Goal: Task Accomplishment & Management: Manage account settings

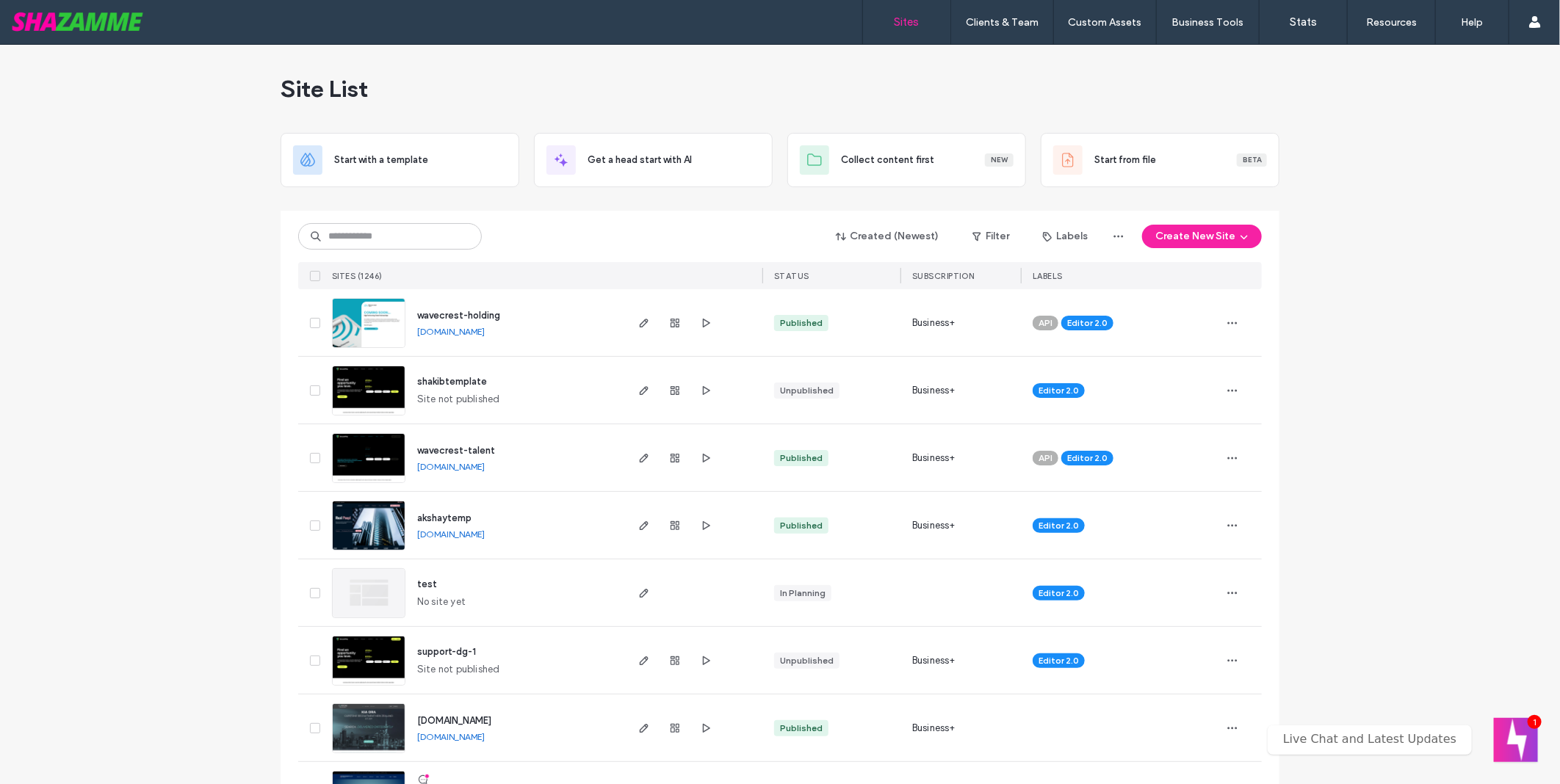
click at [384, 208] on div at bounding box center [780, 204] width 999 height 11
click at [406, 223] on input at bounding box center [390, 236] width 184 height 26
type input "***"
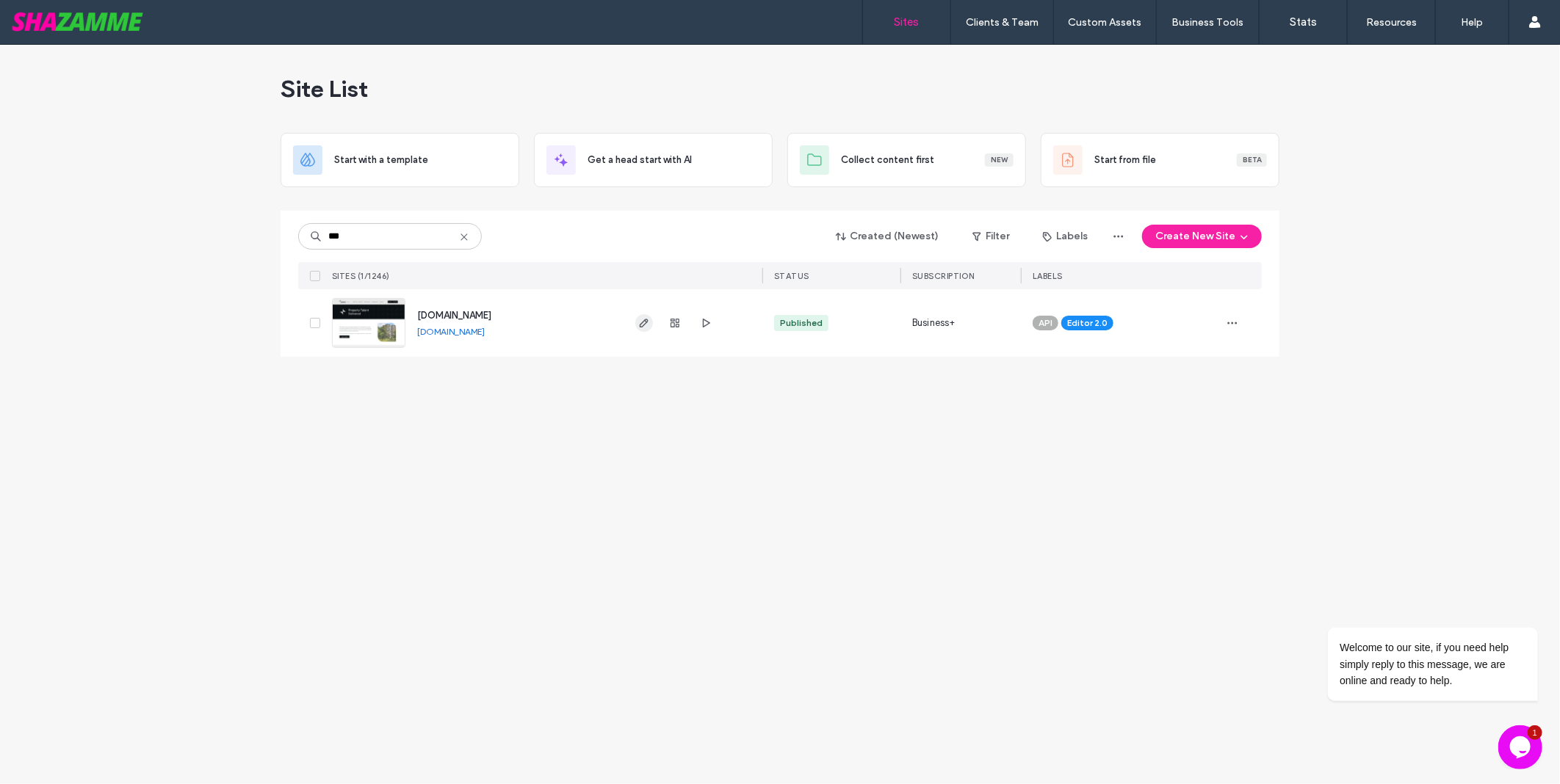
click at [640, 330] on span "button" at bounding box center [644, 322] width 18 height 18
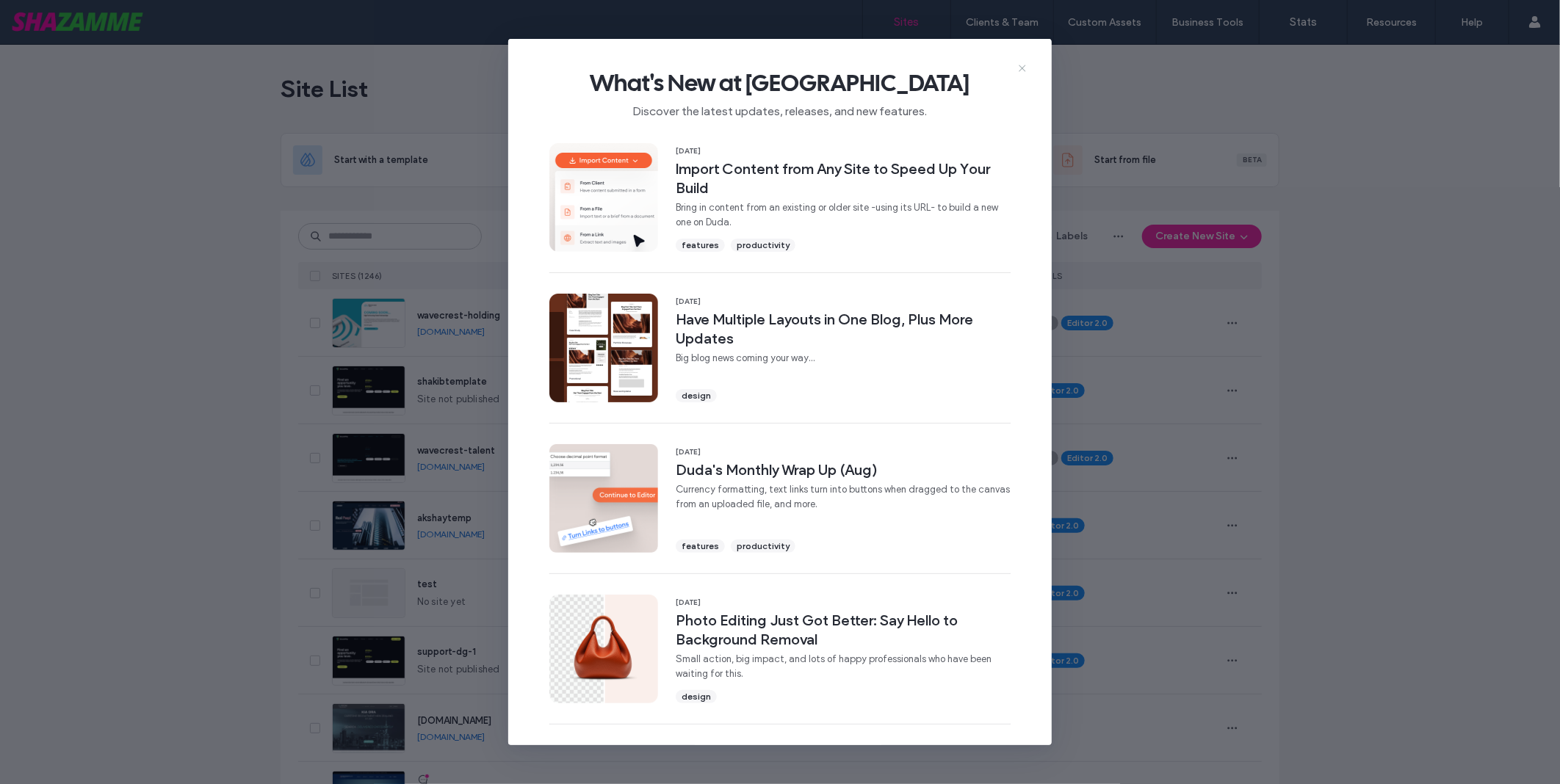
click at [1024, 68] on icon at bounding box center [1022, 68] width 11 height 11
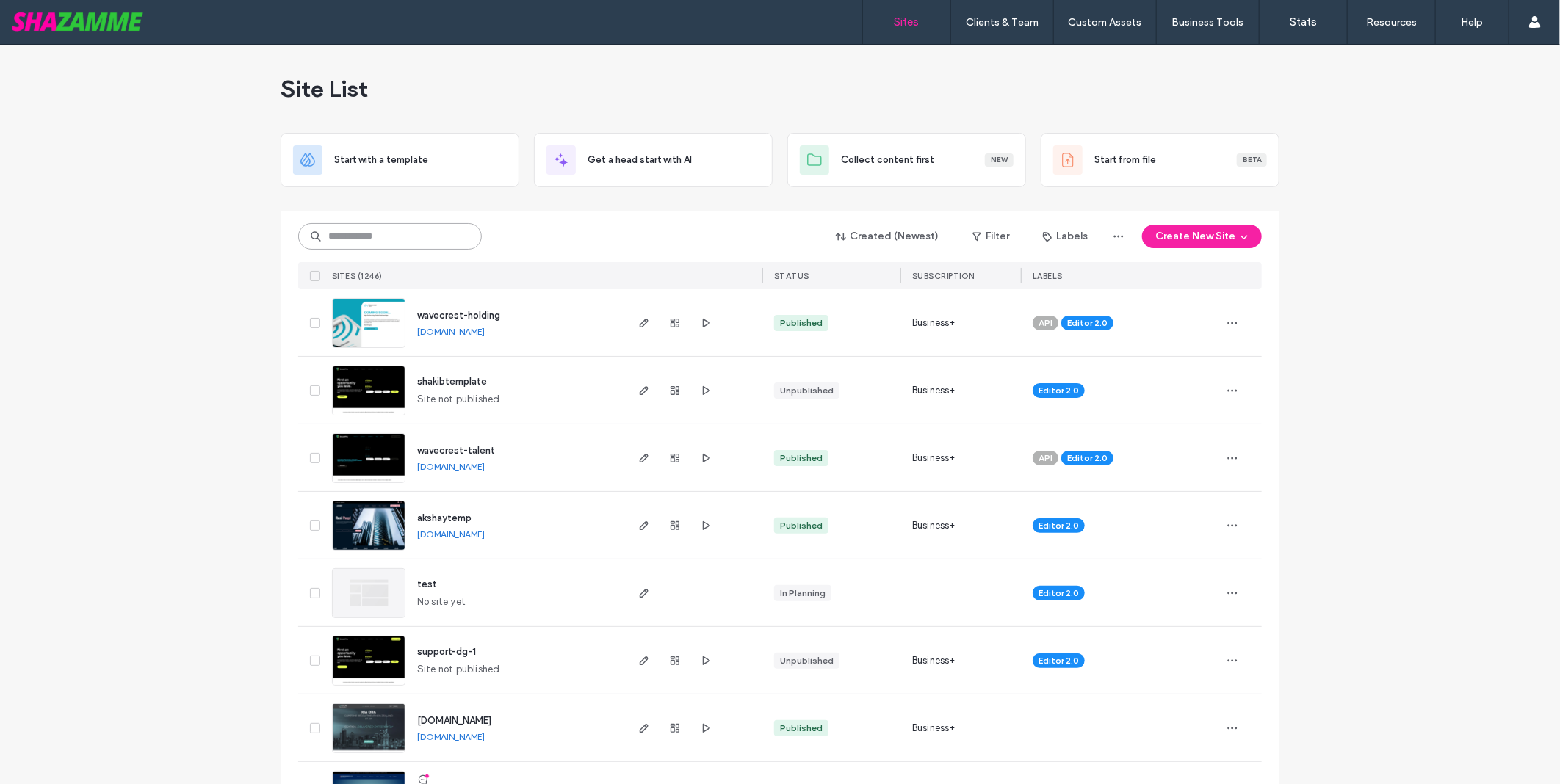
click at [373, 238] on input at bounding box center [390, 236] width 184 height 26
type input "********"
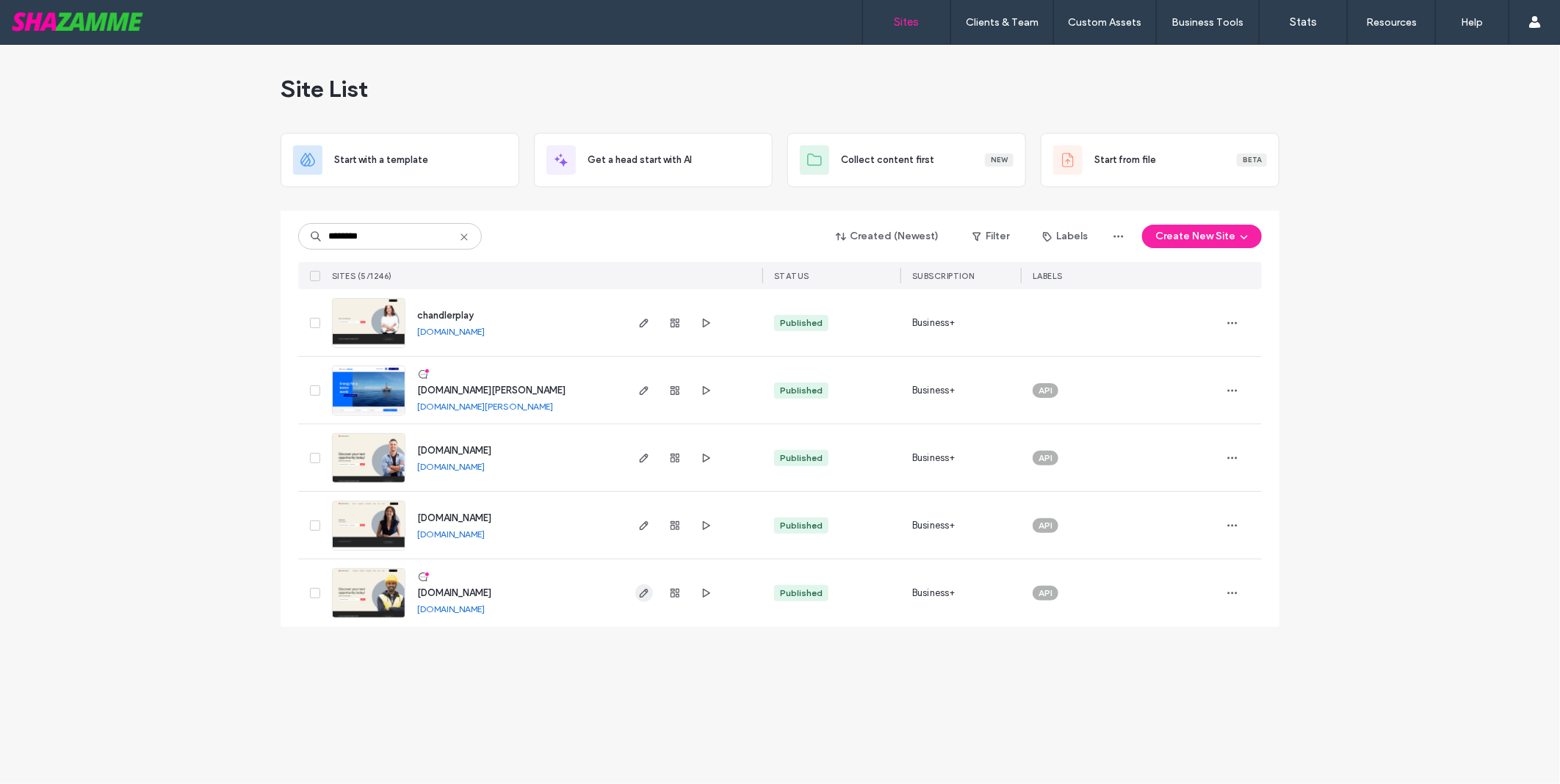
click at [647, 528] on use "button" at bounding box center [643, 593] width 9 height 9
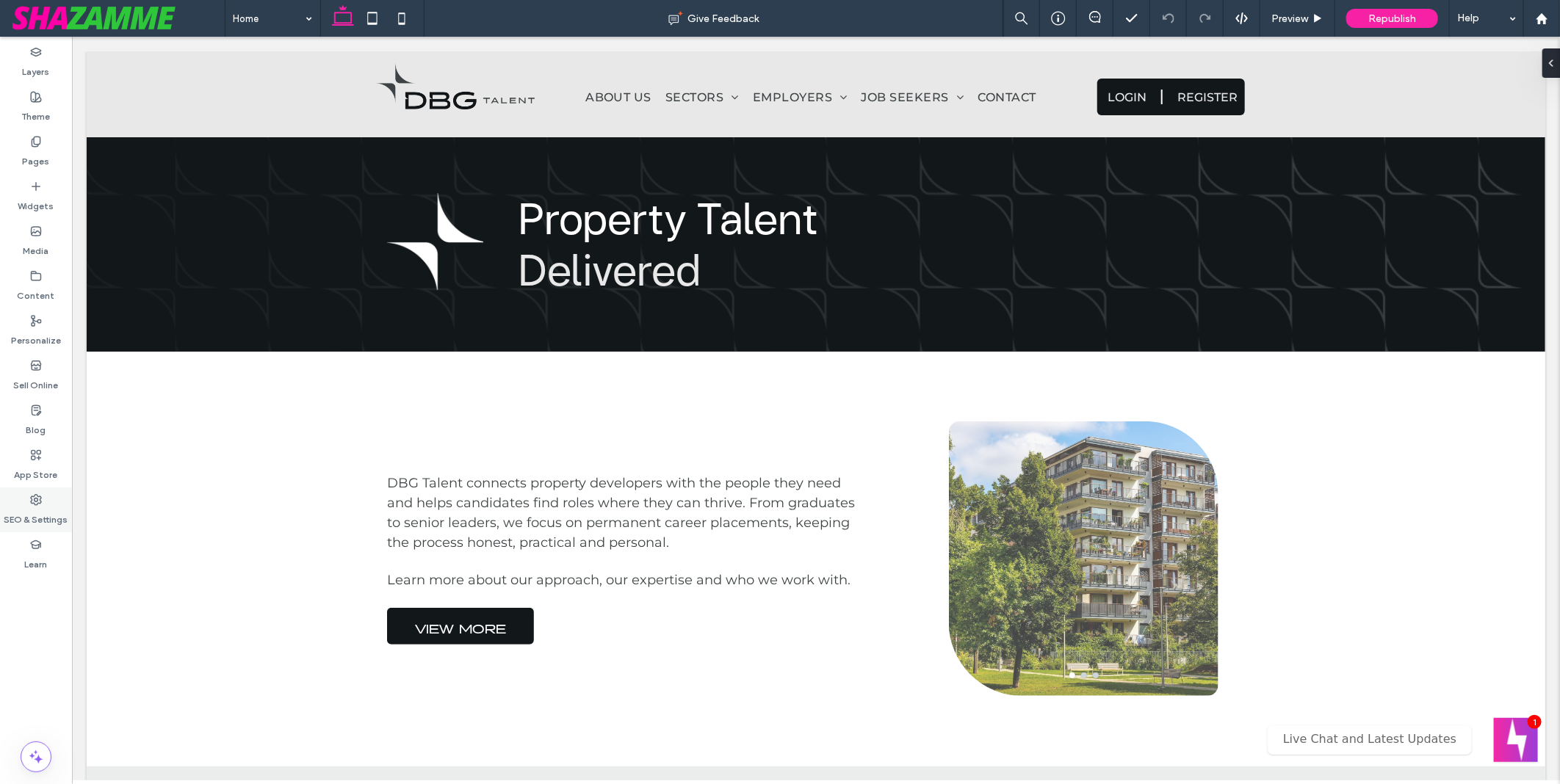
click at [5, 506] on label "SEO & Settings" at bounding box center [37, 516] width 64 height 21
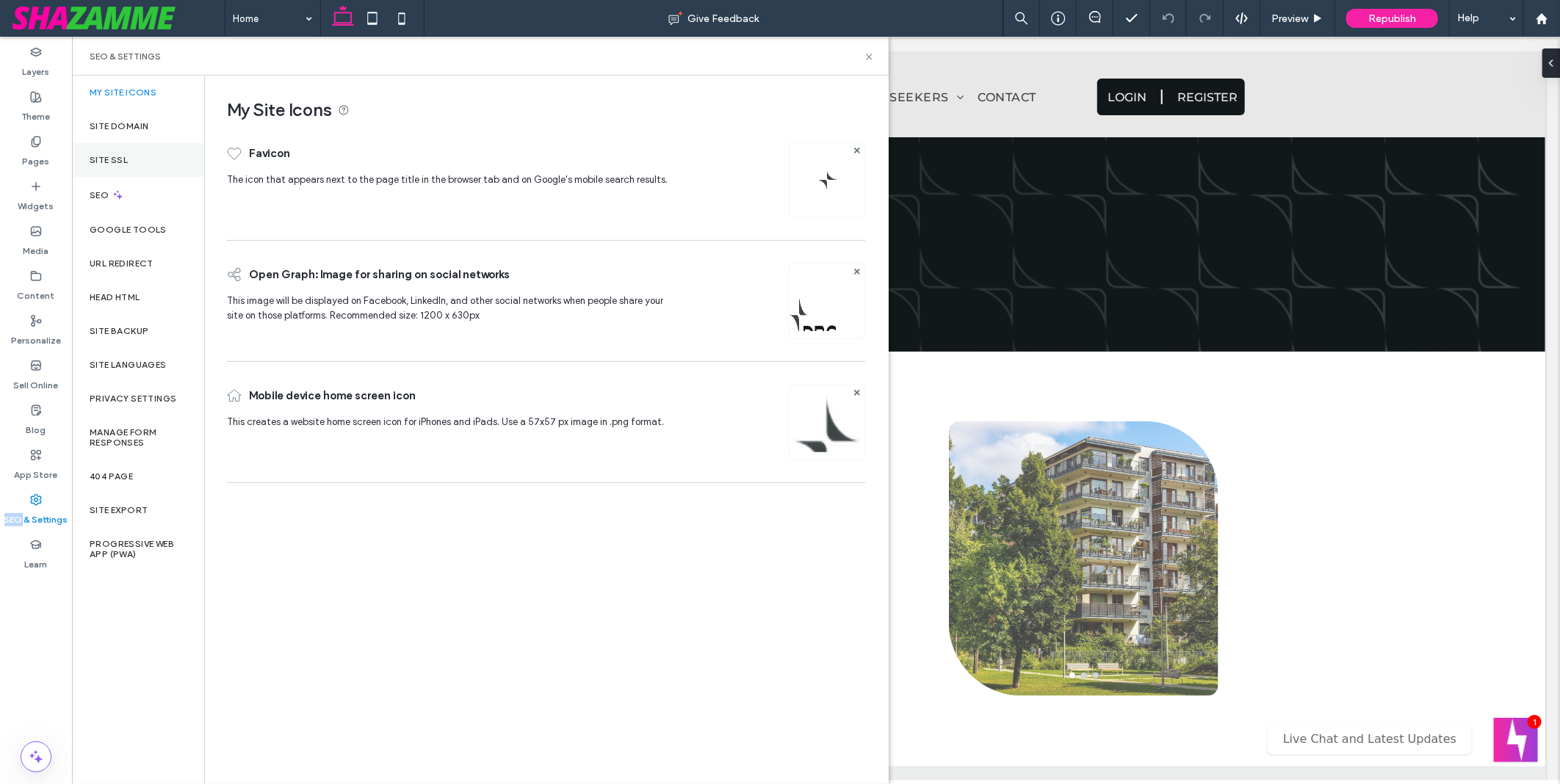
click at [130, 146] on div "Site SSL" at bounding box center [138, 160] width 132 height 34
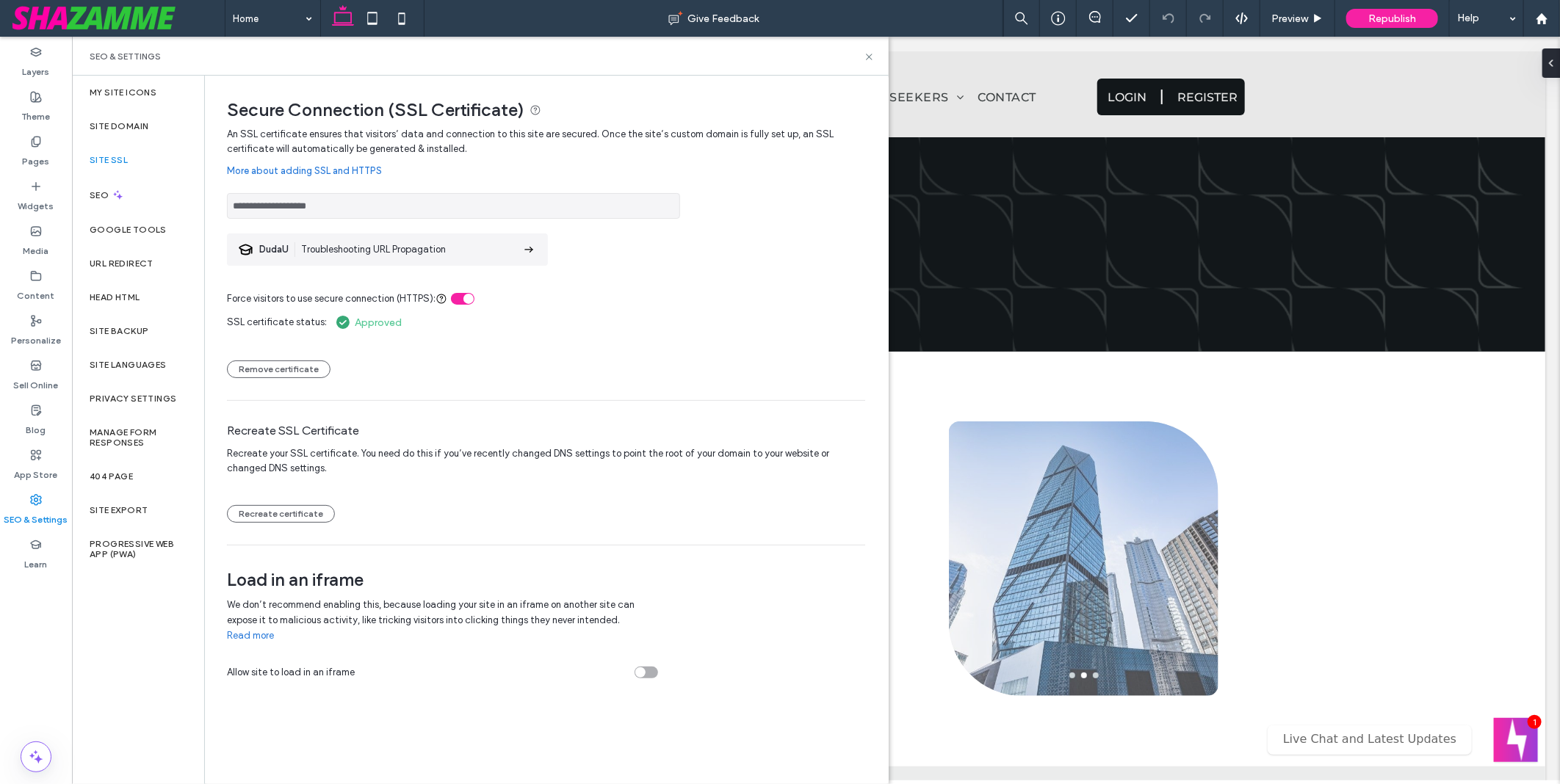
scroll to position [326, 0]
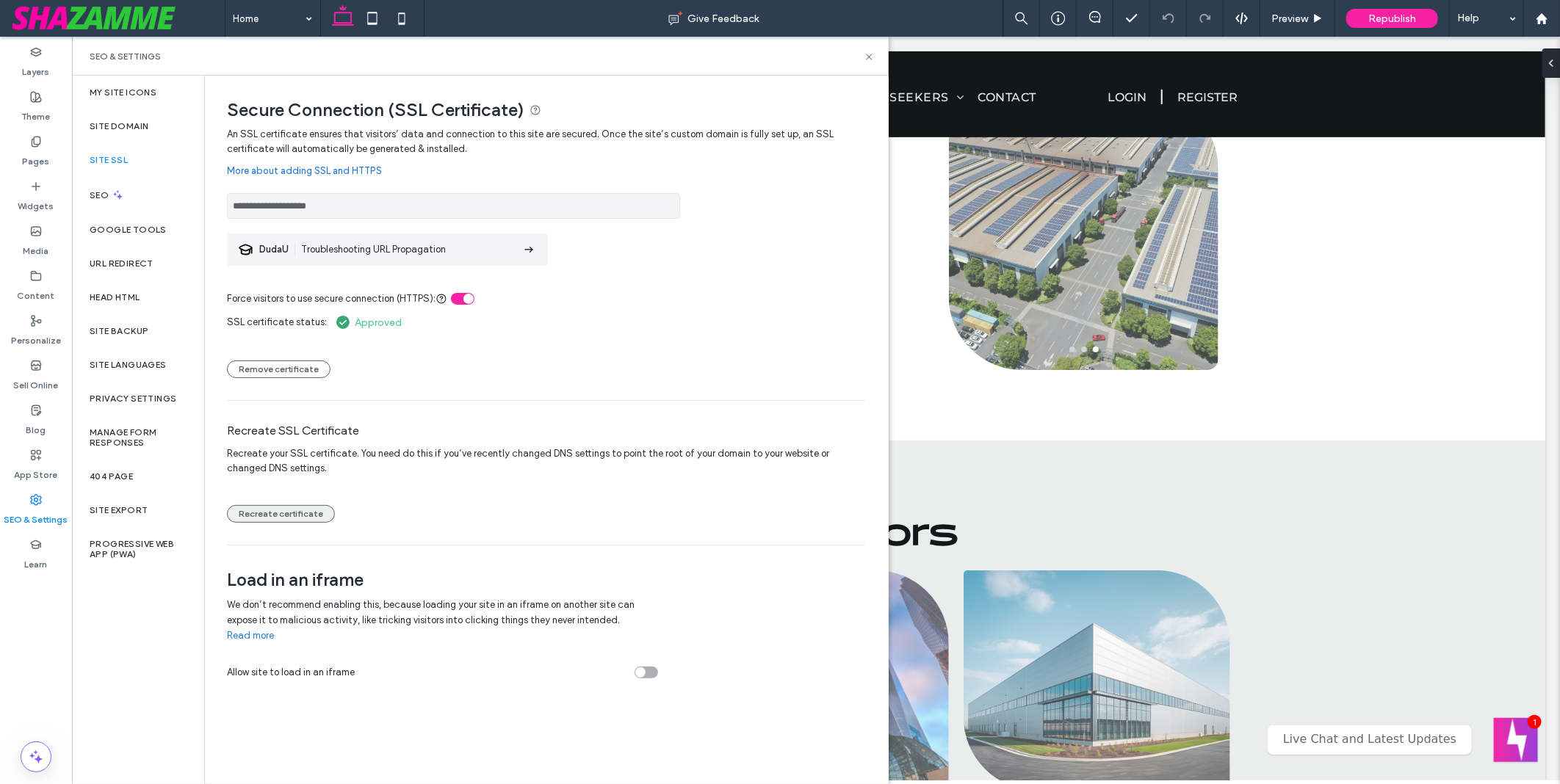
click at [288, 515] on button "Recreate certificate" at bounding box center [281, 514] width 108 height 18
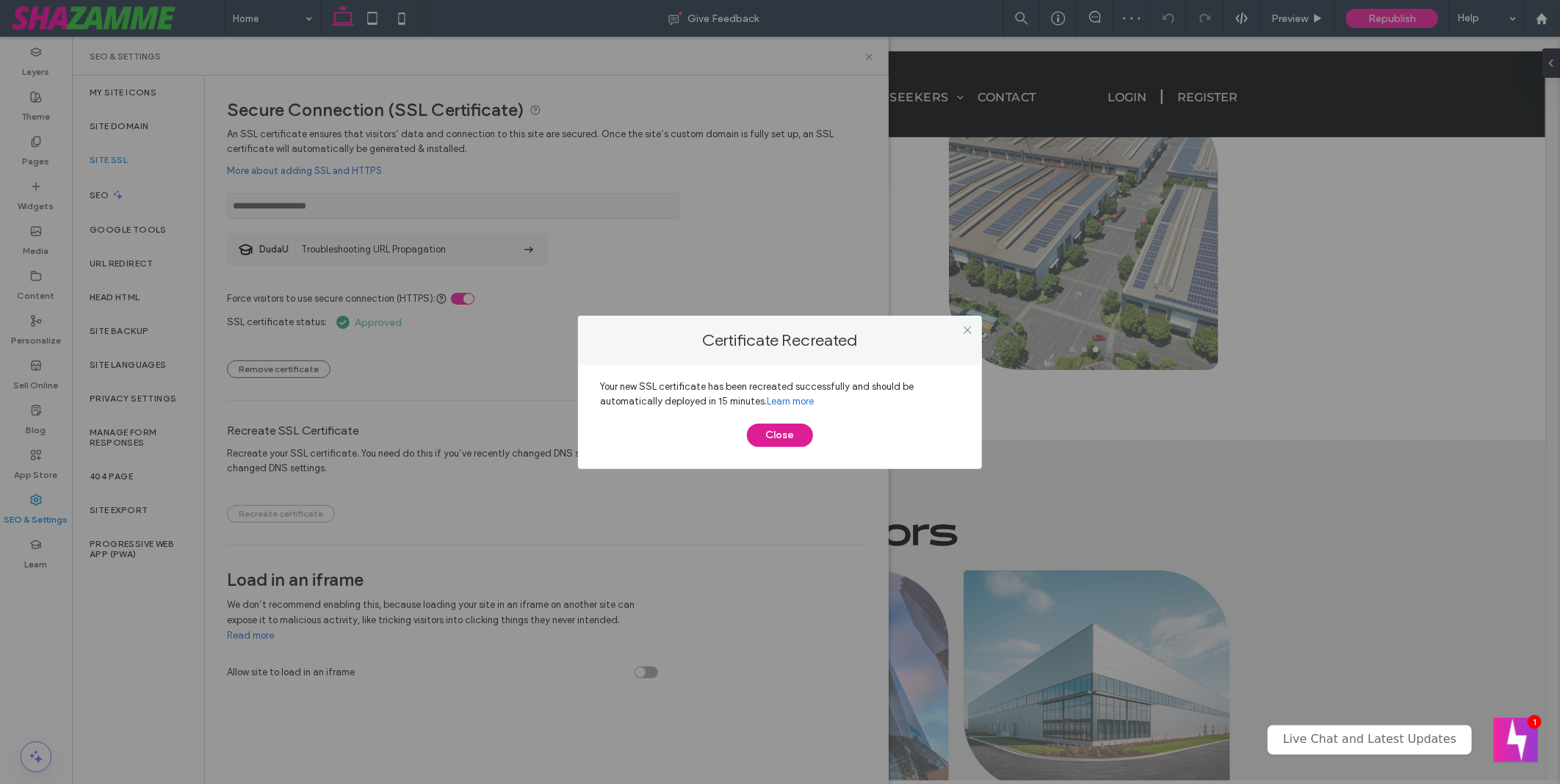
click at [796, 442] on button "Close" at bounding box center [780, 435] width 66 height 24
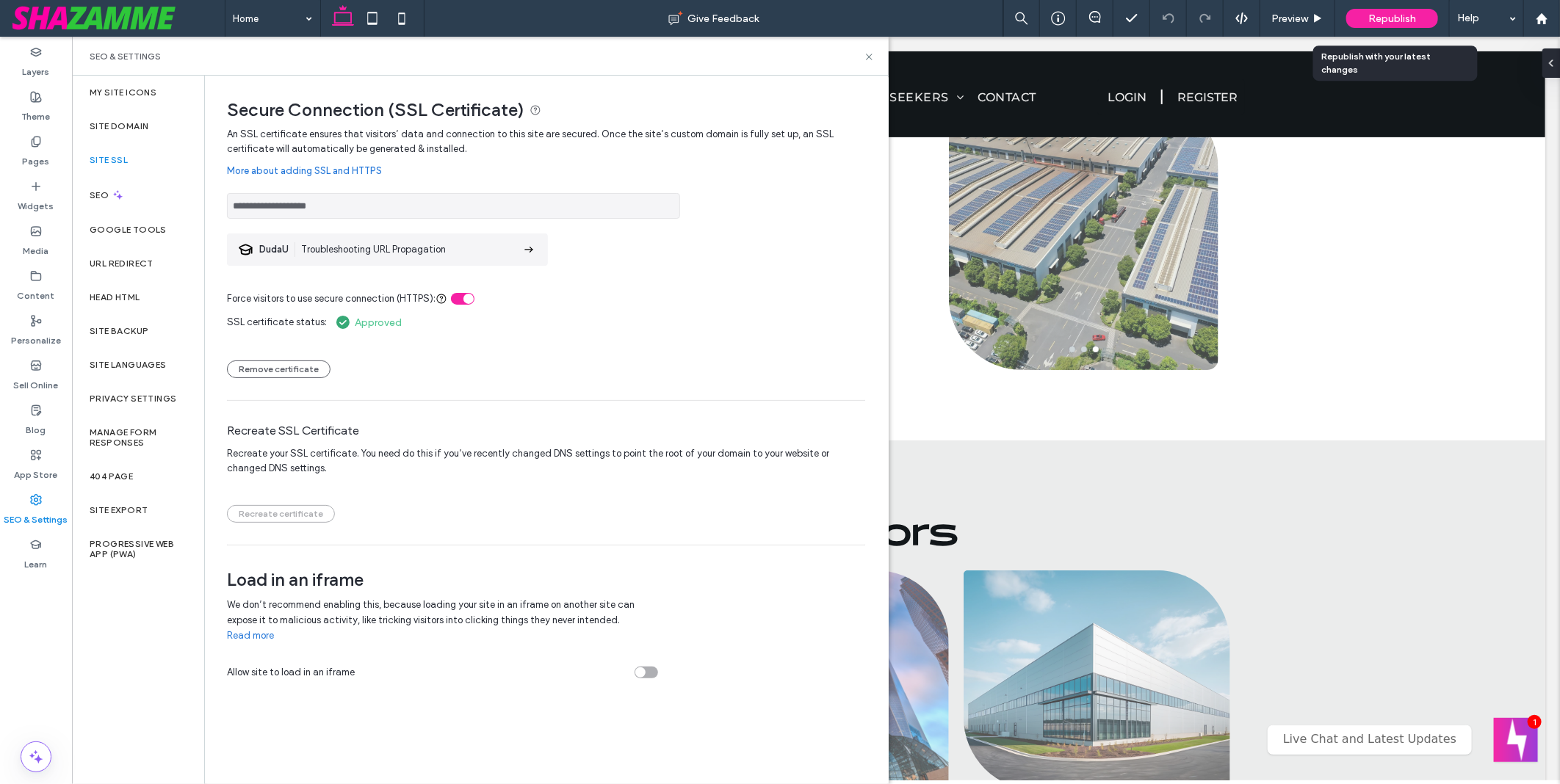
click at [1396, 13] on span "Republish" at bounding box center [1392, 18] width 47 height 12
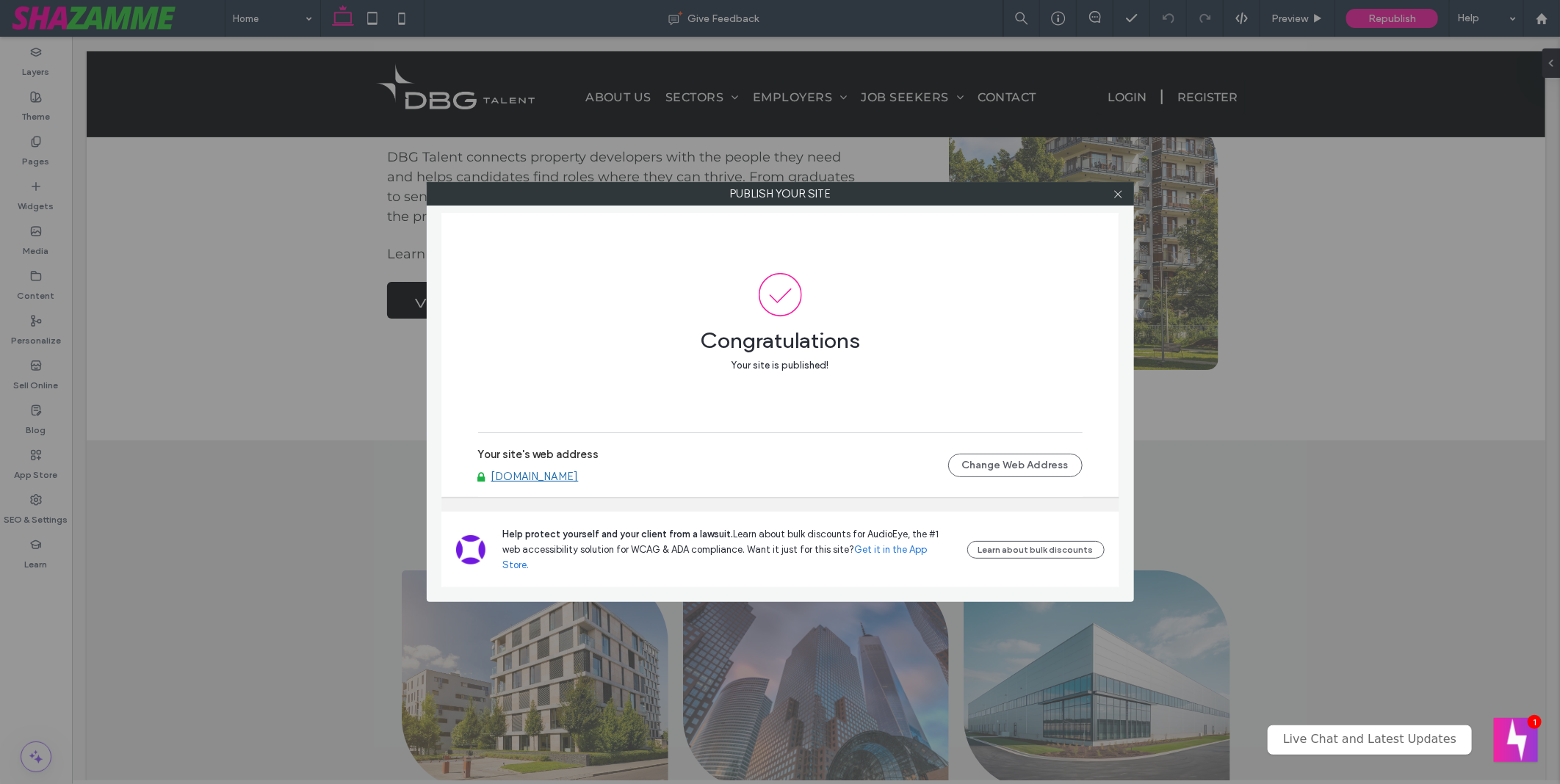
click at [579, 483] on link "www.dbgtalent.com.au" at bounding box center [535, 477] width 87 height 13
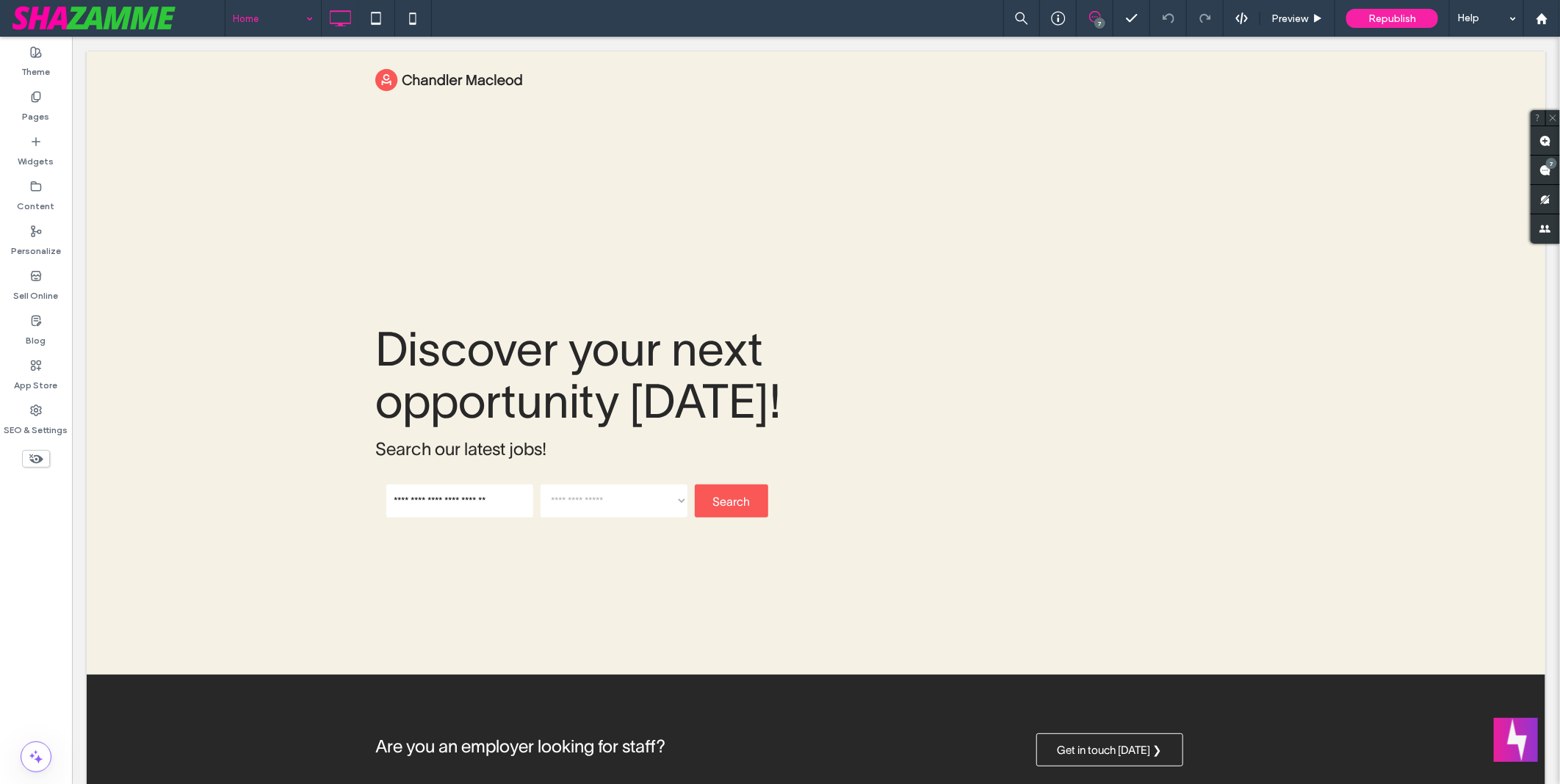
click at [273, 22] on input at bounding box center [270, 18] width 74 height 37
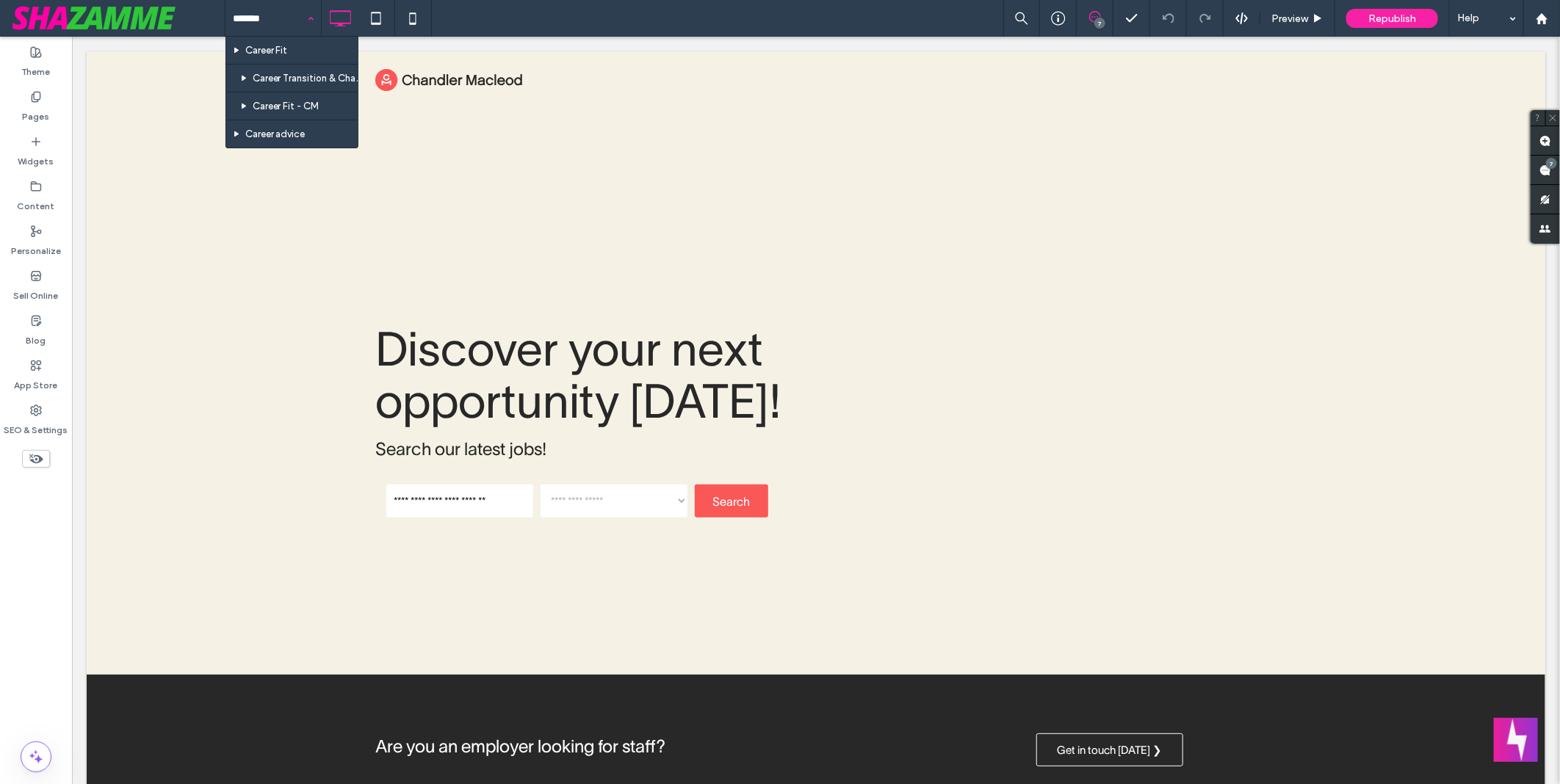
type input "********"
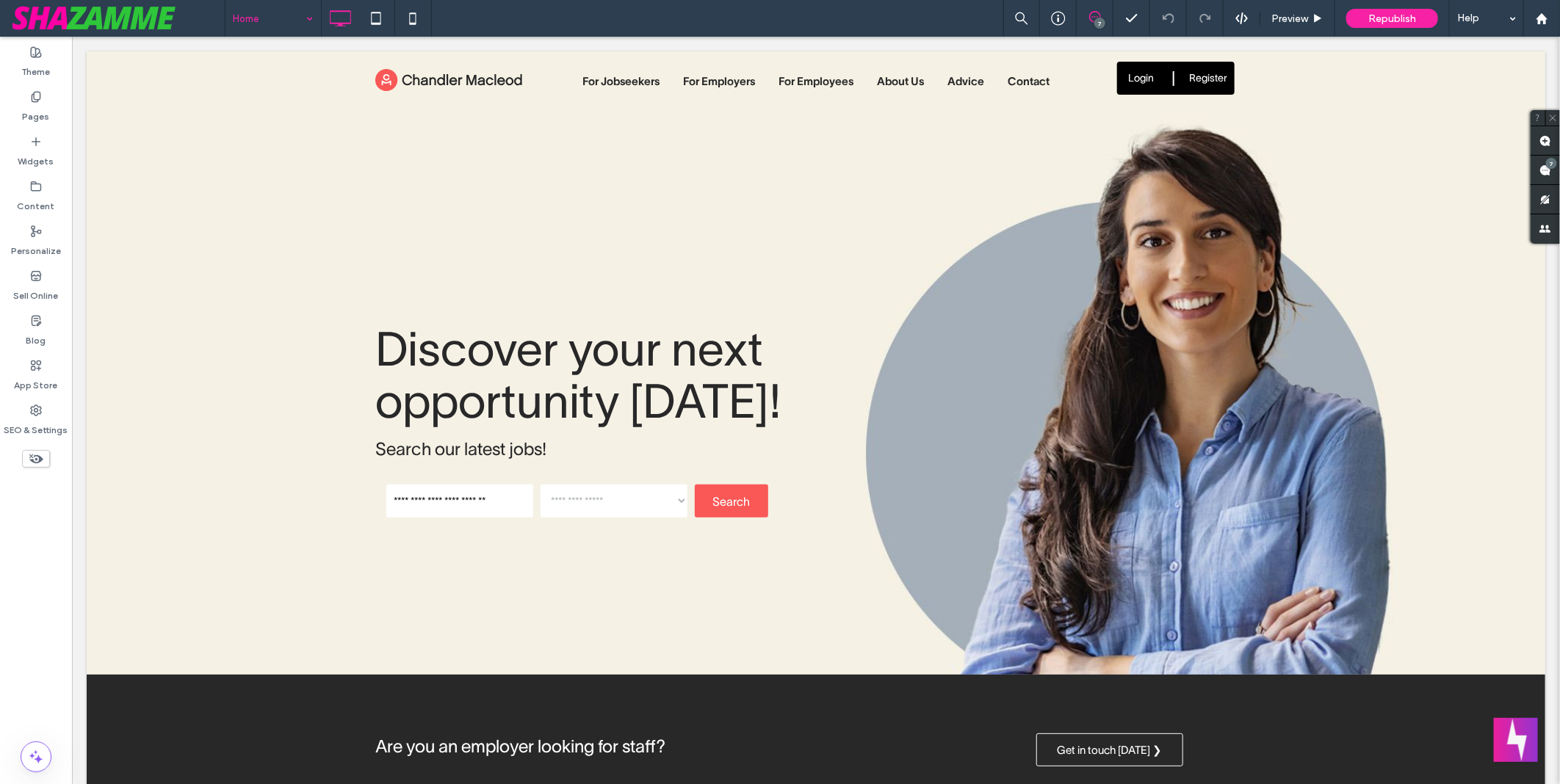
click at [279, 23] on input at bounding box center [270, 18] width 74 height 37
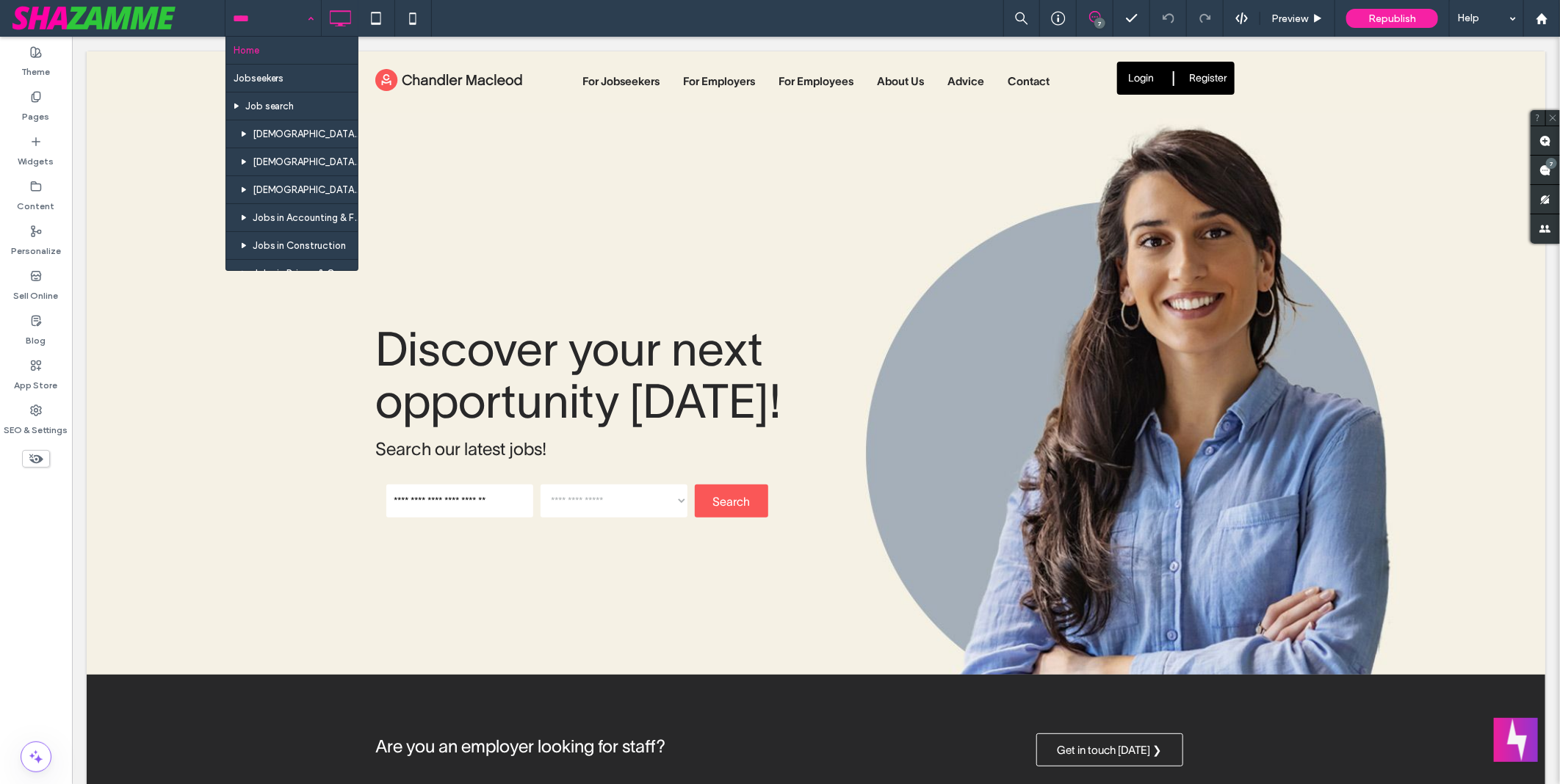
click at [279, 23] on input at bounding box center [270, 18] width 74 height 37
type input "*****"
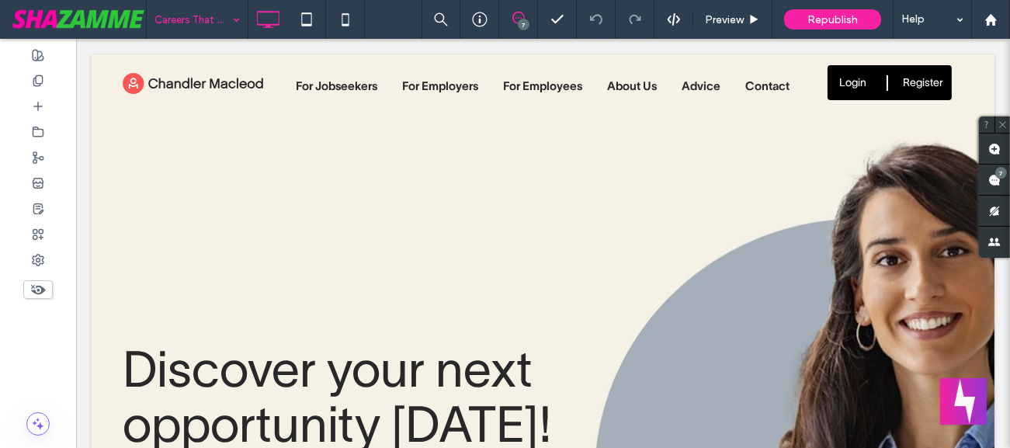
click at [1010, 31] on div at bounding box center [505, 224] width 1010 height 448
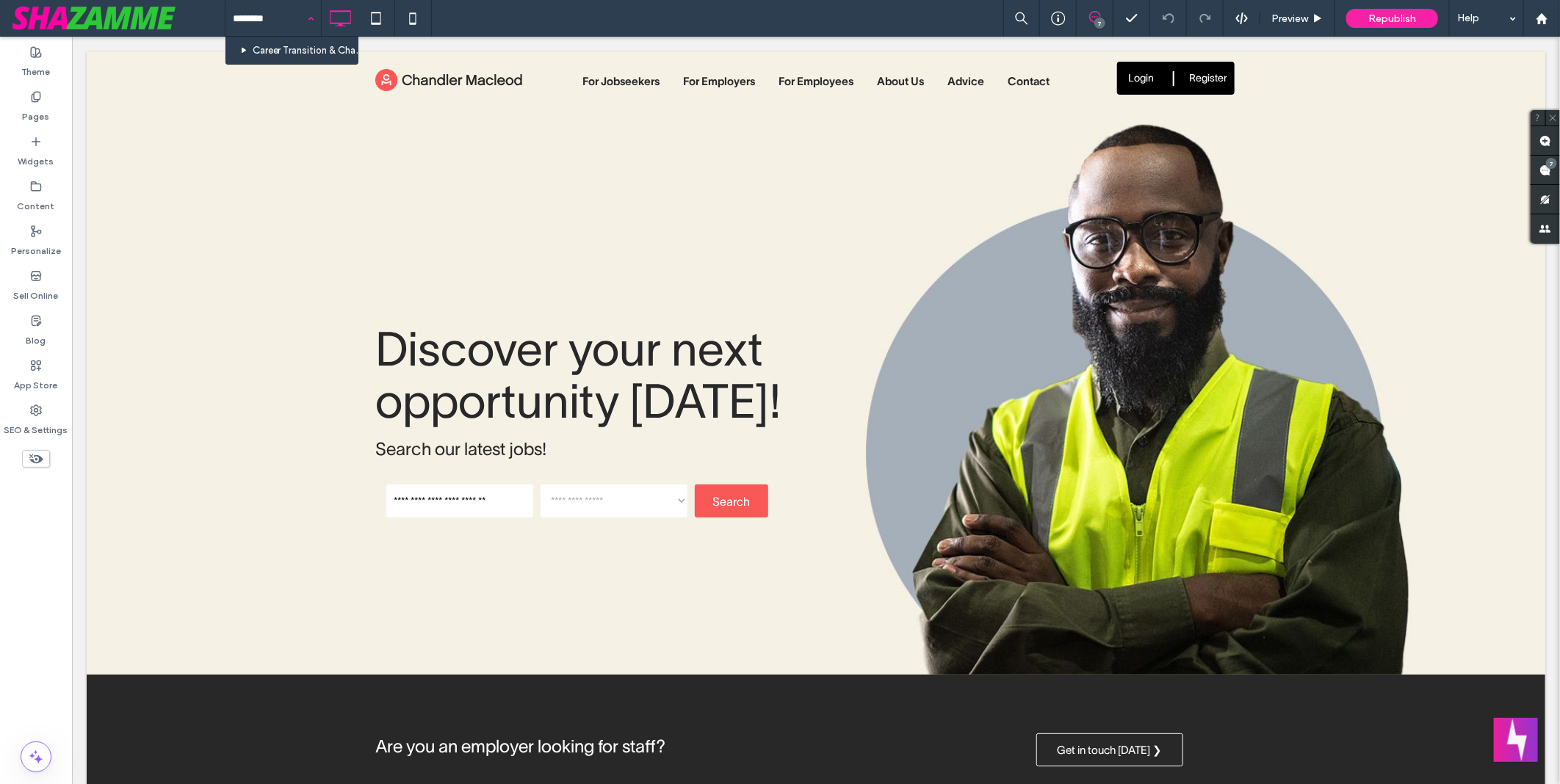
click at [279, 18] on input "********" at bounding box center [270, 18] width 74 height 37
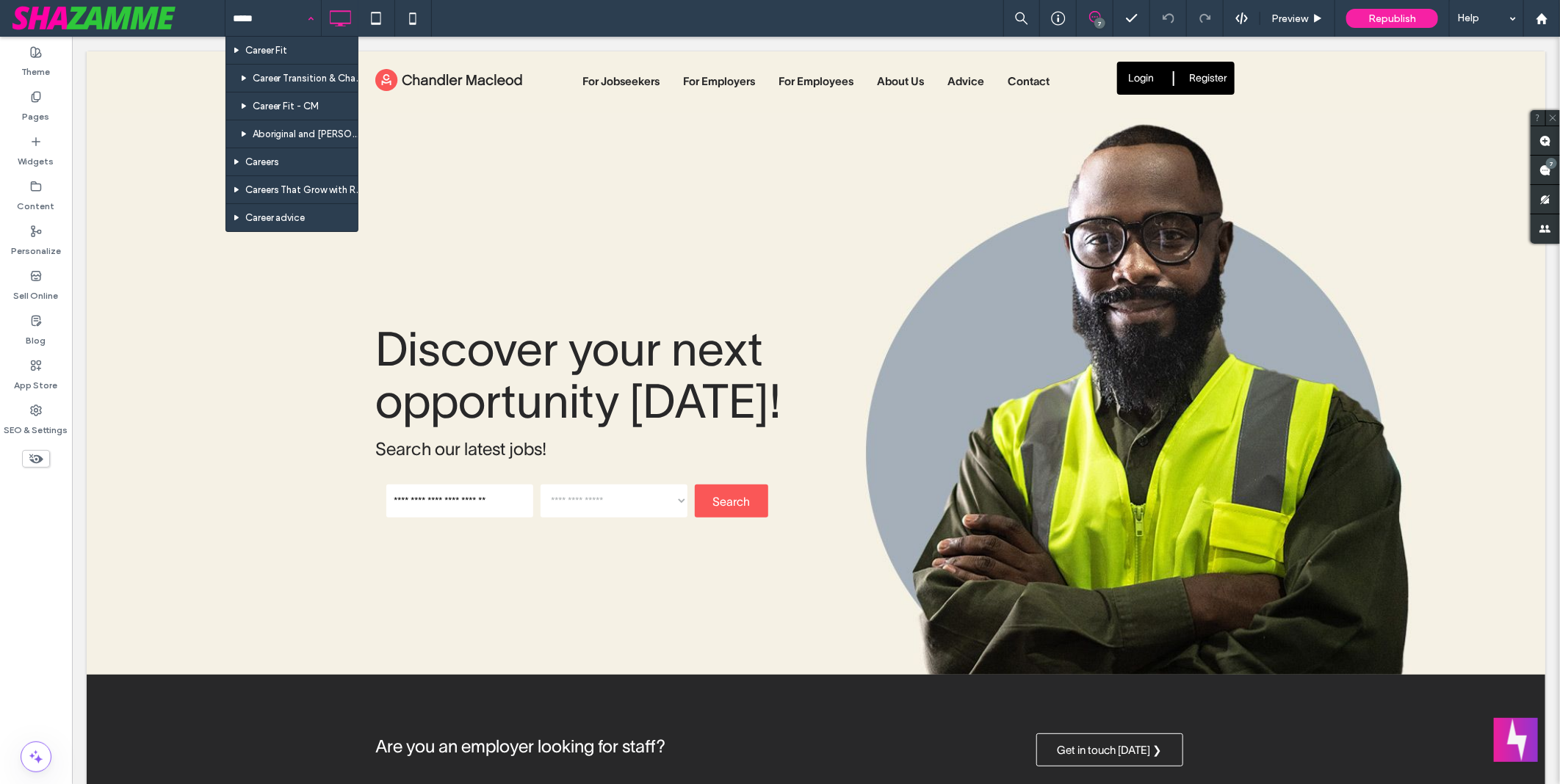
type input "******"
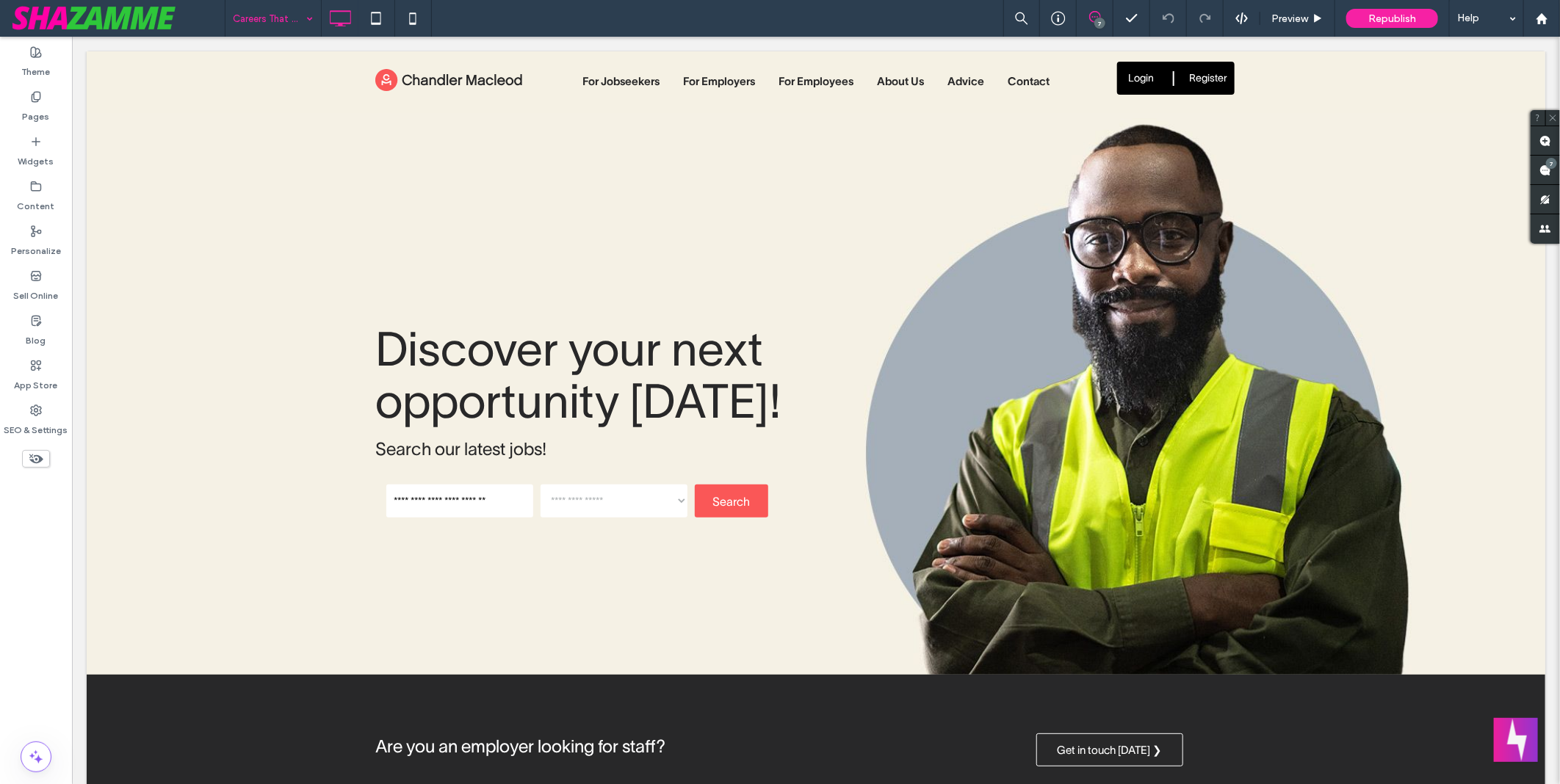
click at [670, 23] on div at bounding box center [780, 392] width 1560 height 784
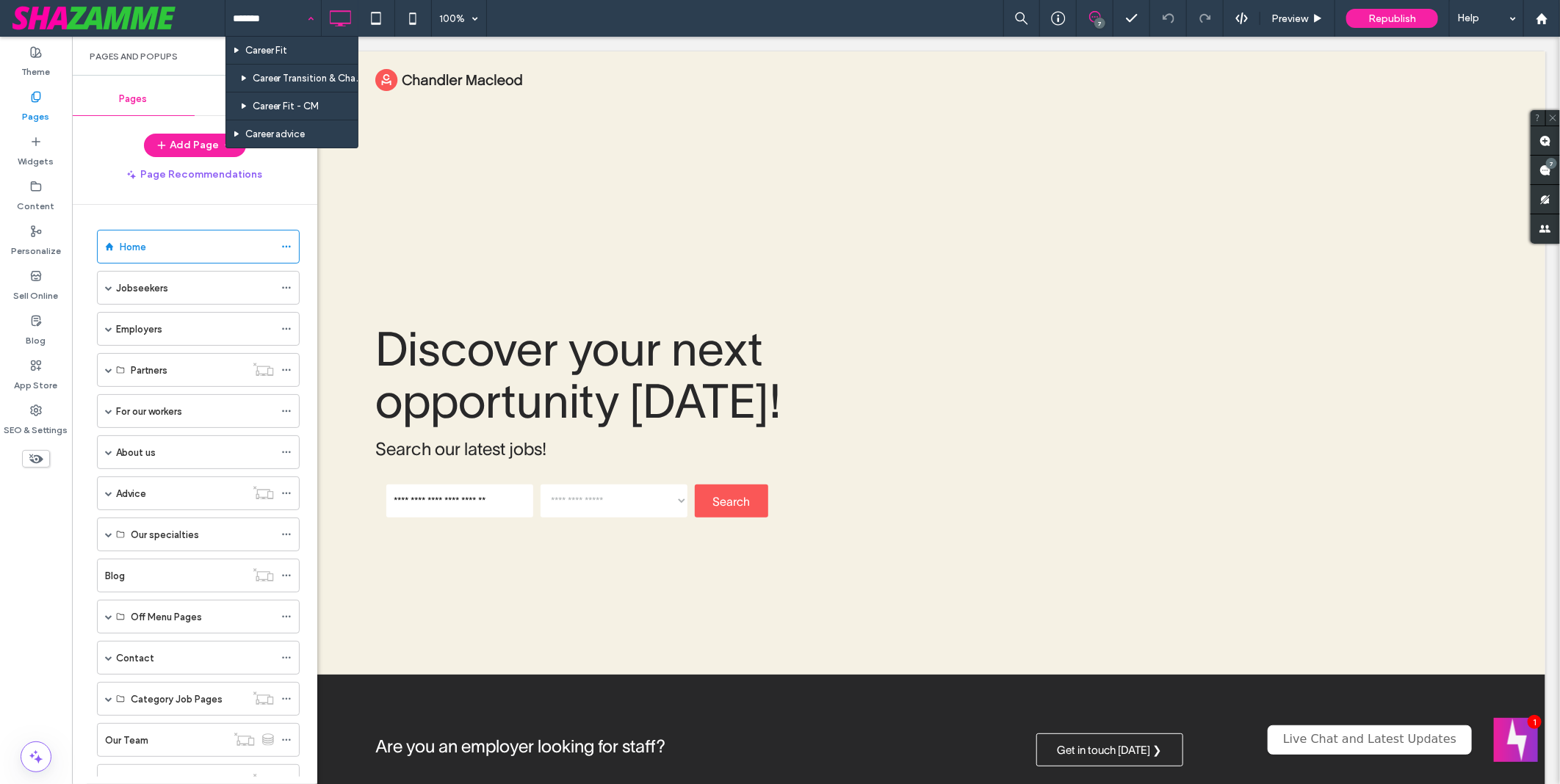
type input "*******"
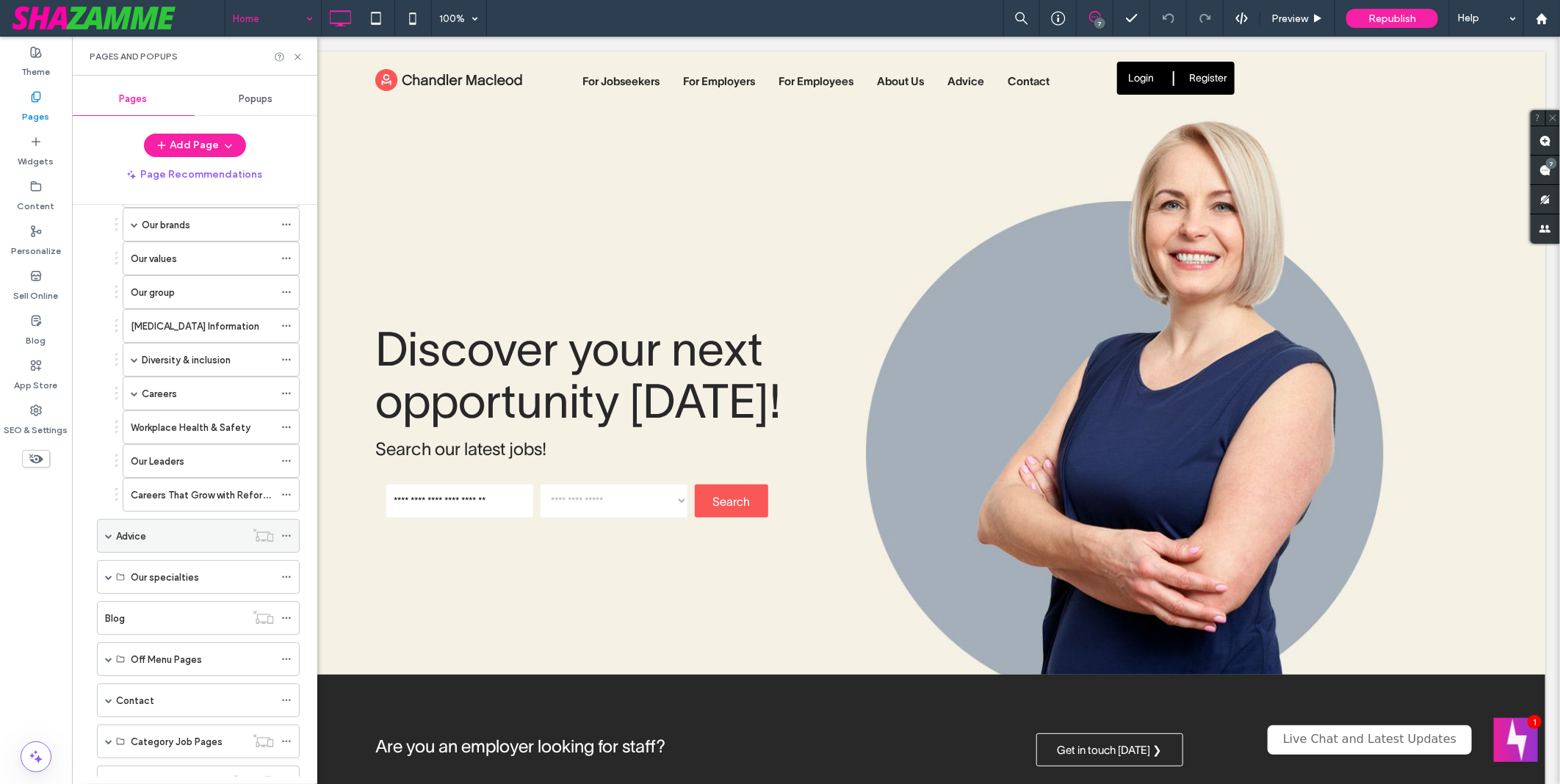
scroll to position [241, 0]
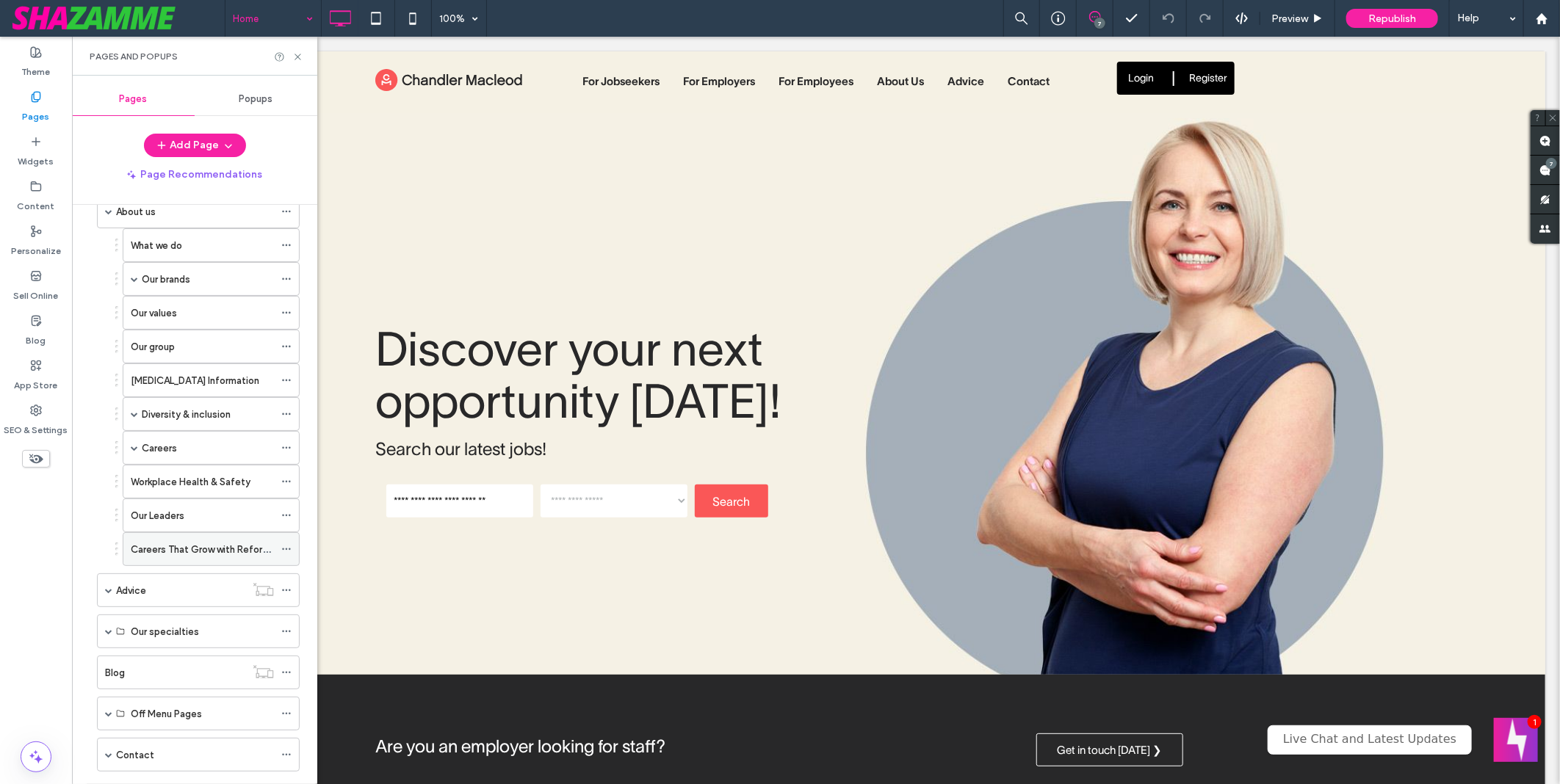
click at [180, 548] on label "Careers That Grow with Reforest" at bounding box center [203, 549] width 147 height 26
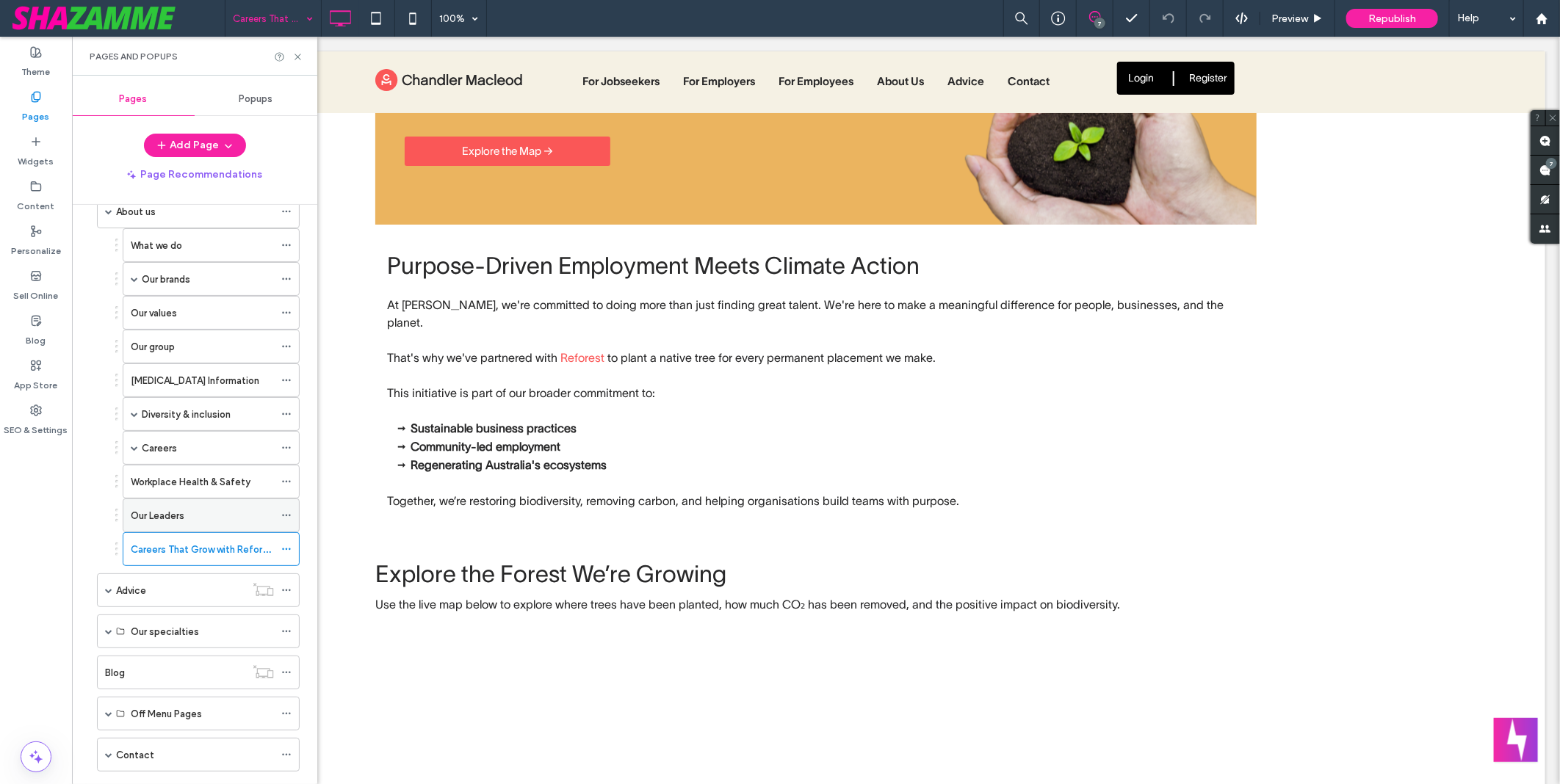
click at [166, 516] on label "Our Leaders" at bounding box center [157, 515] width 54 height 26
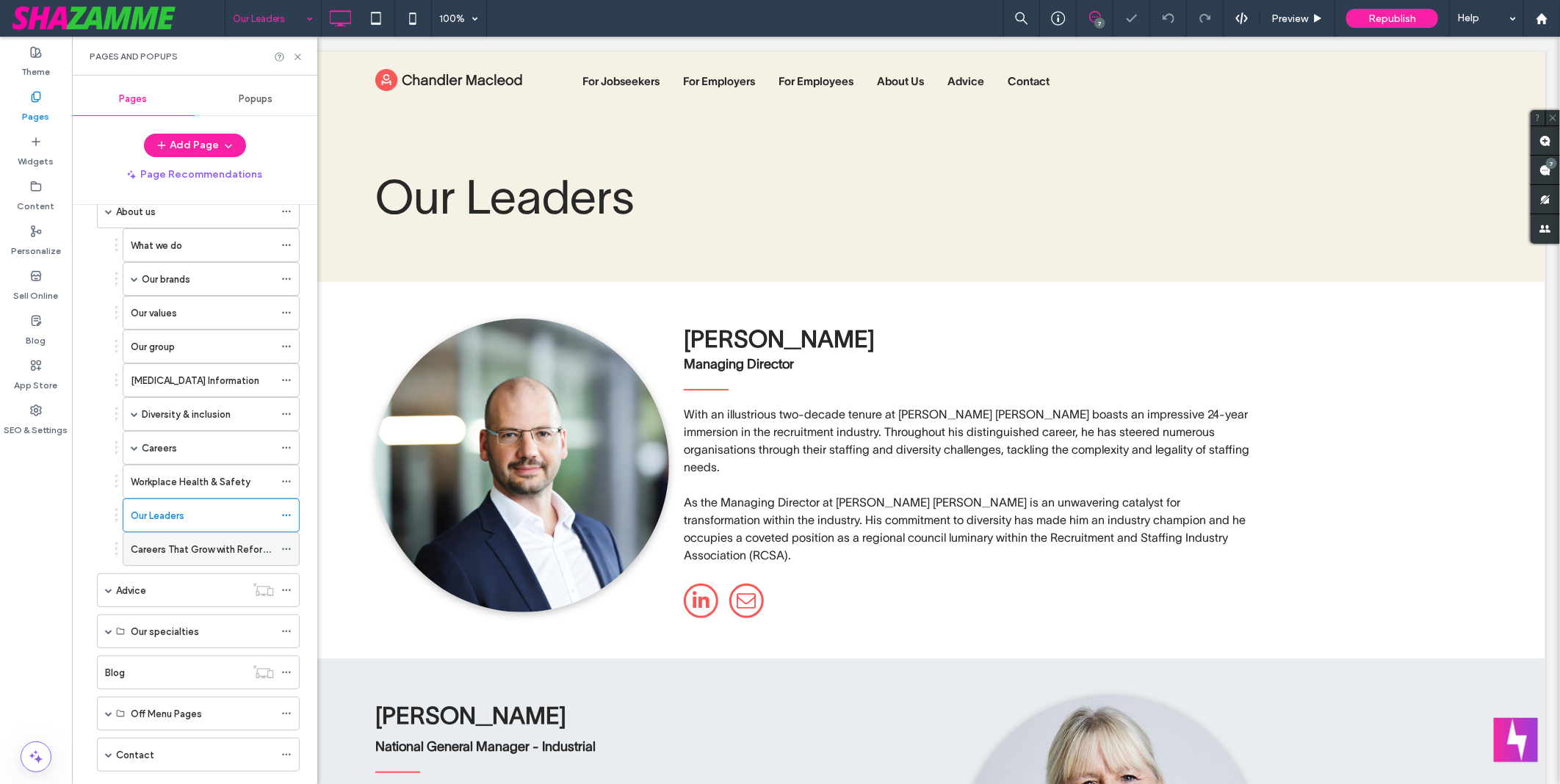
click at [173, 545] on label "Careers That Grow with Reforest" at bounding box center [203, 549] width 147 height 26
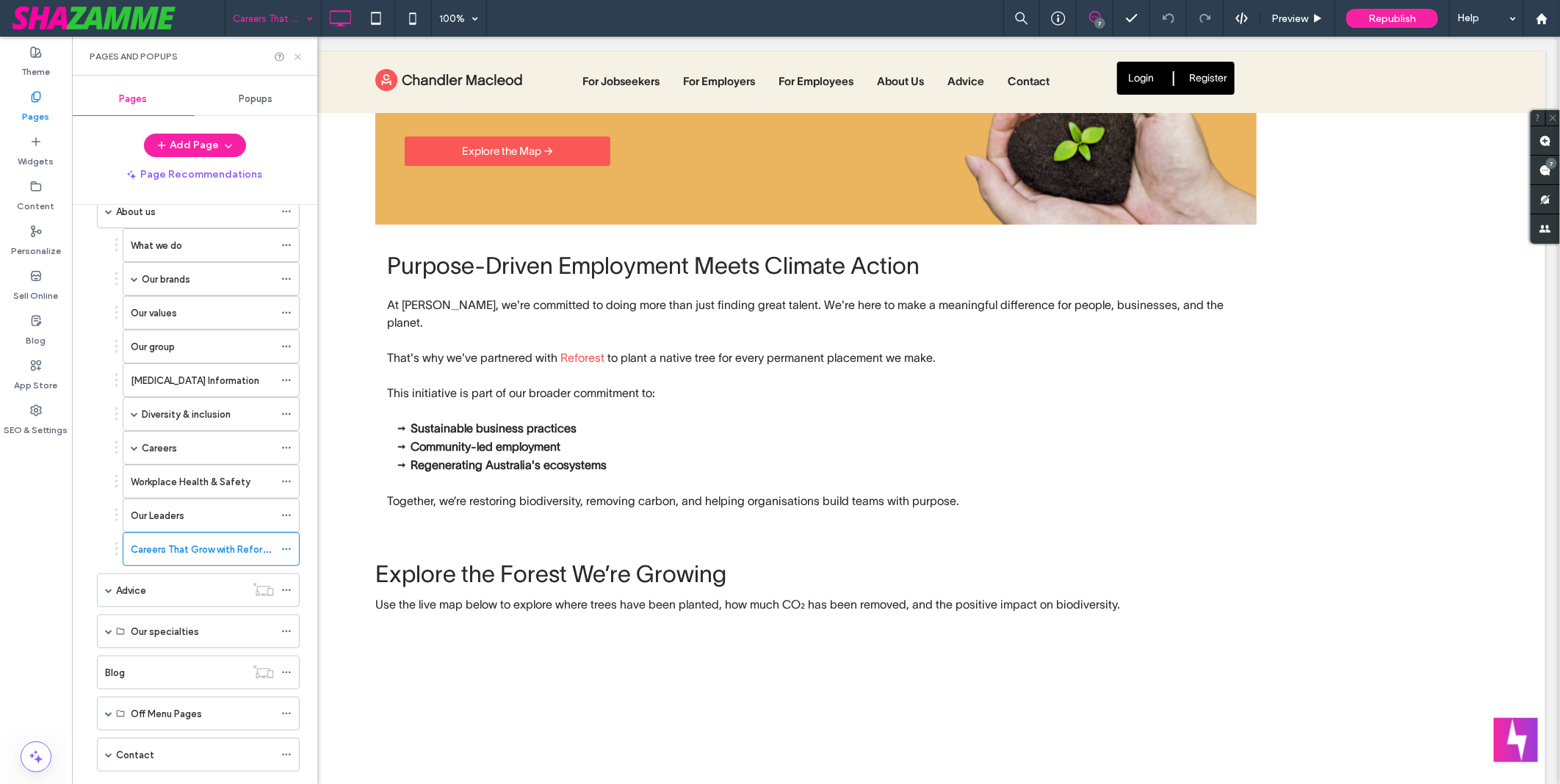
click at [300, 59] on use at bounding box center [297, 57] width 6 height 6
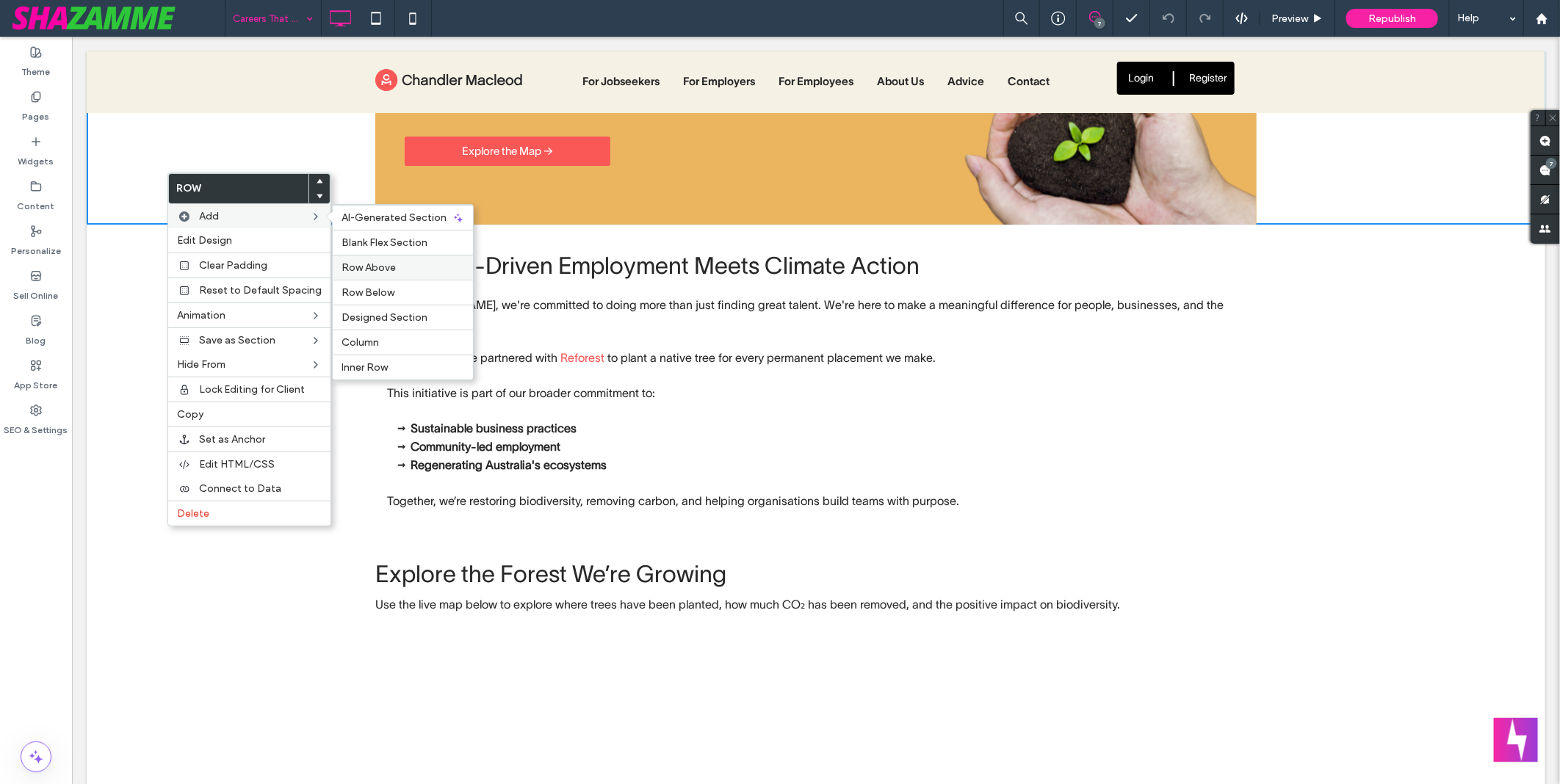
click at [384, 273] on span "Row Above" at bounding box center [368, 267] width 54 height 12
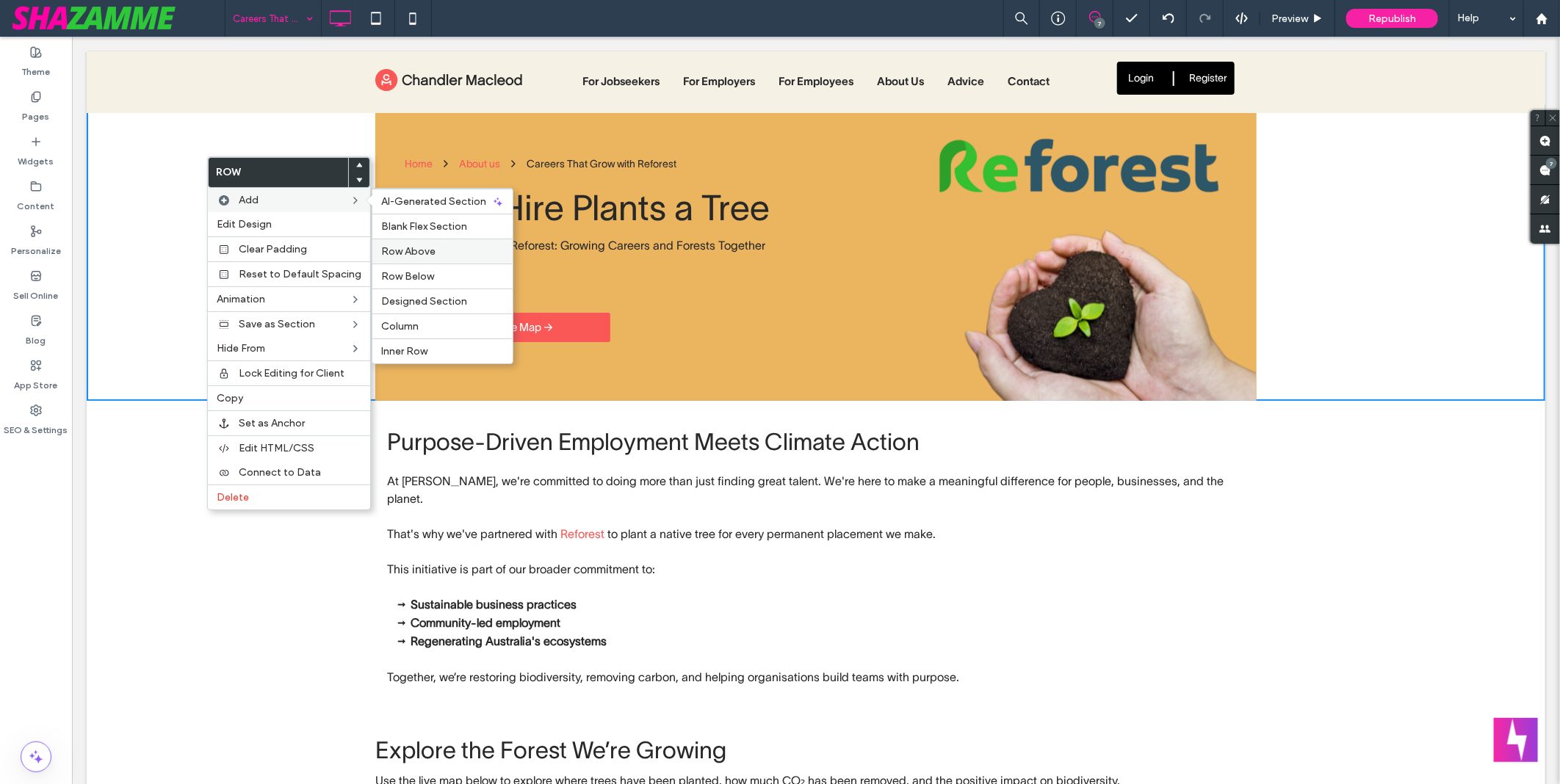
click at [435, 248] on label "Row Above" at bounding box center [443, 251] width 123 height 12
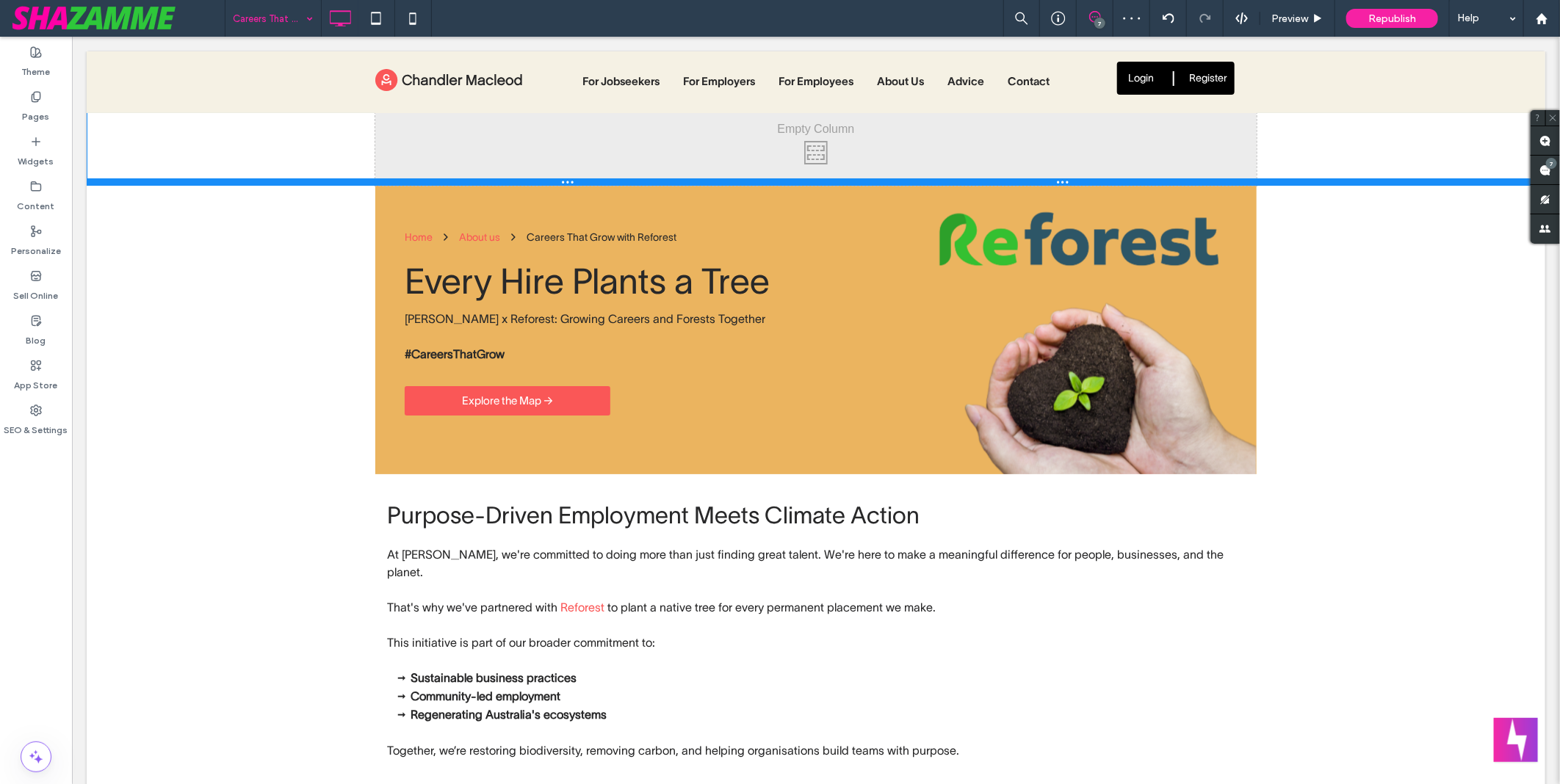
drag, startPoint x: 730, startPoint y: 284, endPoint x: 752, endPoint y: 149, distance: 136.8
click at [752, 149] on div "Click To Paste Click To Paste Row + Add Section" at bounding box center [815, 148] width 1459 height 74
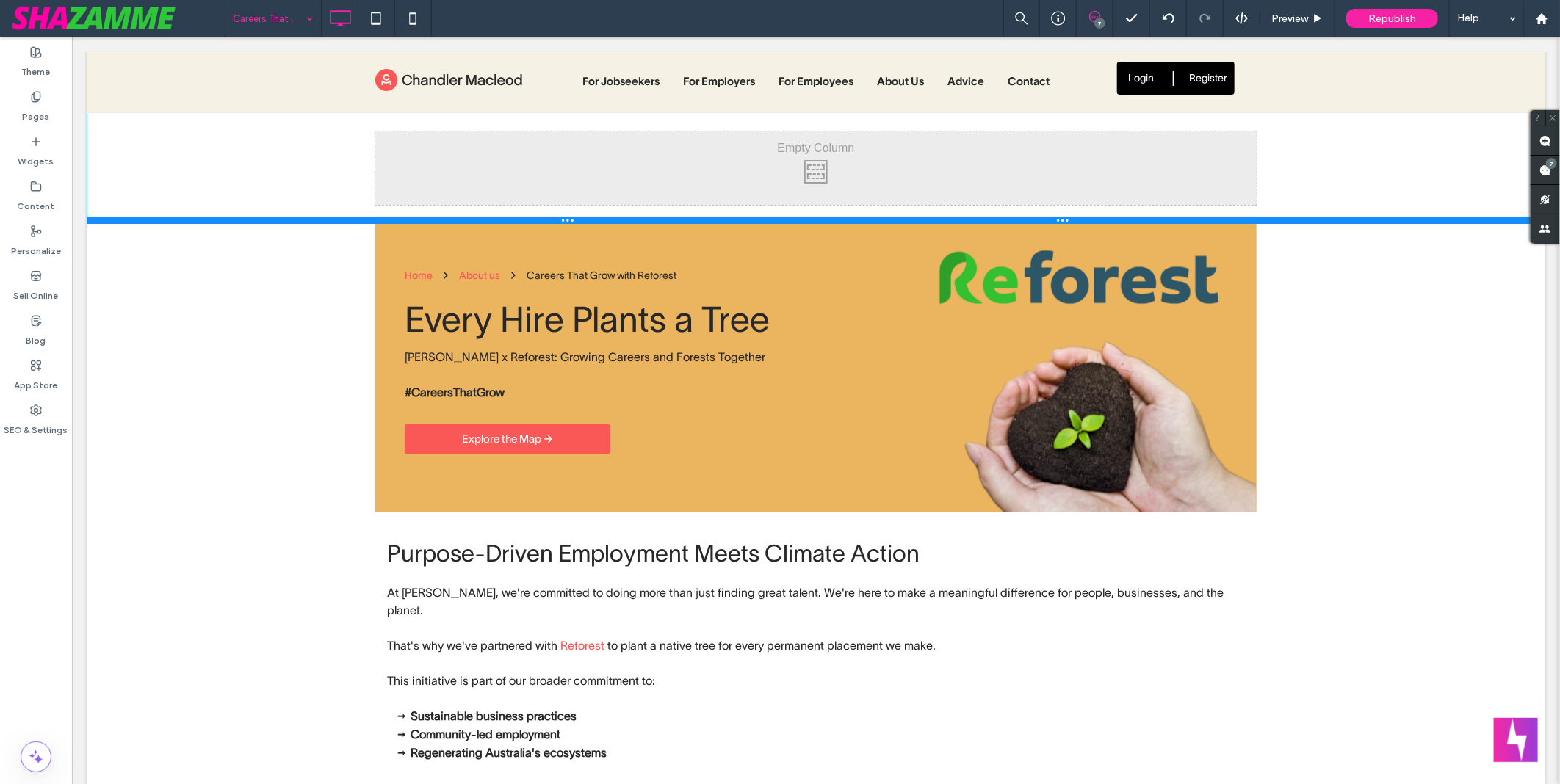
drag, startPoint x: 620, startPoint y: 183, endPoint x: 627, endPoint y: 221, distance: 38.6
click at [627, 221] on div at bounding box center [815, 219] width 1459 height 8
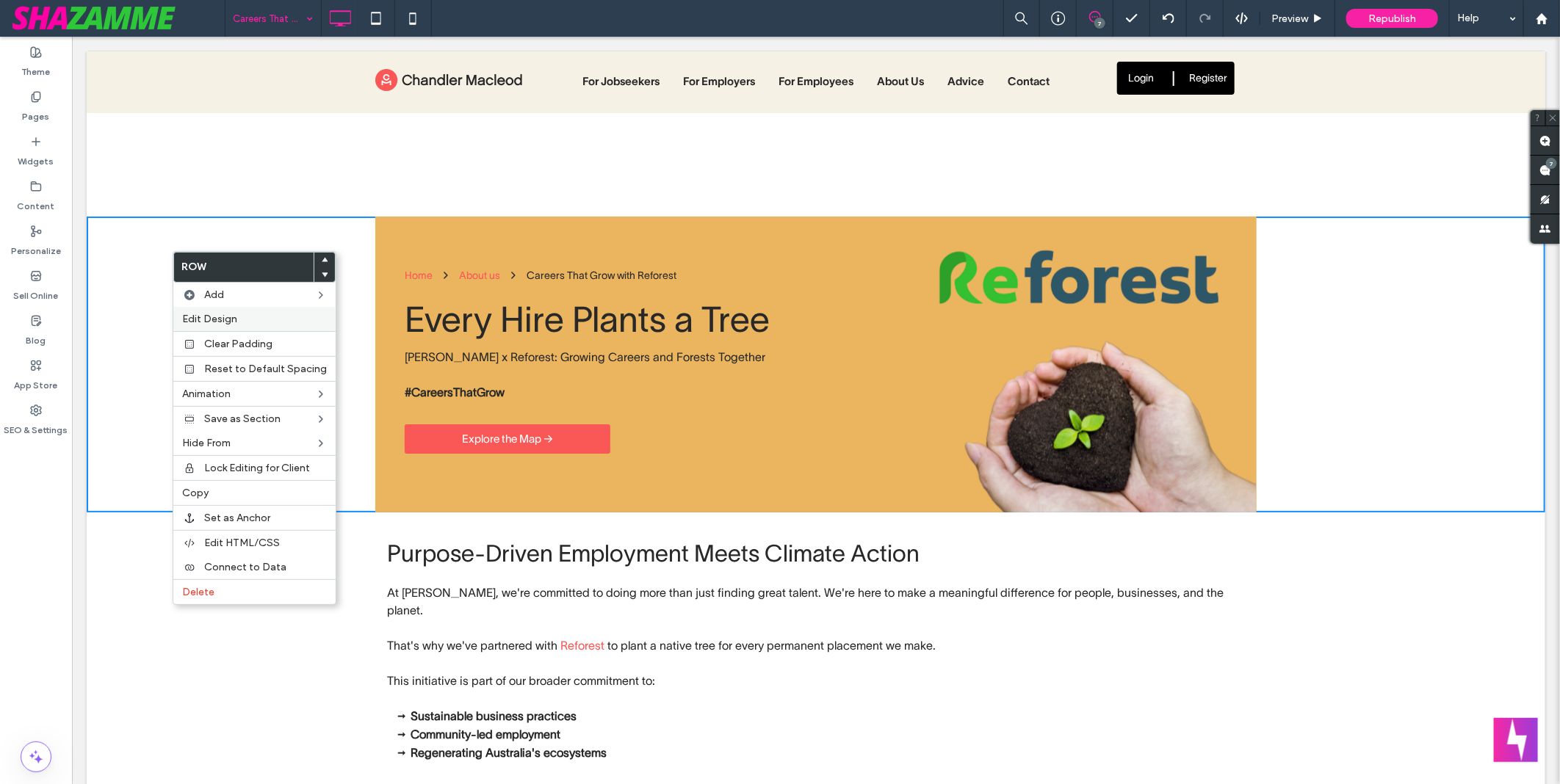
click at [220, 314] on span "Edit Design" at bounding box center [210, 319] width 55 height 12
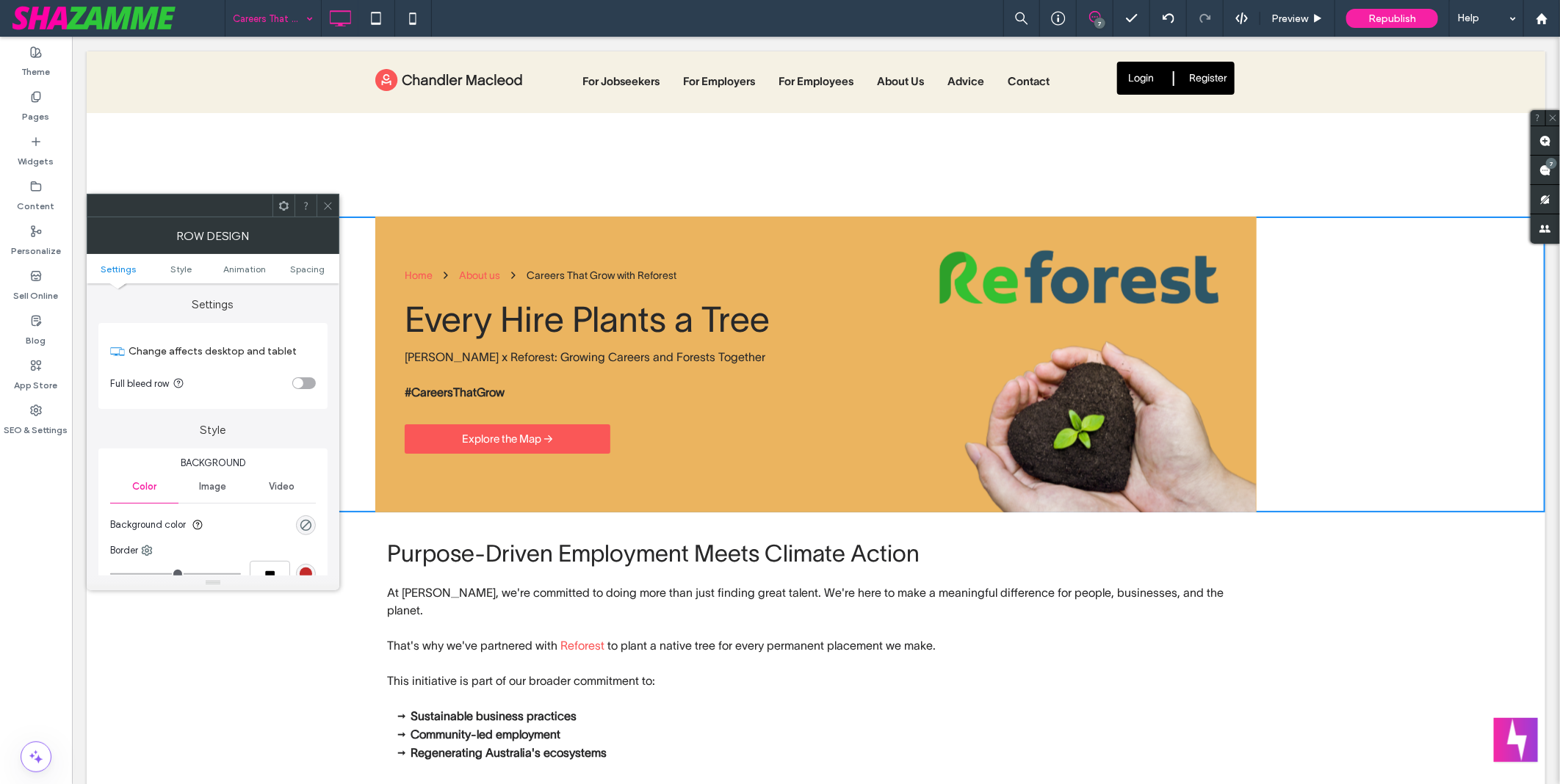
click at [308, 254] on ul "Settings Style Animation Spacing" at bounding box center [213, 269] width 253 height 29
click at [311, 268] on span "Spacing" at bounding box center [307, 270] width 34 height 11
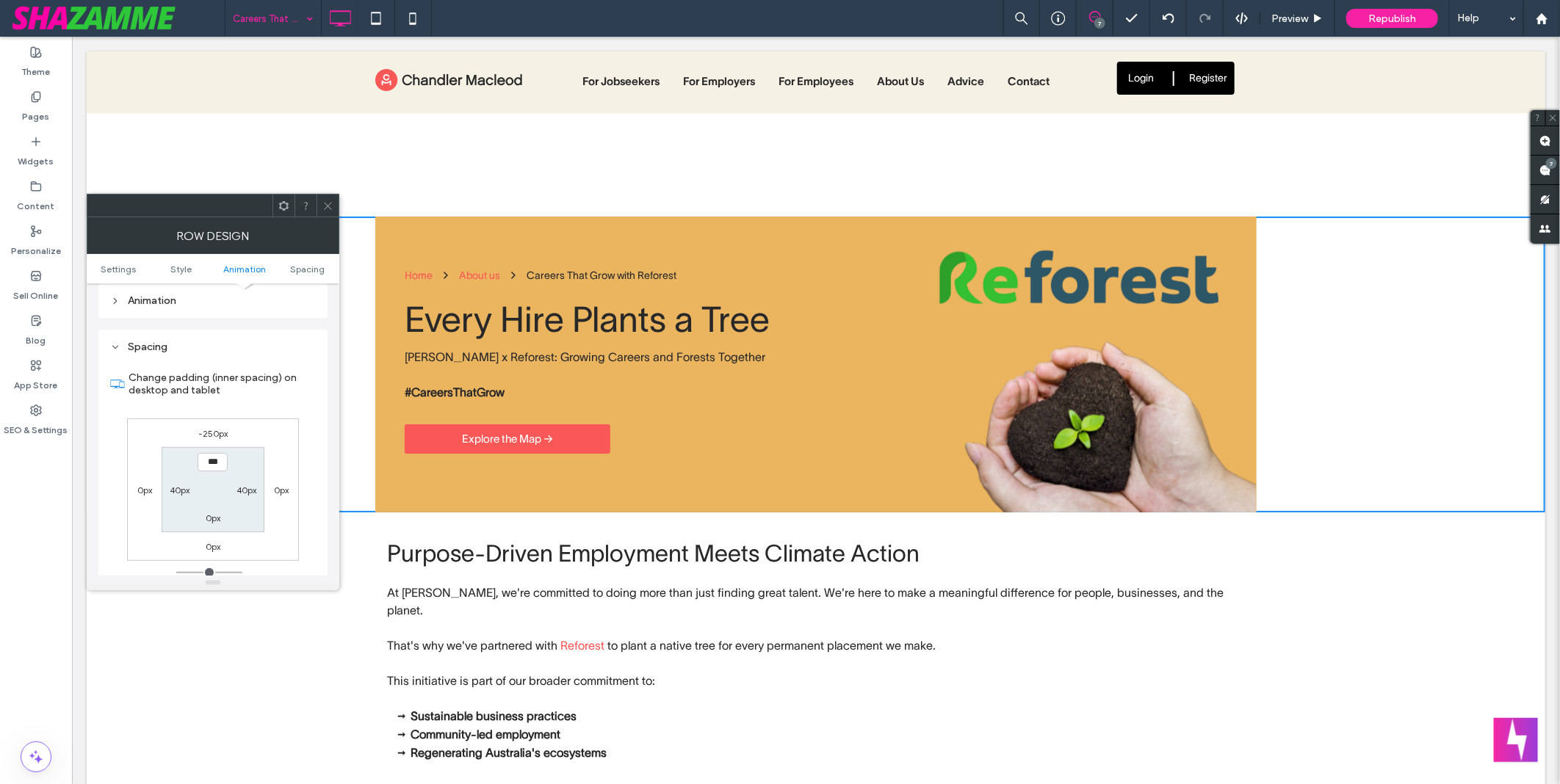
scroll to position [414, 0]
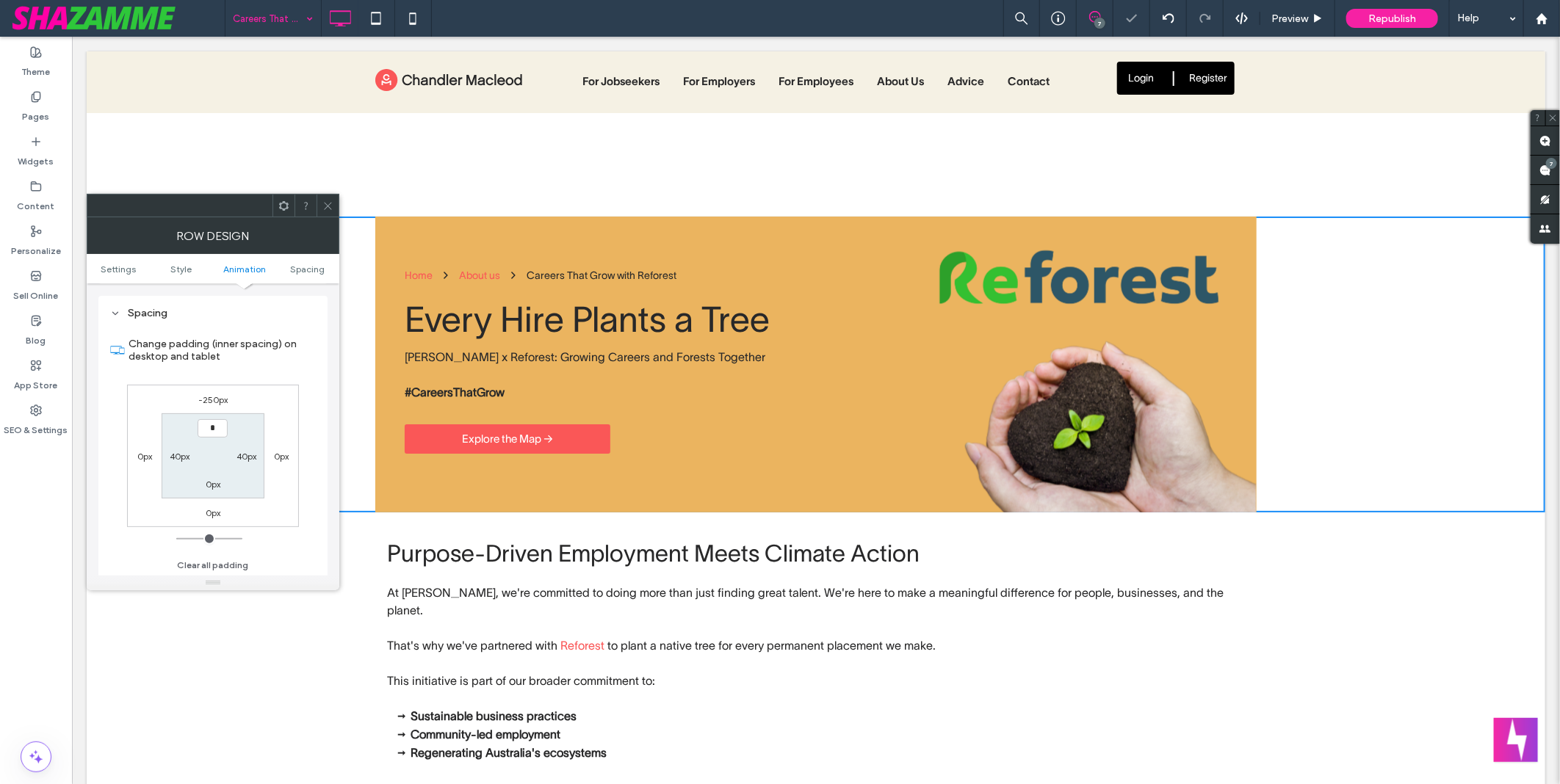
type input "*"
click at [212, 398] on label "-250px" at bounding box center [213, 400] width 29 height 11
type input "*"
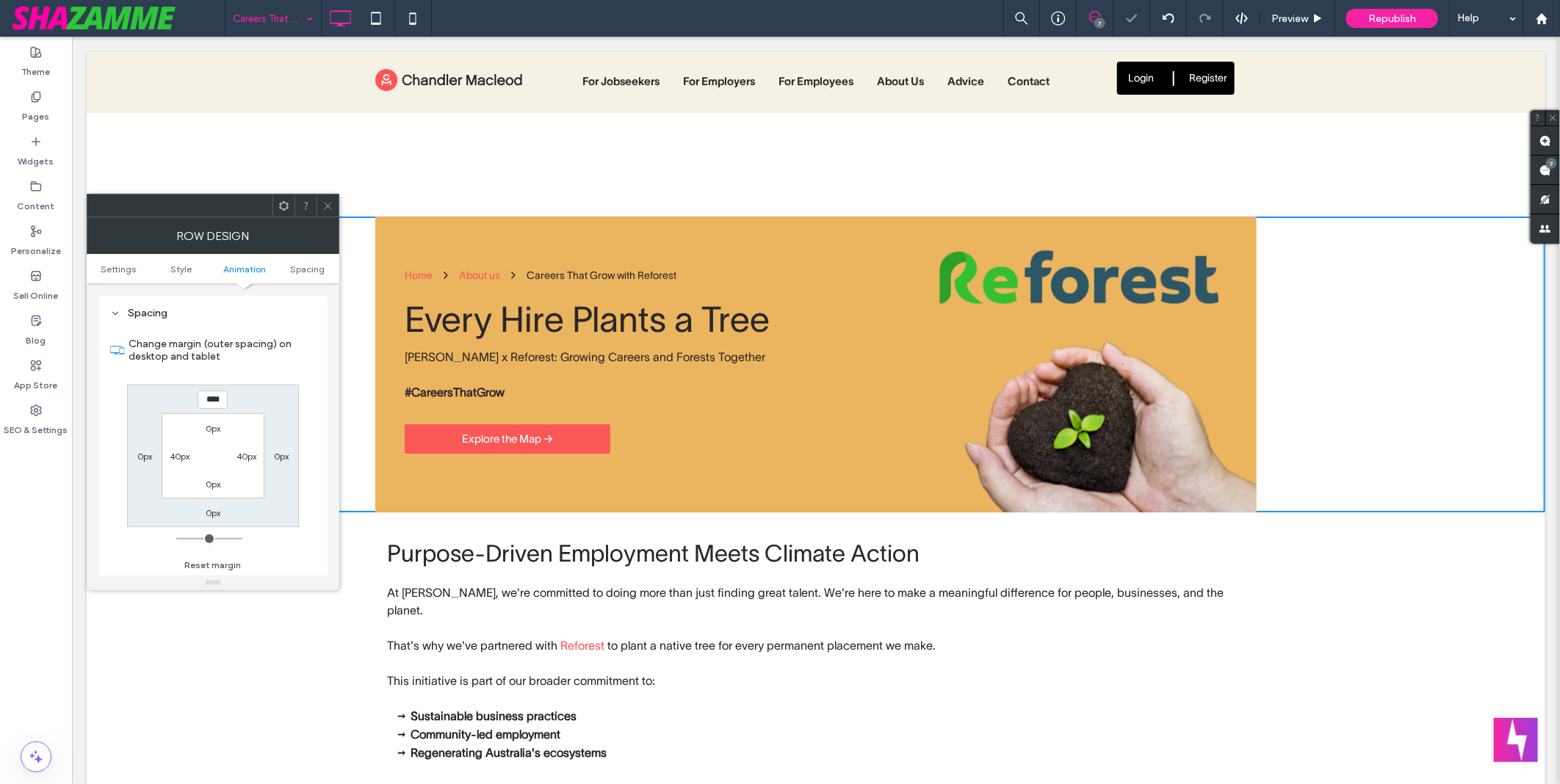
type input "****"
type input "*"
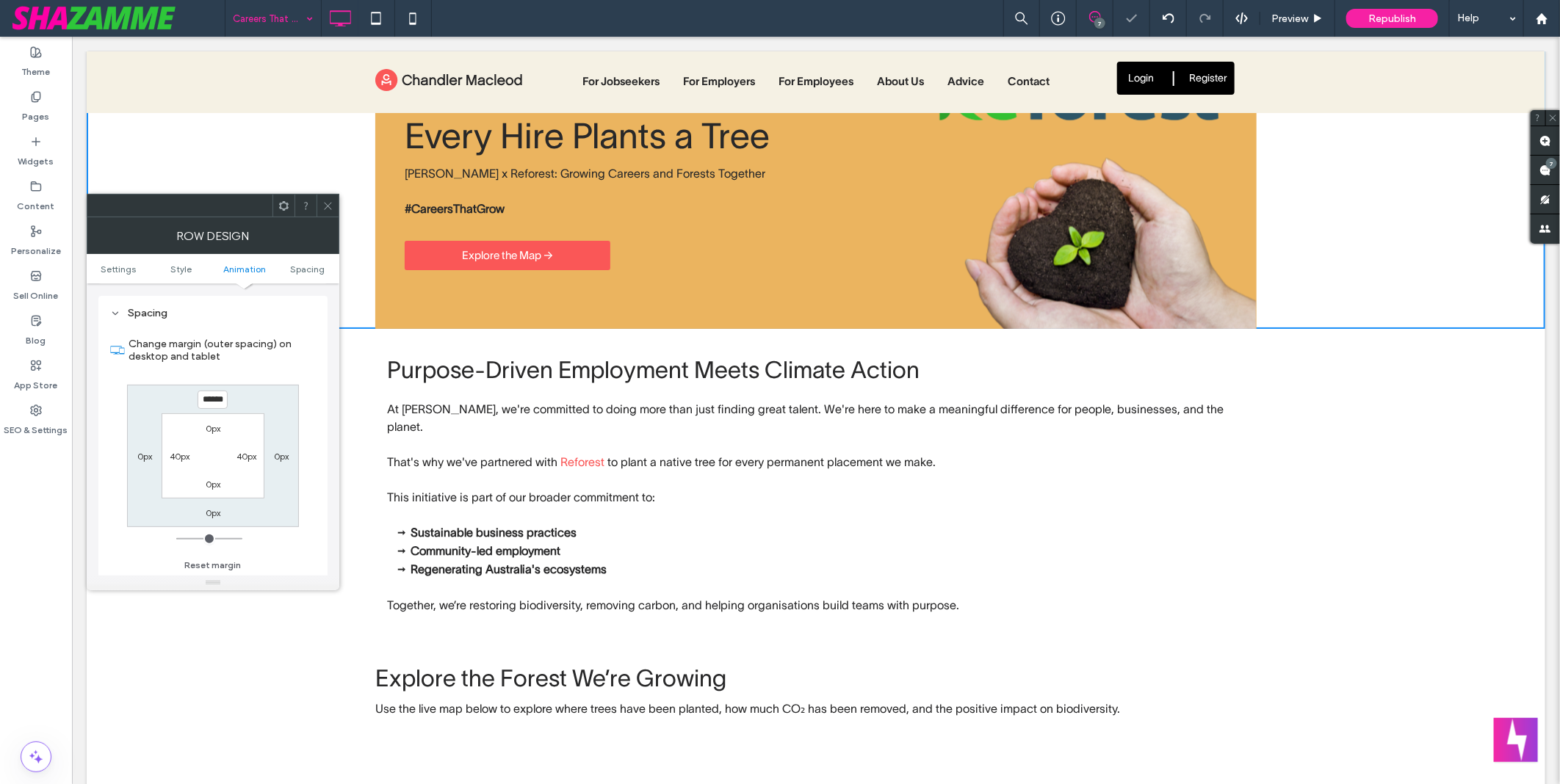
click at [212, 398] on input "******" at bounding box center [213, 399] width 30 height 18
type input "****"
type input "*"
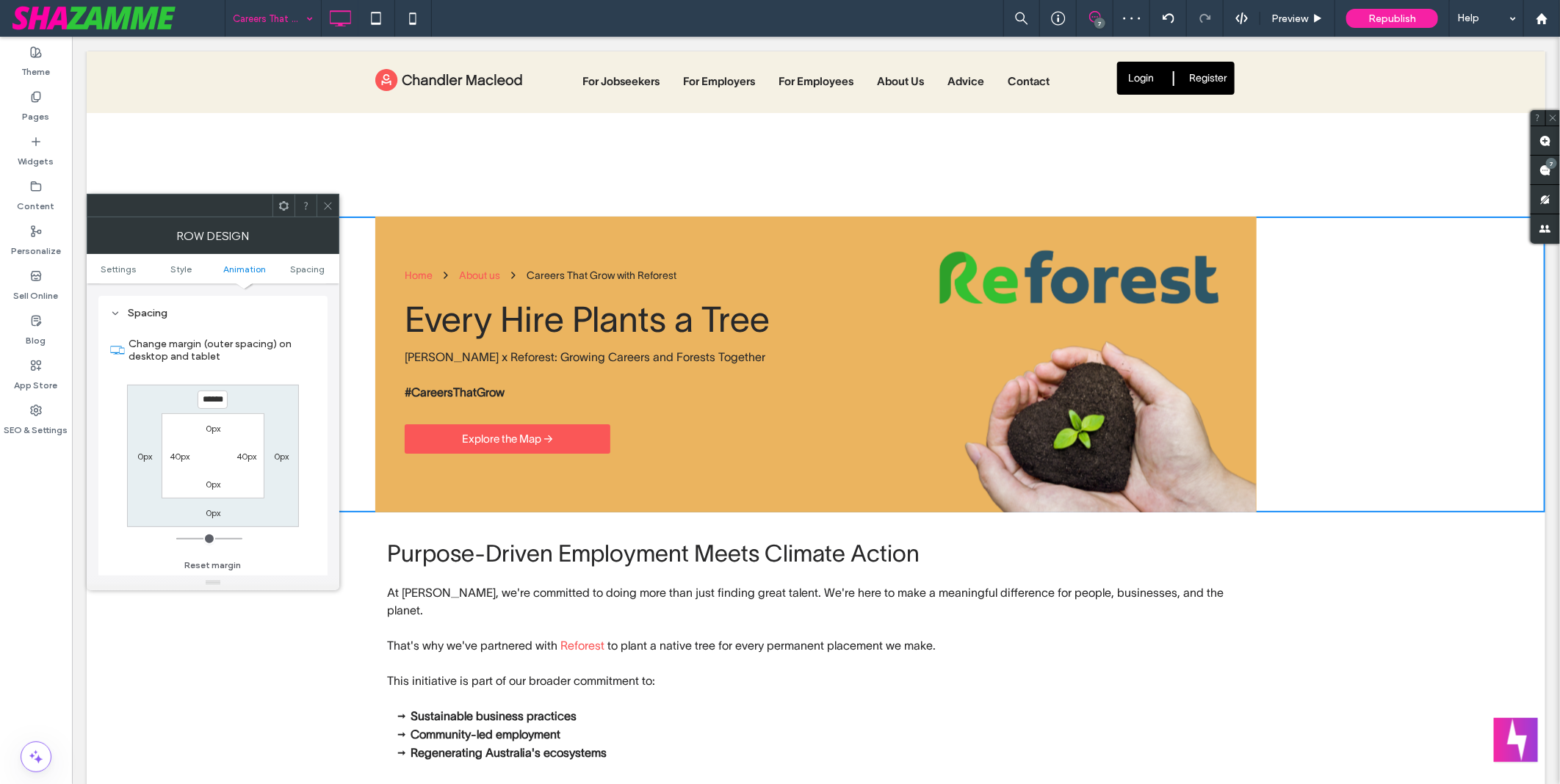
click at [212, 398] on input "******" at bounding box center [213, 399] width 30 height 18
type input "****"
type input "*"
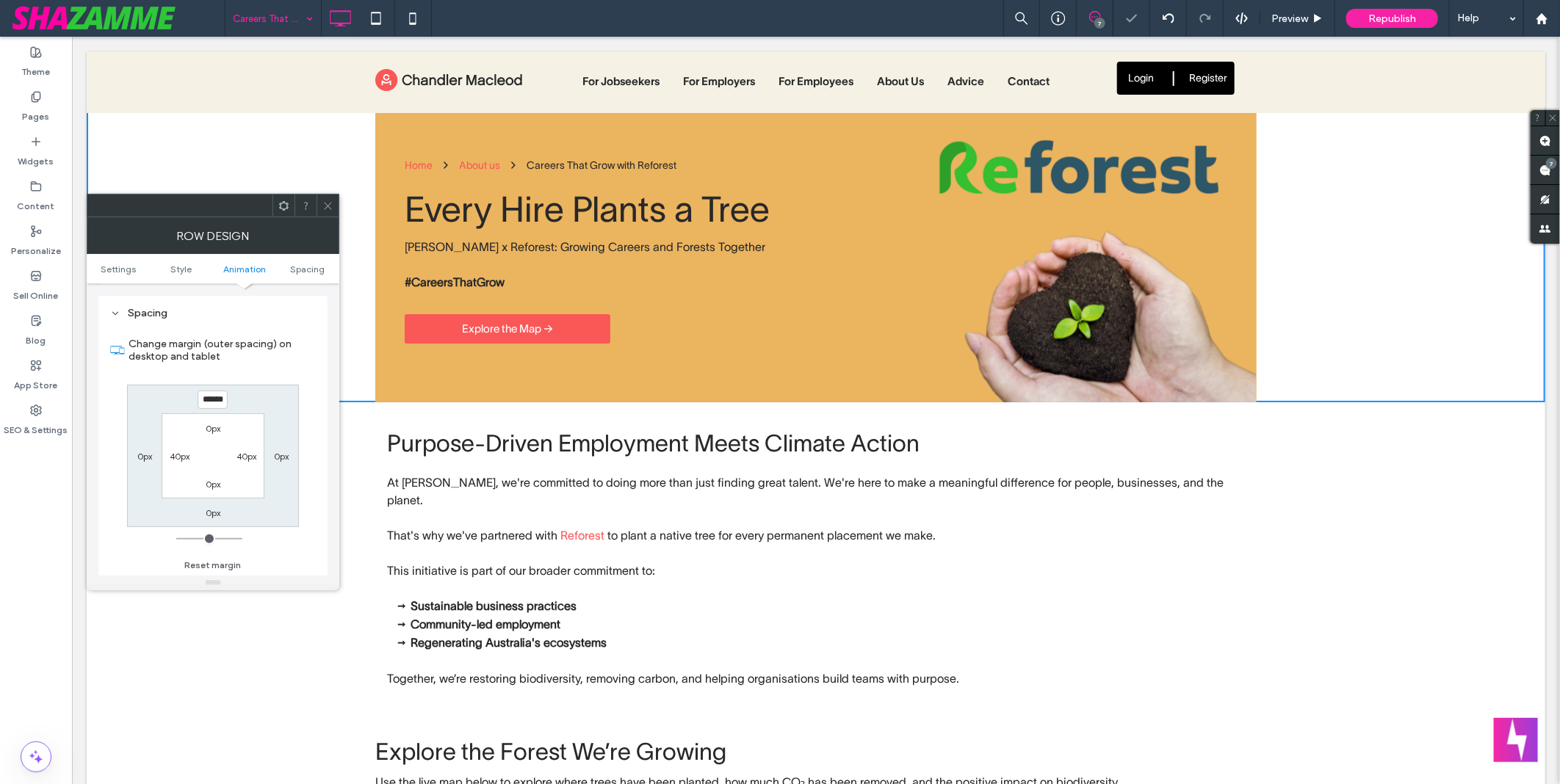
click at [212, 398] on input "******" at bounding box center [213, 399] width 30 height 18
type input "****"
type input "*"
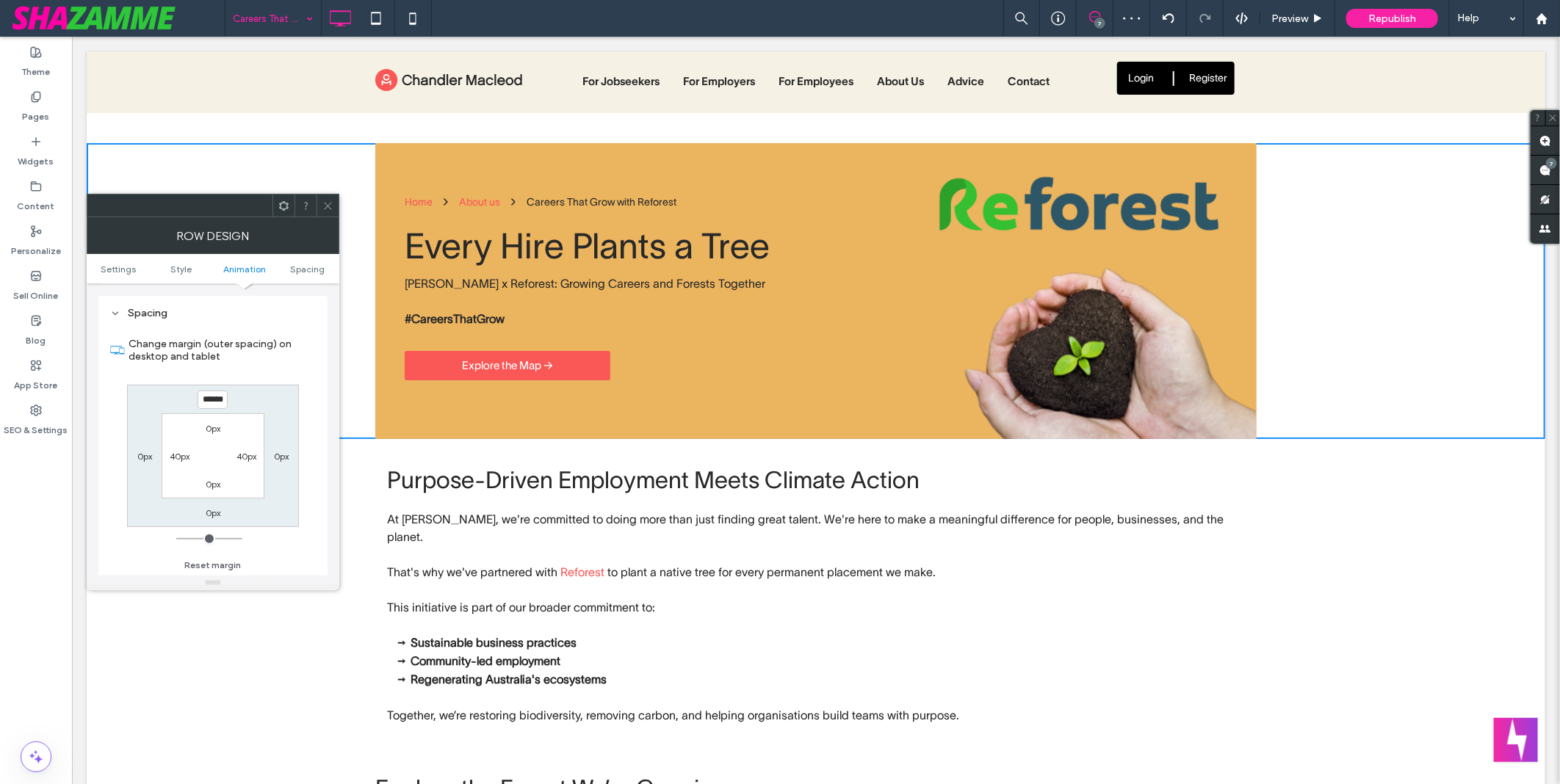
click at [212, 398] on input "******" at bounding box center [213, 399] width 30 height 18
type input "****"
type input "*"
type input "******"
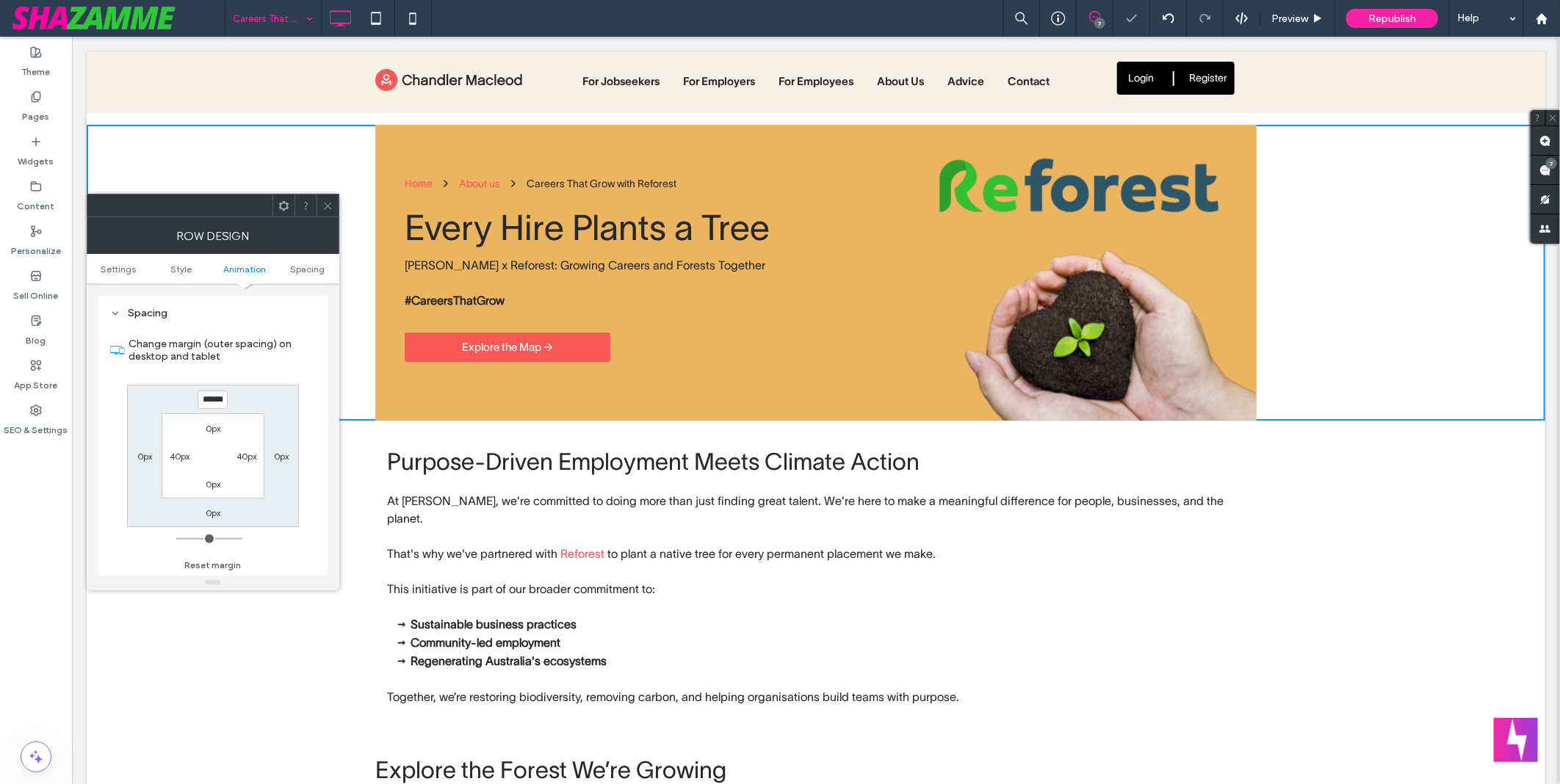
click at [710, 22] on div "Careers That Grow with Reforest 7 Preview Republish Help" at bounding box center [892, 18] width 1335 height 37
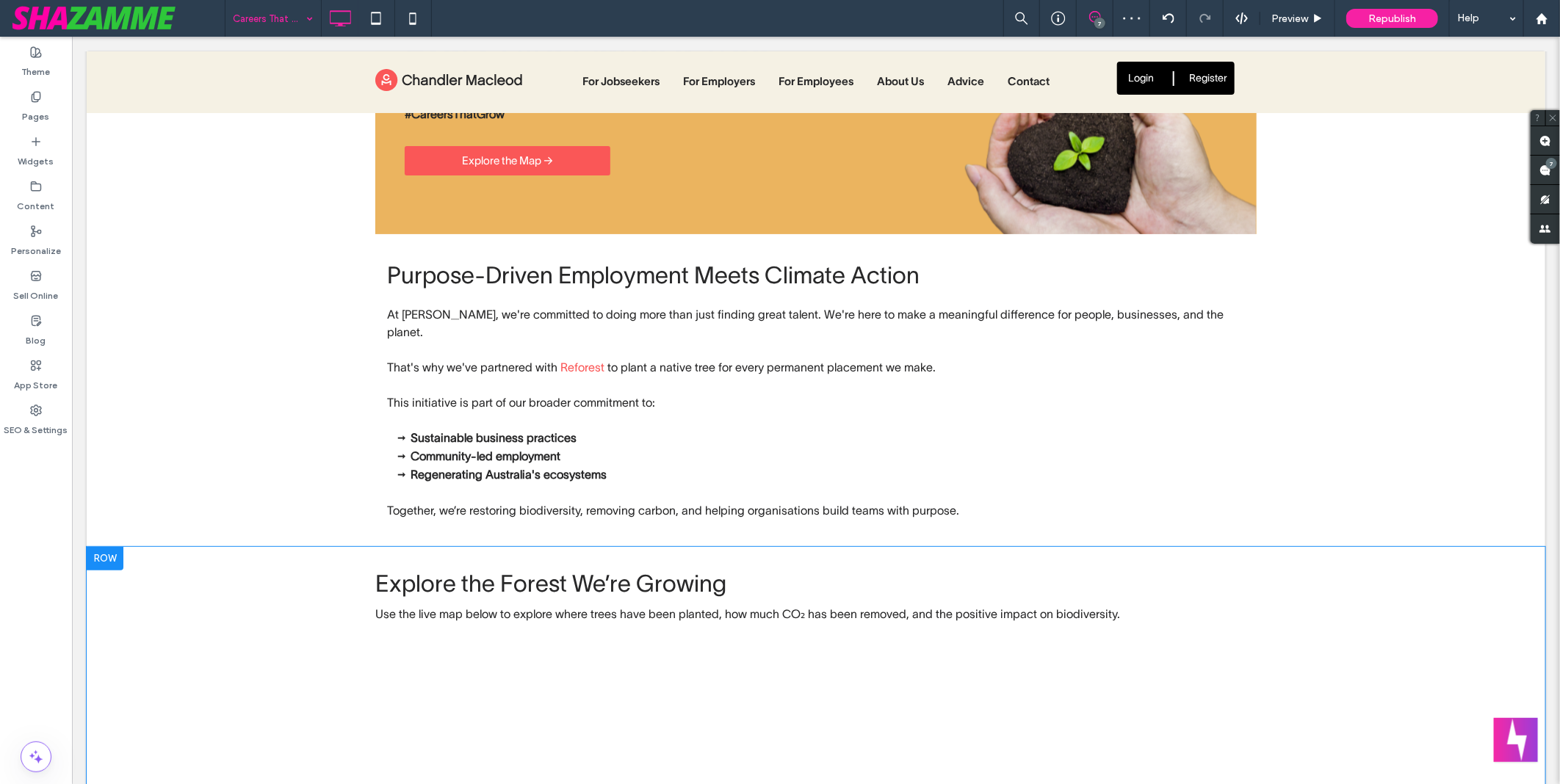
scroll to position [0, 0]
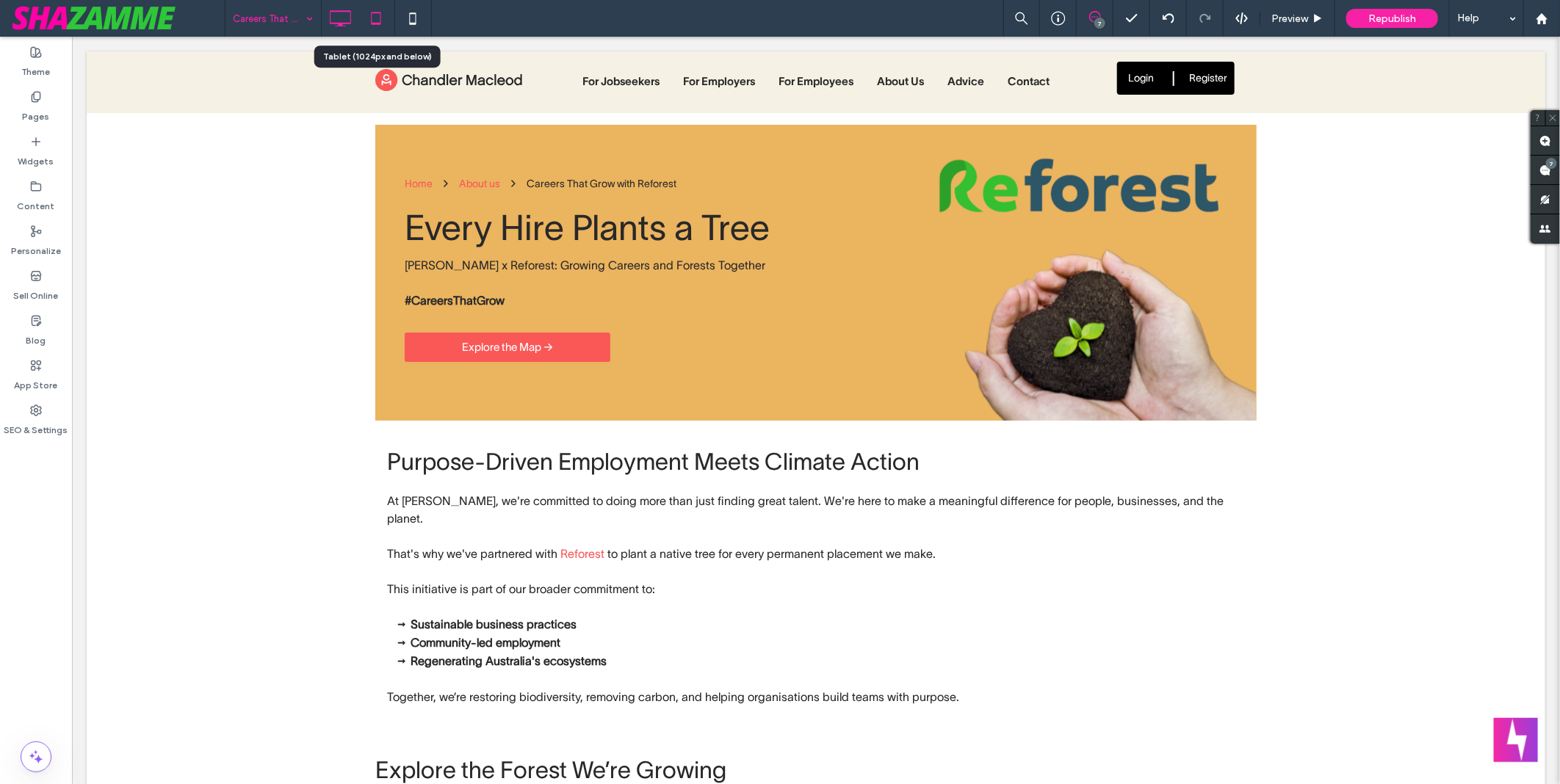
click at [371, 26] on icon at bounding box center [376, 18] width 29 height 29
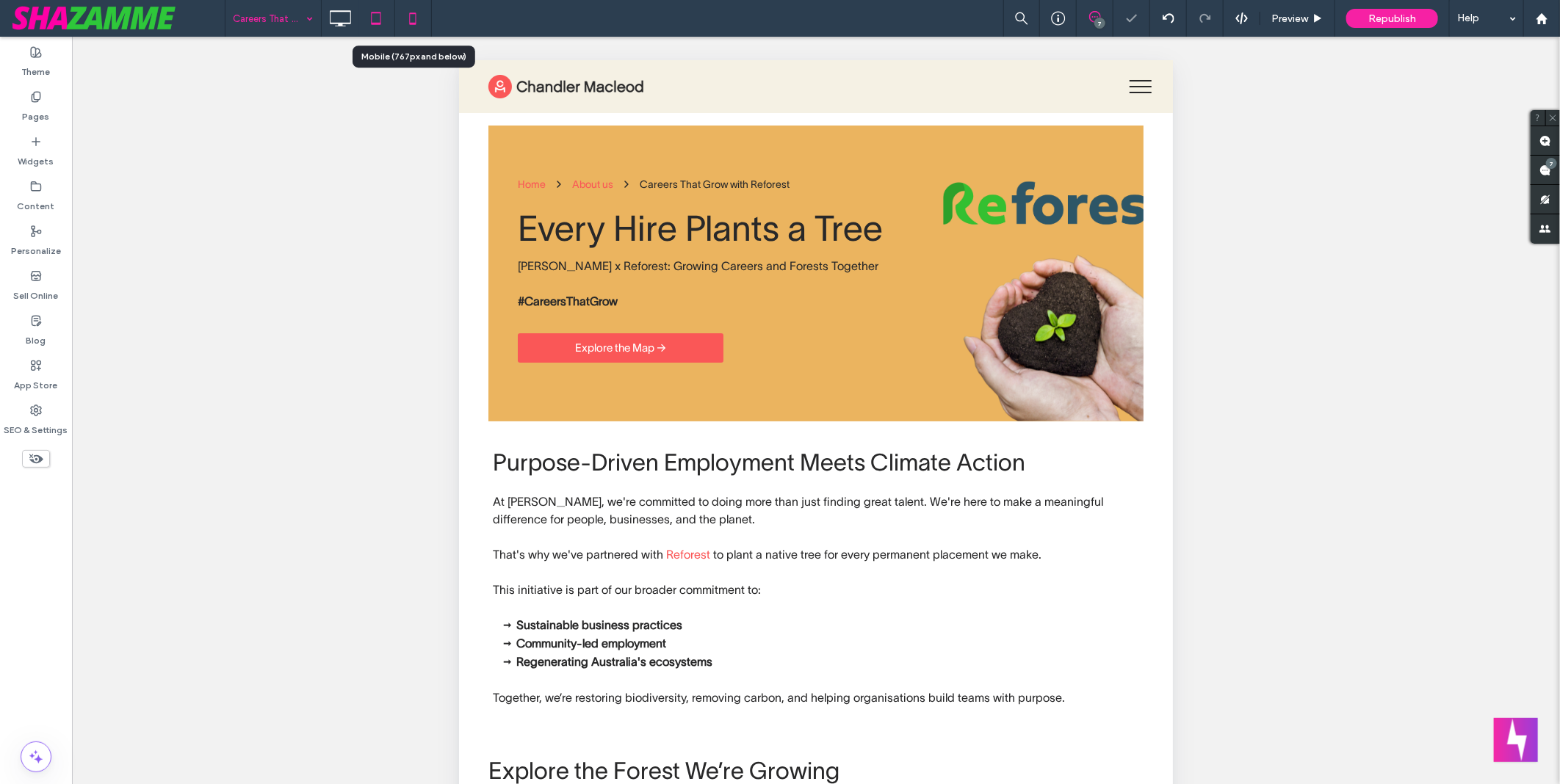
click at [423, 24] on icon at bounding box center [412, 18] width 29 height 29
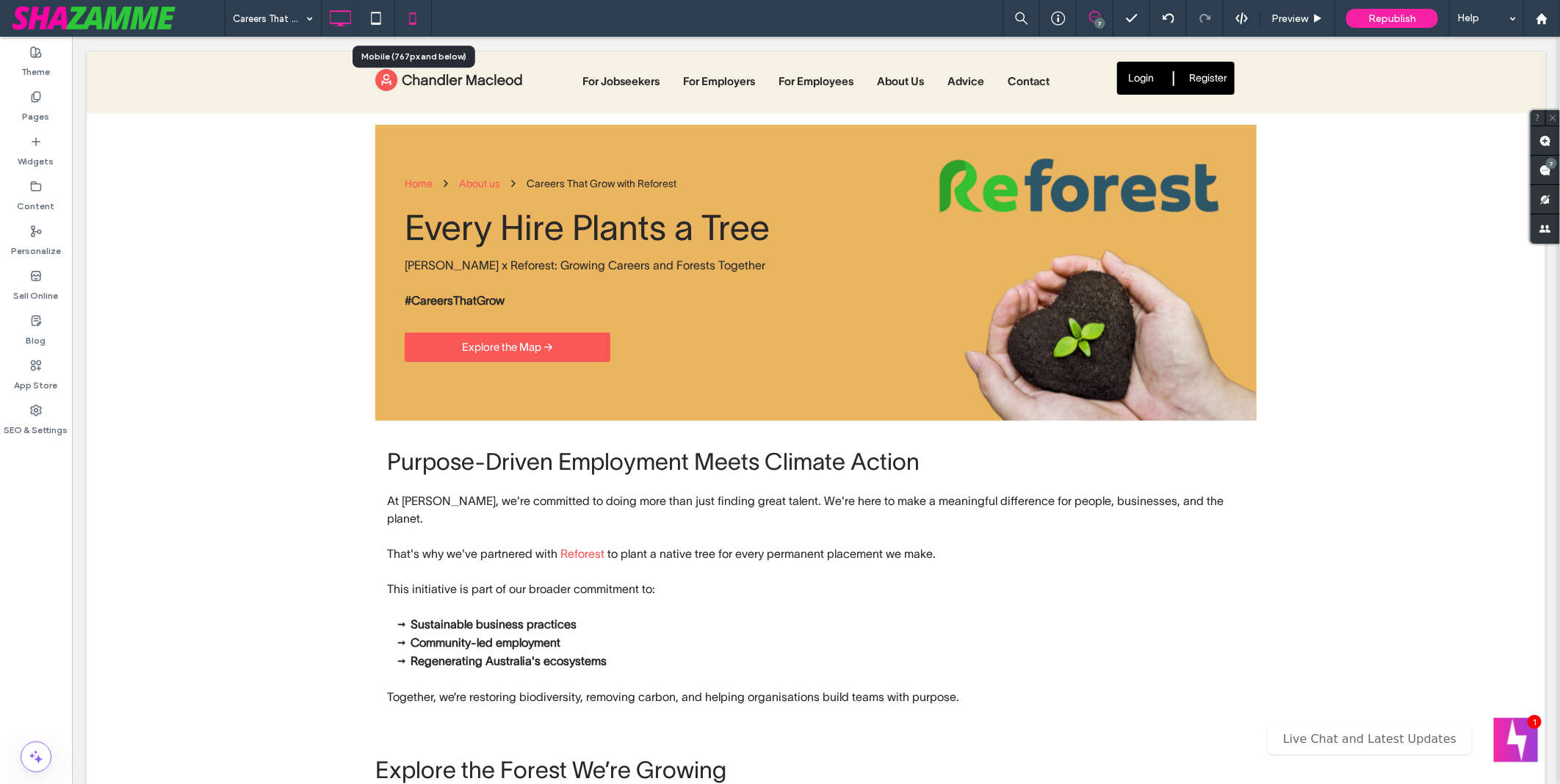
click at [410, 18] on icon at bounding box center [412, 18] width 29 height 29
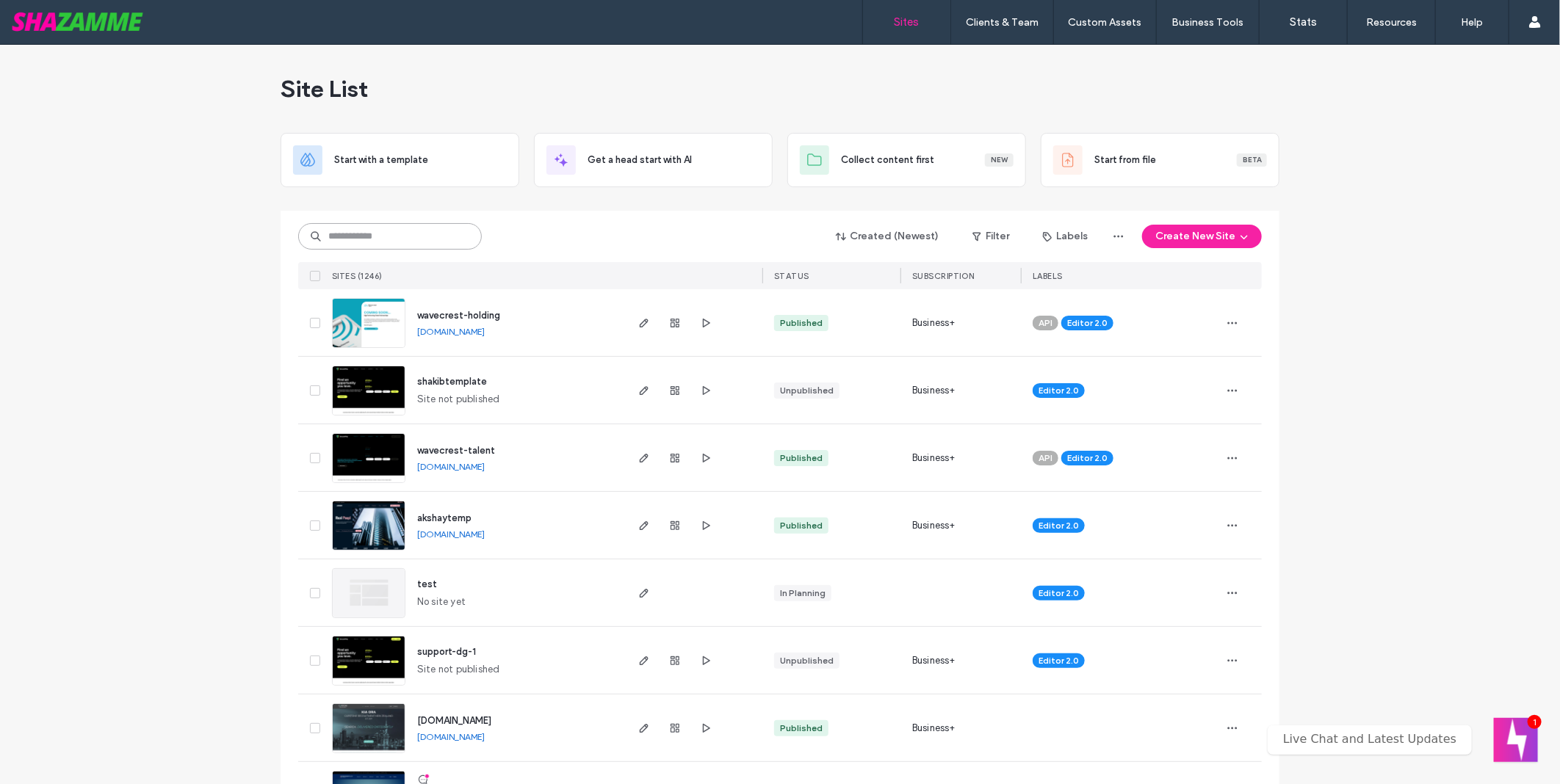
click at [436, 236] on input at bounding box center [390, 236] width 184 height 26
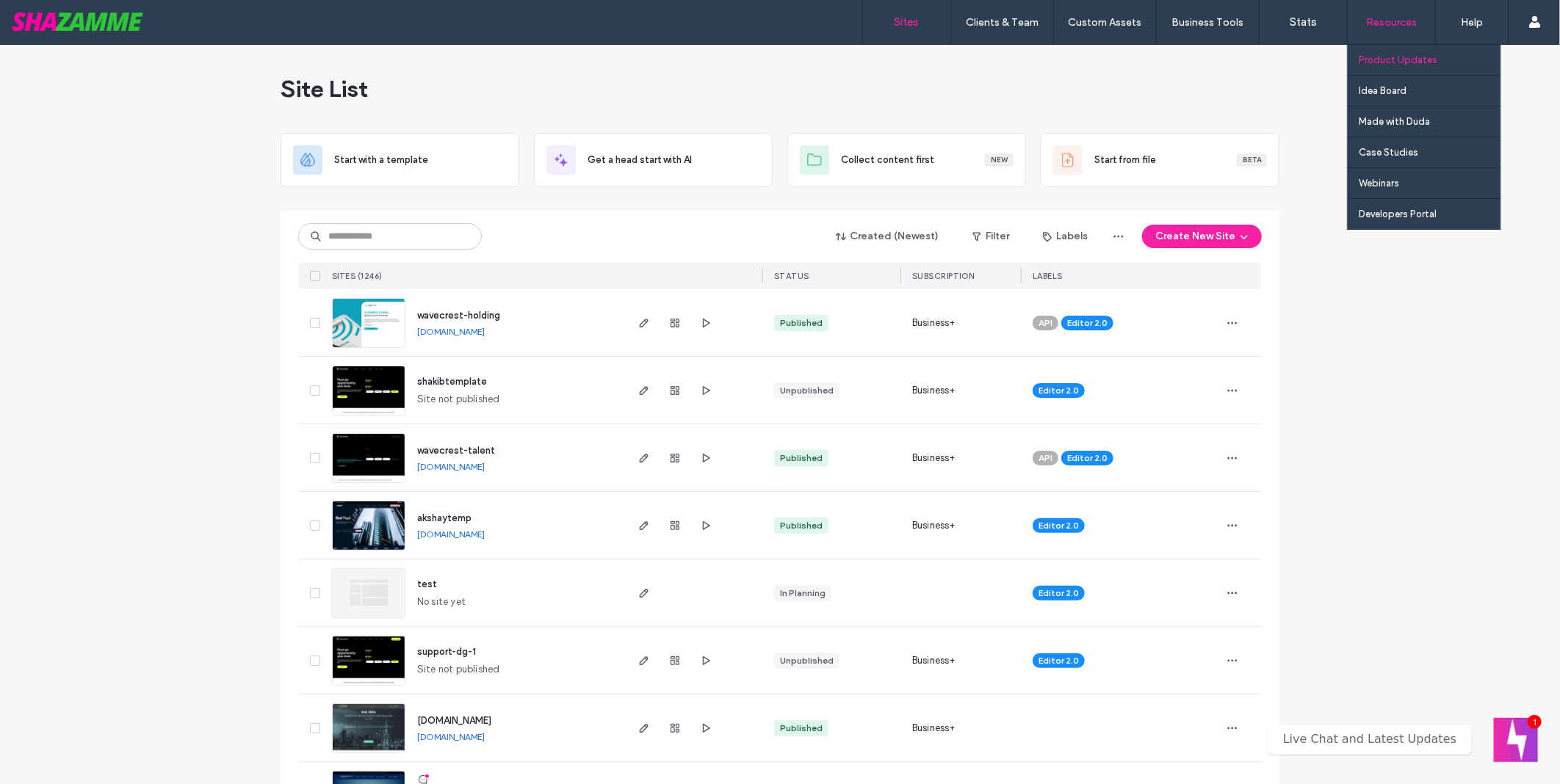
click at [1387, 63] on label "Product Updates" at bounding box center [1397, 60] width 79 height 11
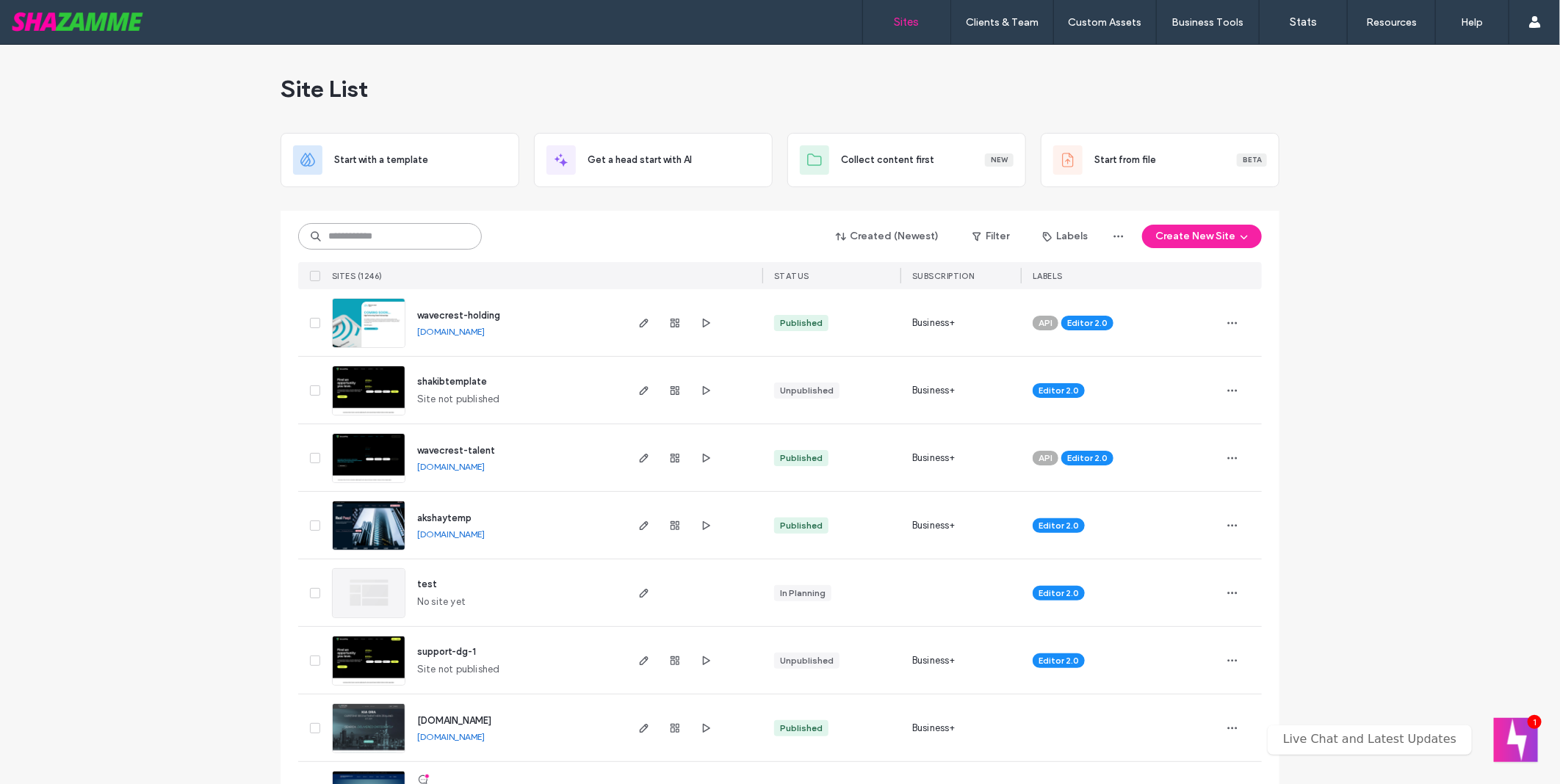
click at [348, 243] on input at bounding box center [390, 236] width 184 height 26
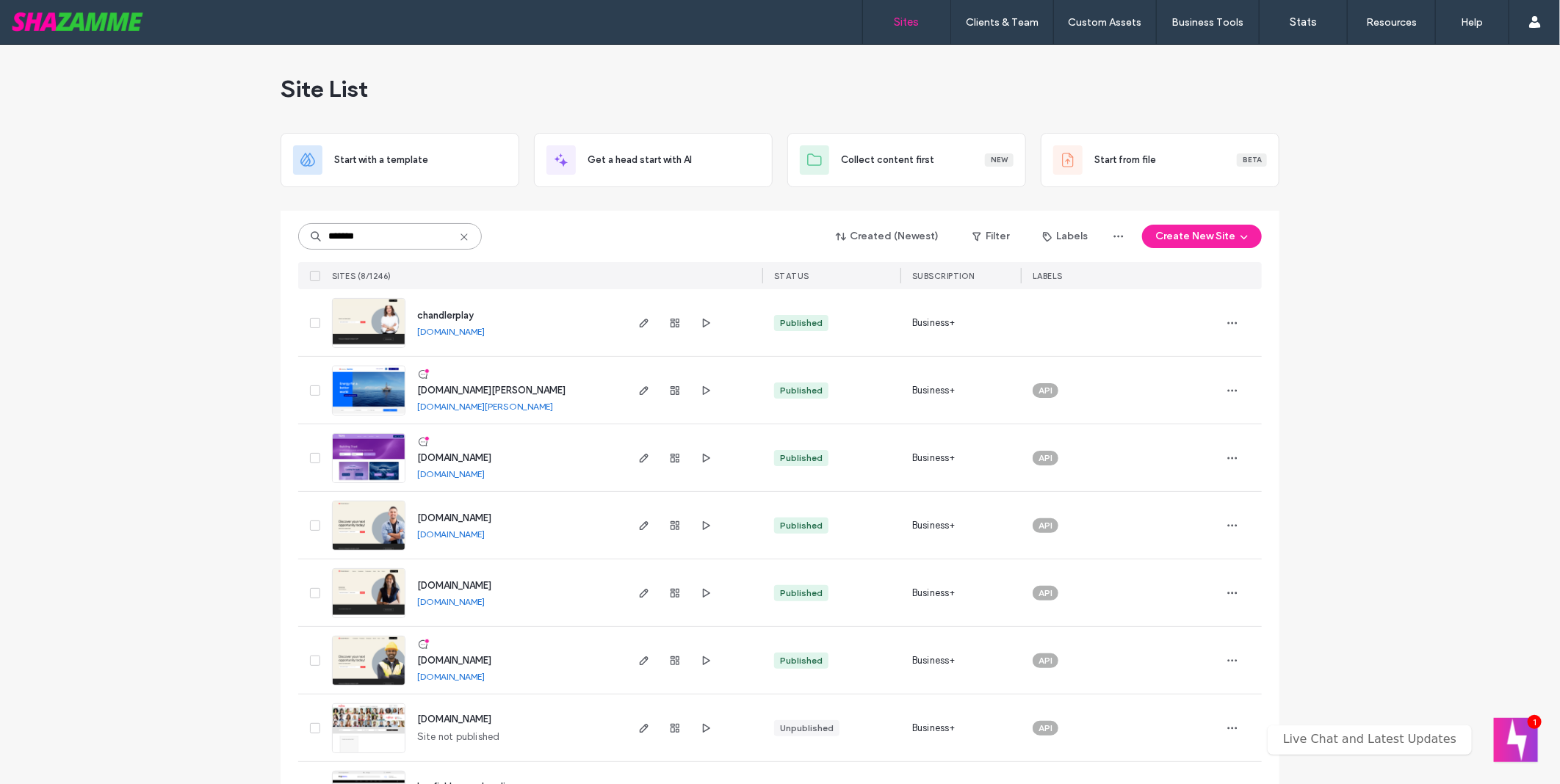
type input "*******"
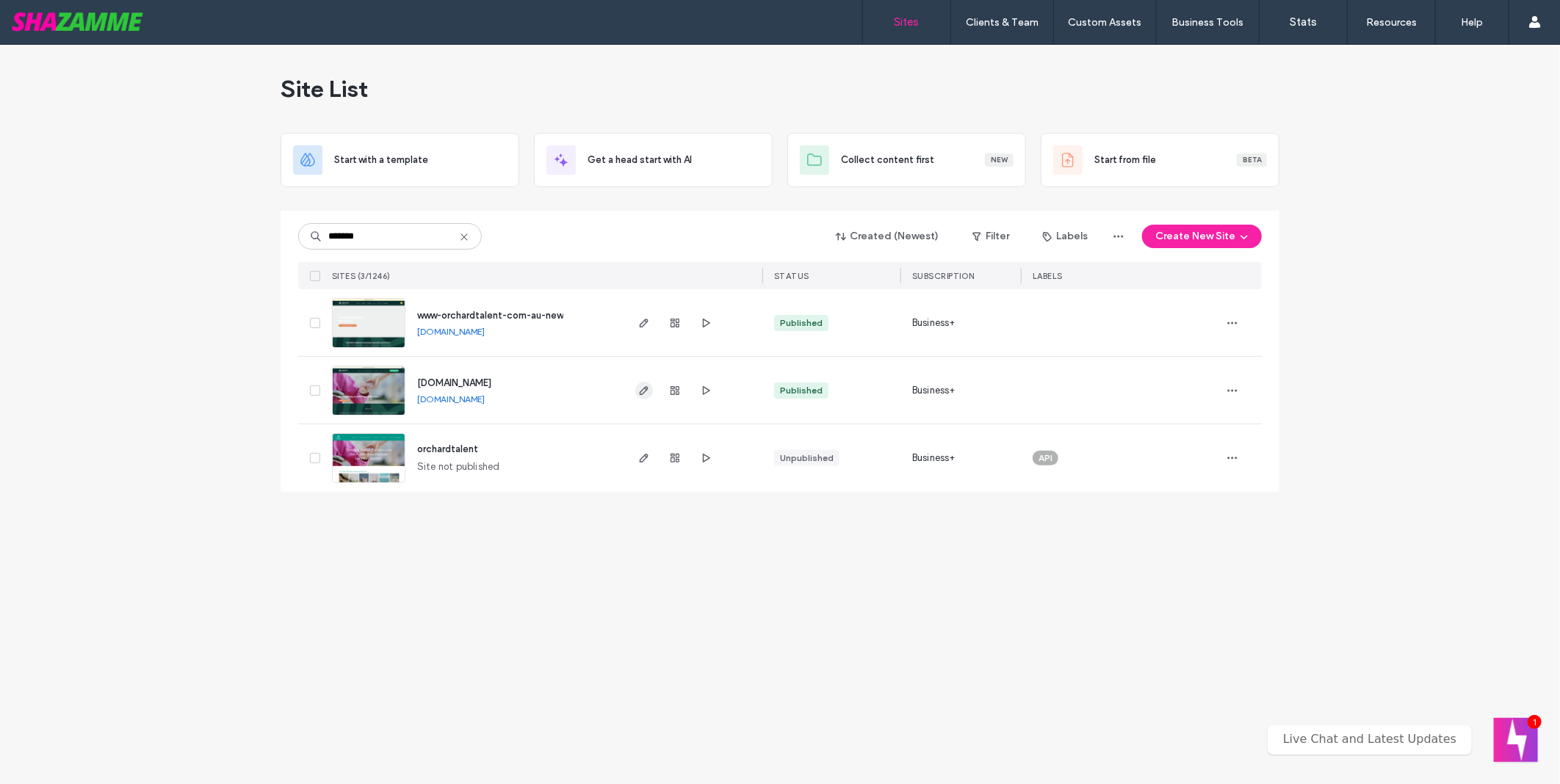
click at [639, 392] on icon "button" at bounding box center [644, 391] width 11 height 11
click at [484, 397] on link "www.orchardtalent.com.au" at bounding box center [450, 399] width 67 height 11
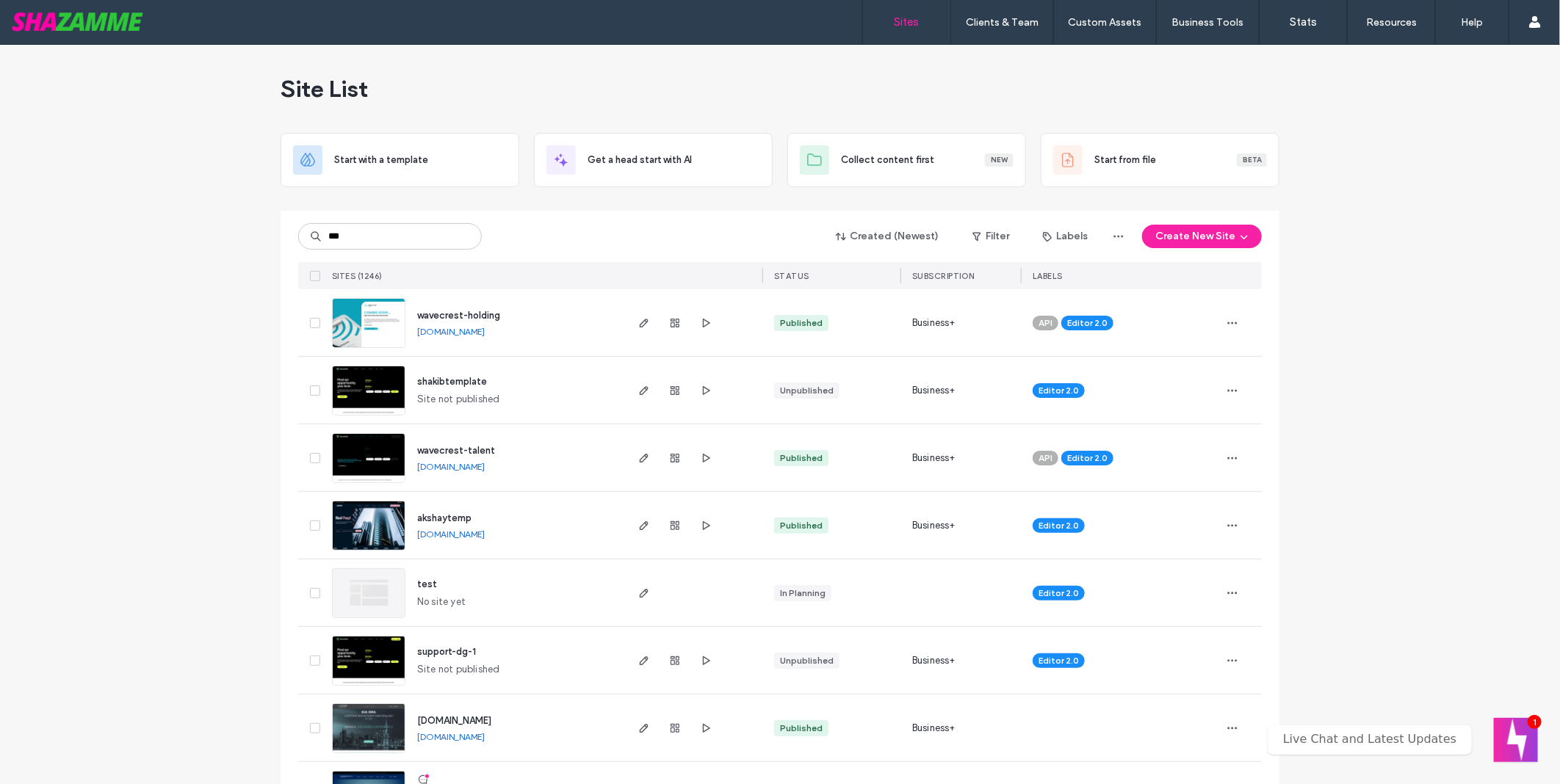
type input "***"
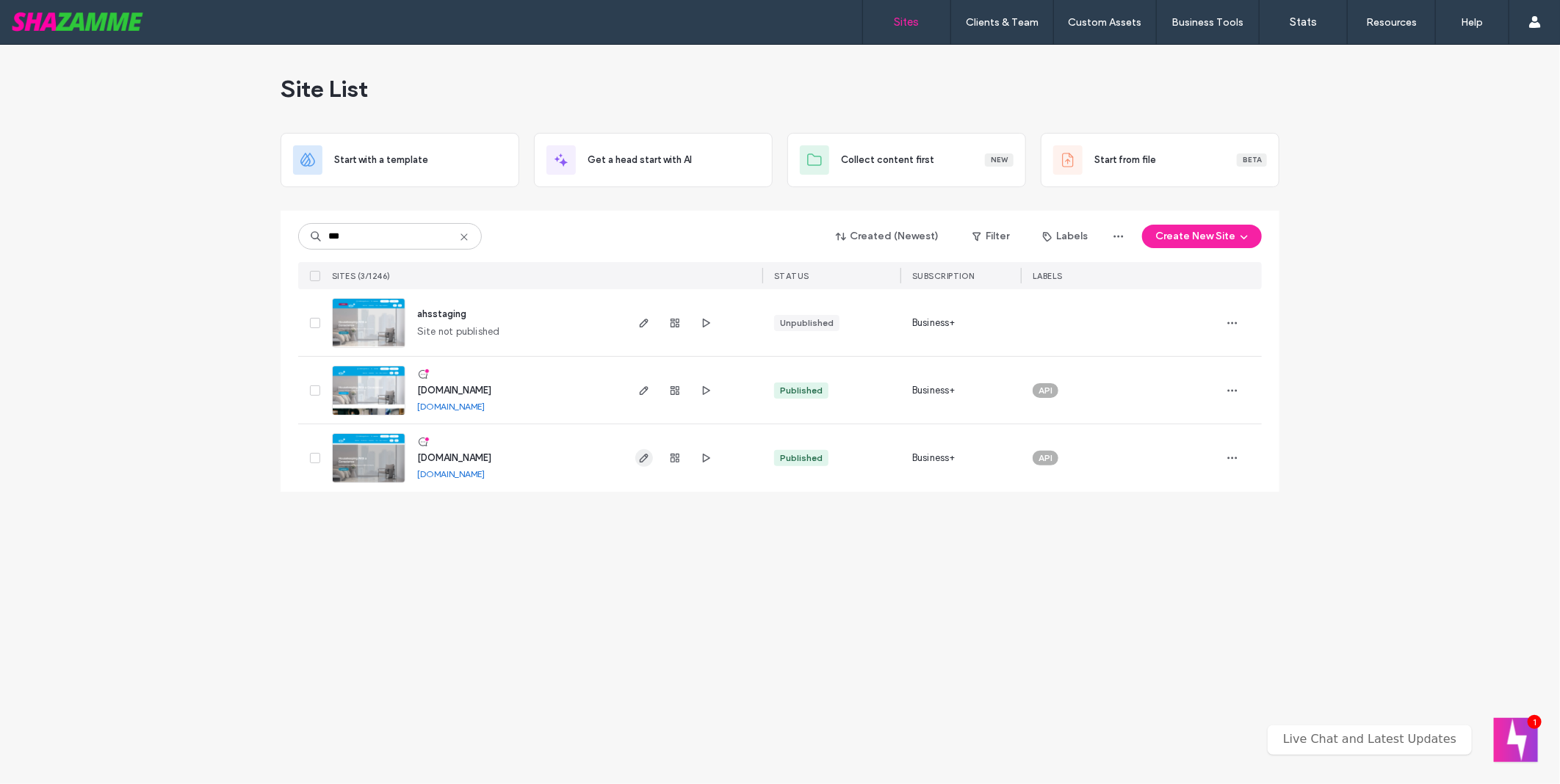
click at [647, 460] on icon "button" at bounding box center [644, 458] width 11 height 11
click at [371, 242] on input "***" at bounding box center [390, 236] width 184 height 26
click at [401, 226] on input "***" at bounding box center [390, 236] width 184 height 26
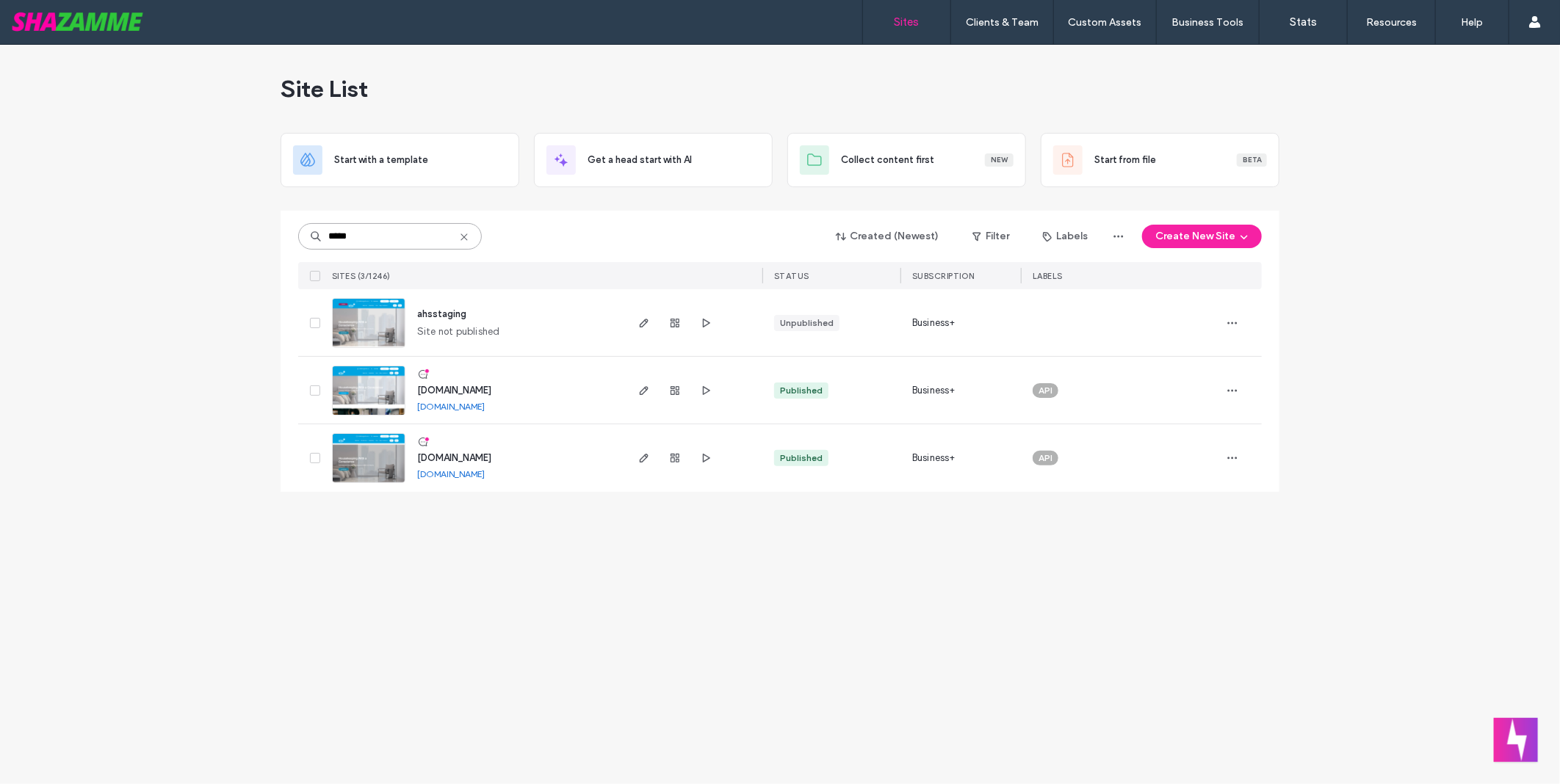
type input "*****"
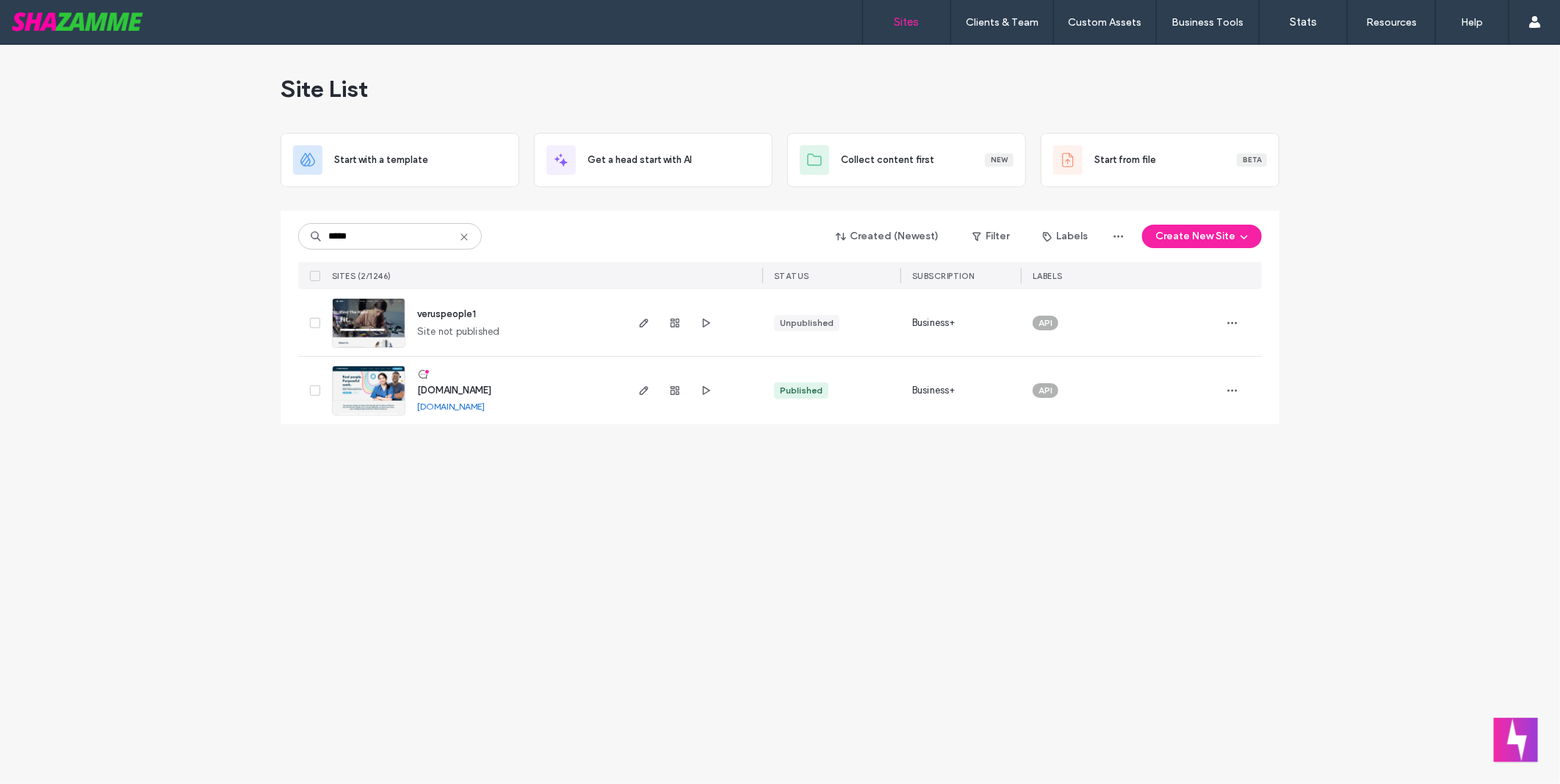
drag, startPoint x: 560, startPoint y: 518, endPoint x: 622, endPoint y: 433, distance: 105.2
click at [561, 518] on div "Site List Start with a template Get a head start with AI Collect content first …" at bounding box center [780, 414] width 1560 height 740
click at [636, 393] on span "button" at bounding box center [644, 391] width 18 height 18
click at [412, 225] on input "*****" at bounding box center [390, 236] width 184 height 26
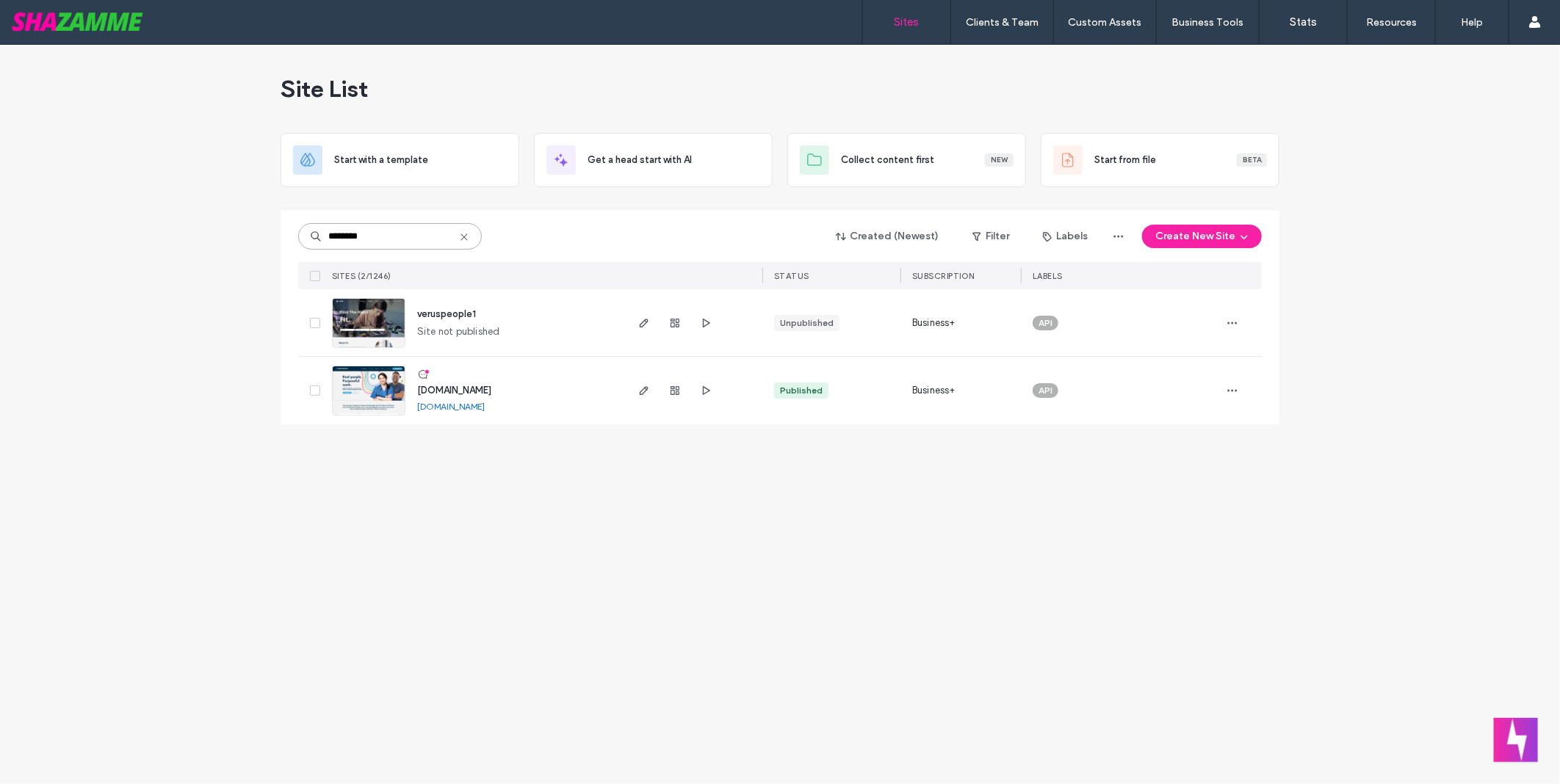
type input "********"
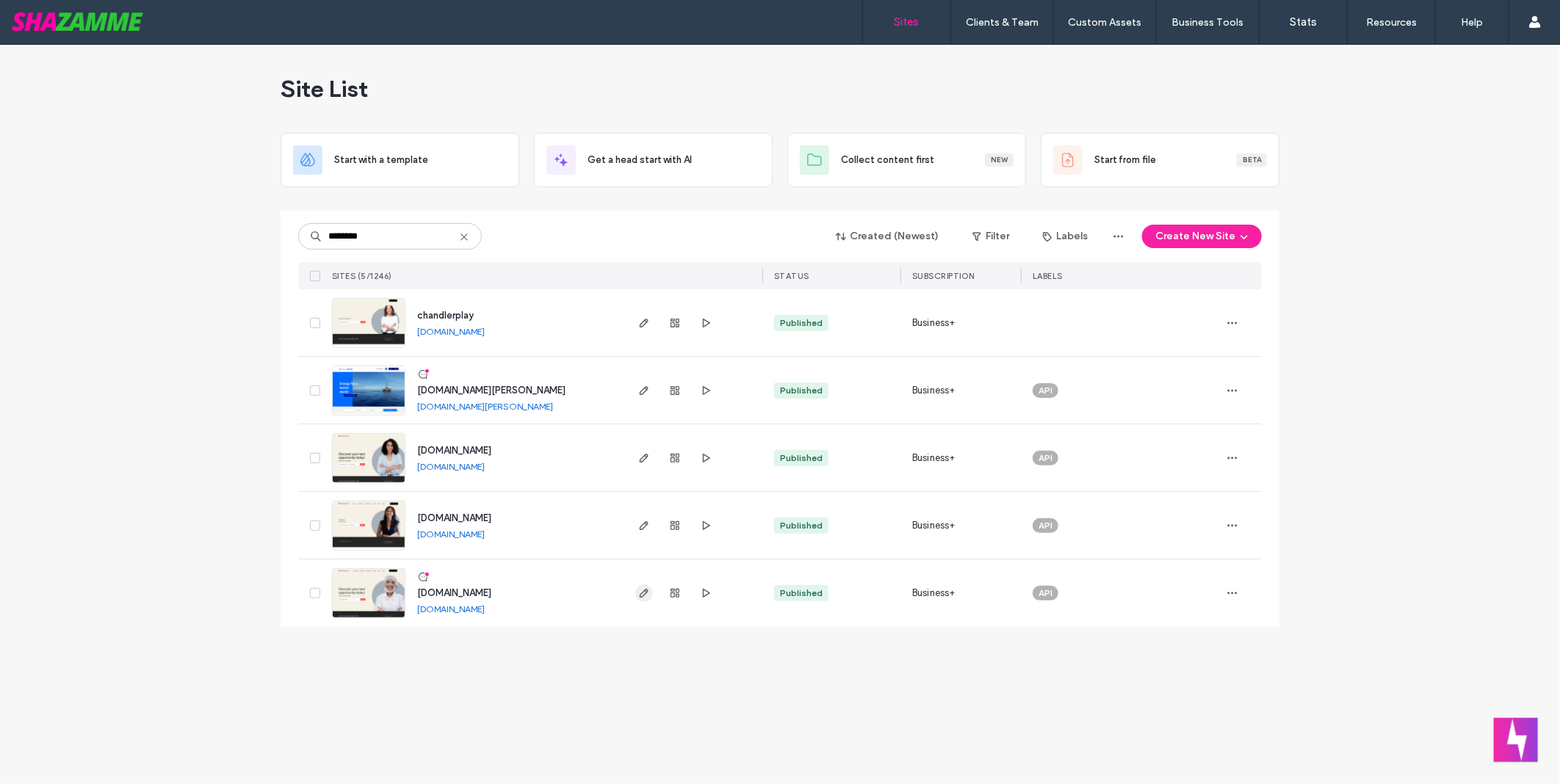
click at [649, 590] on icon "button" at bounding box center [644, 593] width 11 height 11
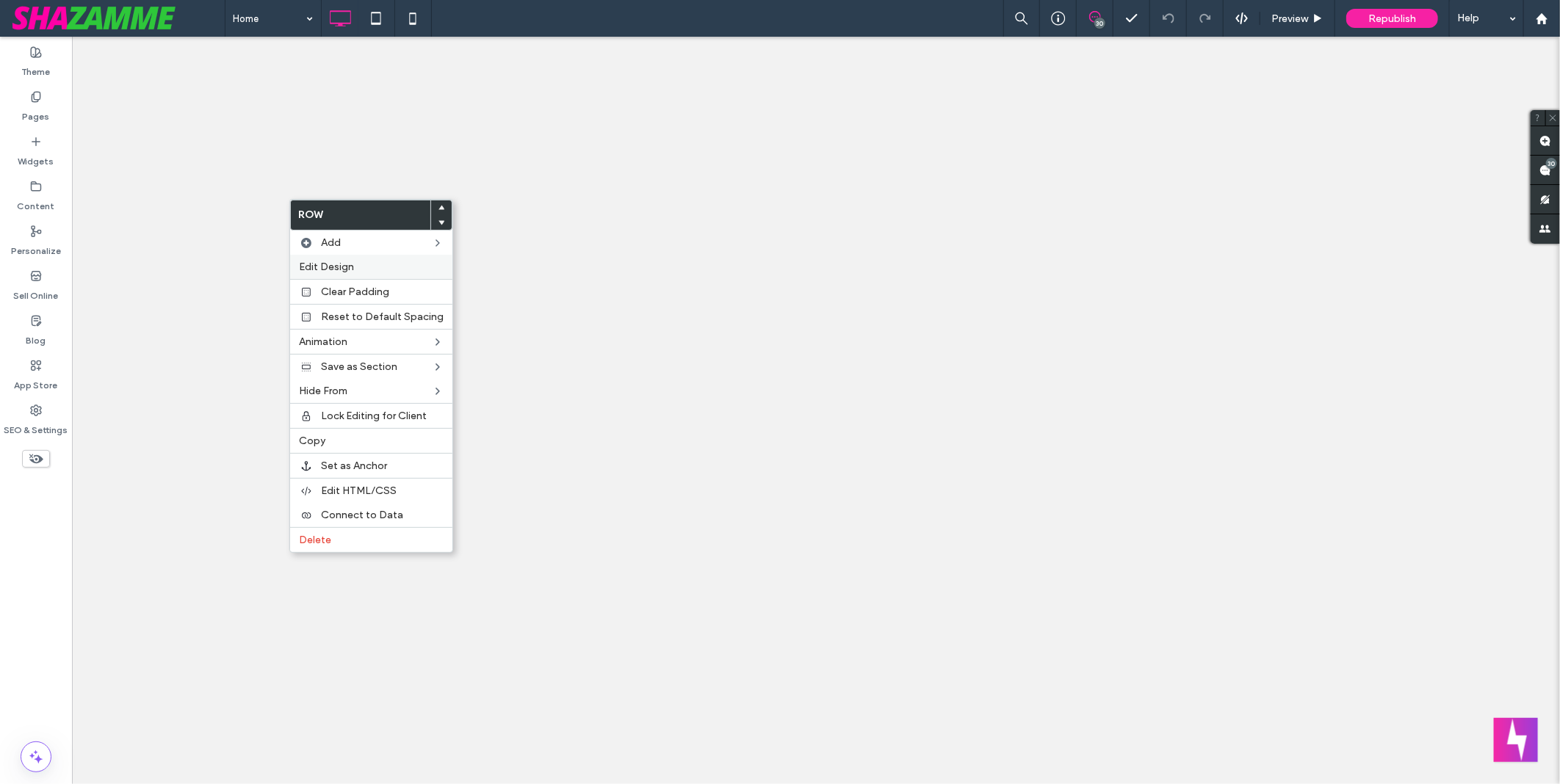
click at [348, 266] on span "Edit Design" at bounding box center [326, 267] width 55 height 12
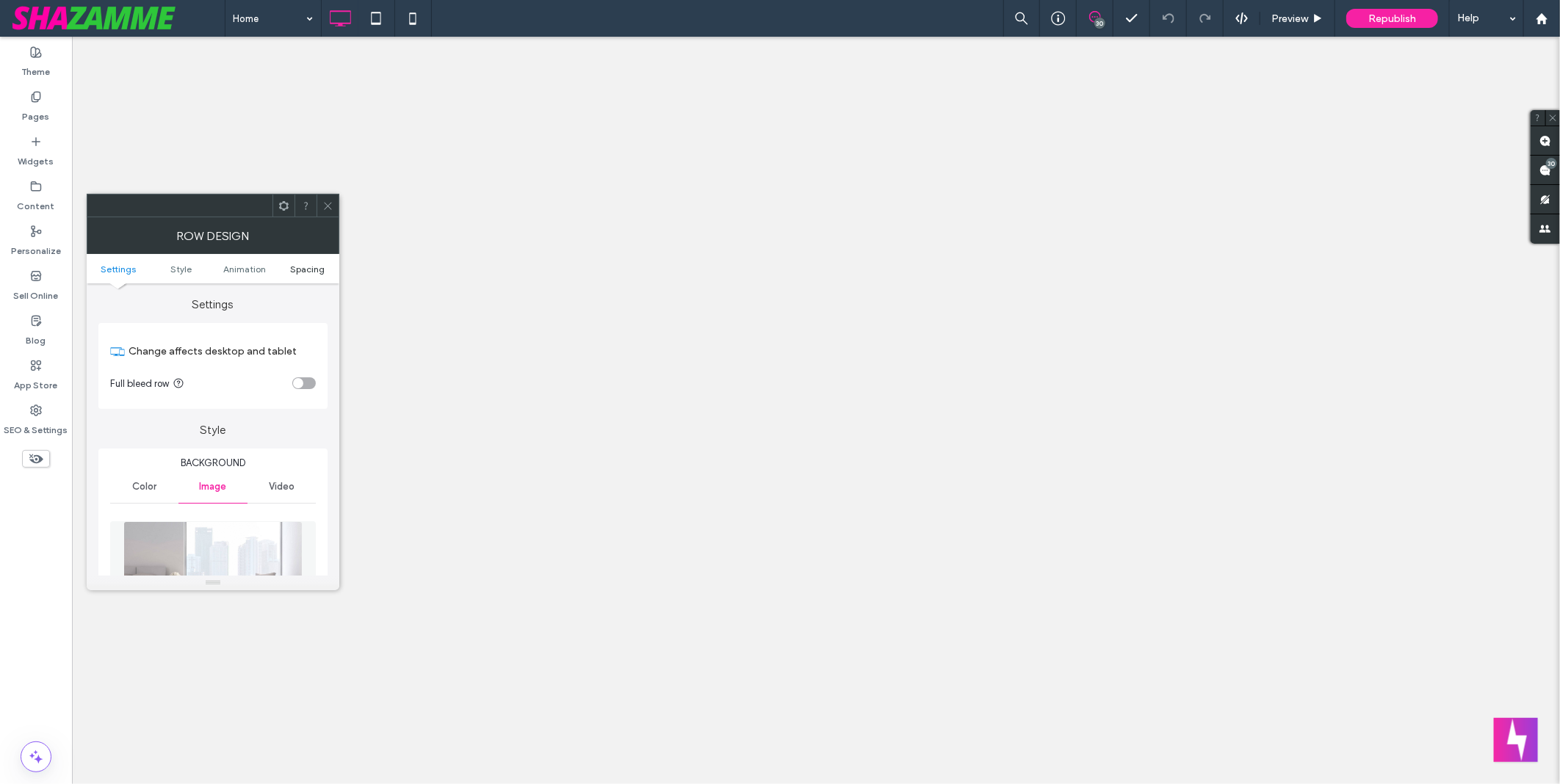
click at [307, 273] on span "Spacing" at bounding box center [307, 270] width 34 height 11
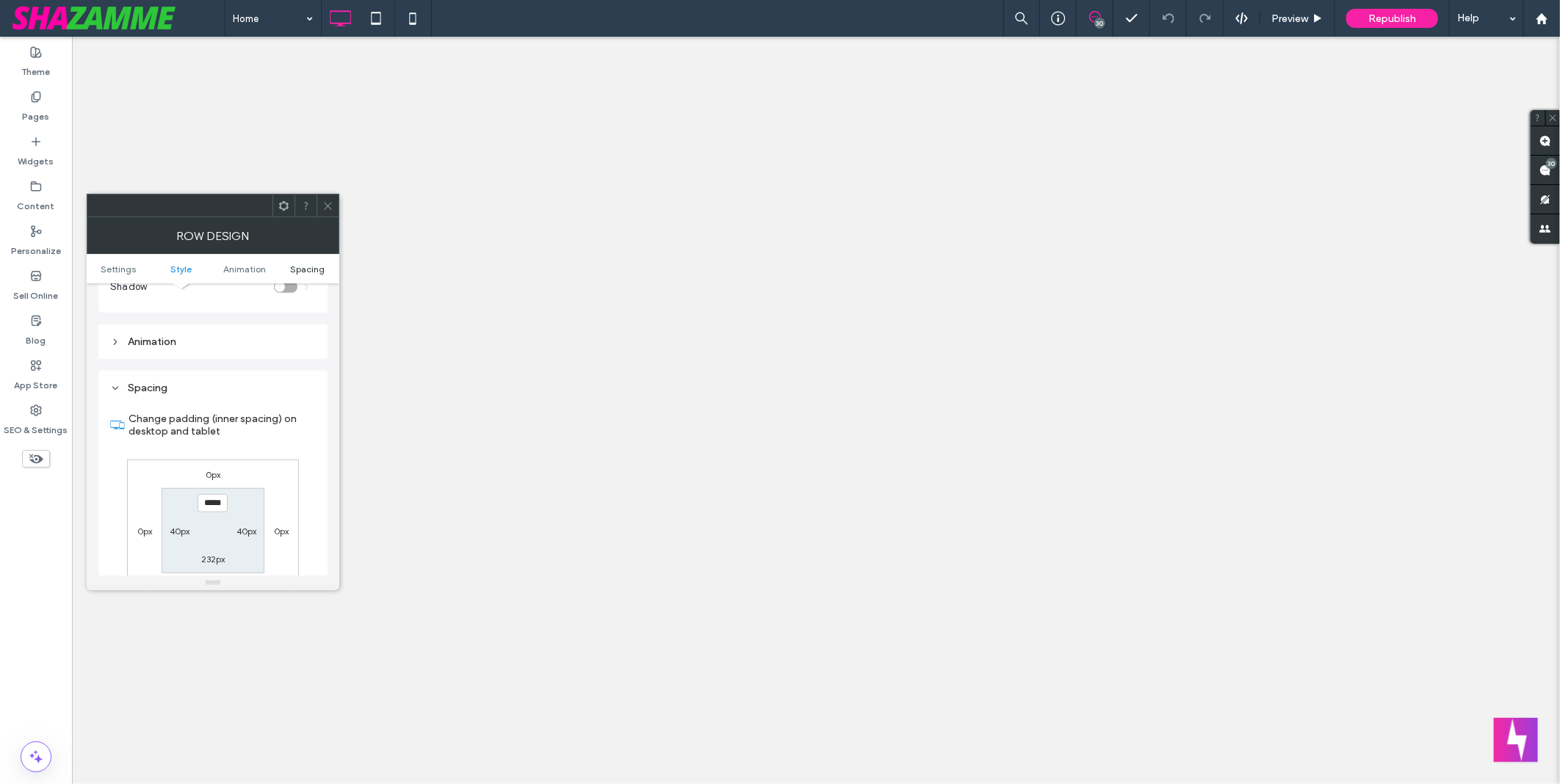
scroll to position [904, 0]
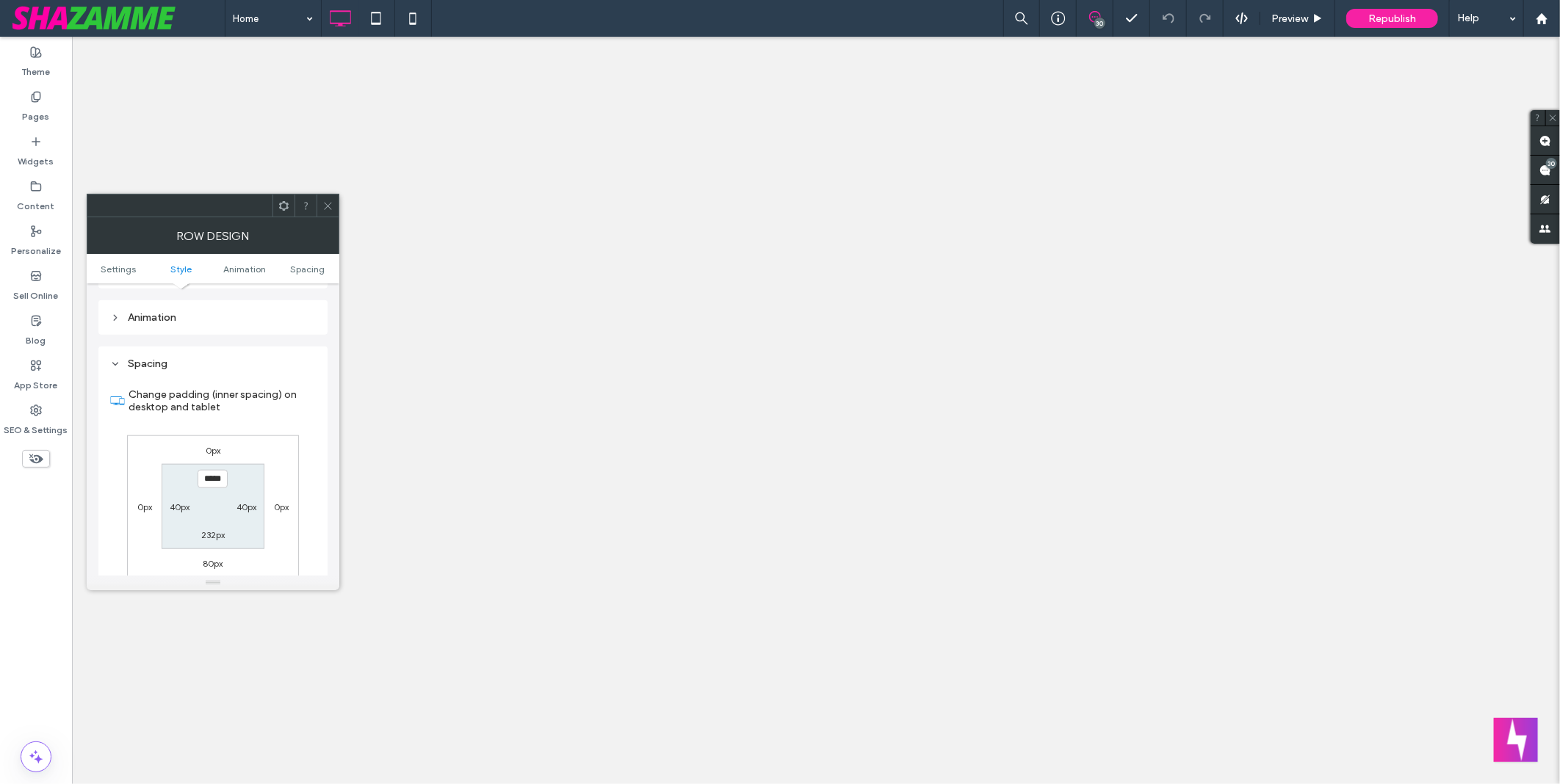
click at [327, 202] on icon at bounding box center [328, 206] width 11 height 11
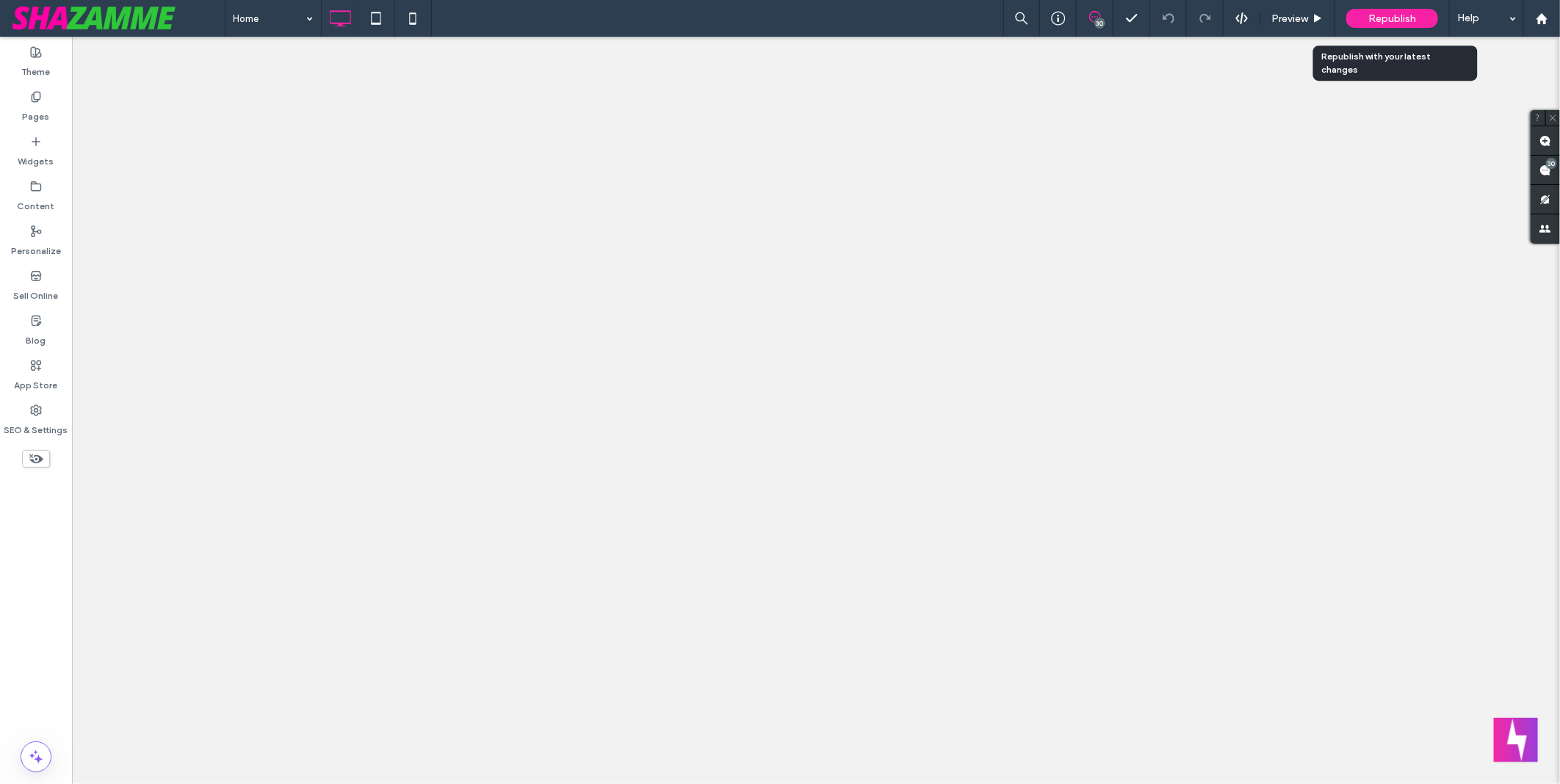
click at [1386, 19] on span "Republish" at bounding box center [1392, 18] width 47 height 12
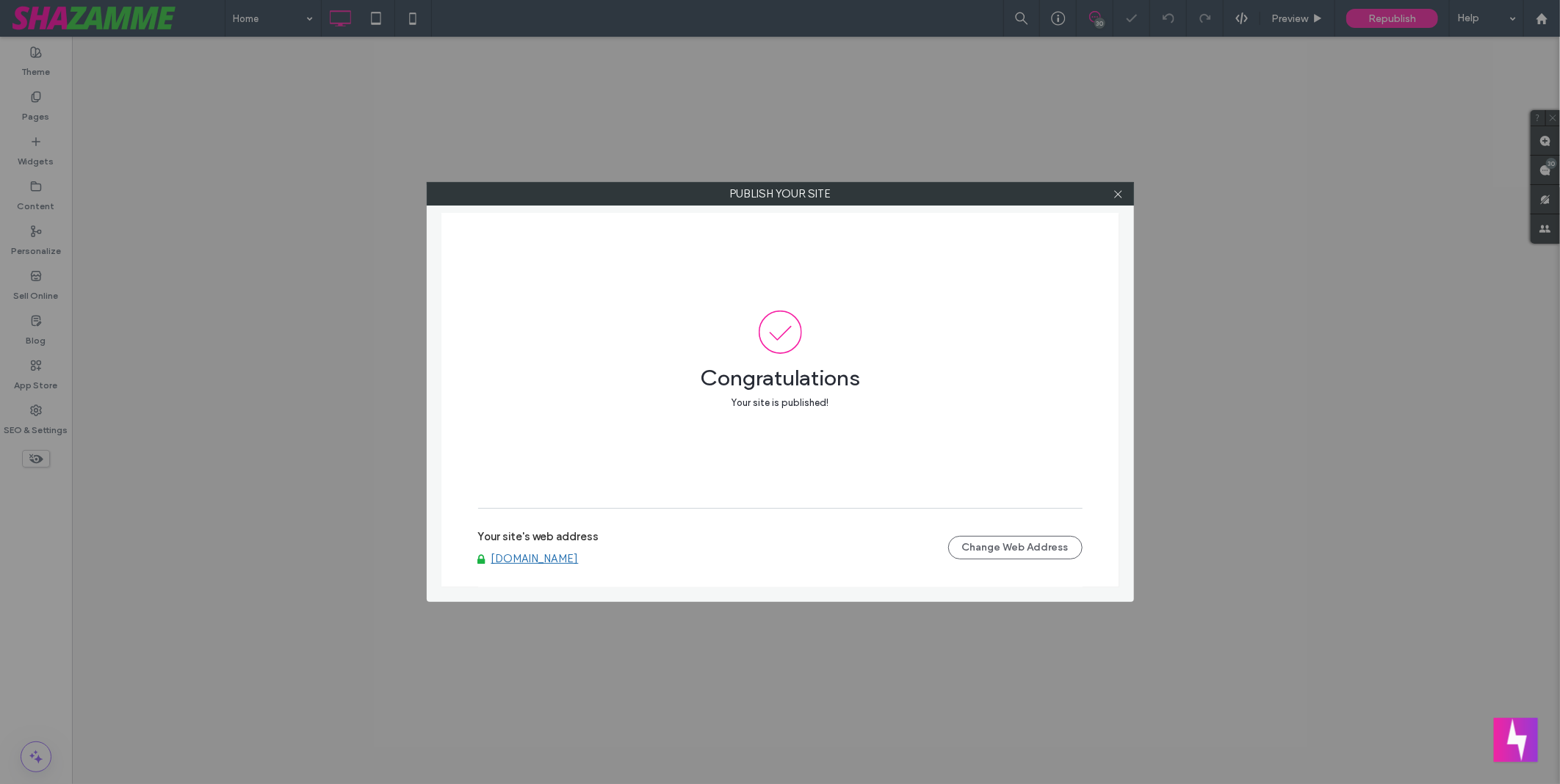
click at [579, 554] on link "www.ahshospitality.com.au" at bounding box center [535, 559] width 87 height 13
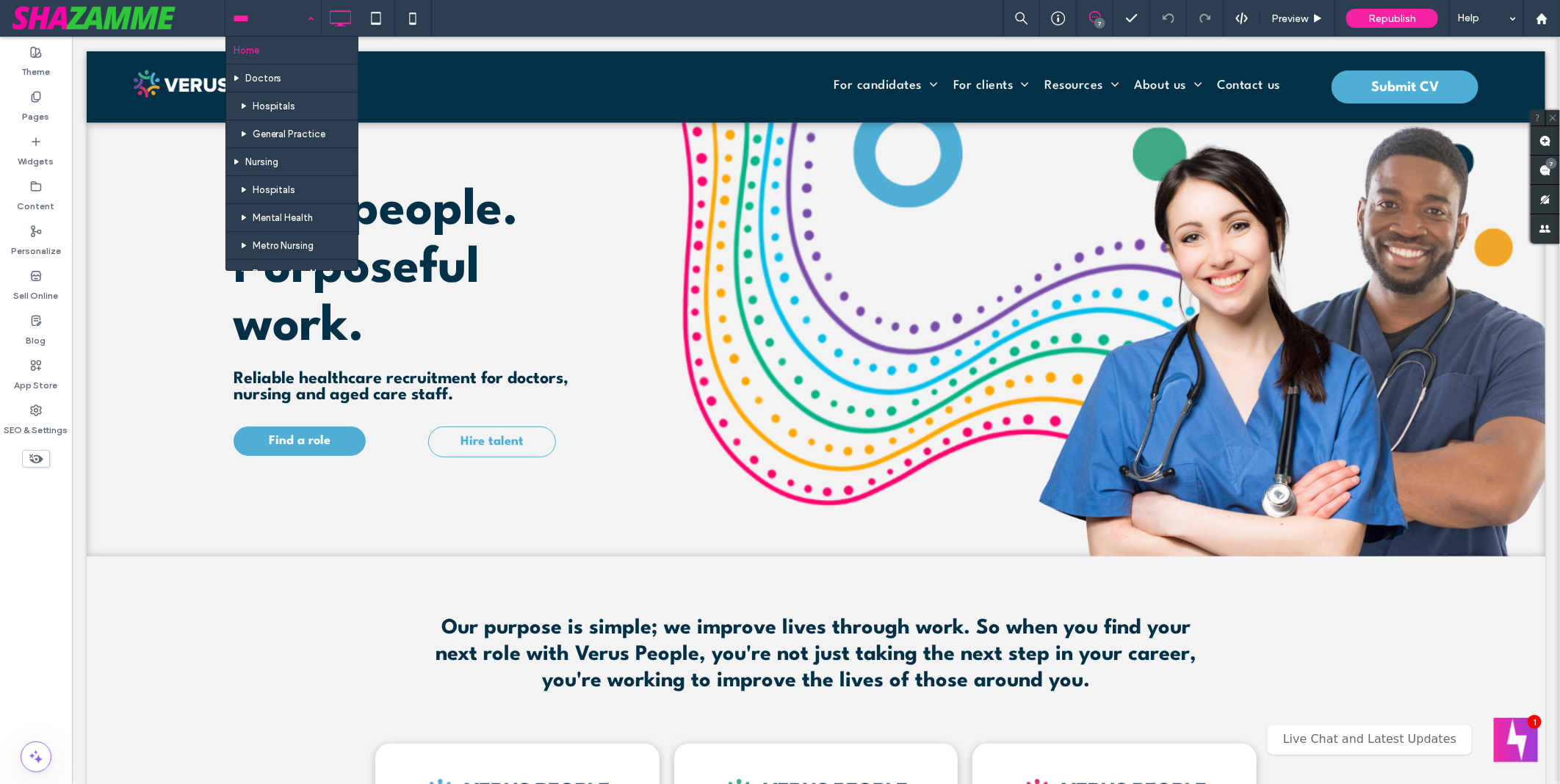
click at [250, 12] on input at bounding box center [270, 18] width 74 height 37
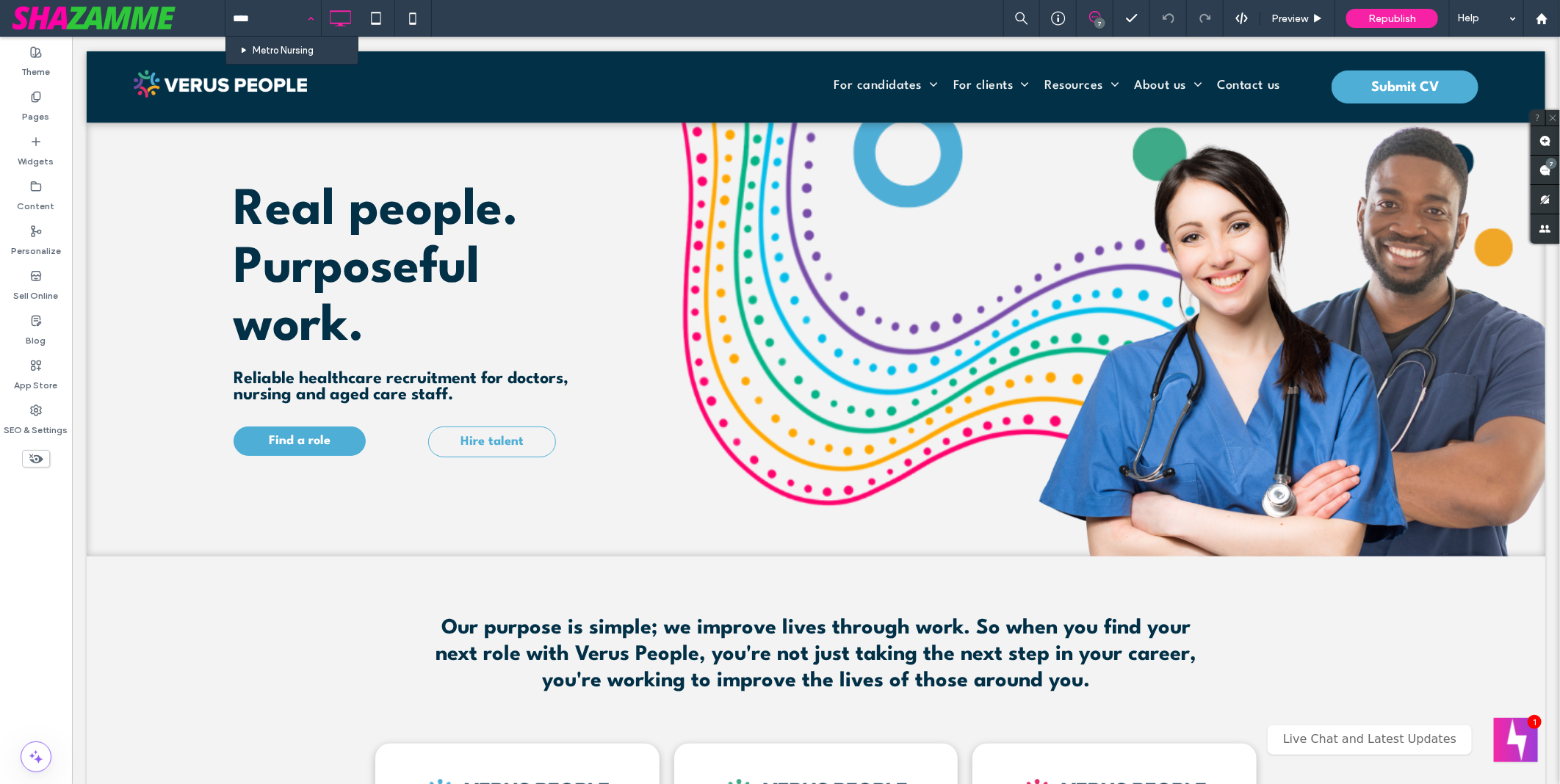
type input "*****"
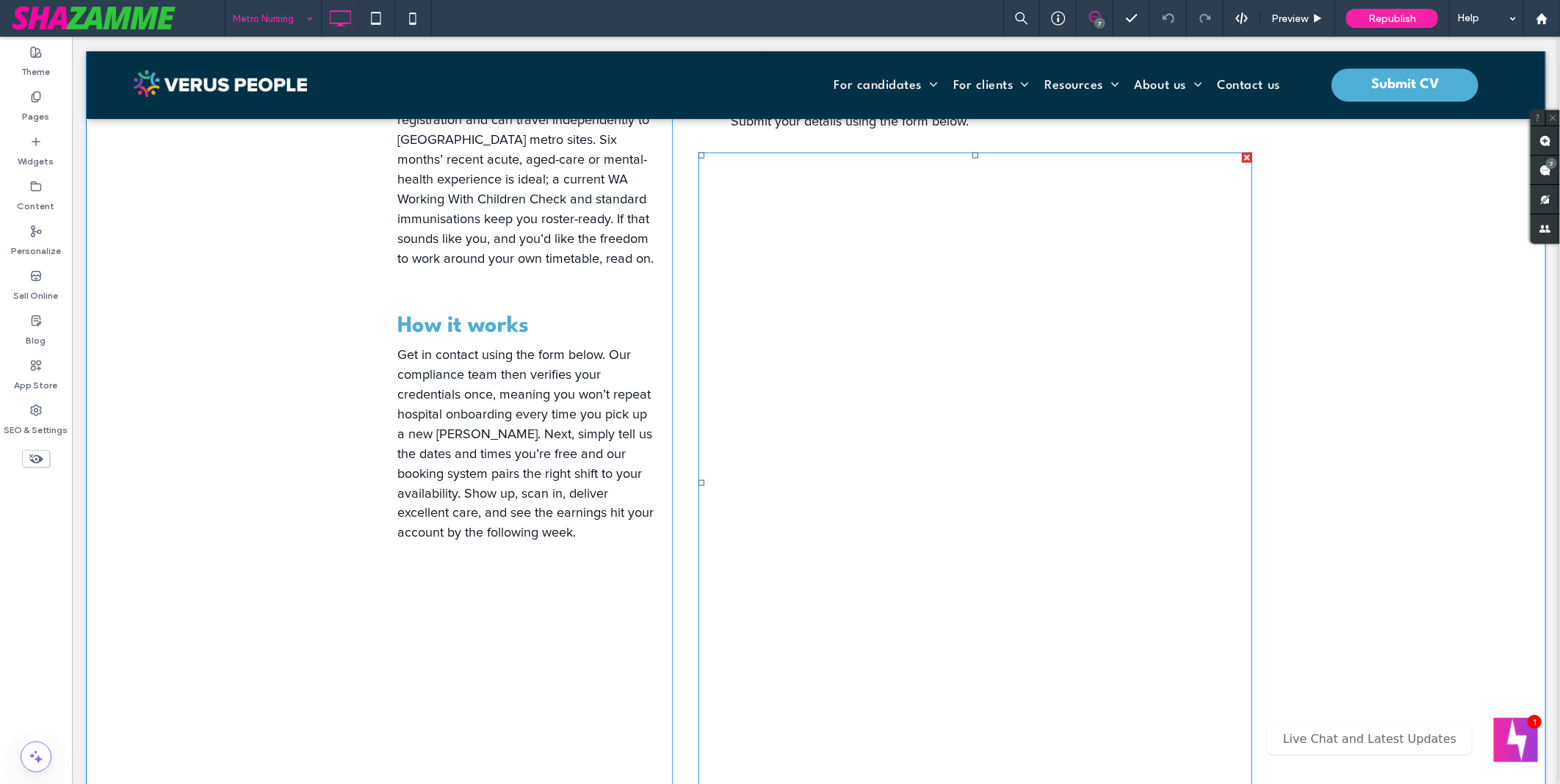
scroll to position [1223, 0]
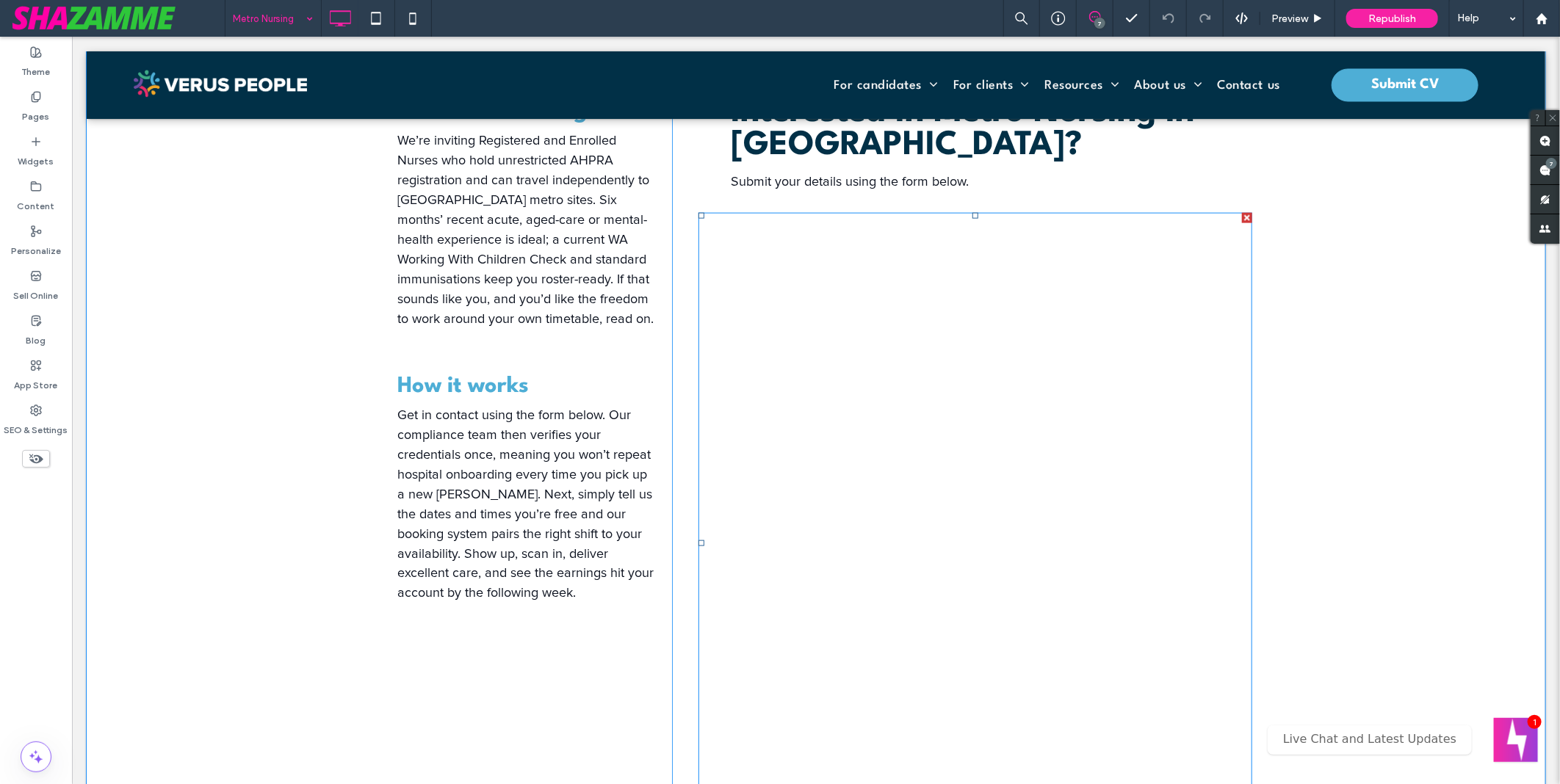
click at [1010, 475] on span at bounding box center [974, 542] width 553 height 661
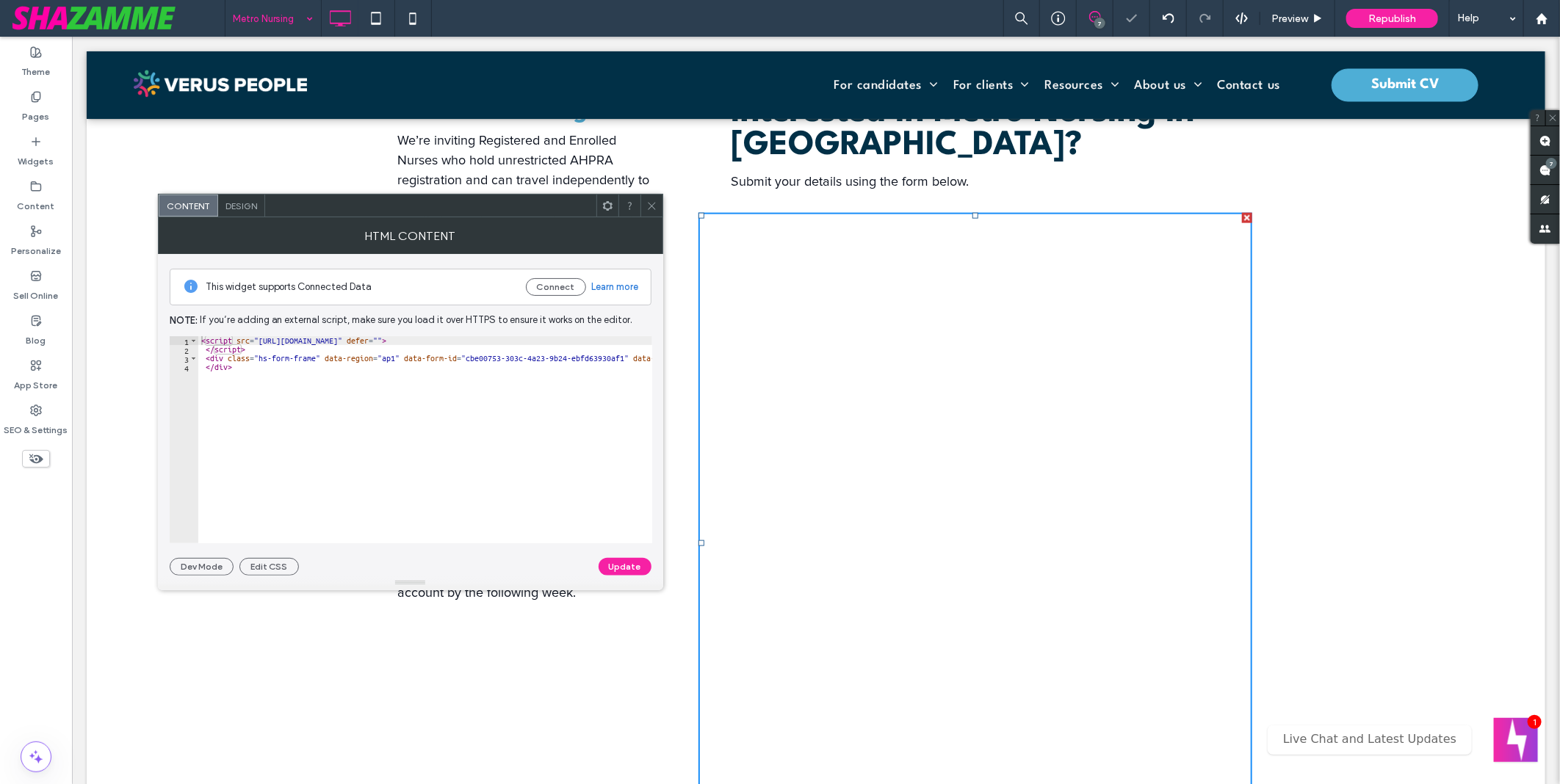
click at [647, 200] on icon at bounding box center [652, 206] width 11 height 11
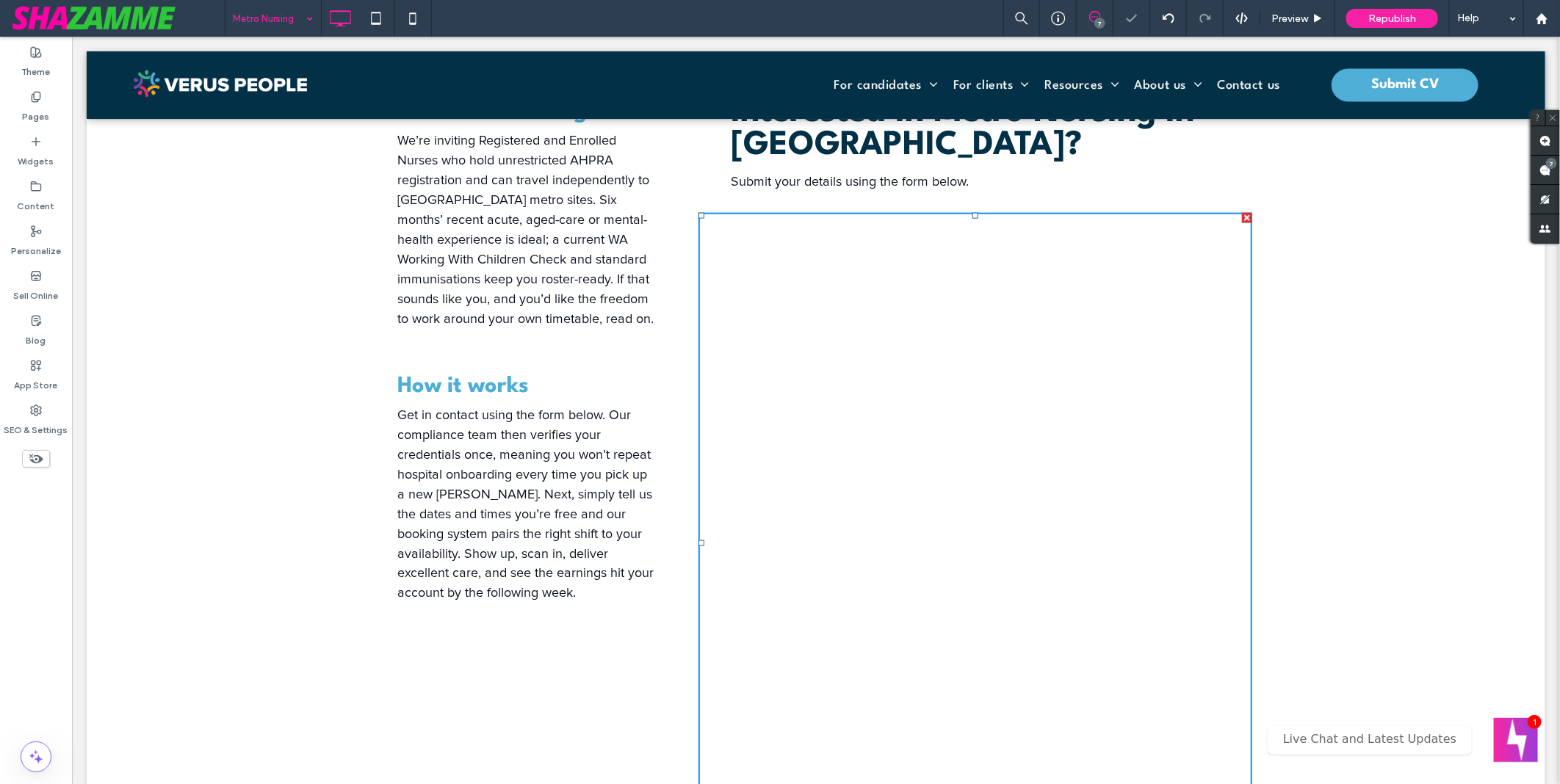
click at [647, 200] on icon at bounding box center [652, 206] width 11 height 11
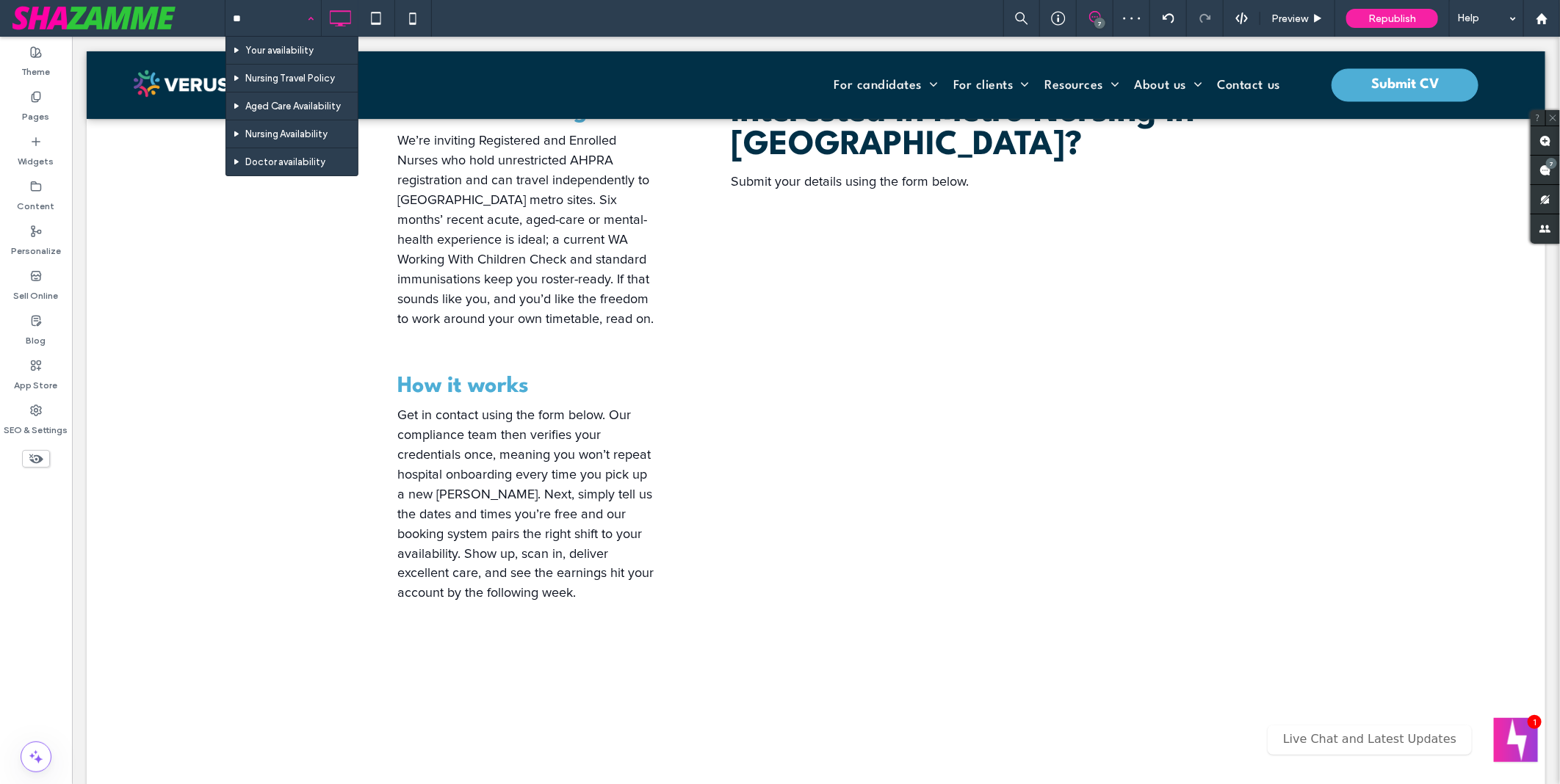
type input "***"
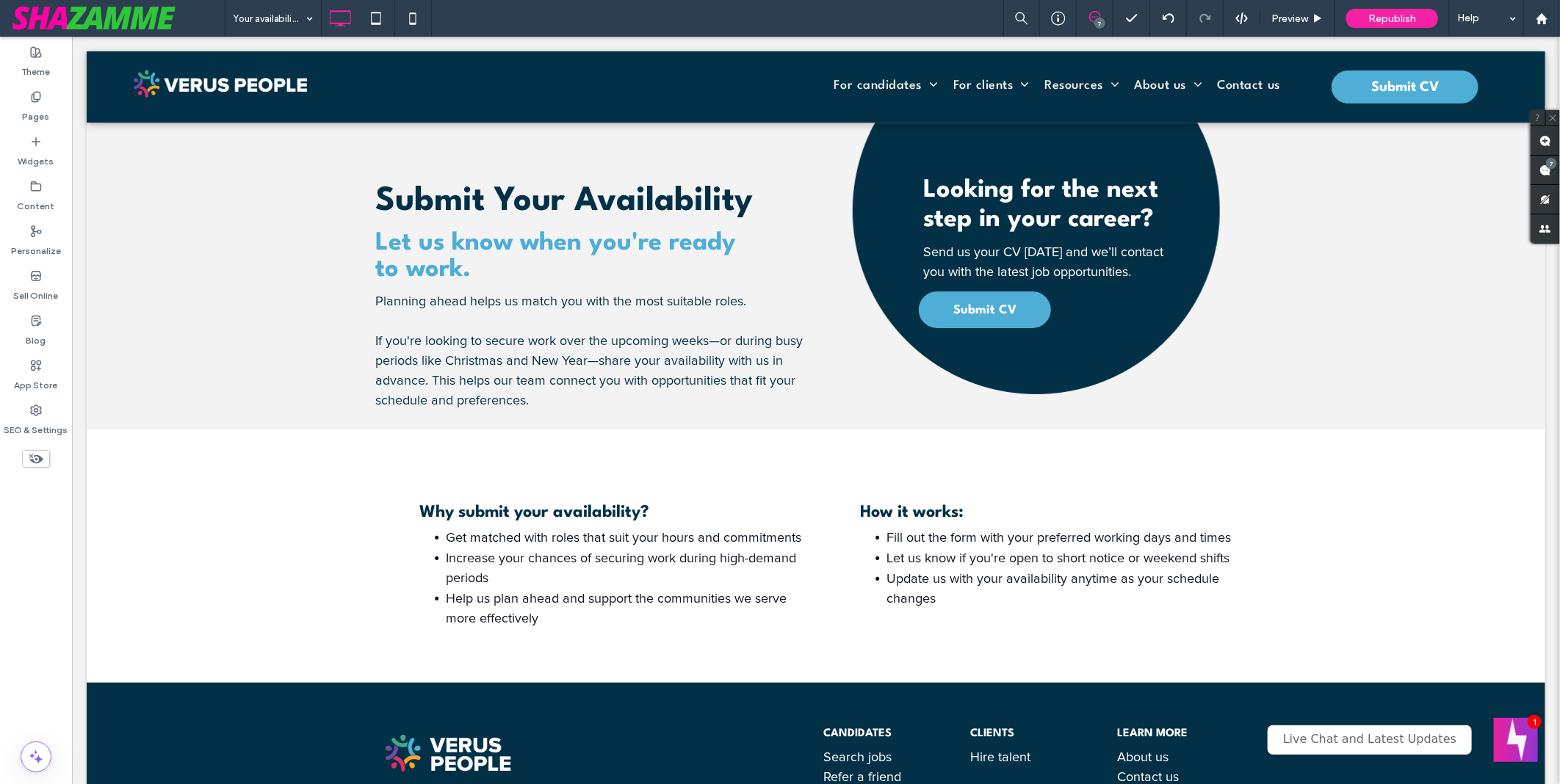
scroll to position [0, 0]
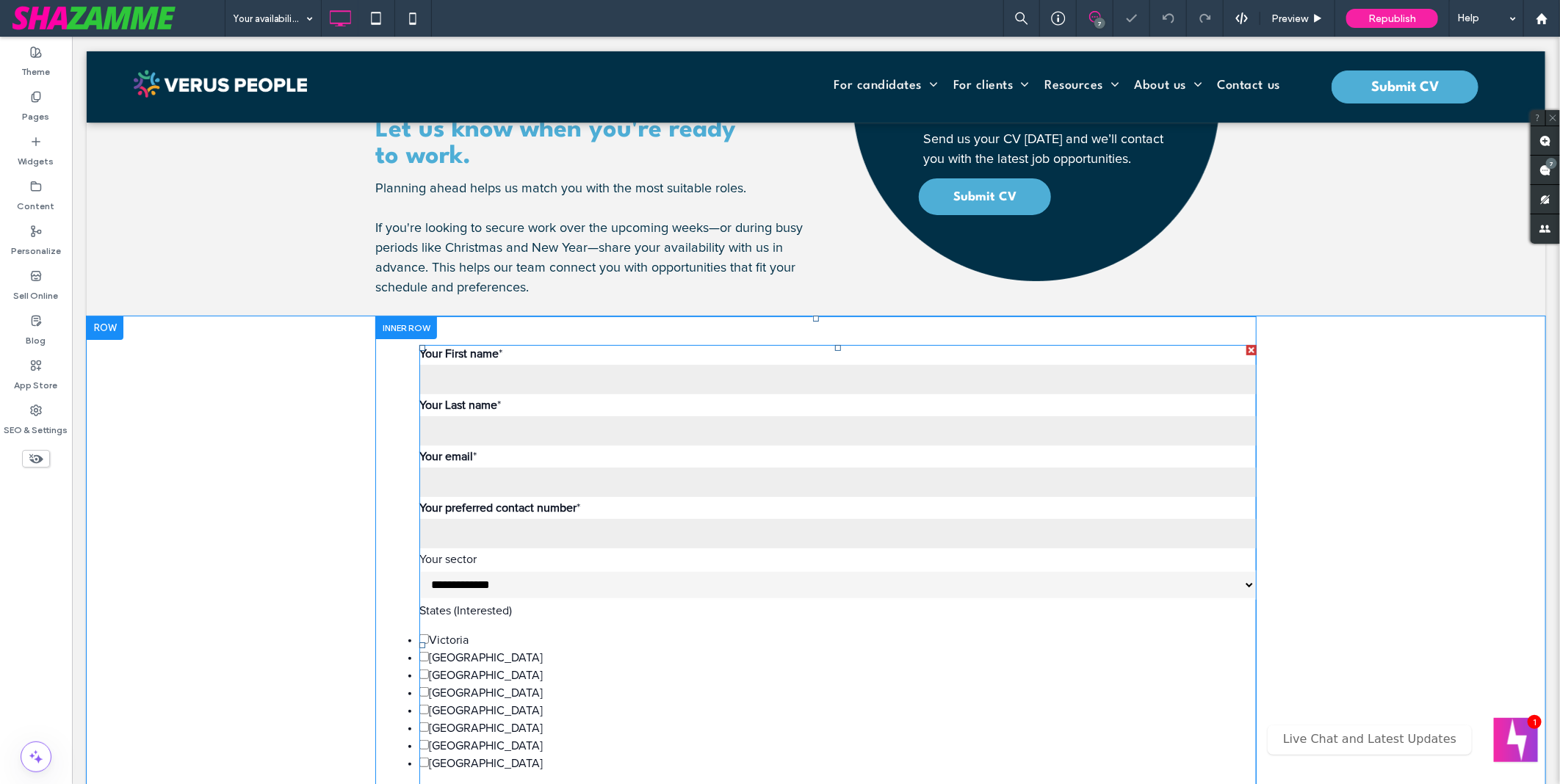
scroll to position [245, 0]
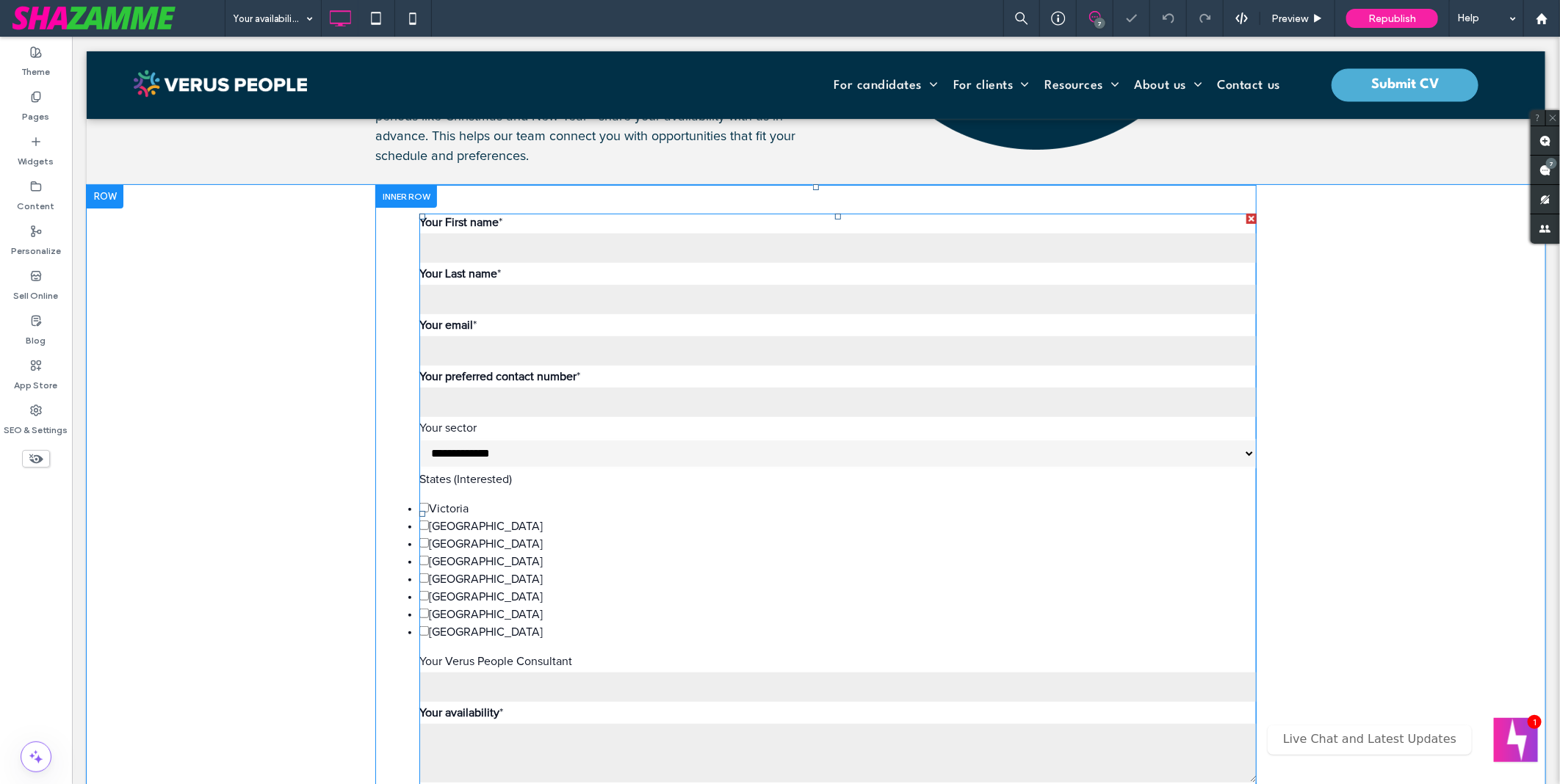
click at [947, 524] on span at bounding box center [837, 513] width 837 height 601
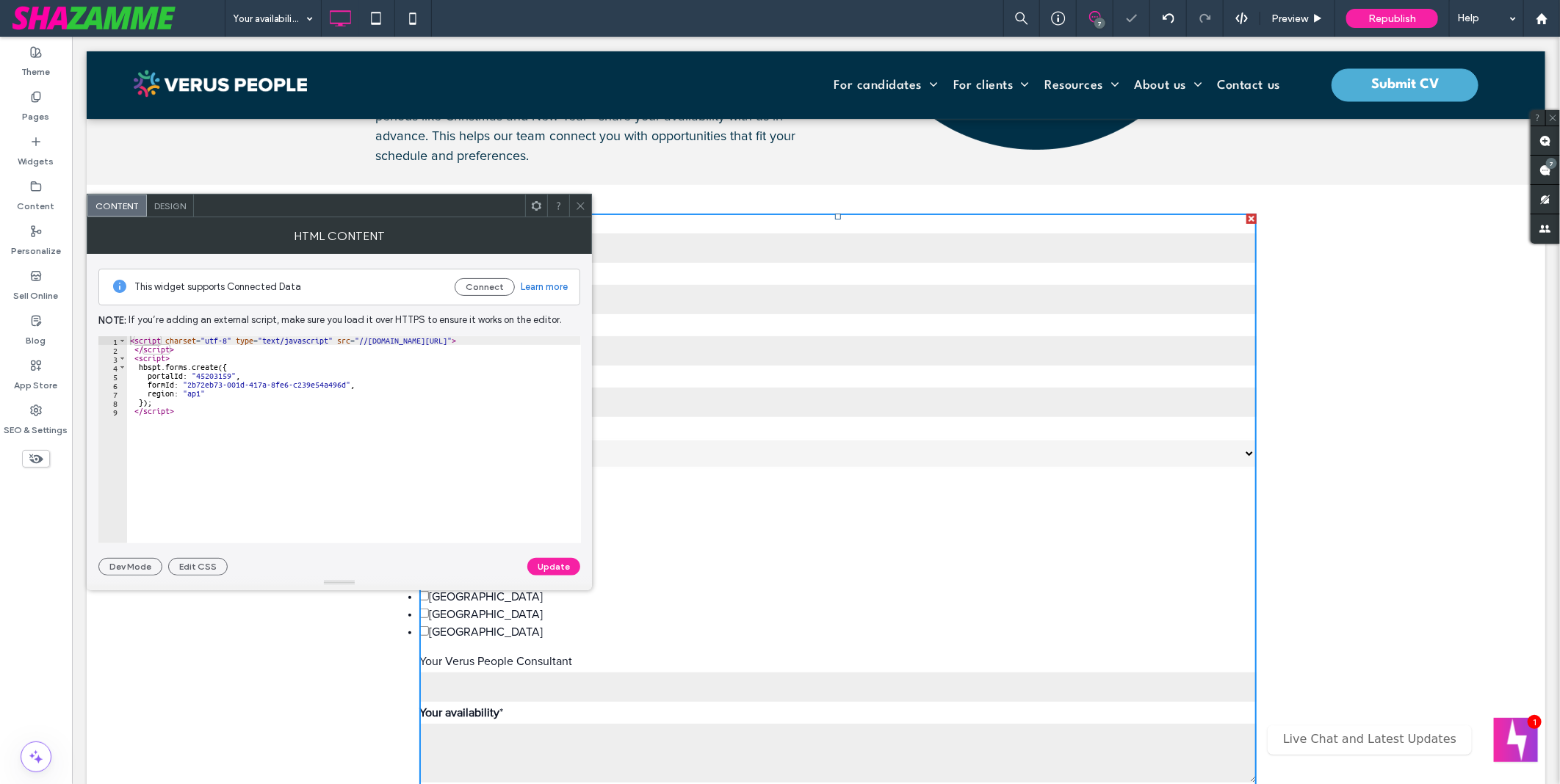
click at [586, 208] on icon at bounding box center [581, 206] width 11 height 11
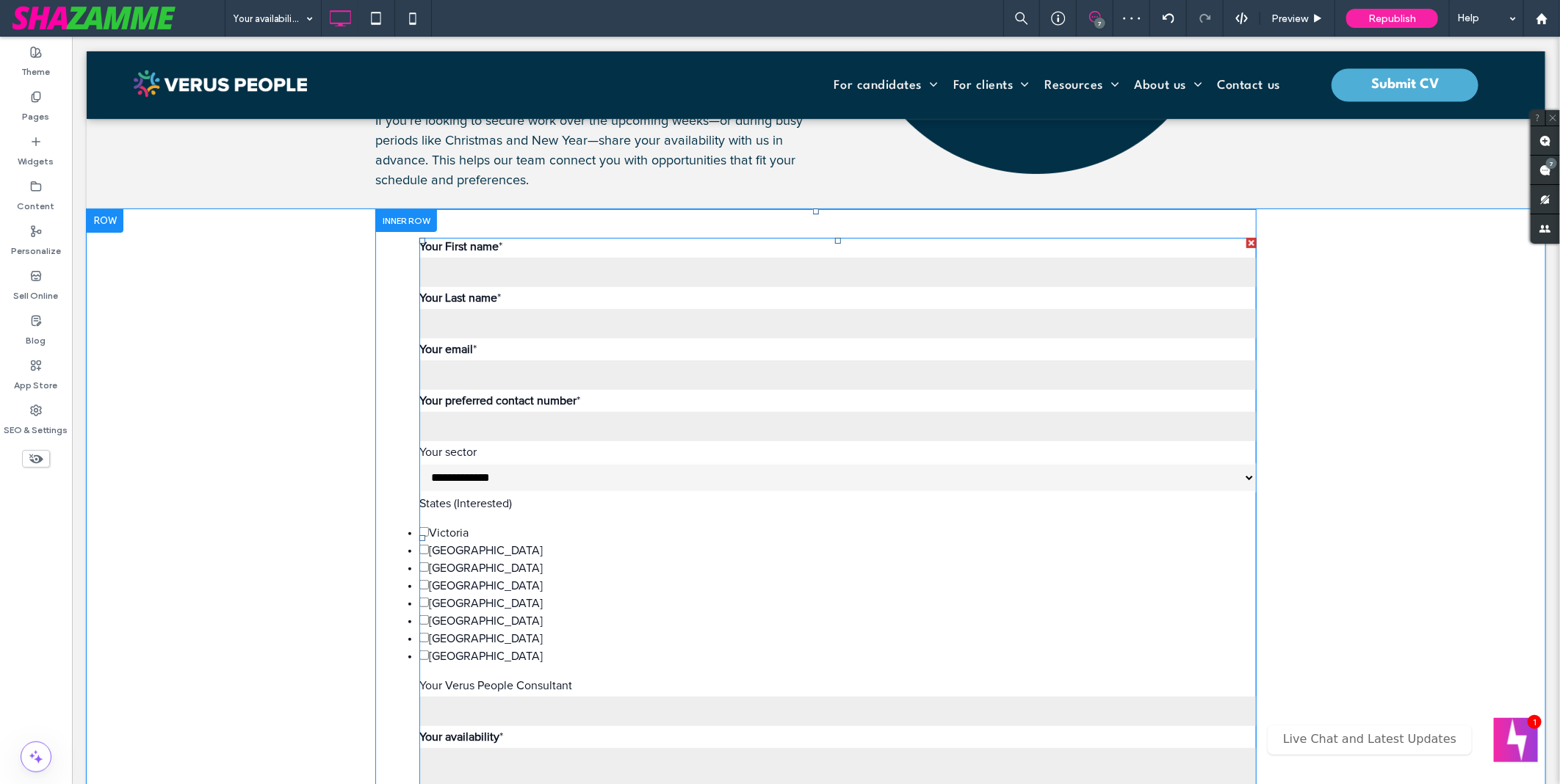
scroll to position [163, 0]
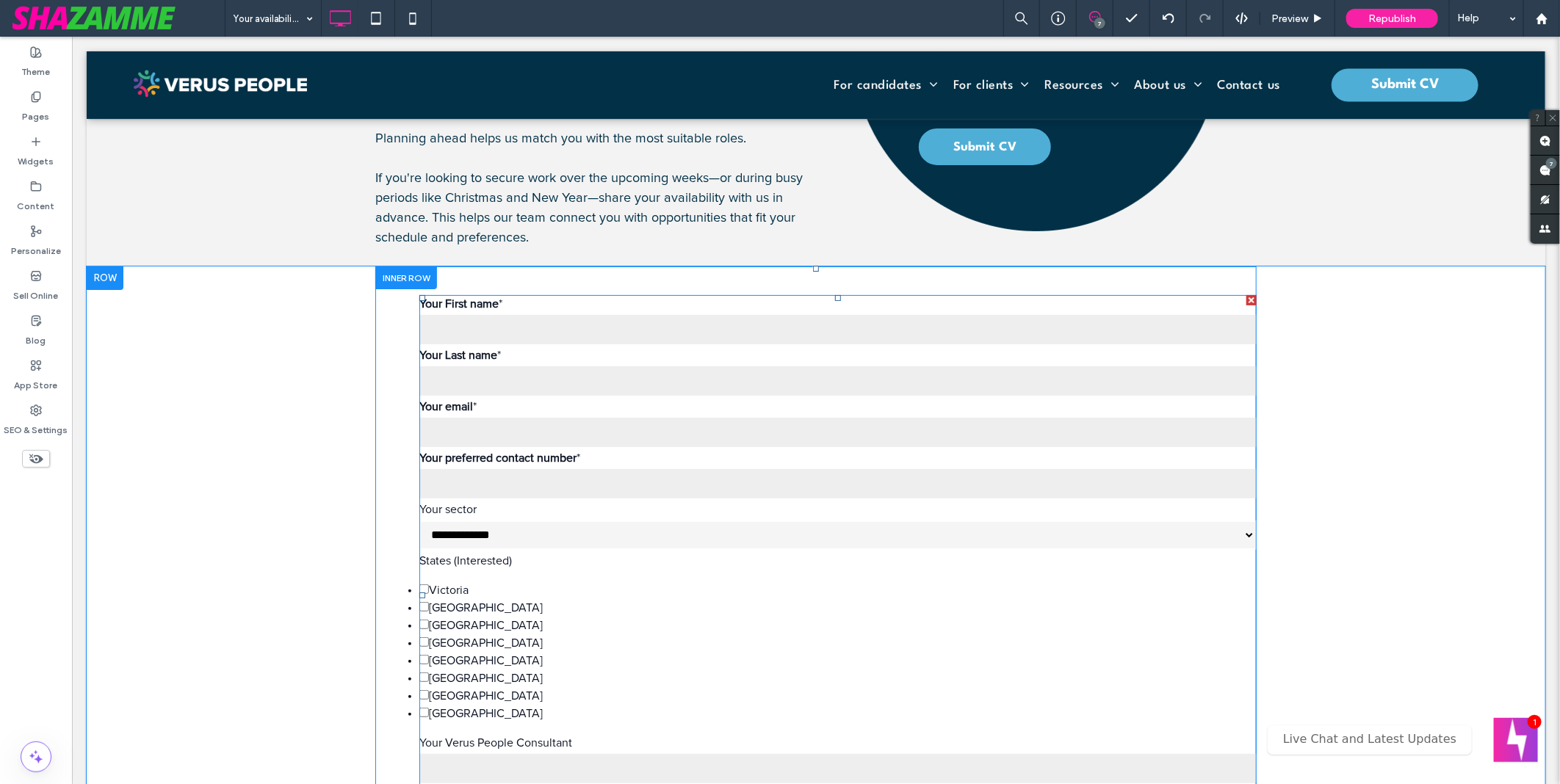
click at [809, 469] on span at bounding box center [837, 594] width 837 height 601
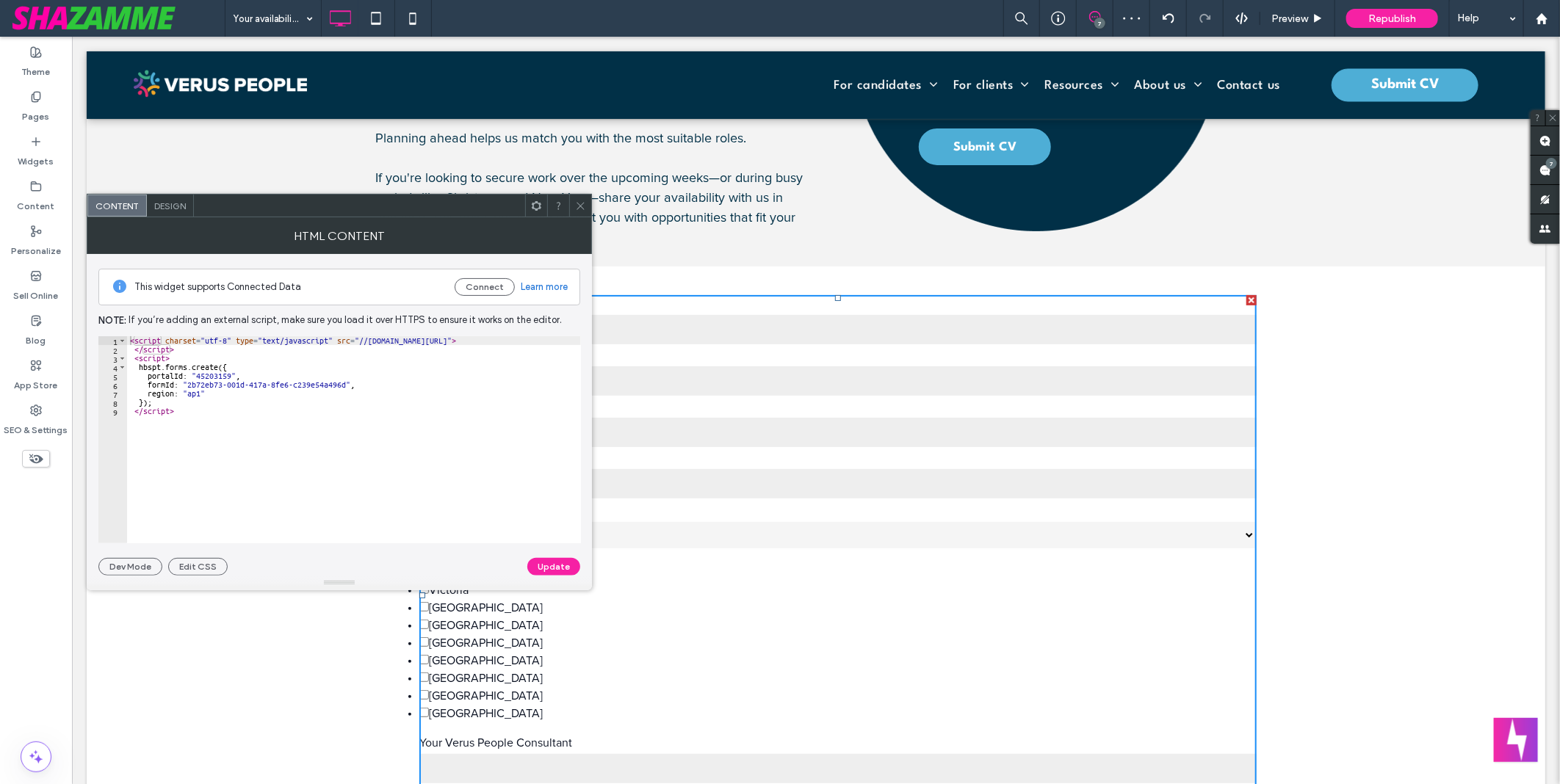
click at [577, 199] on span at bounding box center [581, 205] width 11 height 22
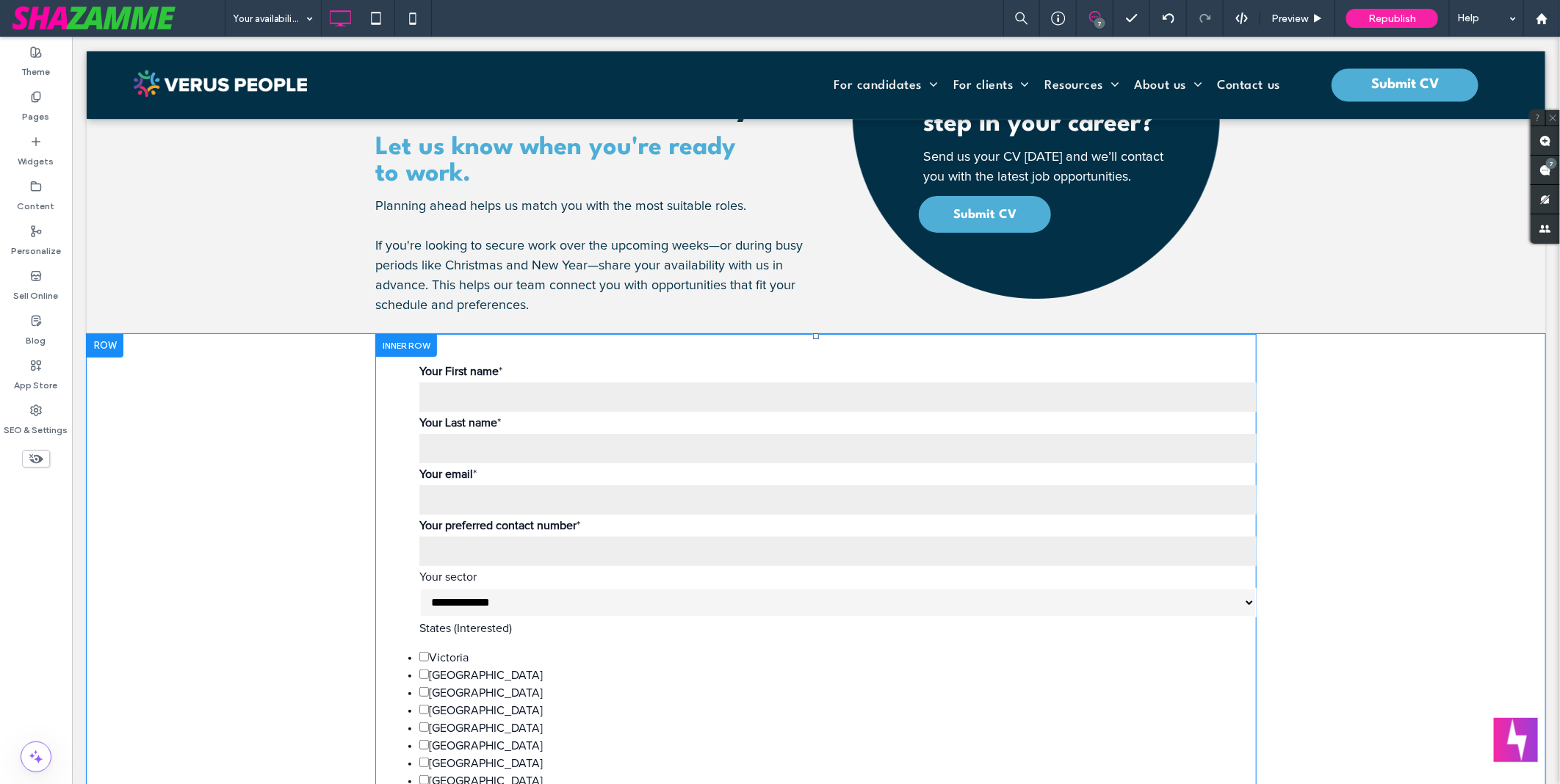
scroll to position [245, 0]
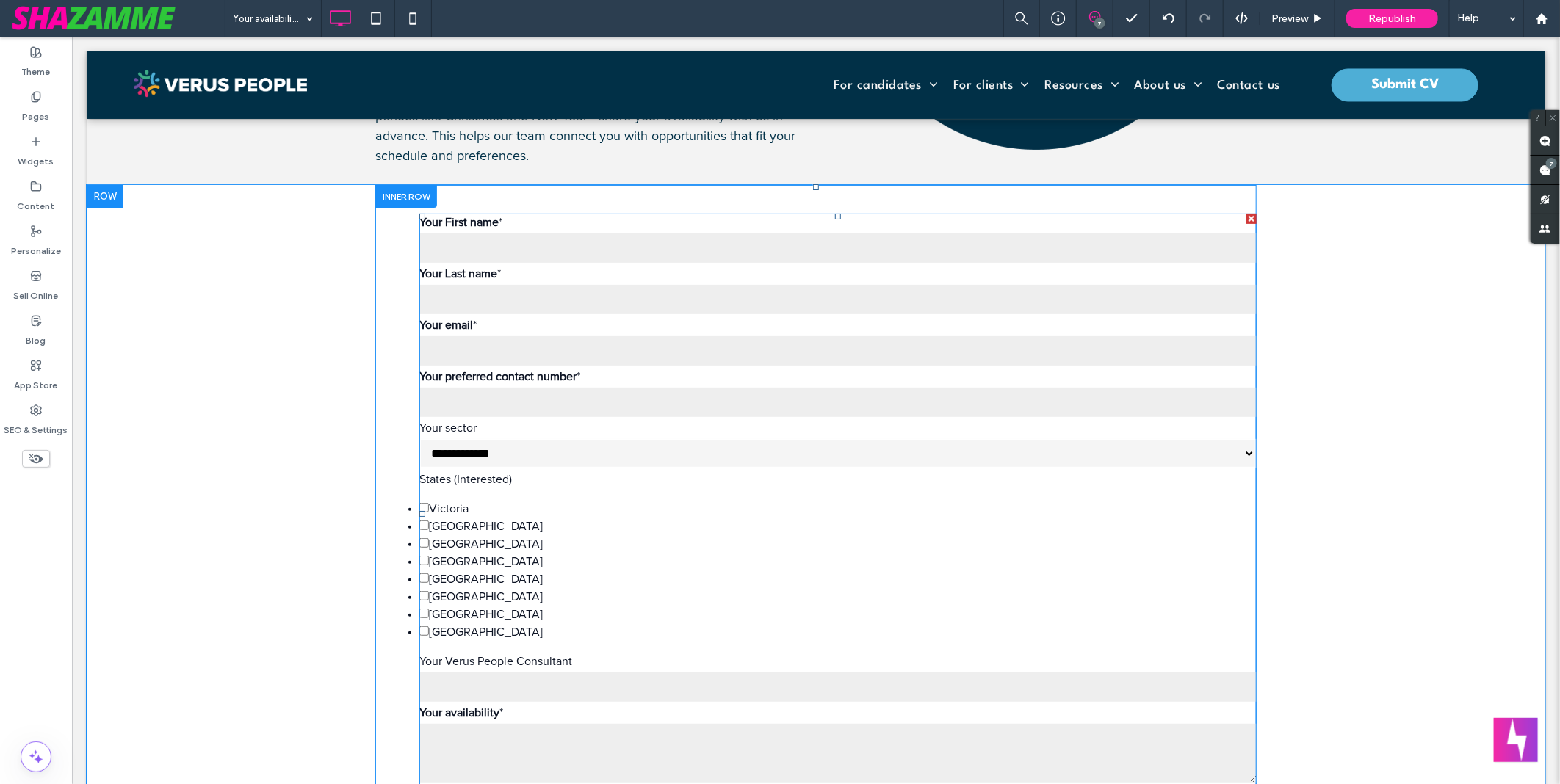
click at [640, 426] on span at bounding box center [837, 513] width 837 height 601
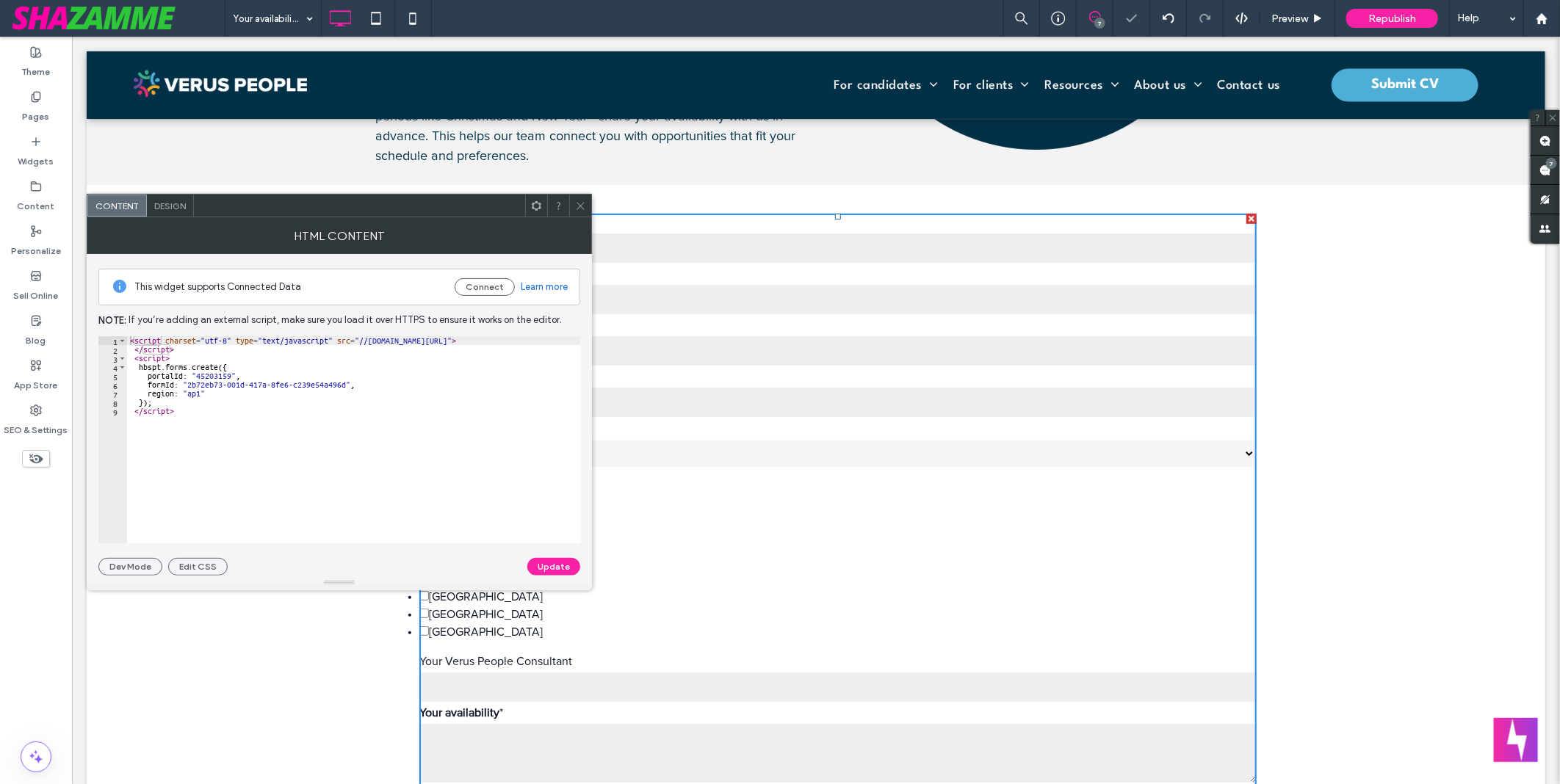
click at [583, 213] on span at bounding box center [581, 205] width 11 height 22
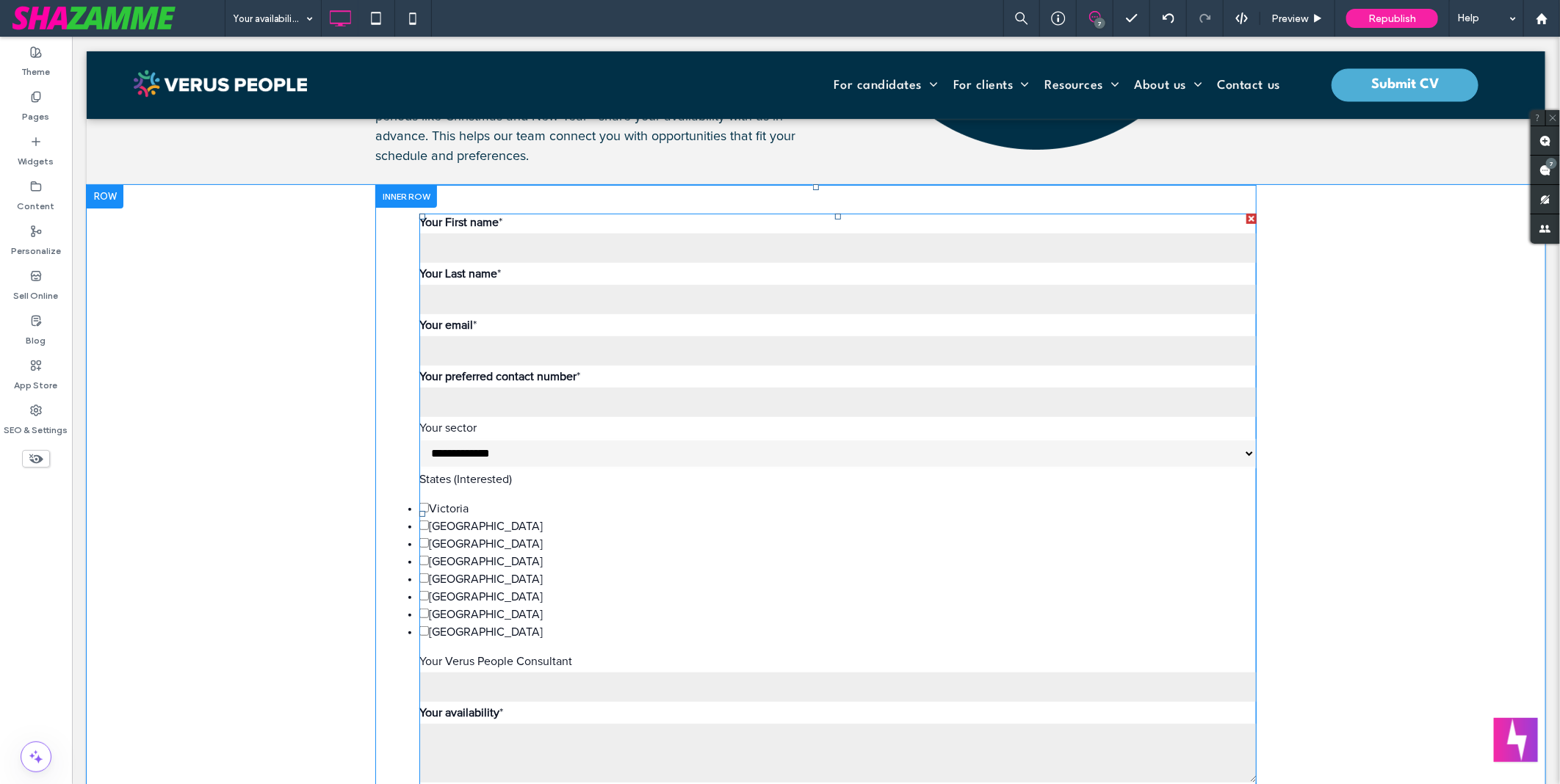
click at [552, 493] on span at bounding box center [837, 513] width 837 height 601
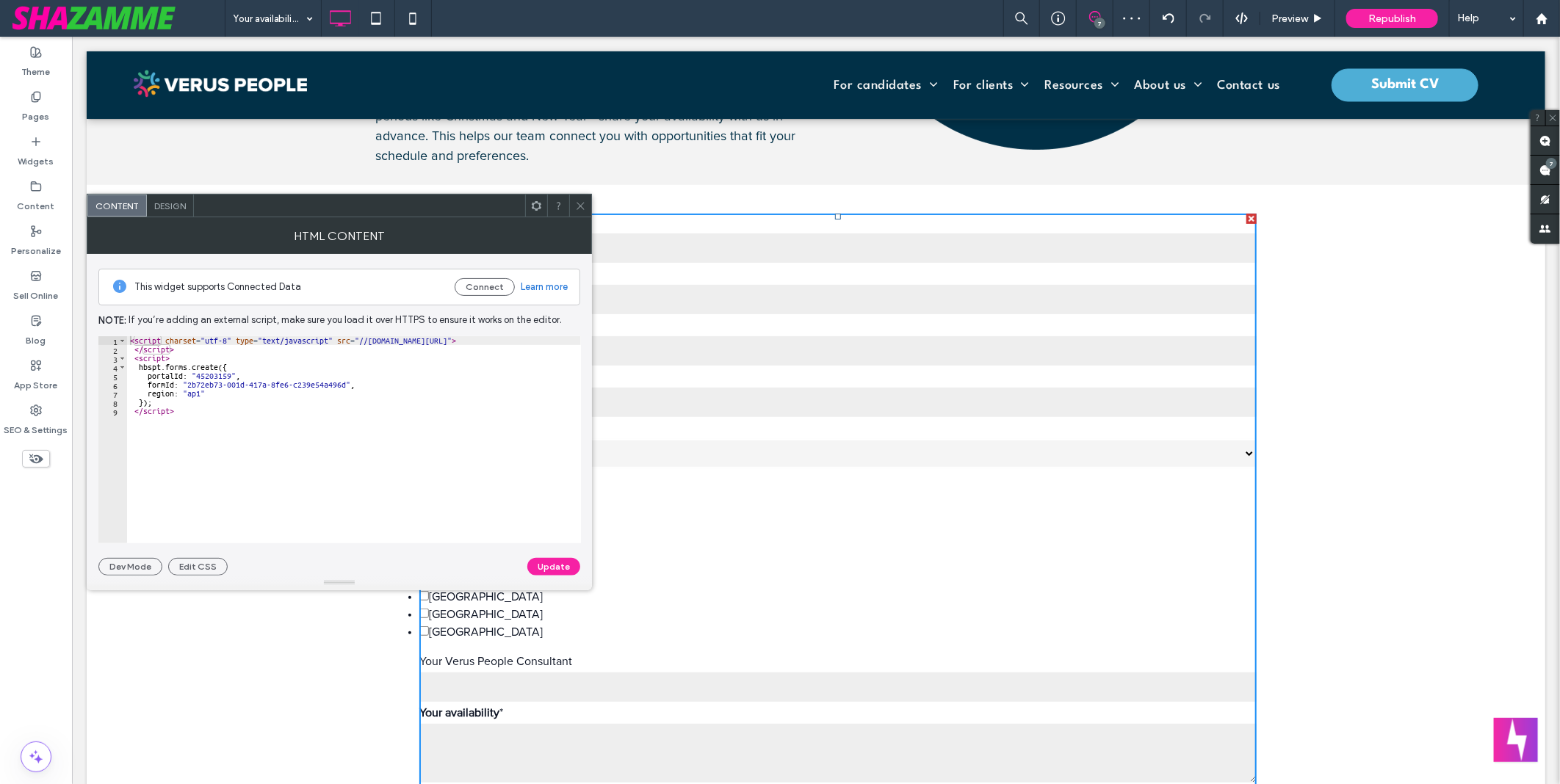
click at [490, 475] on div "< script charset = "utf-8" type = "text/javascript" src = "//js-ap1.hsforms.net…" at bounding box center [354, 449] width 454 height 225
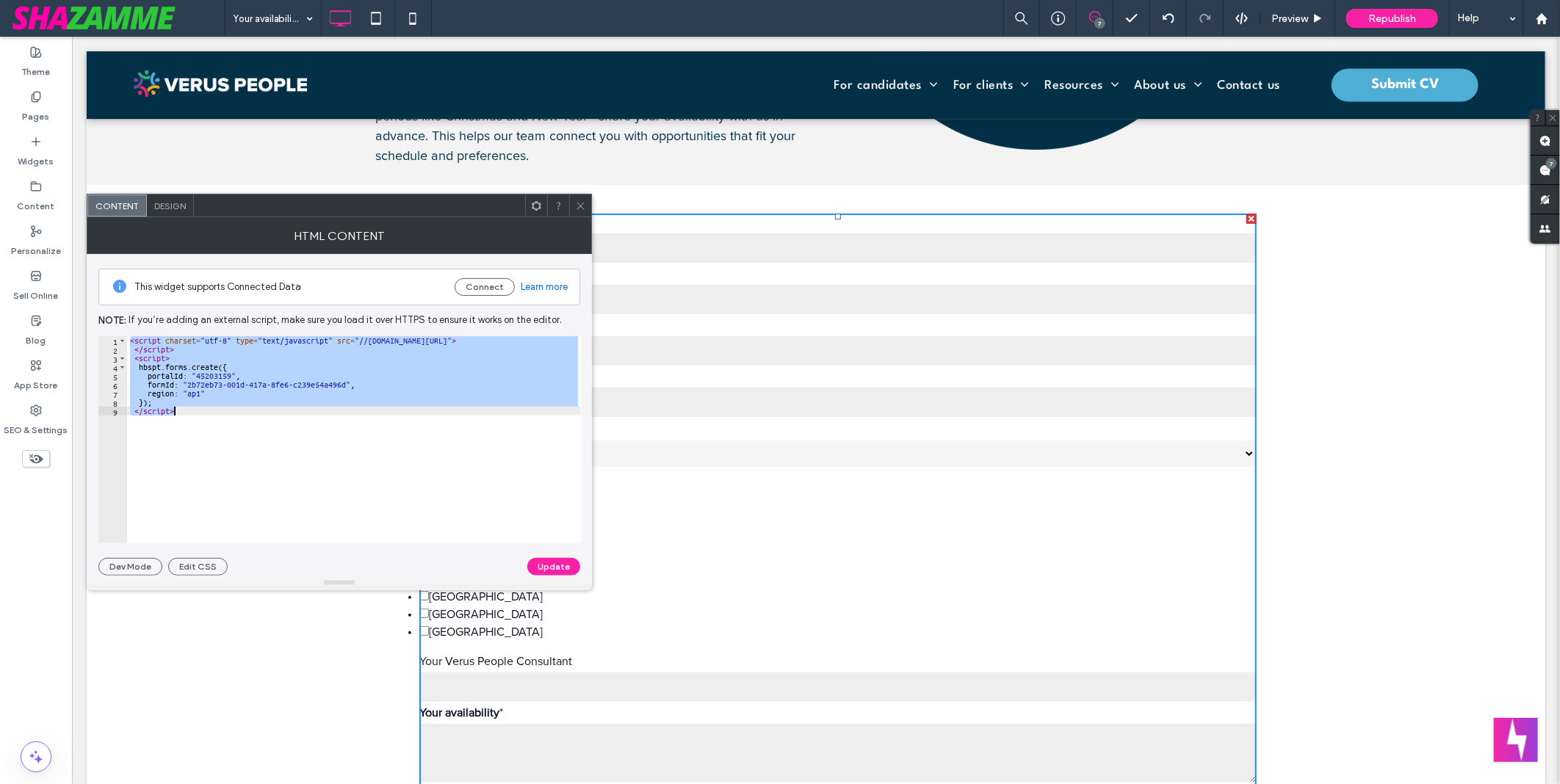
click at [317, 483] on div "< script charset = "utf-8" type = "text/javascript" src = "//js-ap1.hsforms.net…" at bounding box center [354, 440] width 454 height 207
paste textarea "Cursor at row 9"
type textarea "*******"
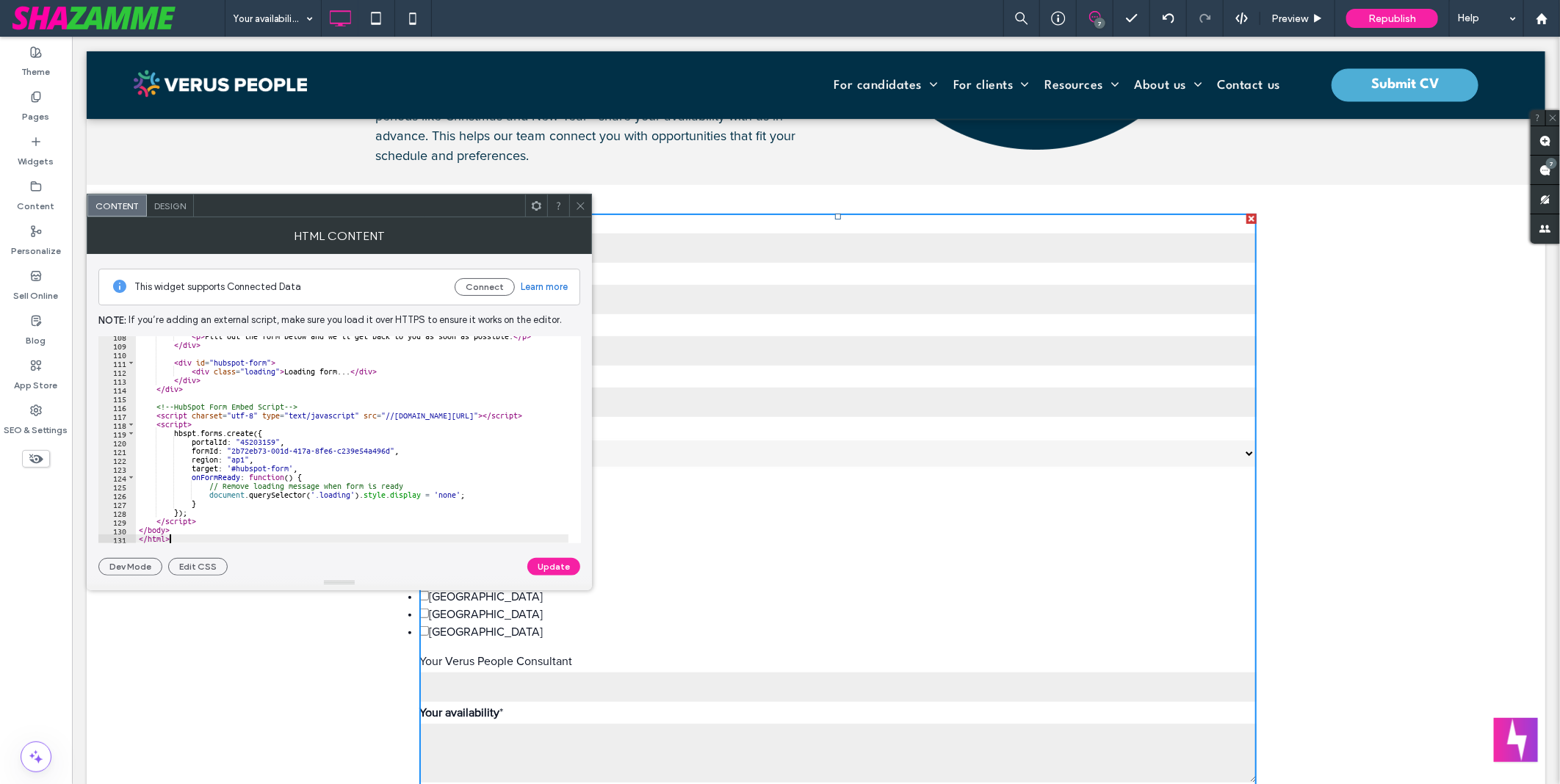
scroll to position [948, 0]
click at [568, 566] on button "Update" at bounding box center [553, 566] width 53 height 18
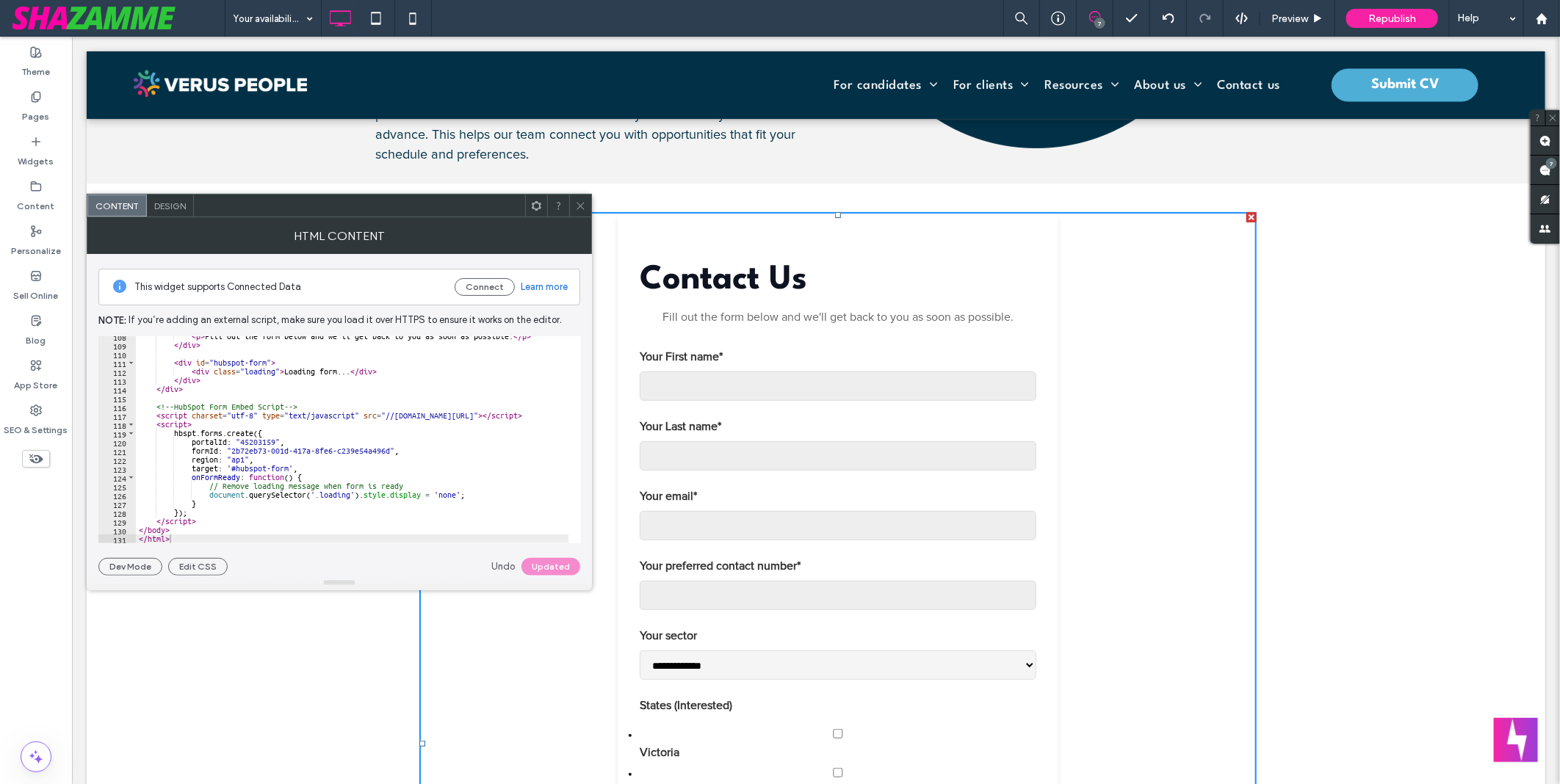
scroll to position [489, 0]
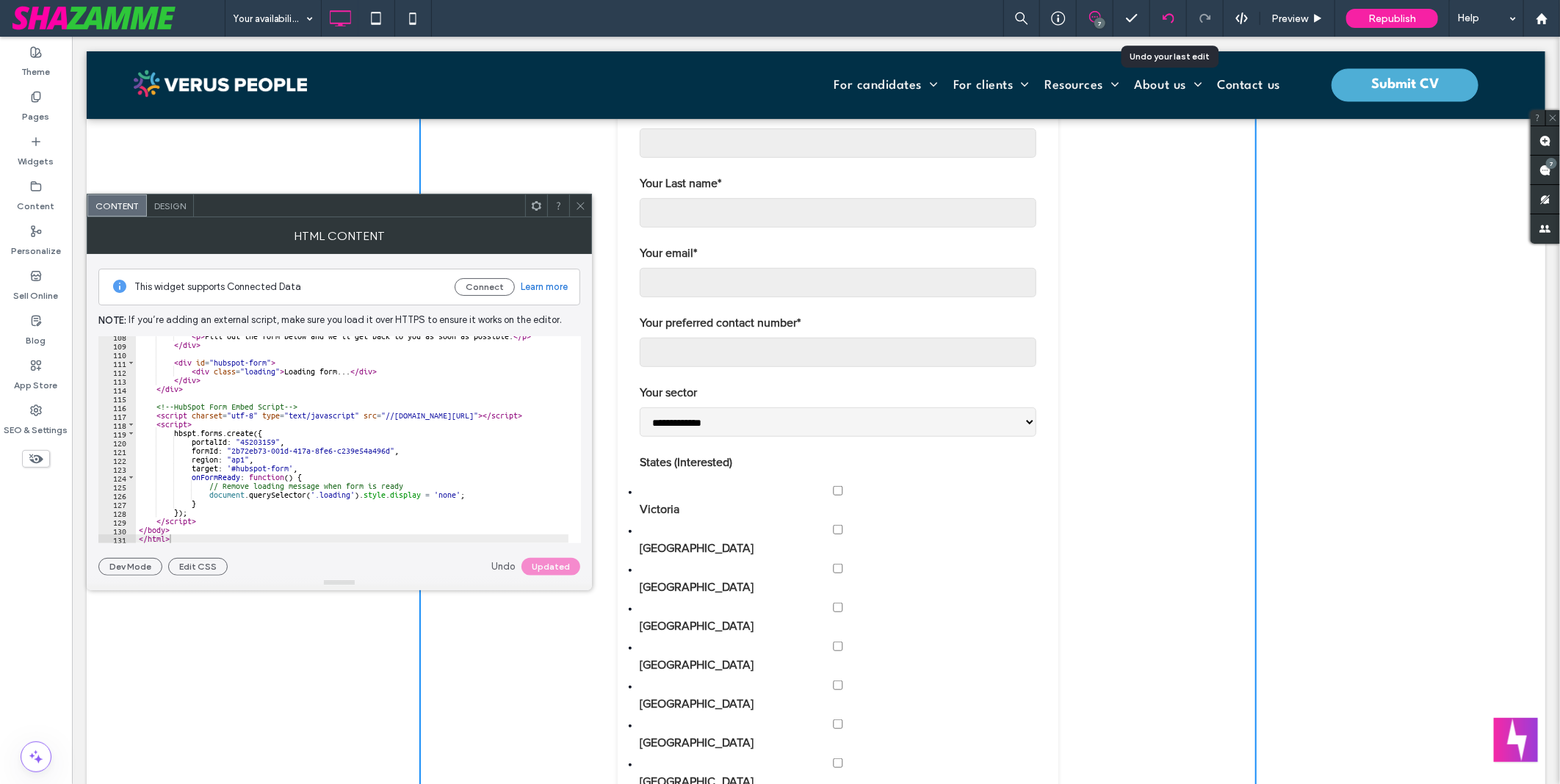
click at [1175, 15] on div at bounding box center [1168, 18] width 36 height 11
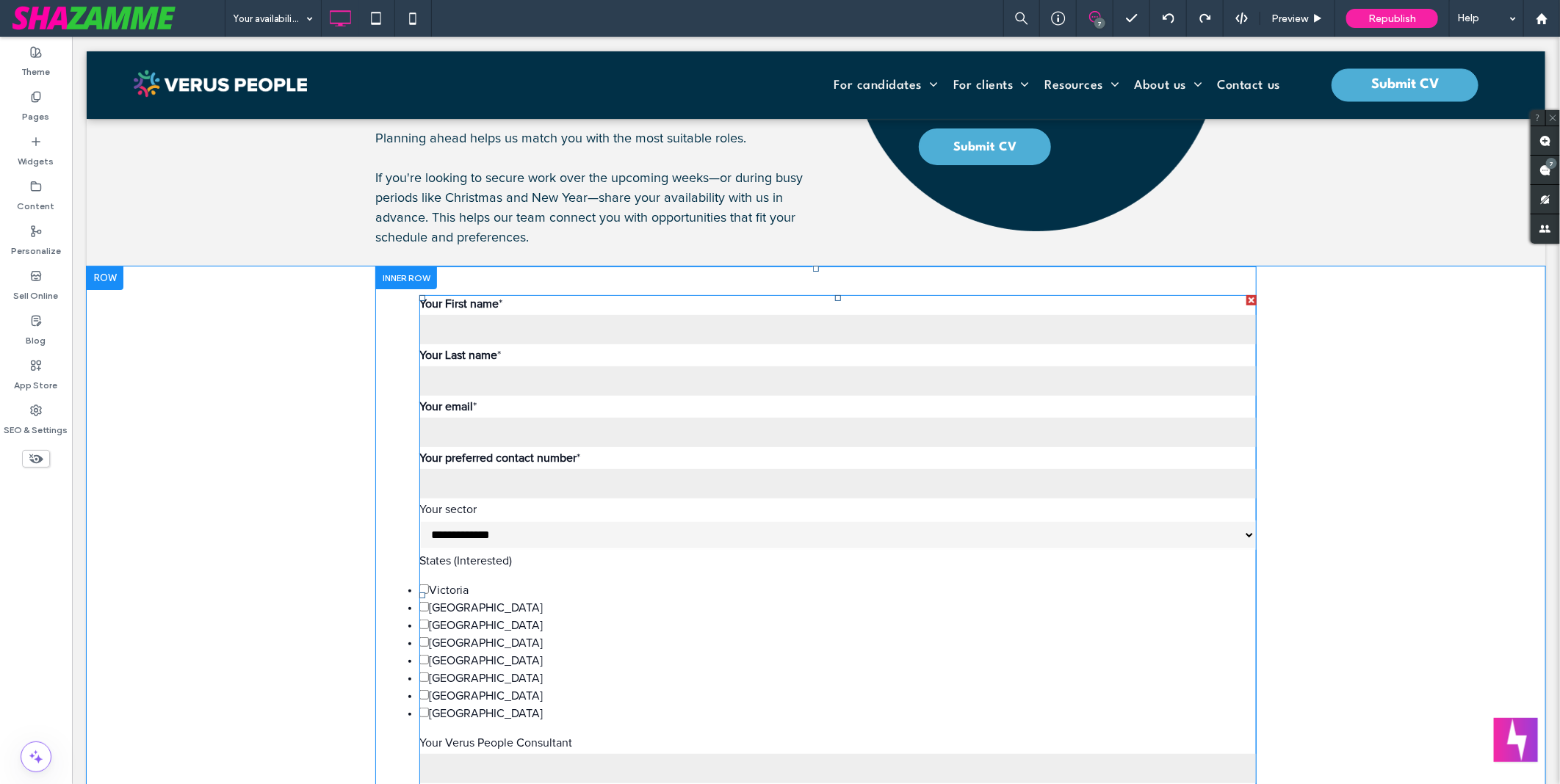
scroll to position [408, 0]
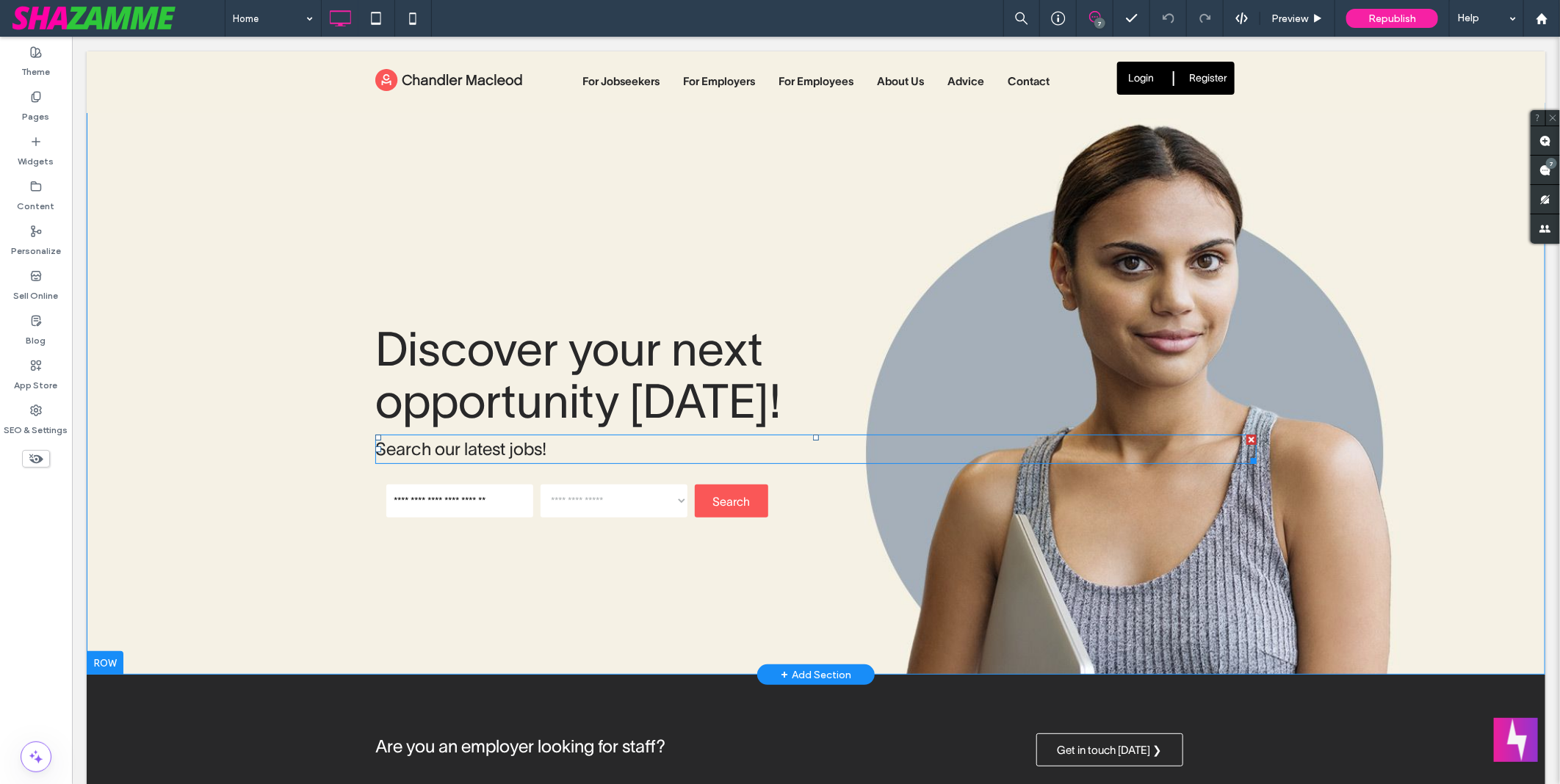
drag, startPoint x: 934, startPoint y: 466, endPoint x: 862, endPoint y: 429, distance: 81.0
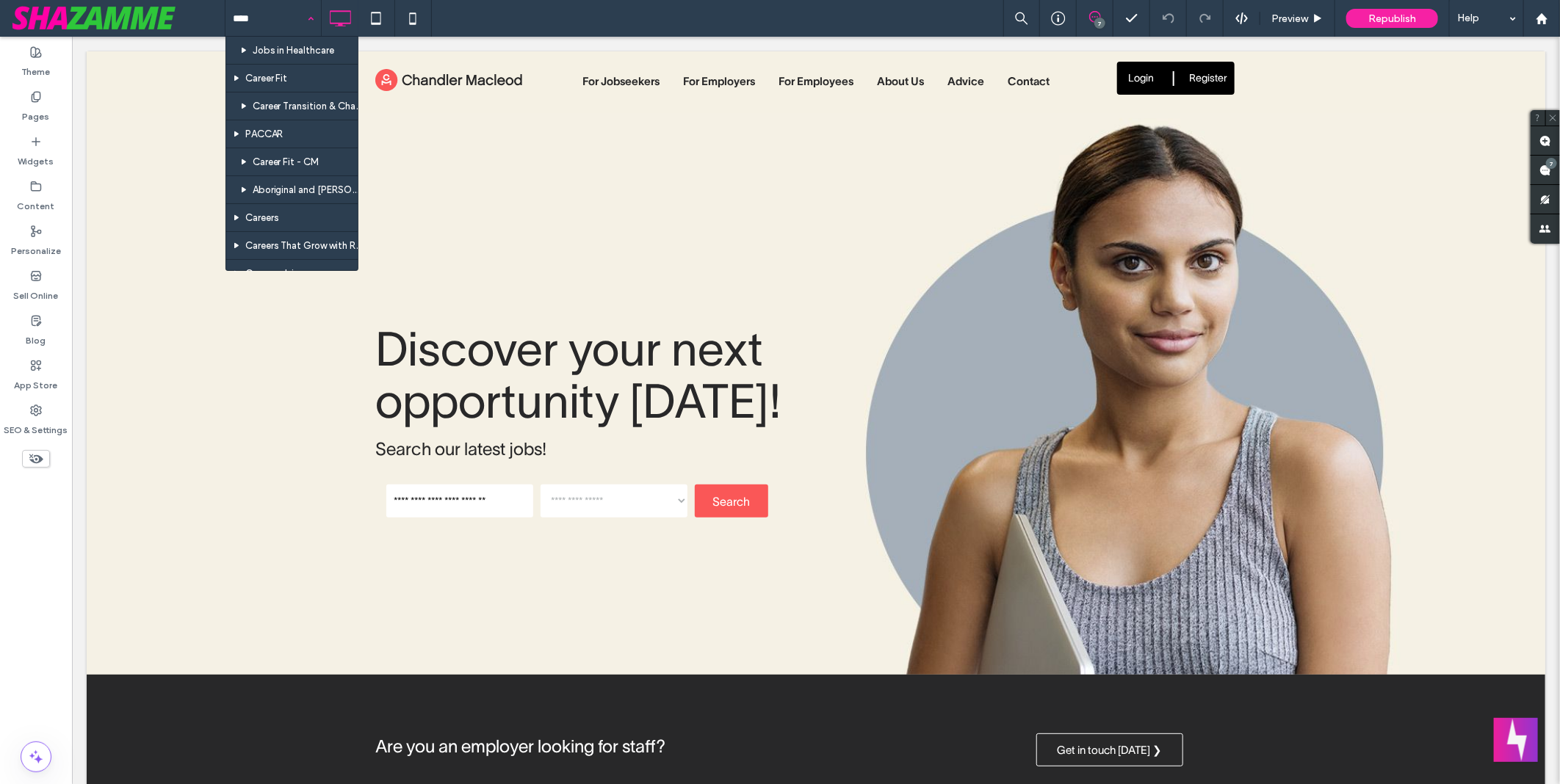
type input "*****"
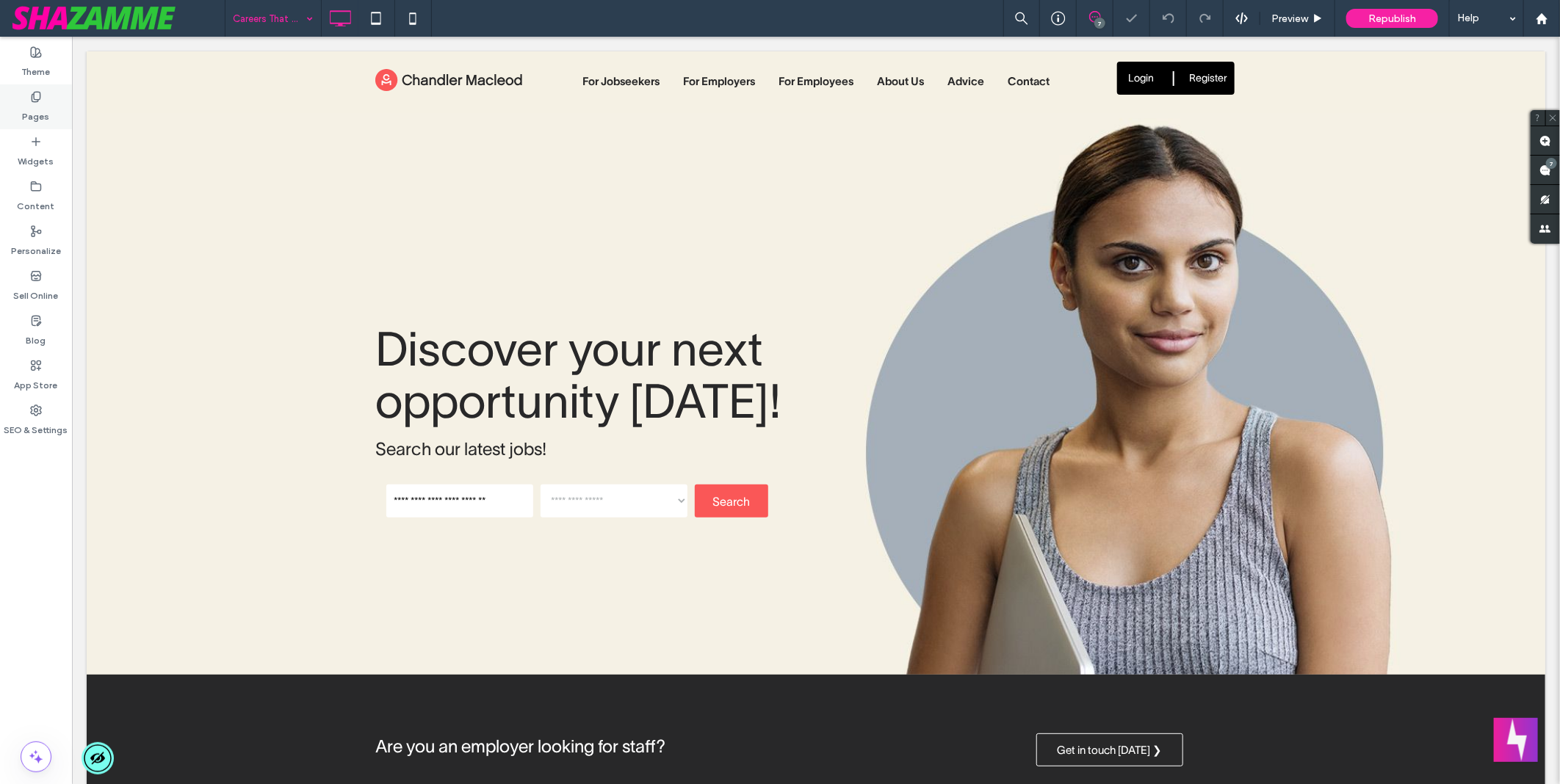
click at [33, 99] on icon at bounding box center [36, 96] width 11 height 11
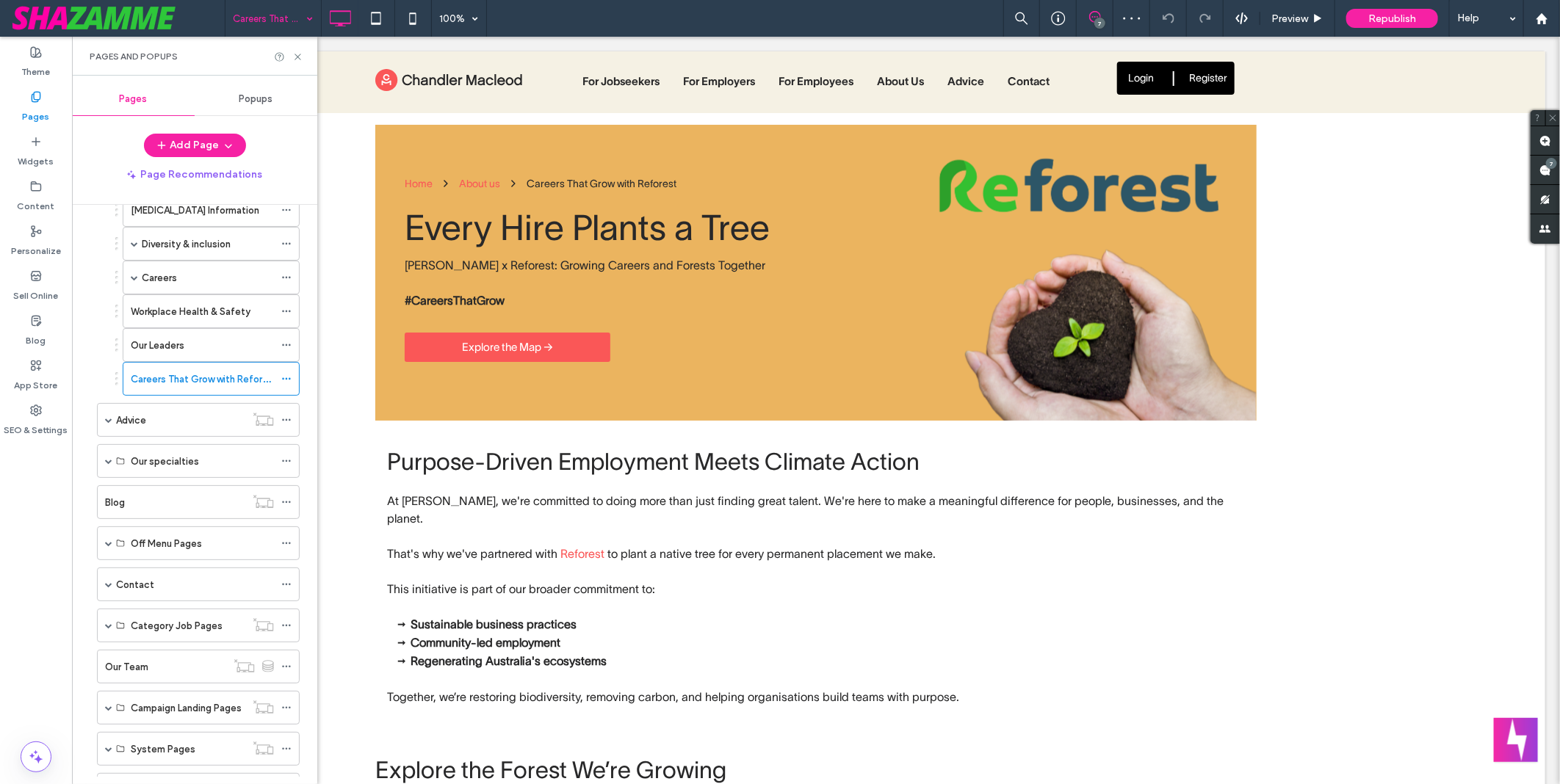
scroll to position [408, 0]
click at [1293, 26] on div "Preview" at bounding box center [1297, 18] width 75 height 37
click at [298, 61] on icon at bounding box center [298, 57] width 11 height 11
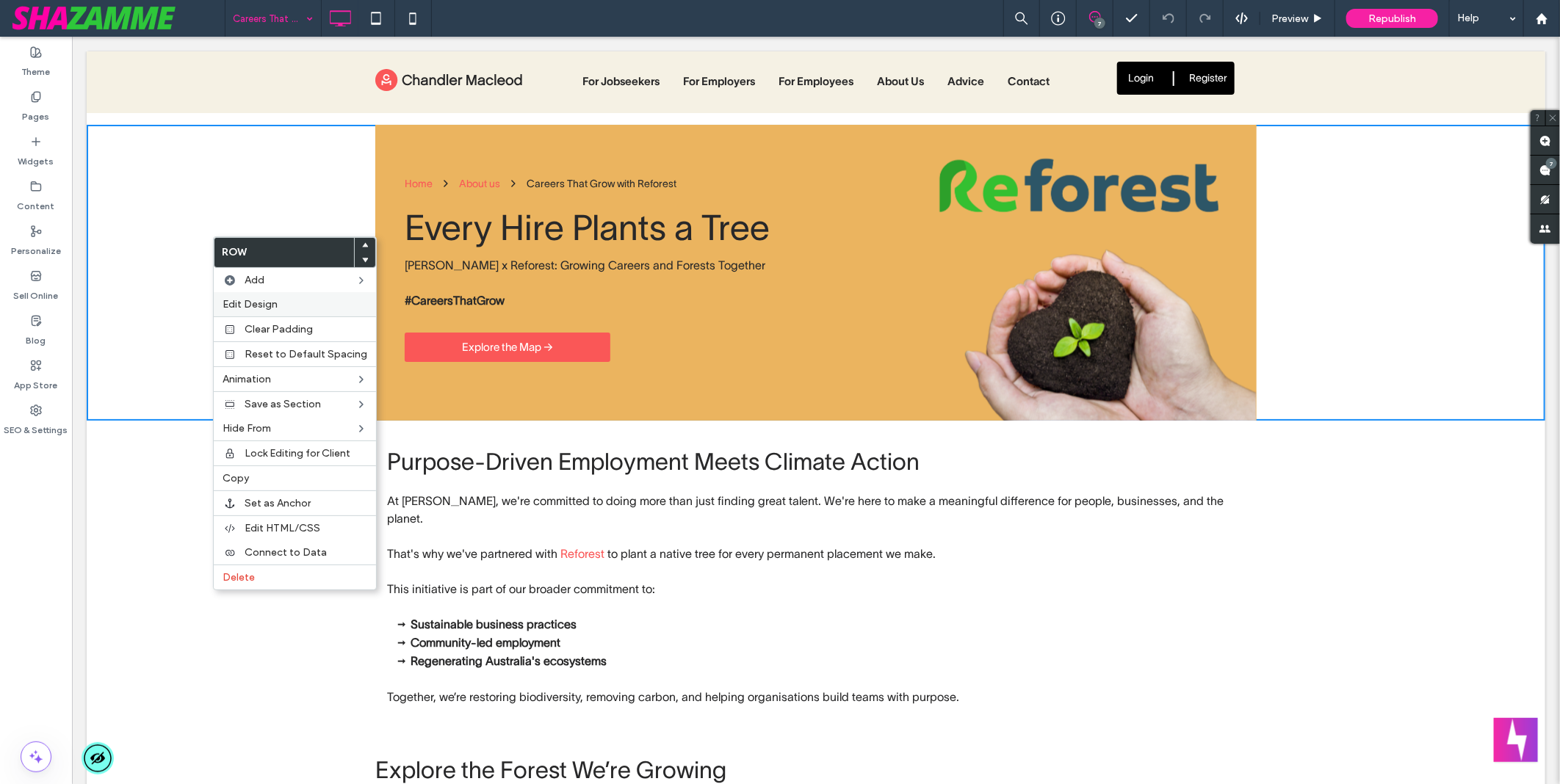
click at [280, 300] on label "Edit Design" at bounding box center [294, 304] width 145 height 12
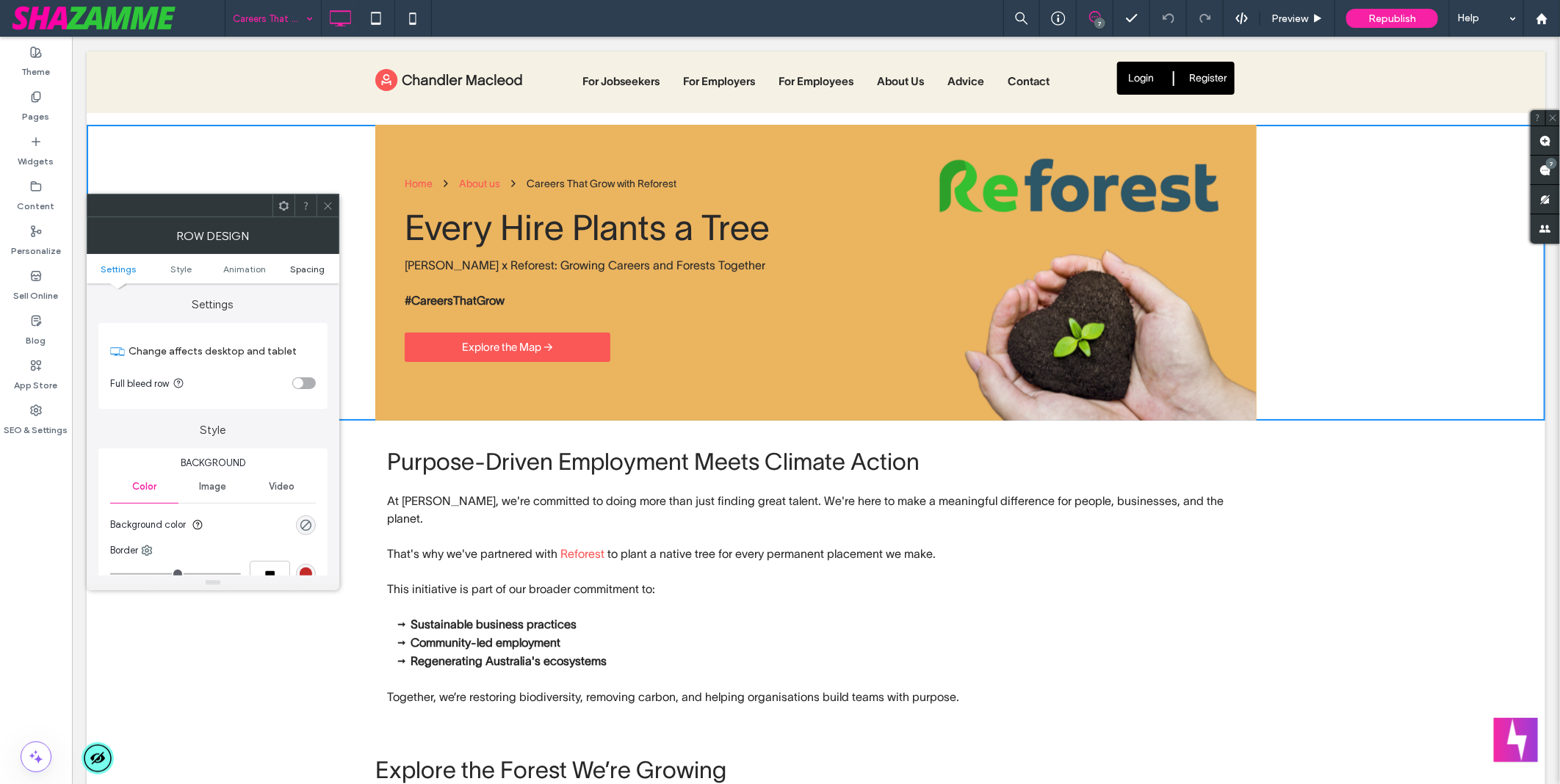
click at [298, 269] on span "Spacing" at bounding box center [307, 270] width 34 height 11
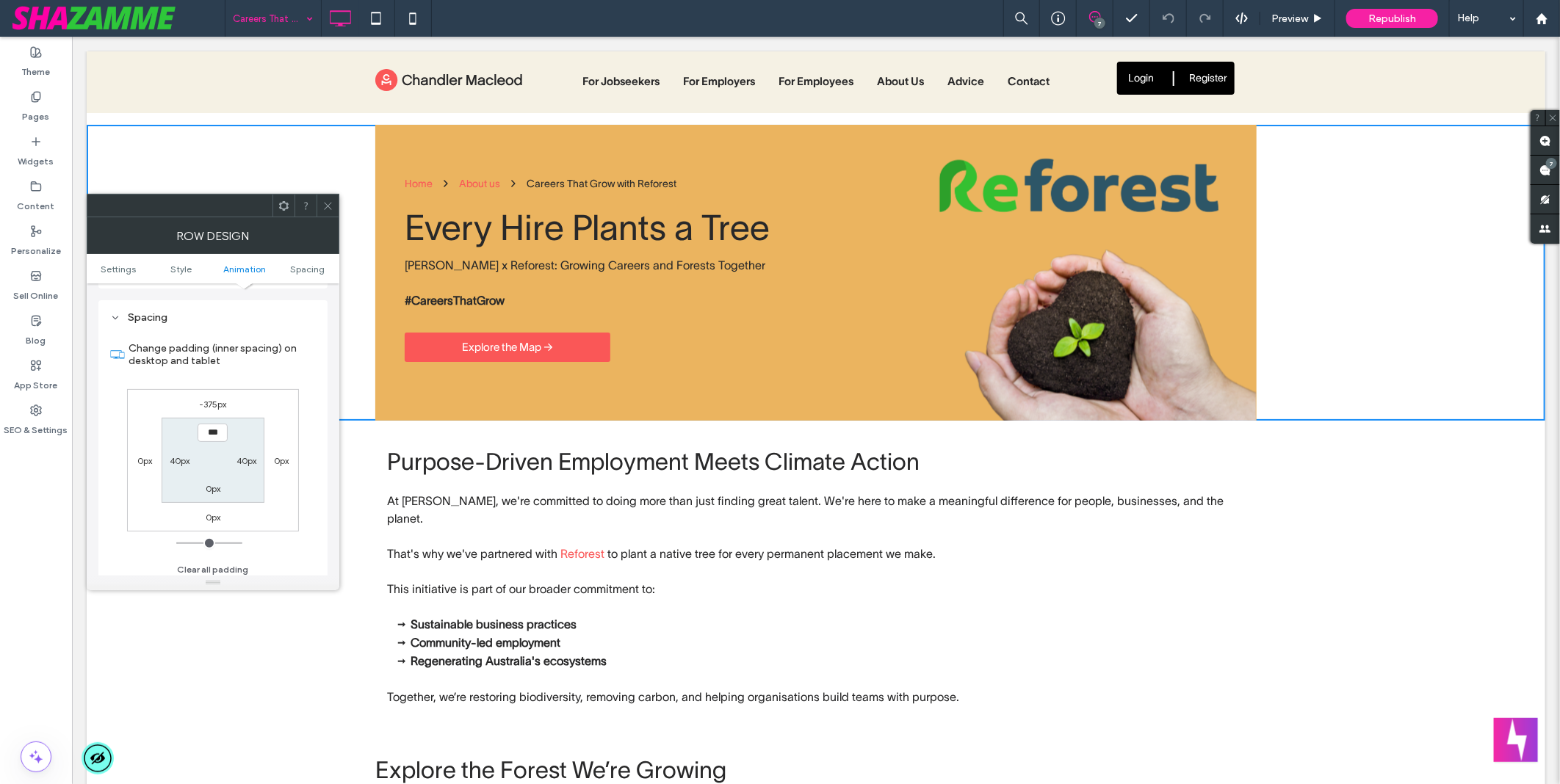
scroll to position [414, 0]
click at [204, 398] on label "-375px" at bounding box center [212, 400] width 27 height 11
type input "*"
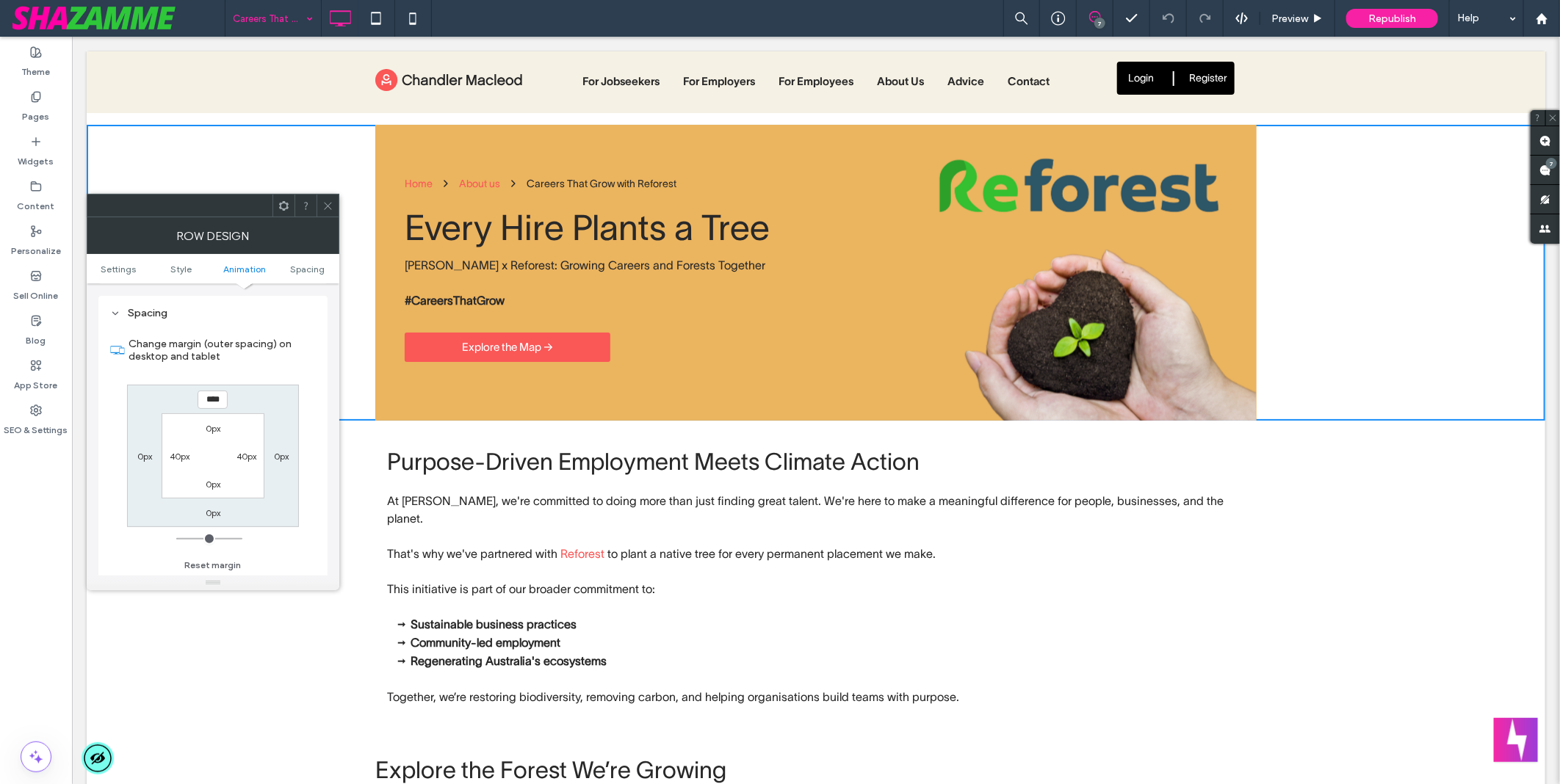
type input "****"
type input "*"
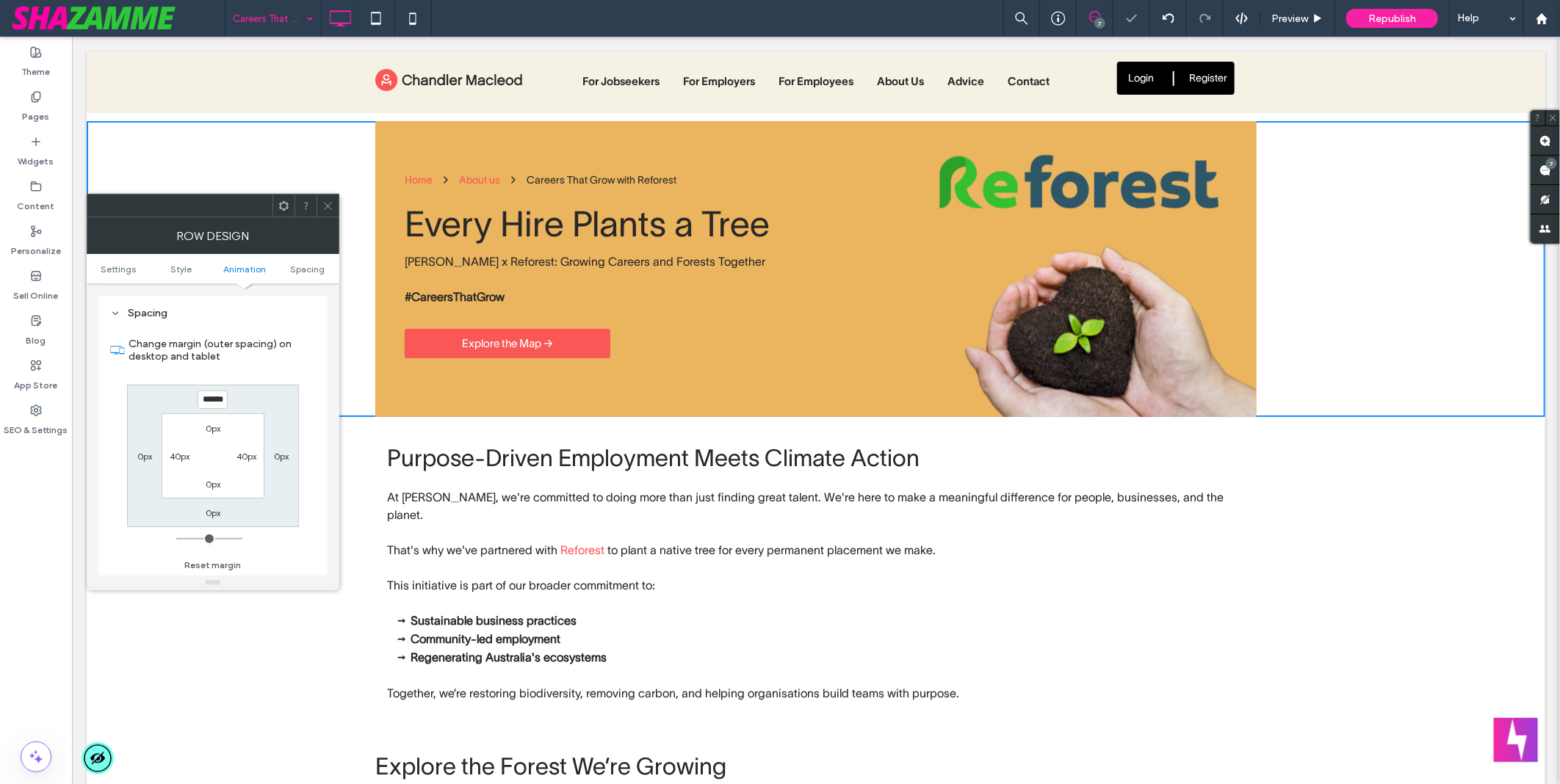
click at [204, 398] on input "******" at bounding box center [213, 399] width 30 height 18
type input "****"
type input "*"
type input "******"
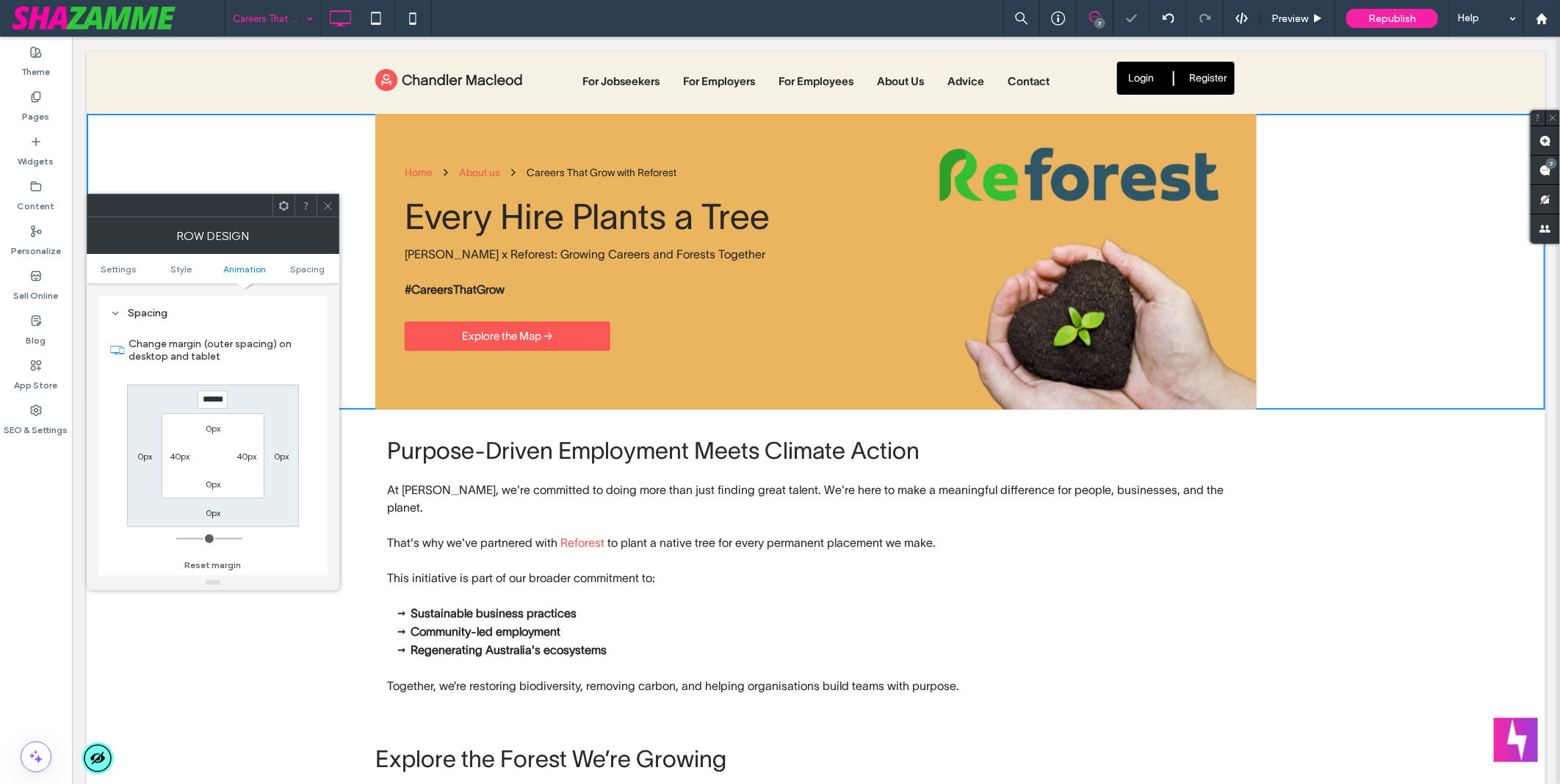
click at [694, 9] on div "Careers That Grow with Reforest 7 Preview Republish Help" at bounding box center [892, 18] width 1335 height 37
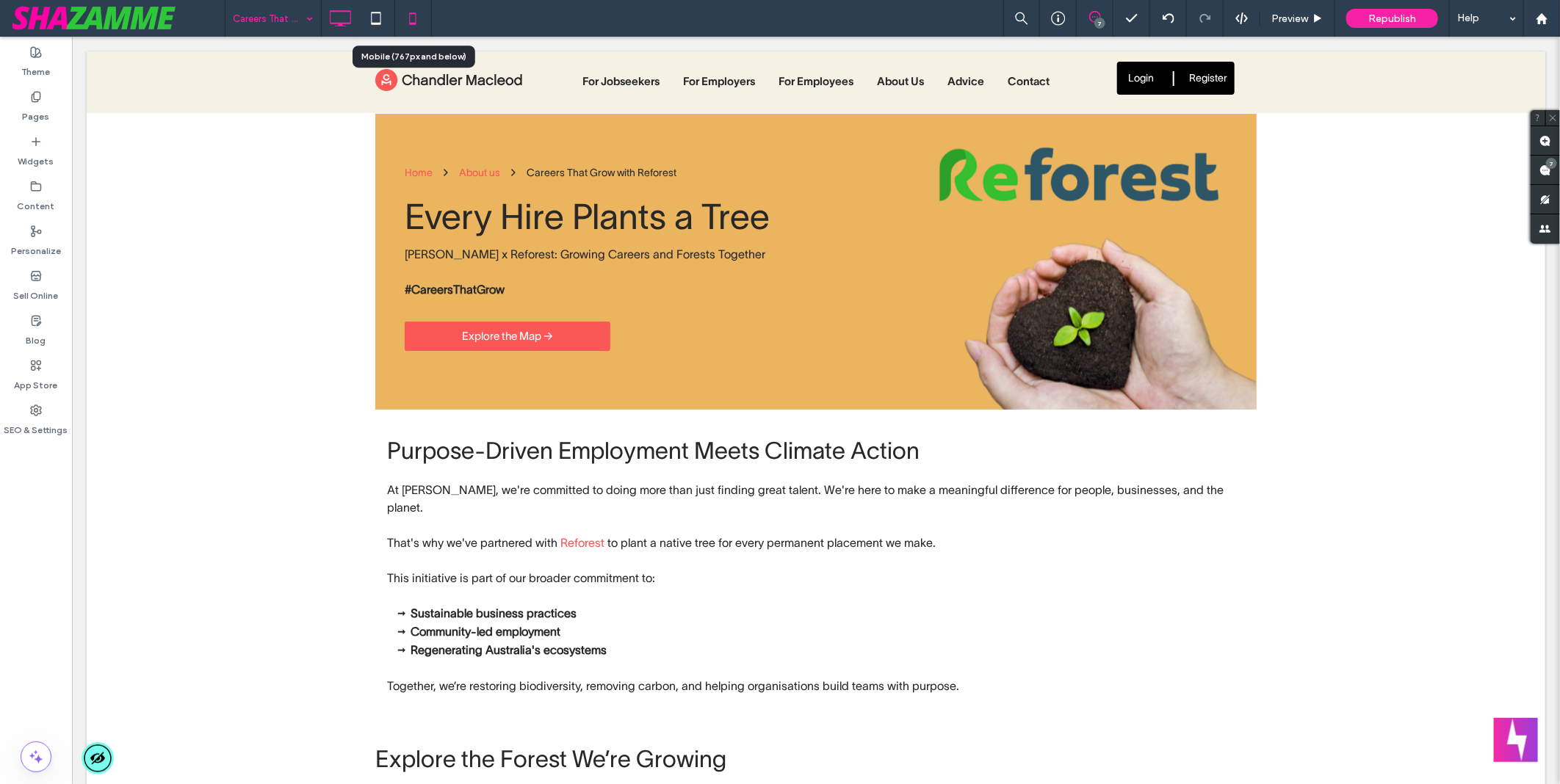
click at [422, 25] on icon at bounding box center [412, 18] width 29 height 29
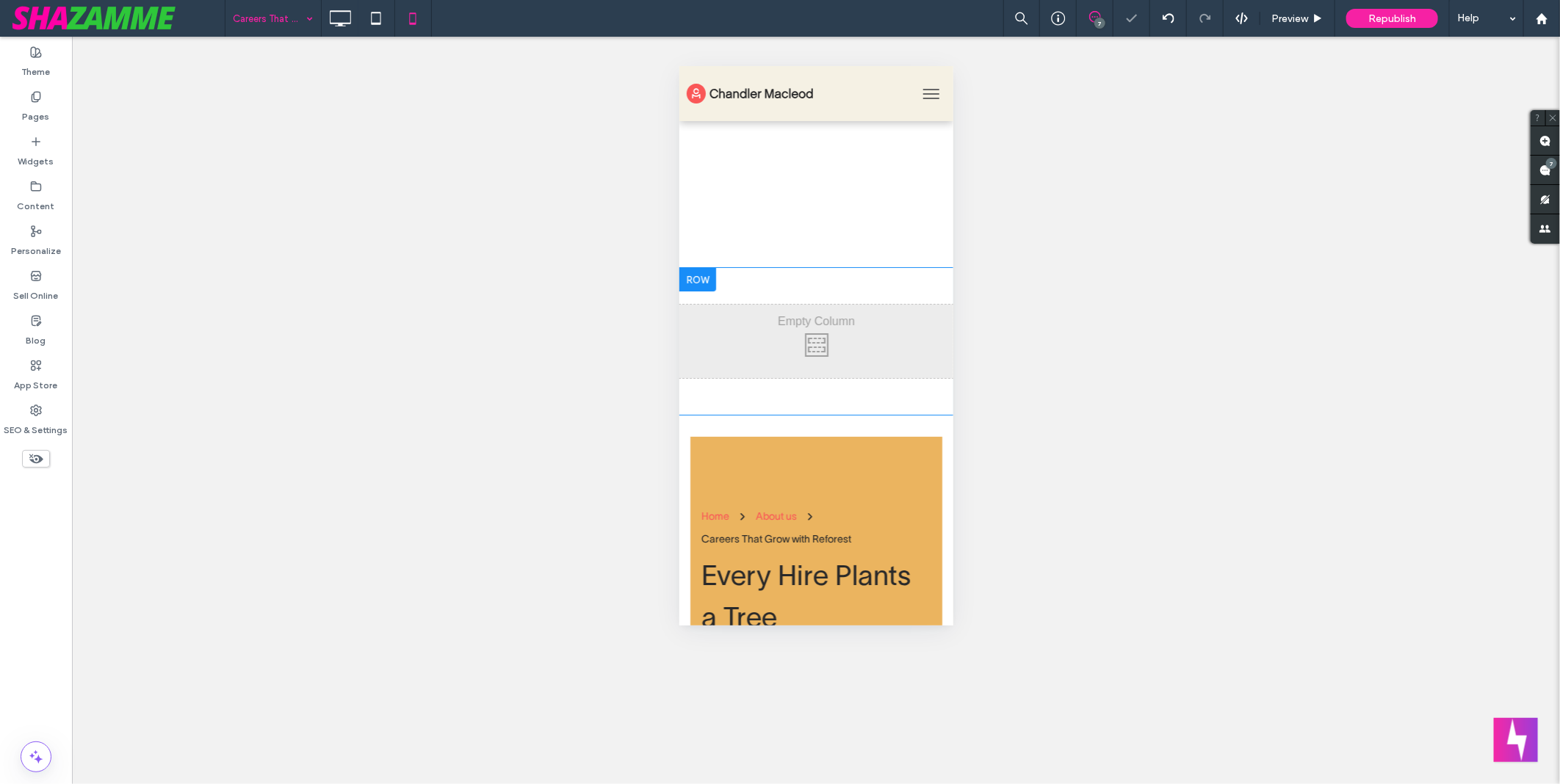
scroll to position [0, 0]
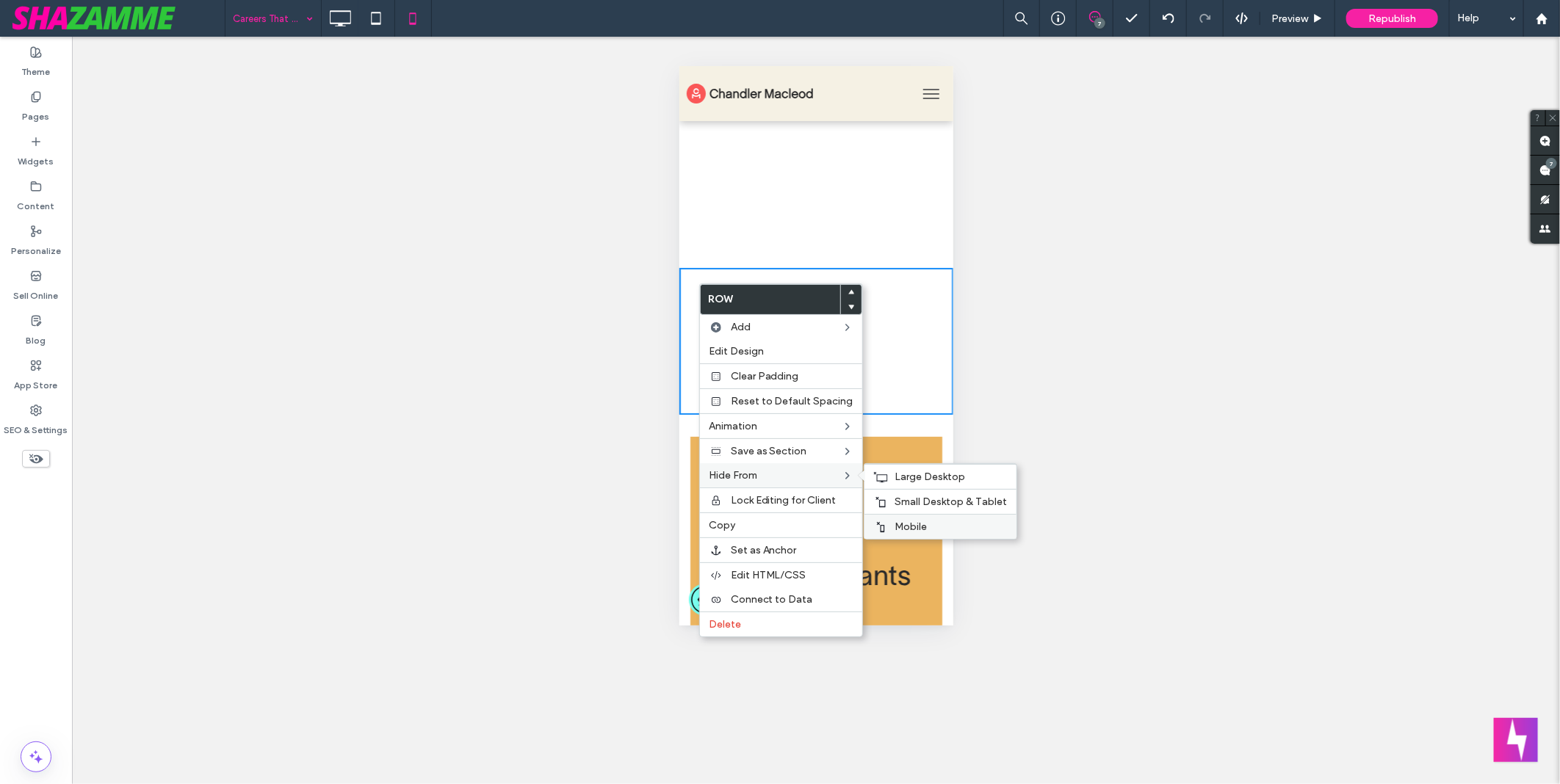
click at [928, 530] on label "Mobile" at bounding box center [951, 526] width 113 height 12
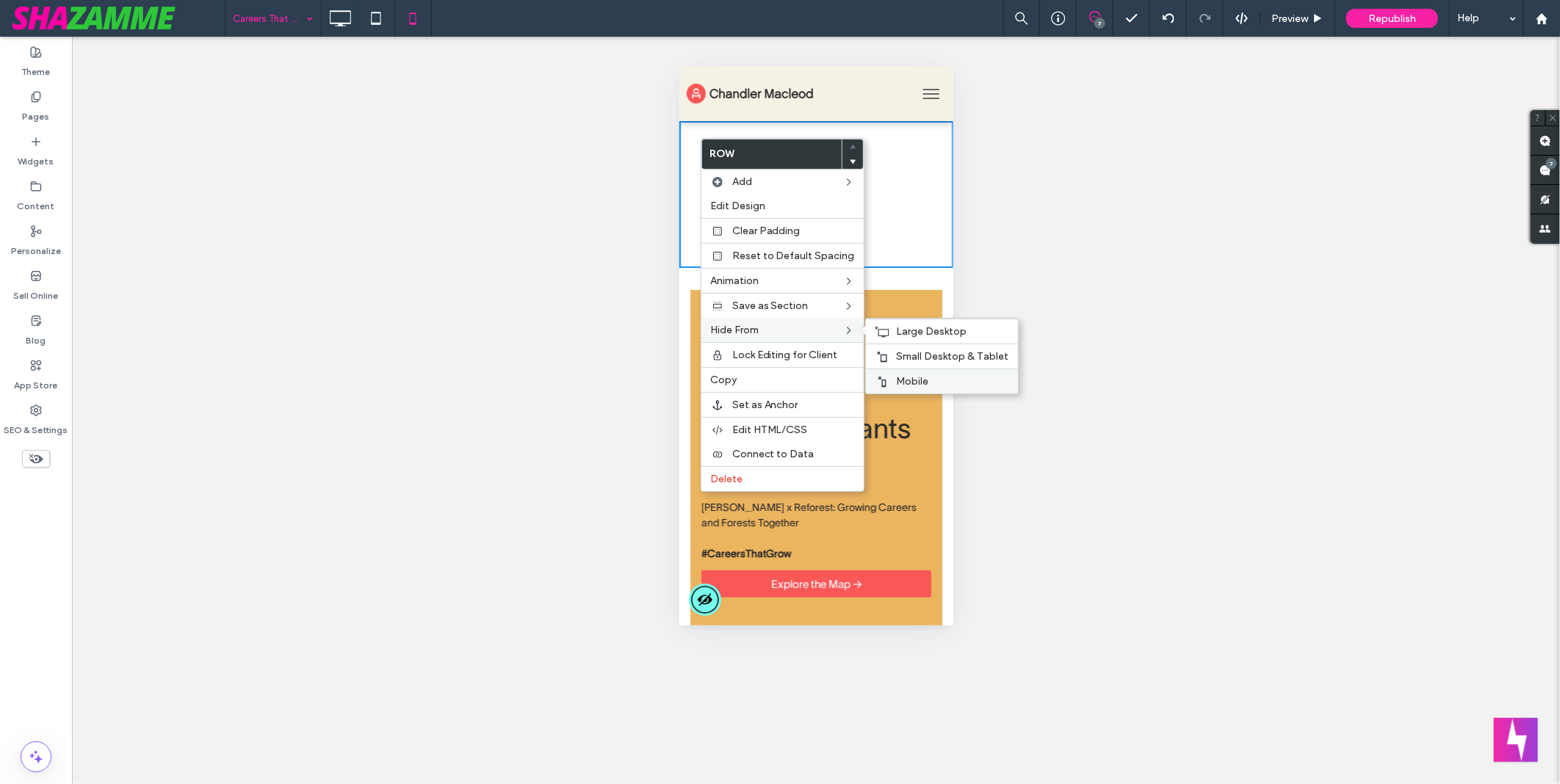
click at [901, 369] on div "Mobile" at bounding box center [941, 381] width 152 height 25
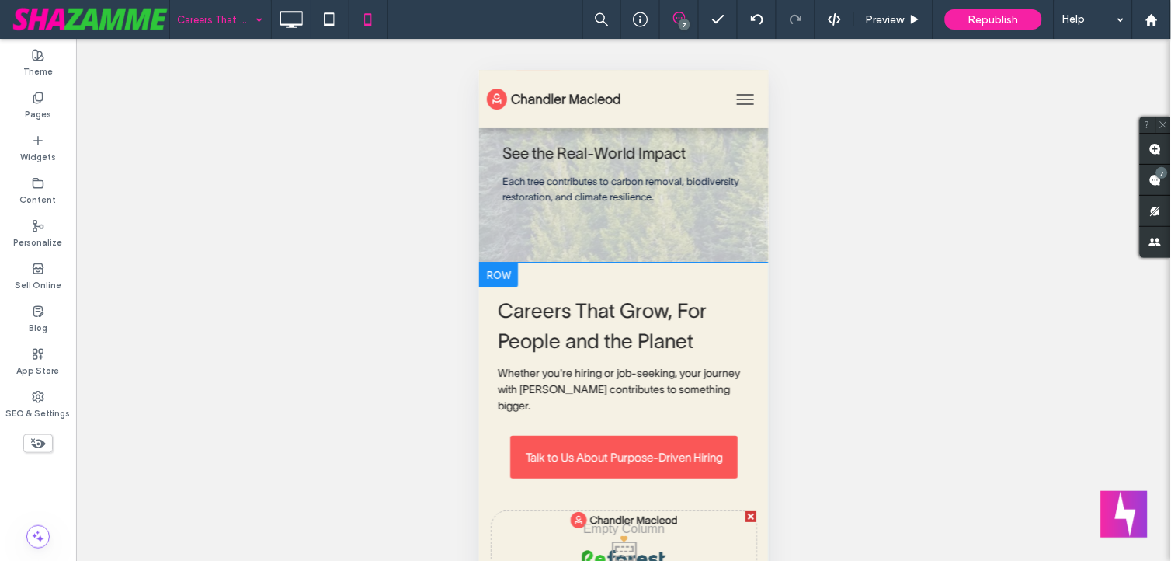
scroll to position [2415, 0]
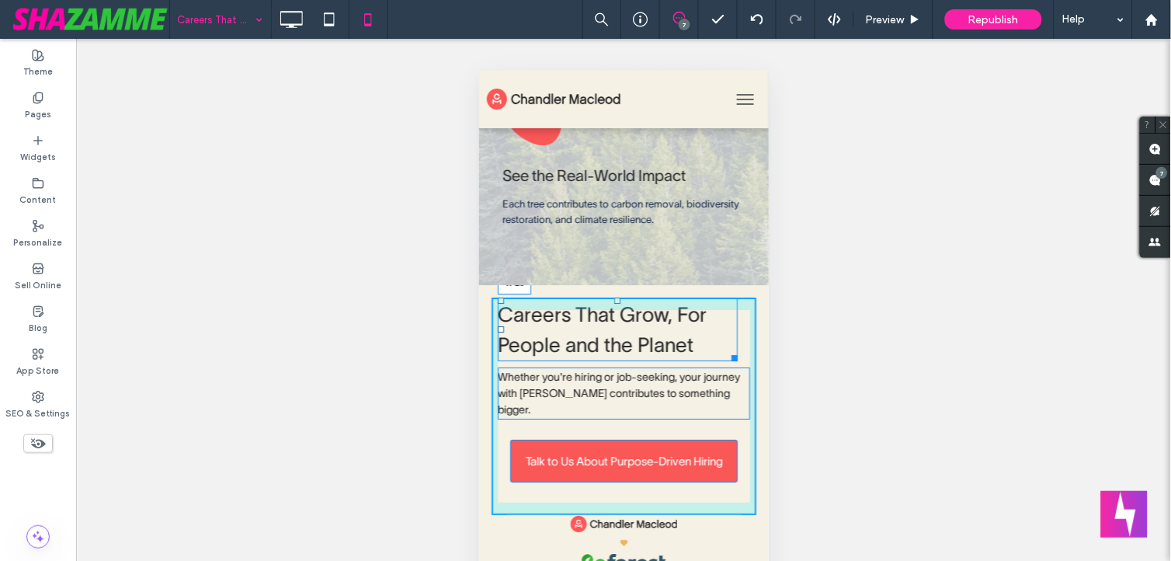
drag, startPoint x: 615, startPoint y: 332, endPoint x: 616, endPoint y: 297, distance: 34.2
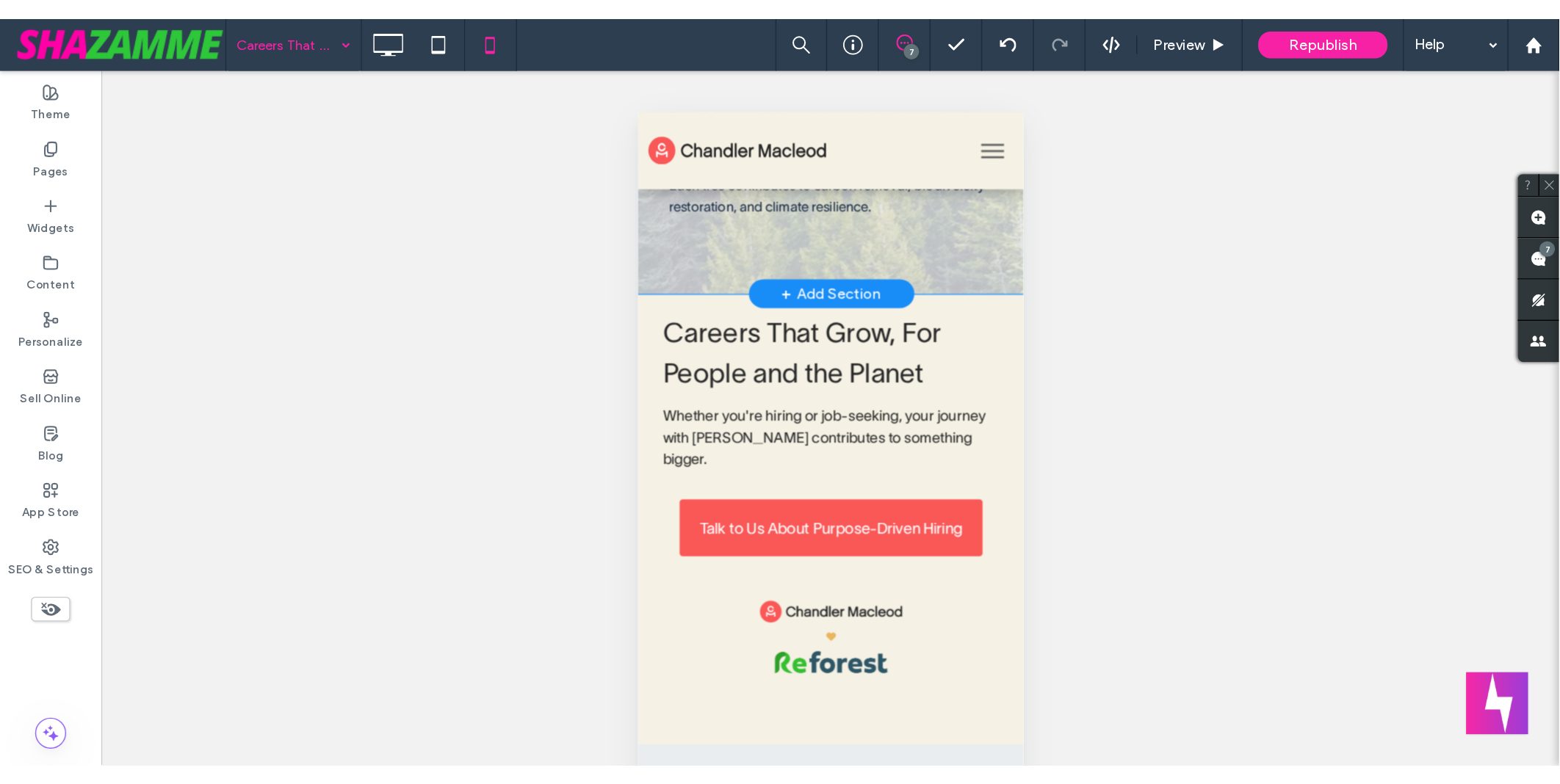
scroll to position [2365, 0]
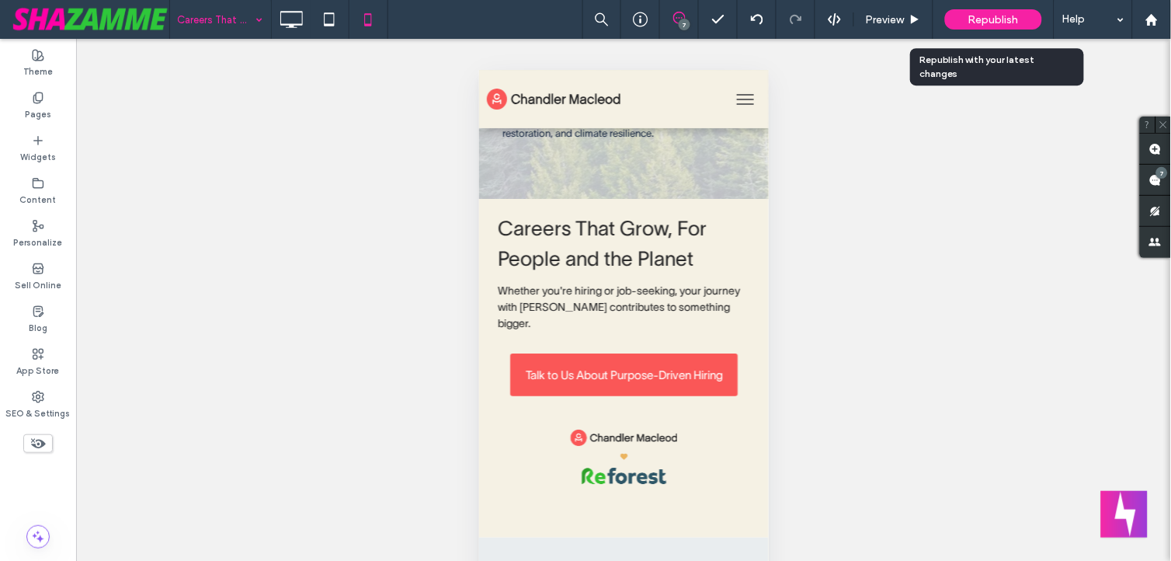
click at [986, 19] on span "Republish" at bounding box center [993, 19] width 50 height 13
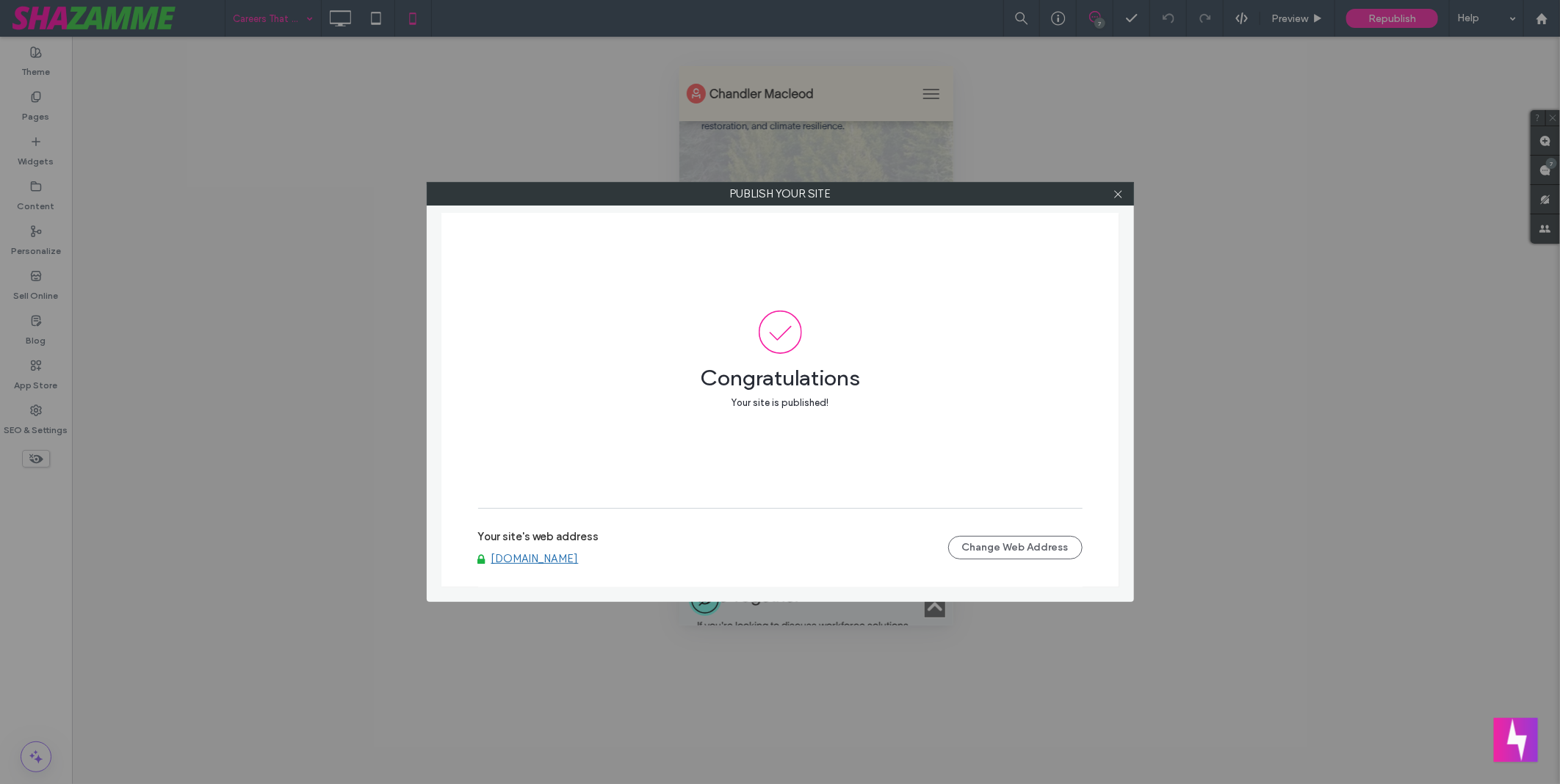
click at [578, 564] on link "www.chandlermacleod.com" at bounding box center [535, 559] width 87 height 13
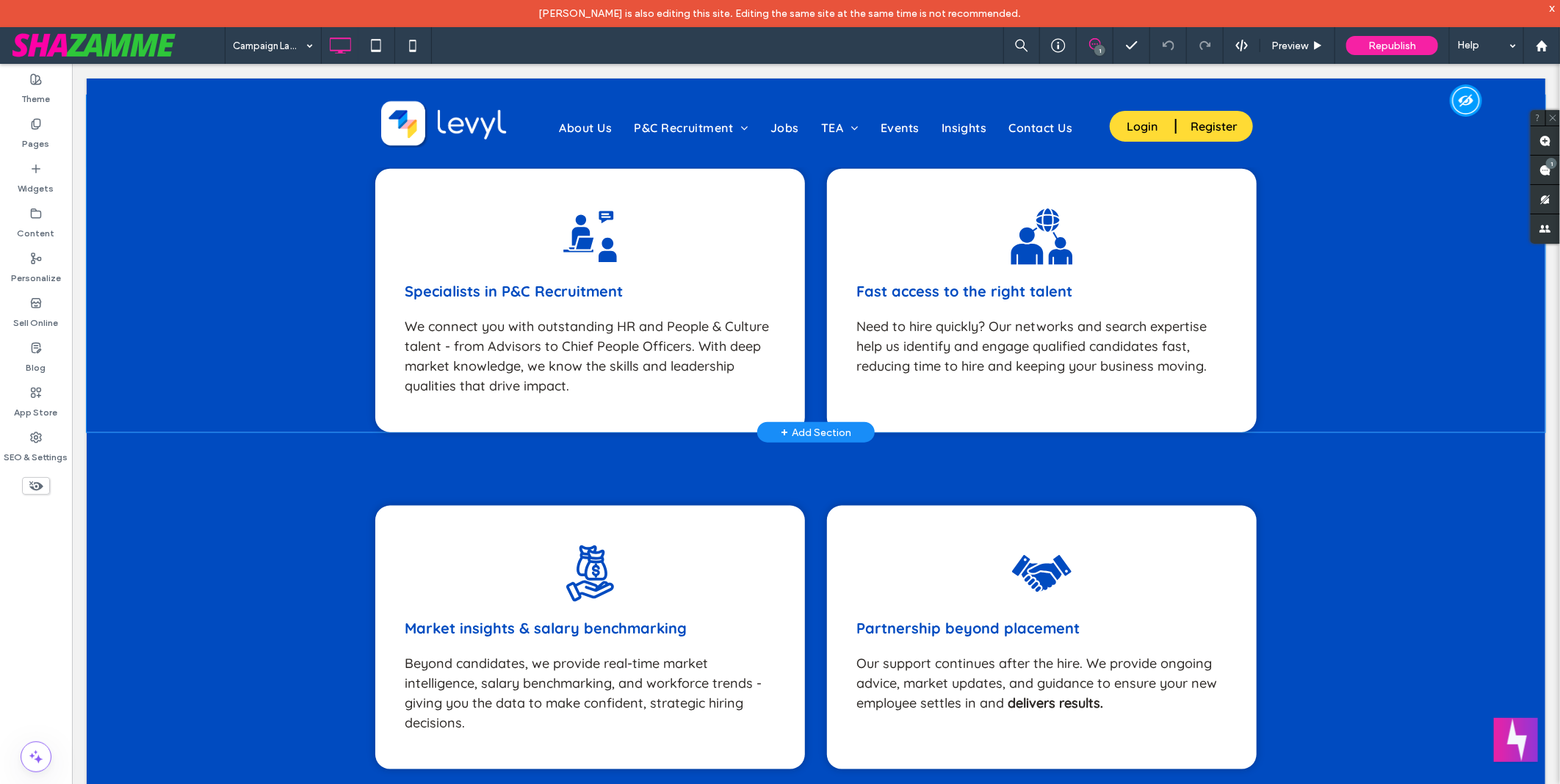
scroll to position [816, 0]
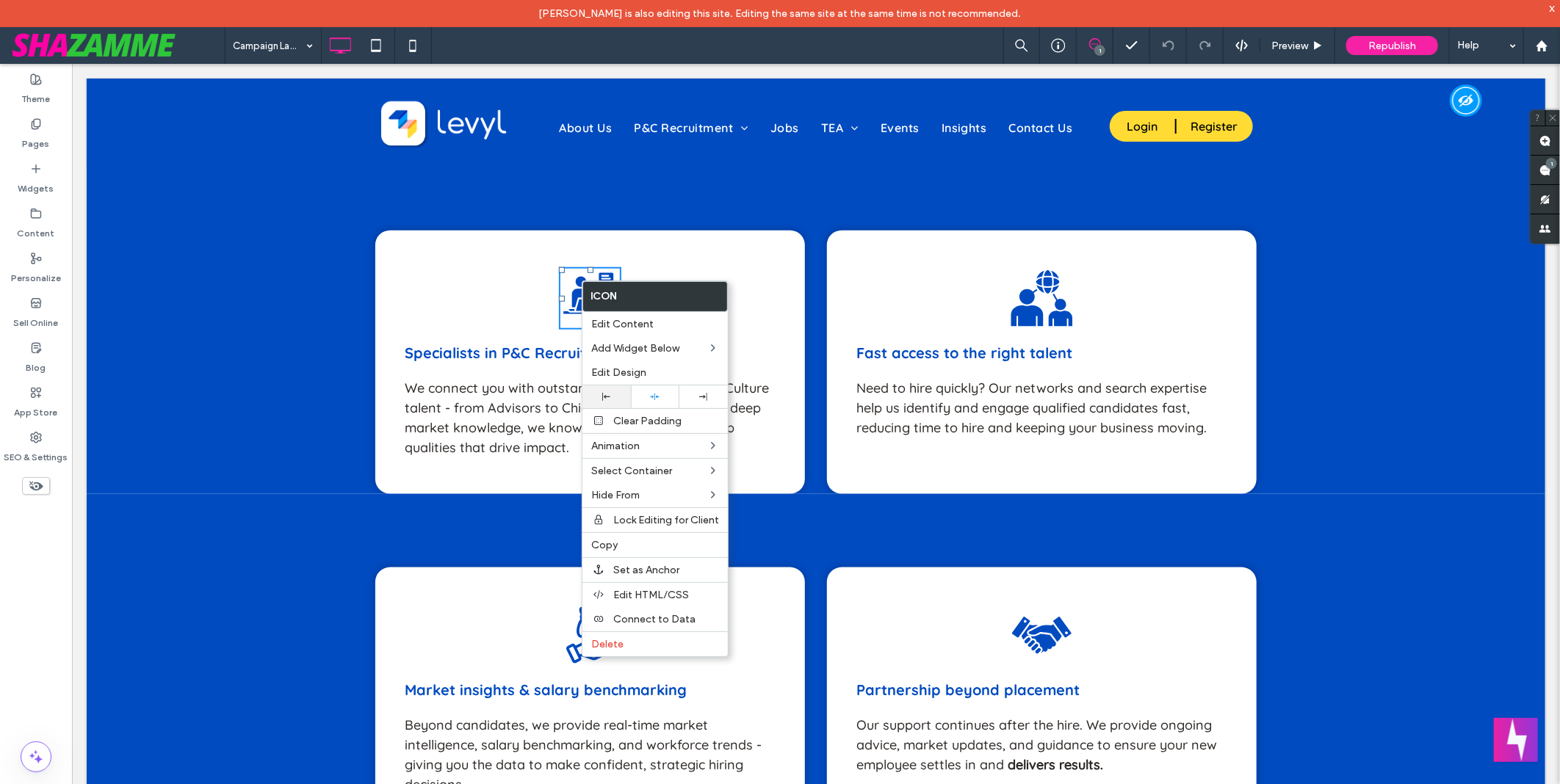
click at [601, 393] on div at bounding box center [606, 396] width 34 height 9
click at [874, 51] on div "Campaign Landing Page 1 Preview Republish Help" at bounding box center [892, 45] width 1335 height 37
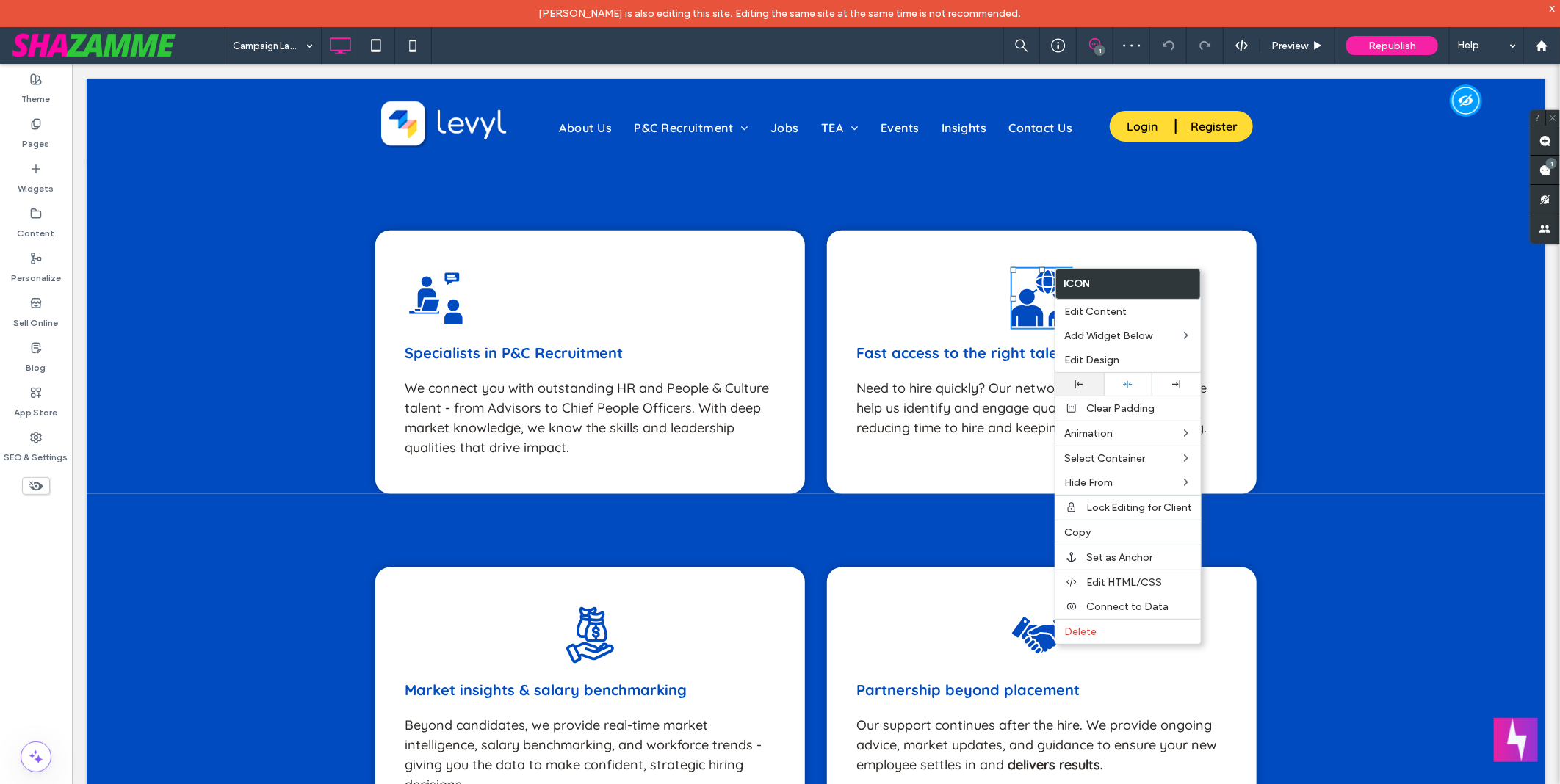
click at [1072, 388] on div at bounding box center [1079, 384] width 48 height 23
drag, startPoint x: 763, startPoint y: 46, endPoint x: 657, endPoint y: 21, distance: 108.9
click at [763, 46] on div "Campaign Landing Page 1 Preview Republish Help" at bounding box center [892, 45] width 1335 height 37
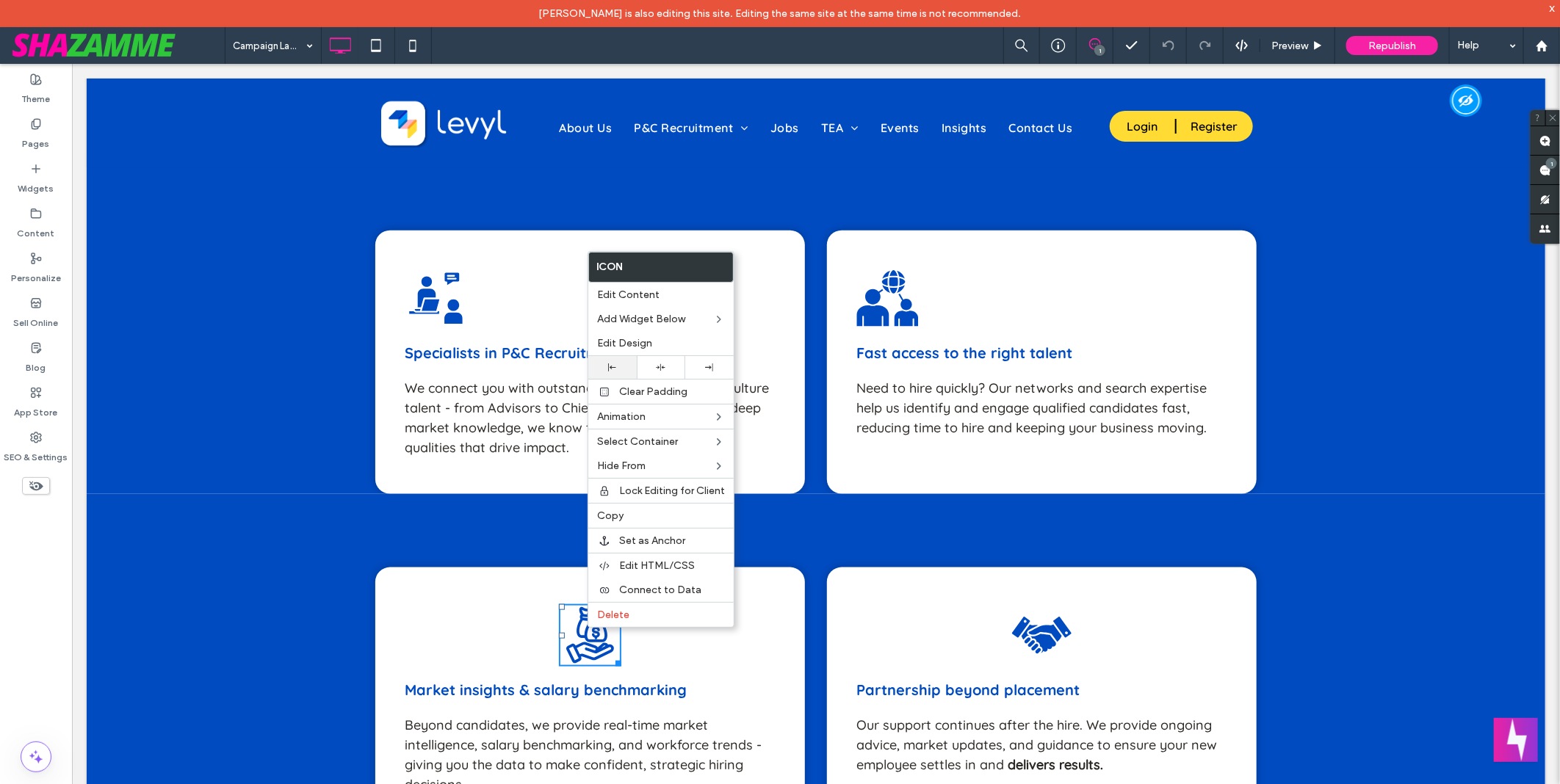
click at [618, 368] on div at bounding box center [613, 367] width 34 height 9
click at [1036, 624] on icon at bounding box center [1044, 633] width 33 height 18
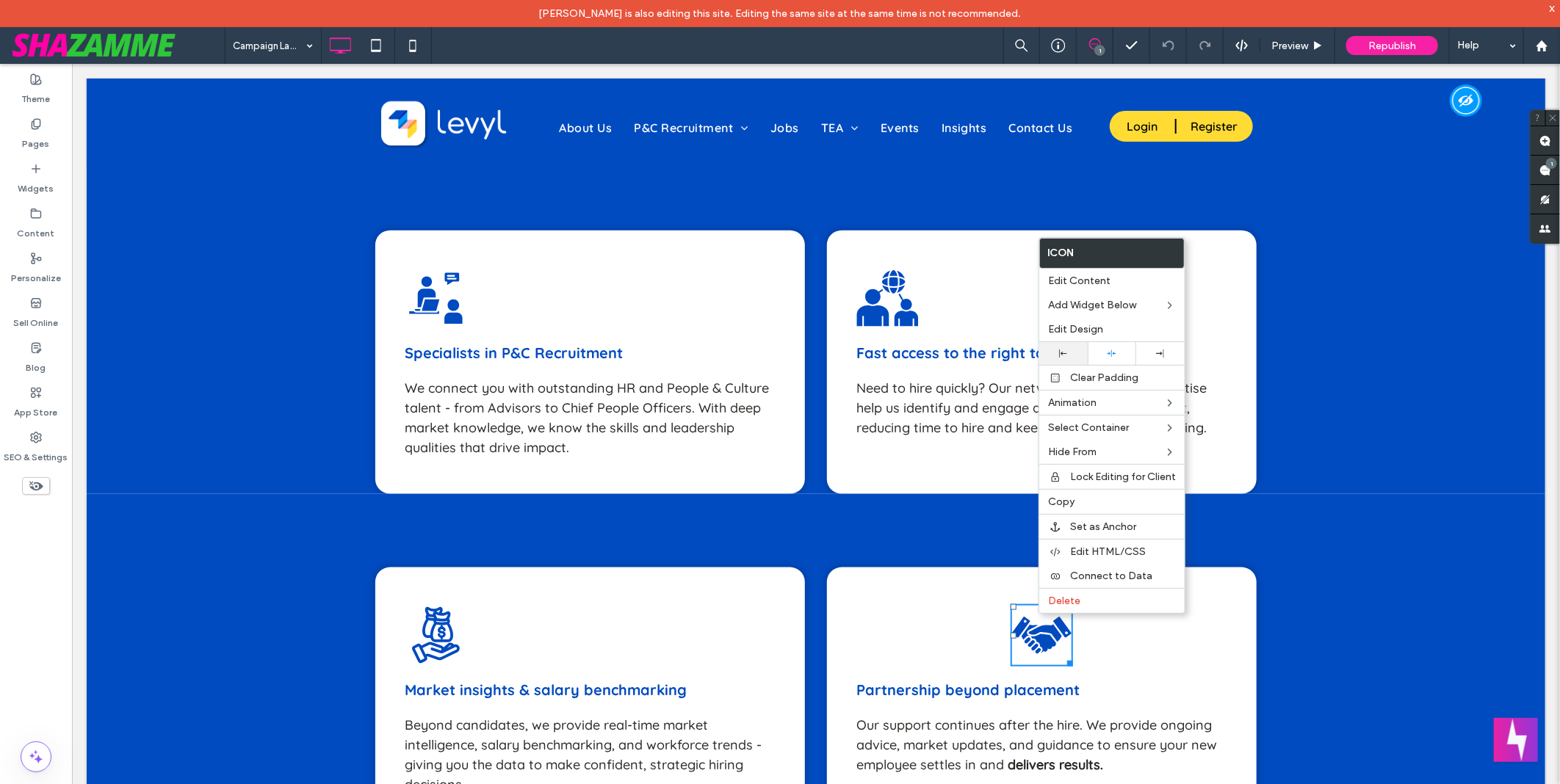
click at [1065, 357] on icon at bounding box center [1063, 354] width 9 height 9
click at [798, 53] on div "Campaign Landing Page 1 Preview Republish Help" at bounding box center [892, 45] width 1335 height 37
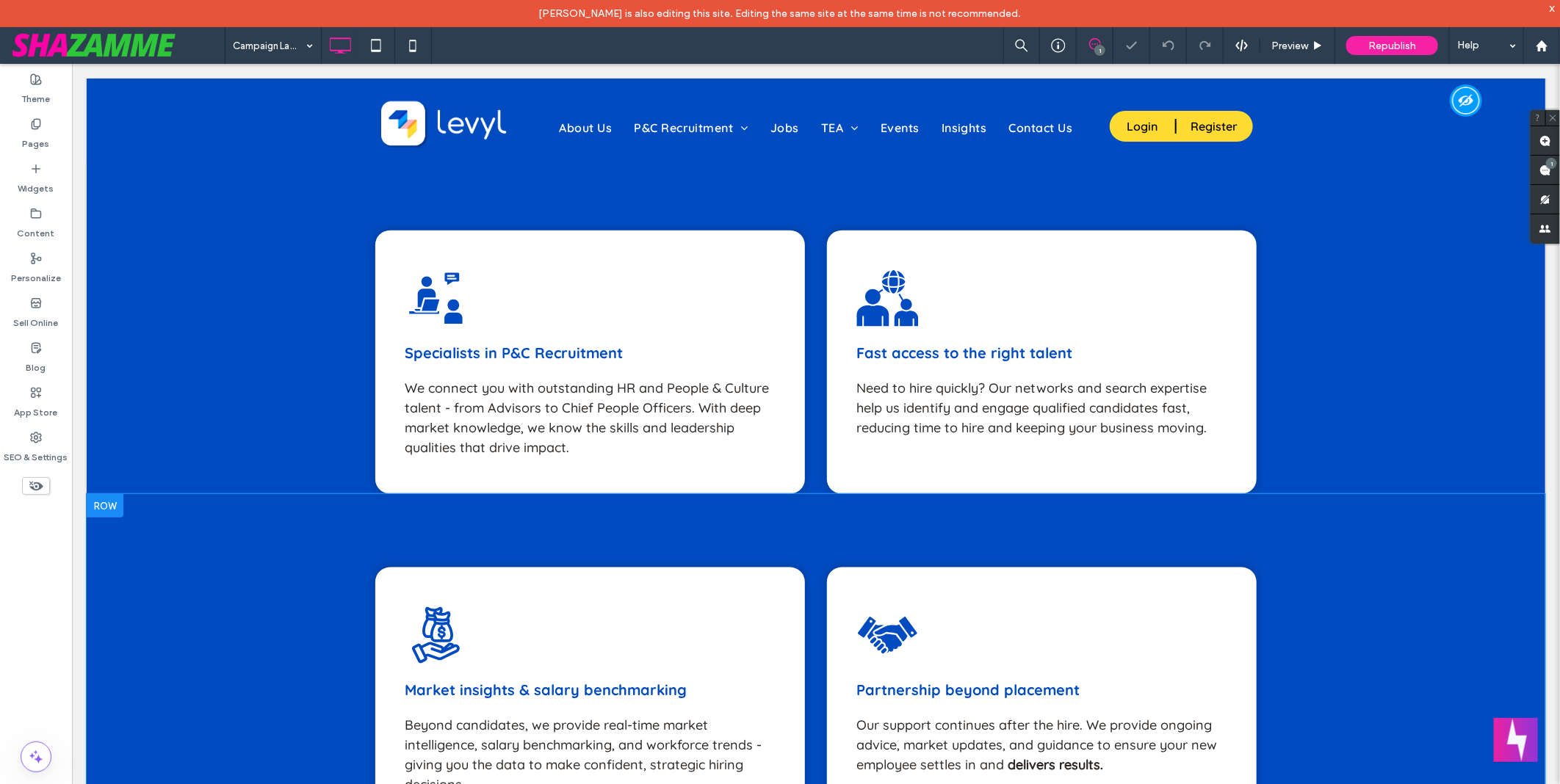
scroll to position [1060, 0]
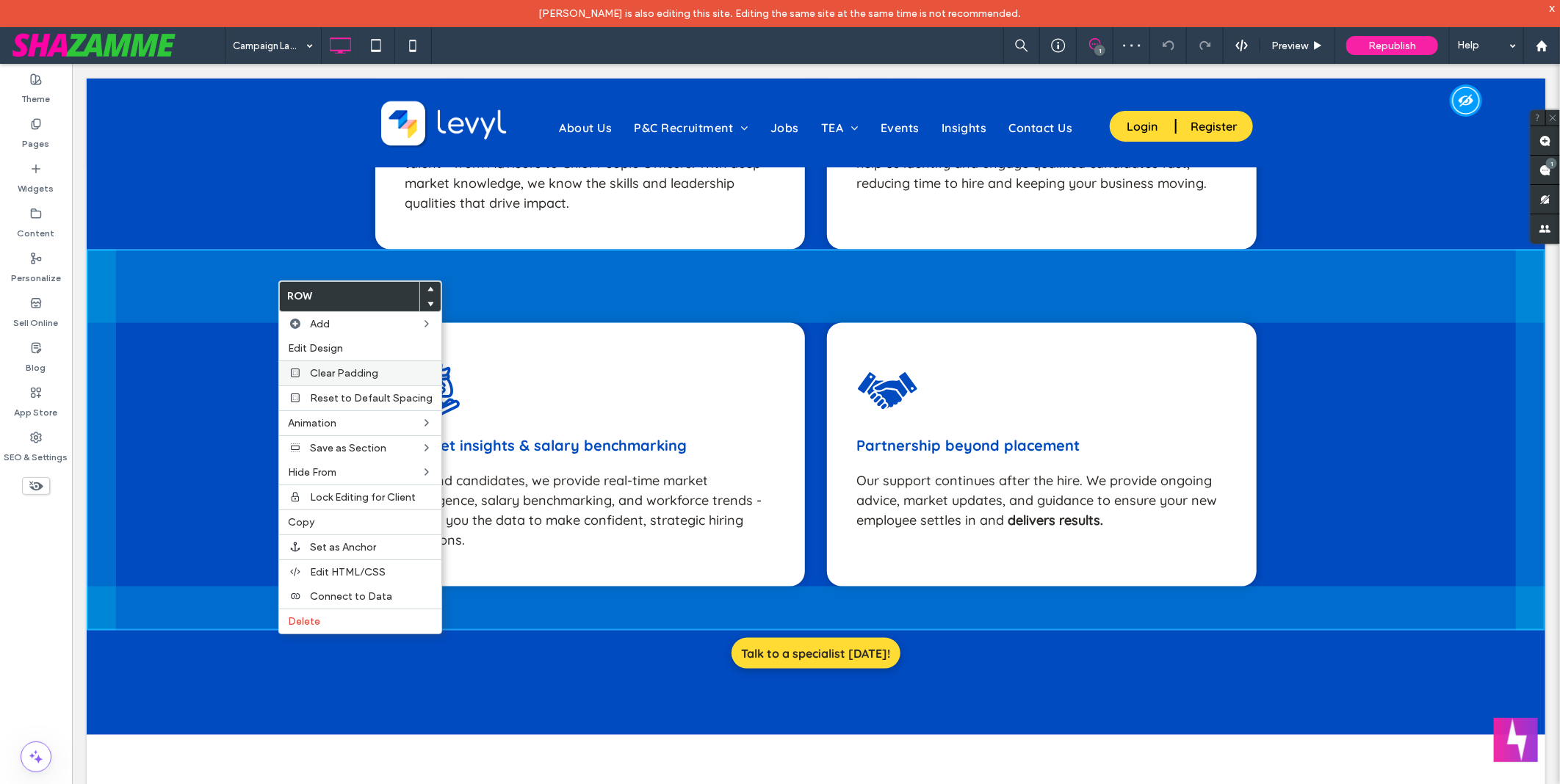
drag, startPoint x: 343, startPoint y: 376, endPoint x: 967, endPoint y: 399, distance: 624.4
click at [343, 376] on span "Clear Padding" at bounding box center [344, 373] width 68 height 12
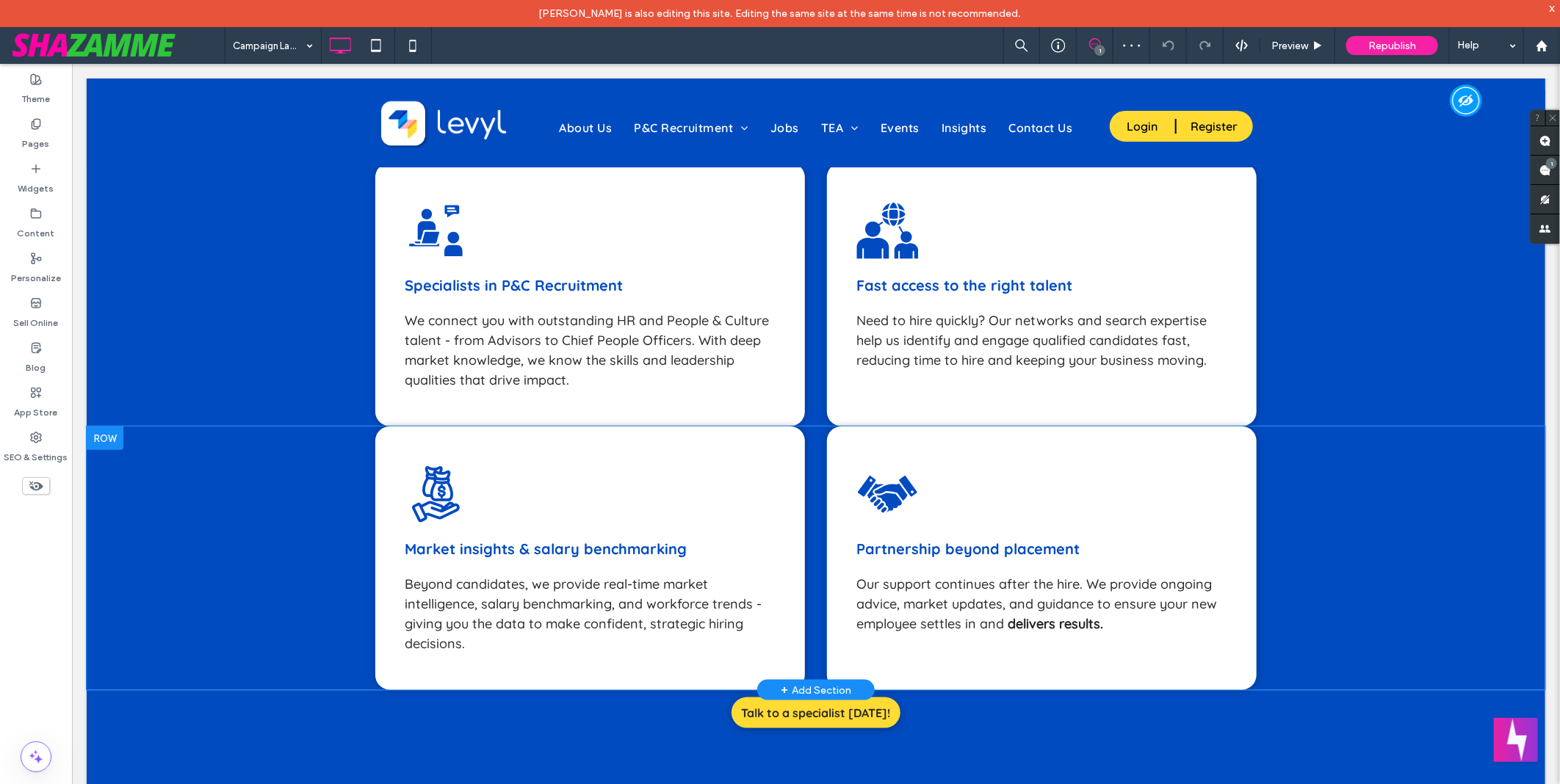
scroll to position [816, 0]
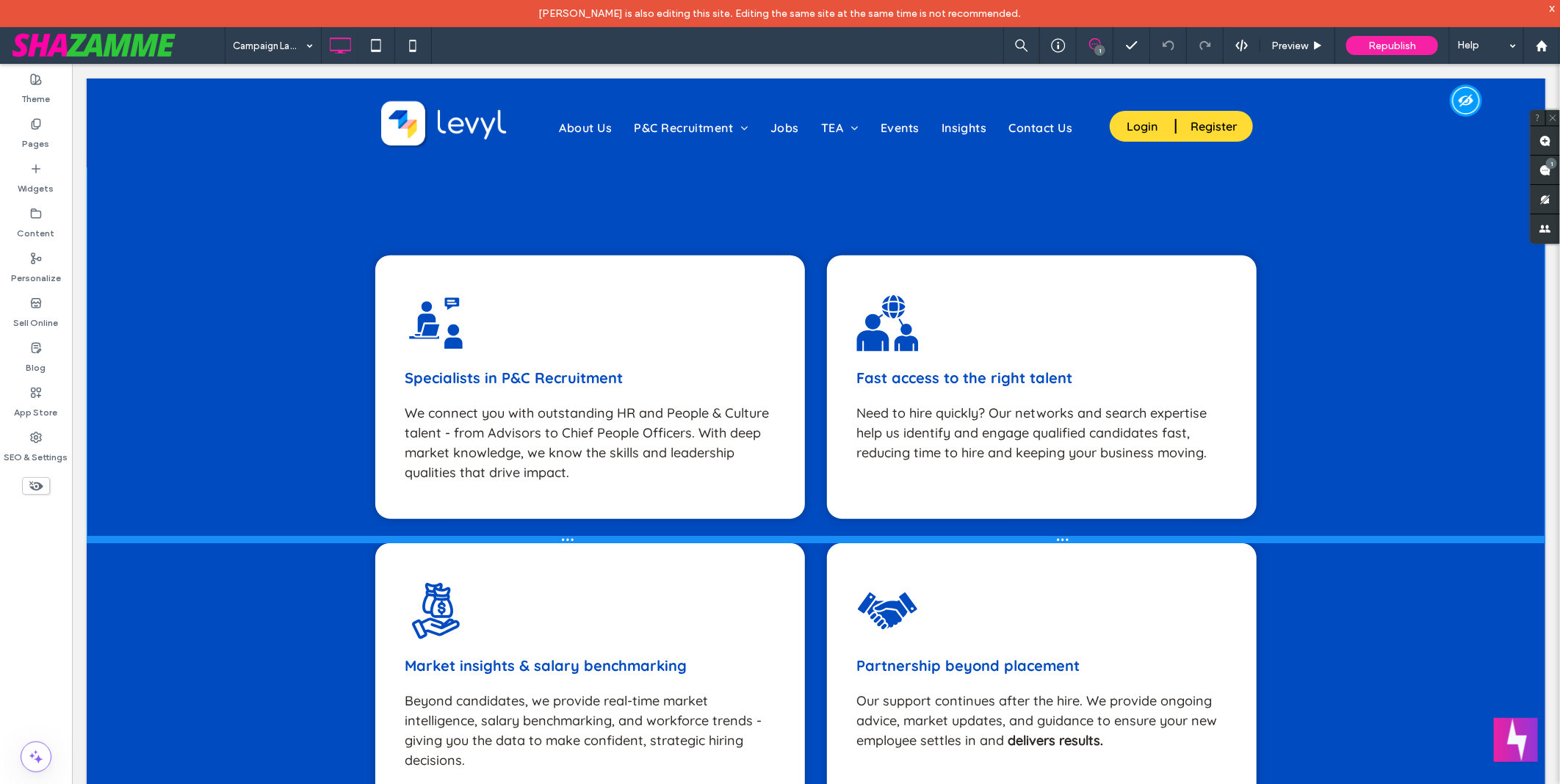
drag, startPoint x: 879, startPoint y: 472, endPoint x: 885, endPoint y: 521, distance: 49.4
click at [885, 535] on div at bounding box center [815, 539] width 1459 height 8
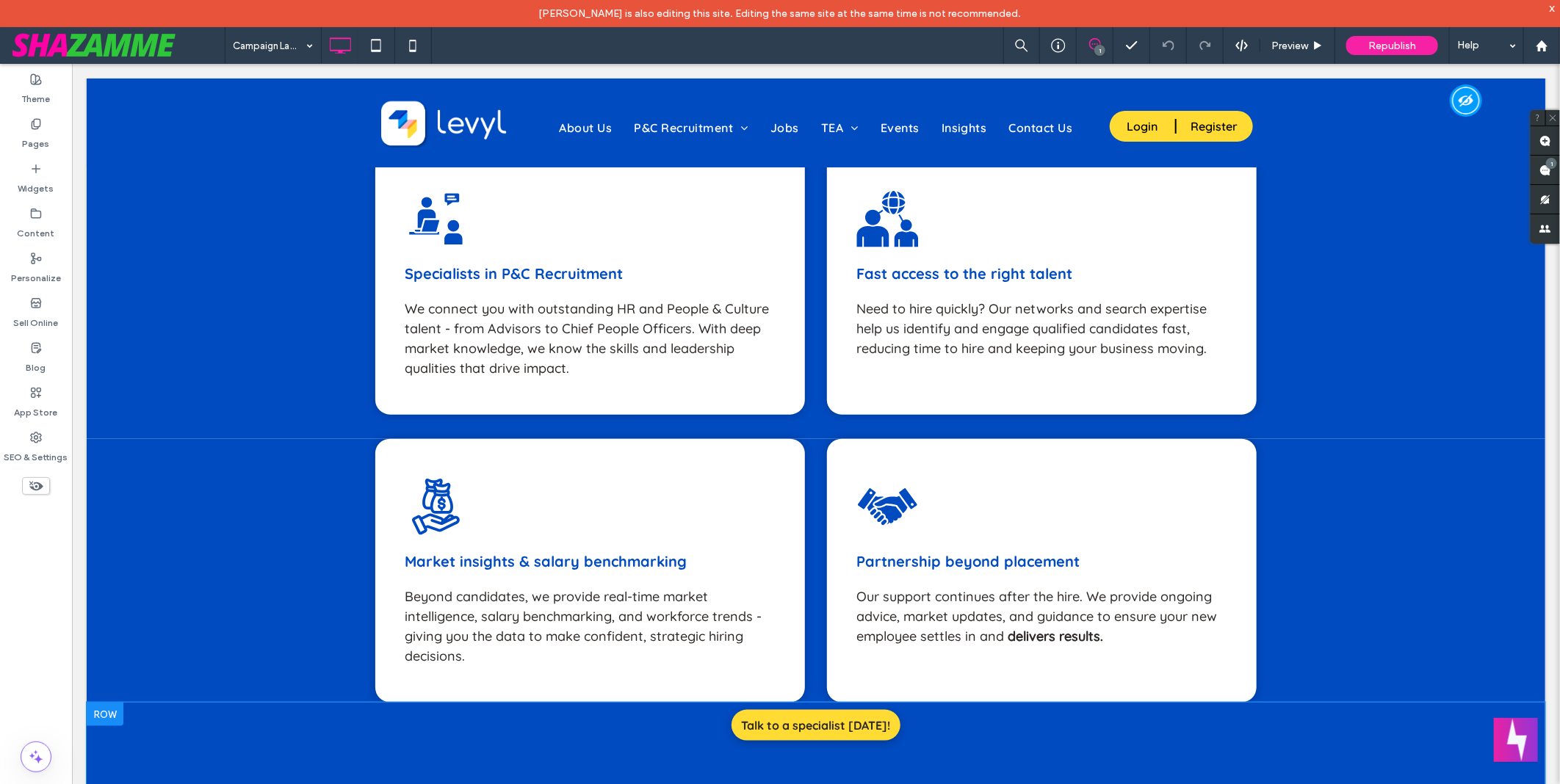
scroll to position [1060, 0]
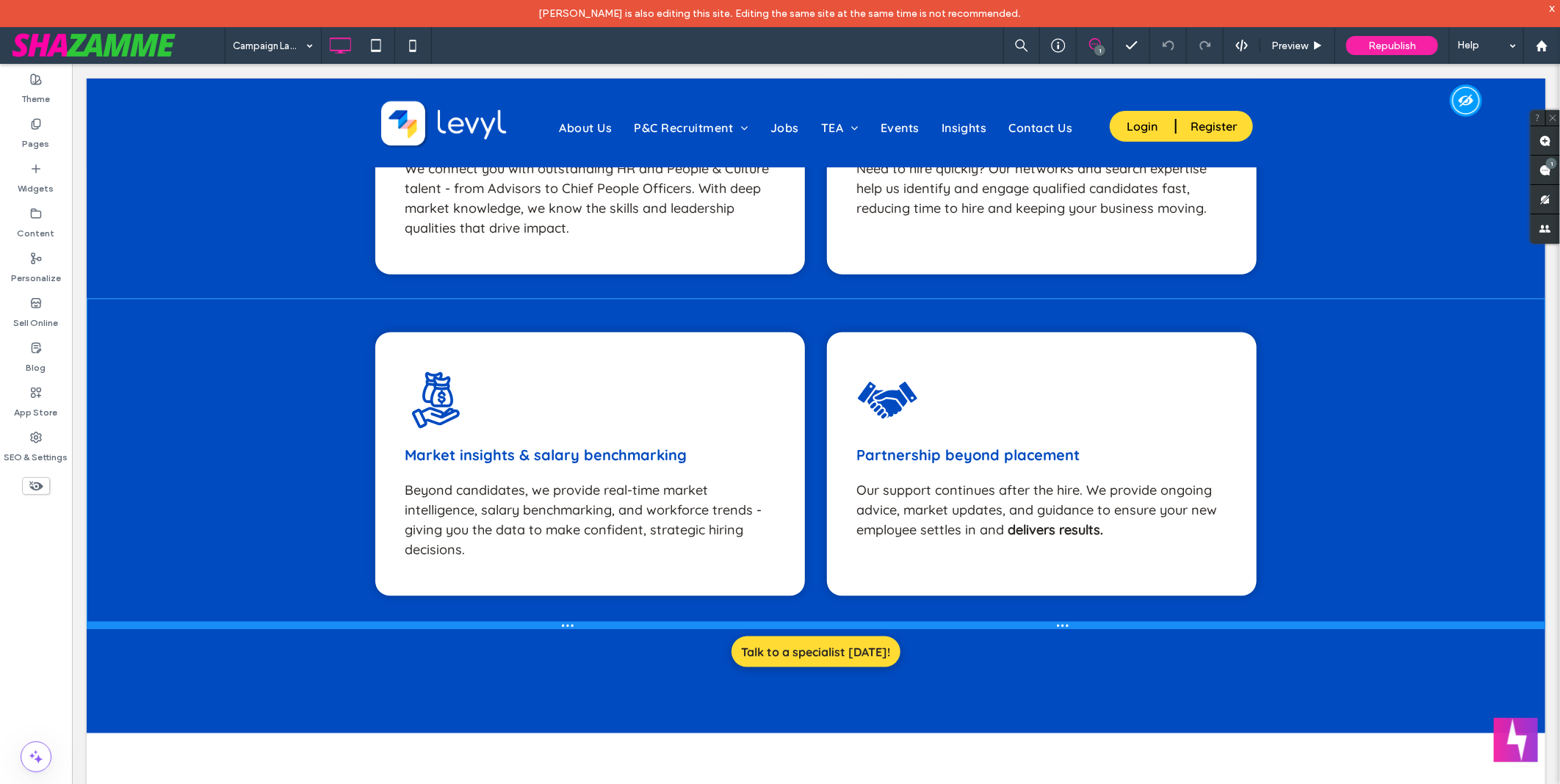
drag, startPoint x: 928, startPoint y: 537, endPoint x: 928, endPoint y: 603, distance: 66.0
click at [928, 621] on div at bounding box center [815, 625] width 1459 height 8
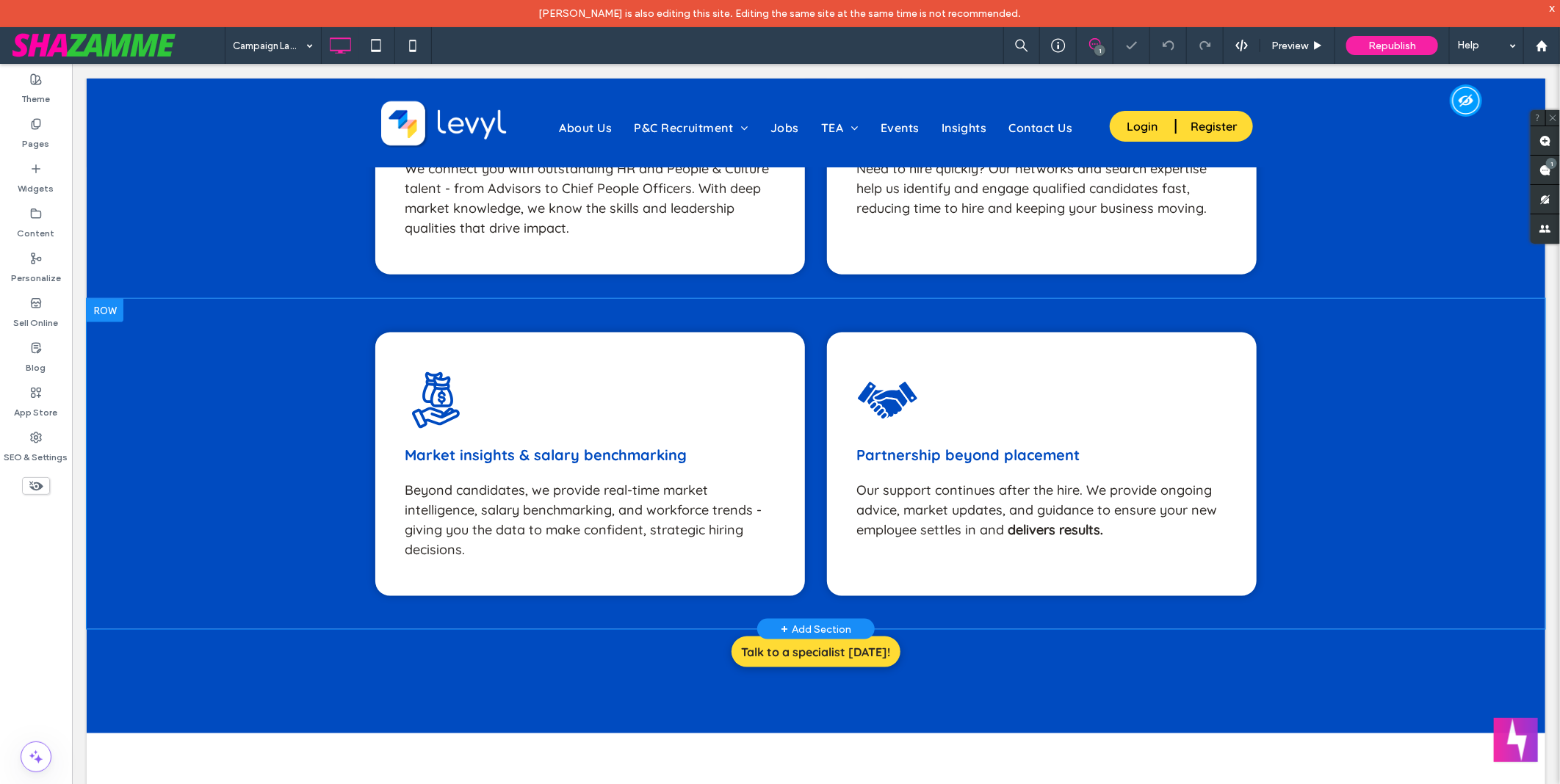
scroll to position [734, 0]
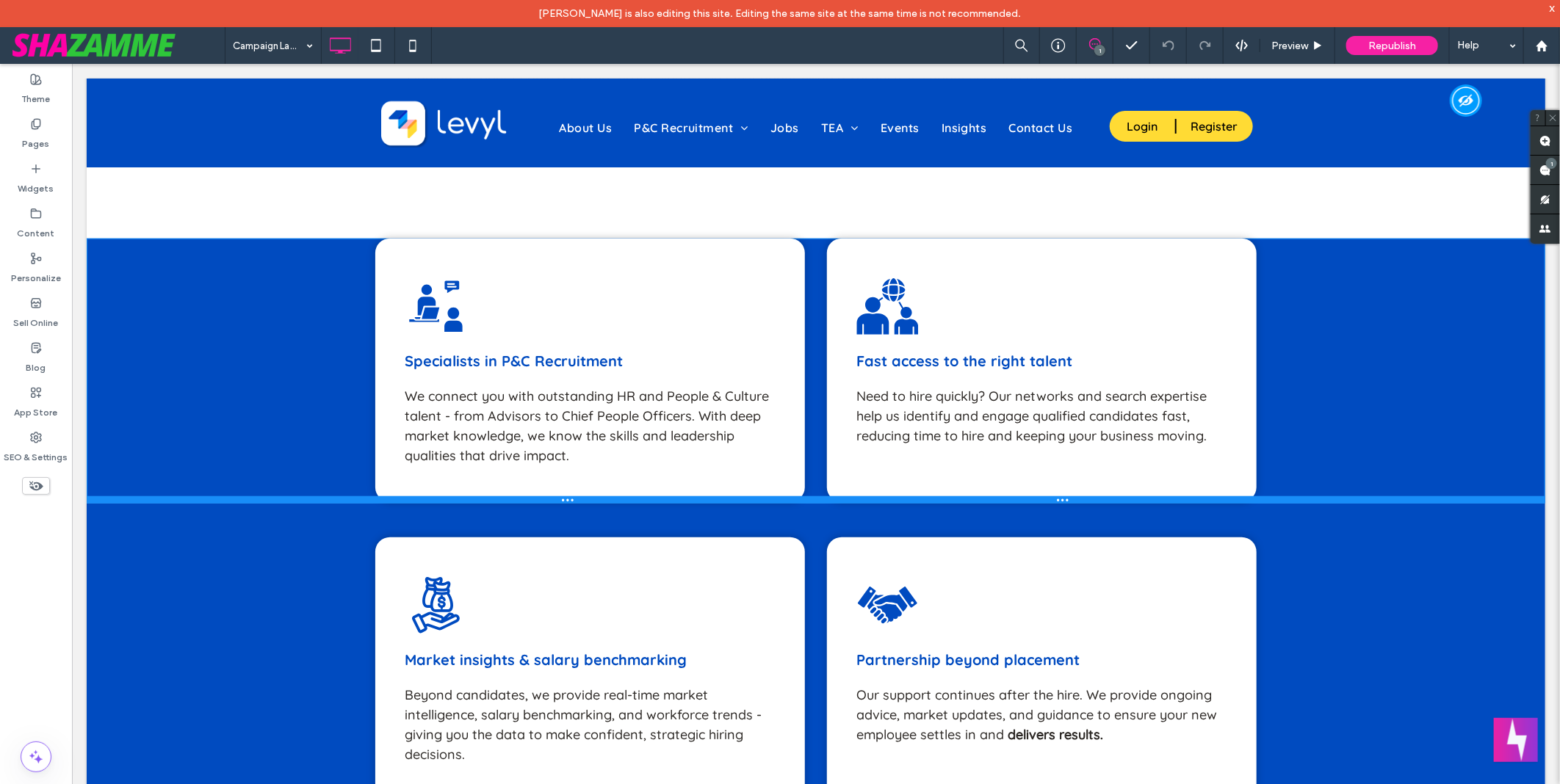
drag, startPoint x: 901, startPoint y: 599, endPoint x: 899, endPoint y: 523, distance: 76.0
click at [899, 503] on div at bounding box center [815, 499] width 1459 height 8
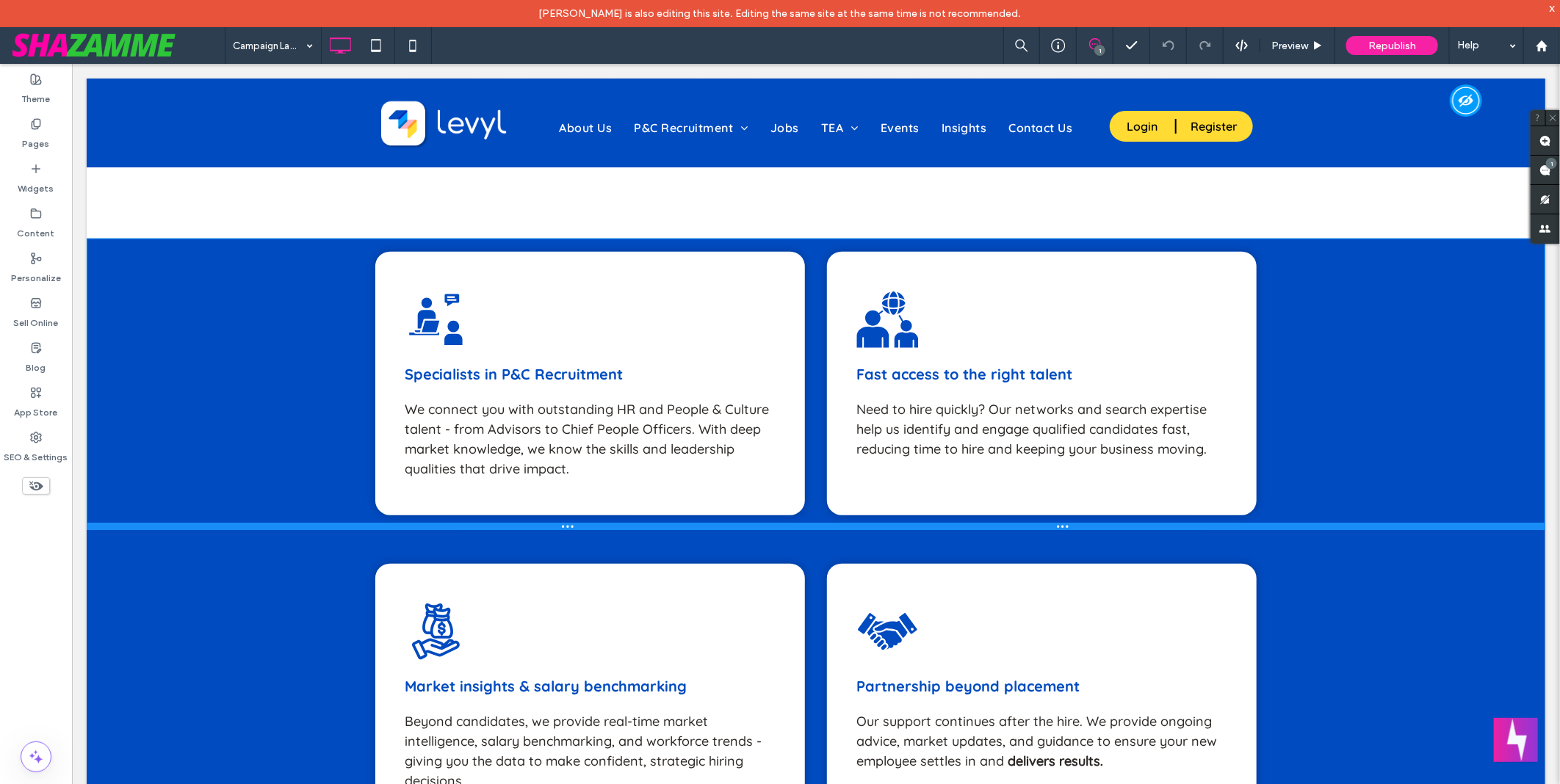
drag, startPoint x: 935, startPoint y: 481, endPoint x: 938, endPoint y: 508, distance: 27.2
click at [938, 522] on div at bounding box center [815, 526] width 1459 height 8
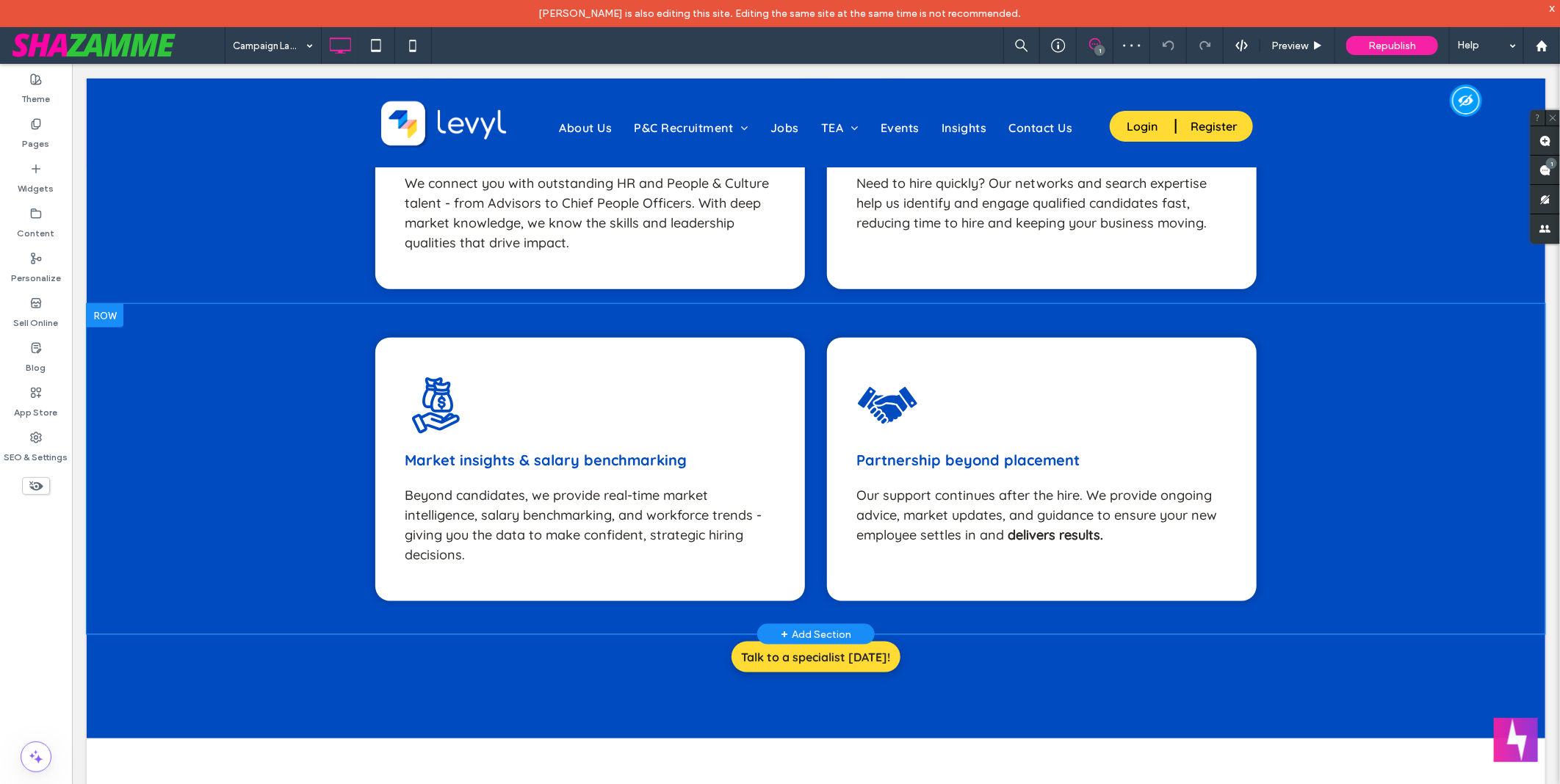
scroll to position [979, 0]
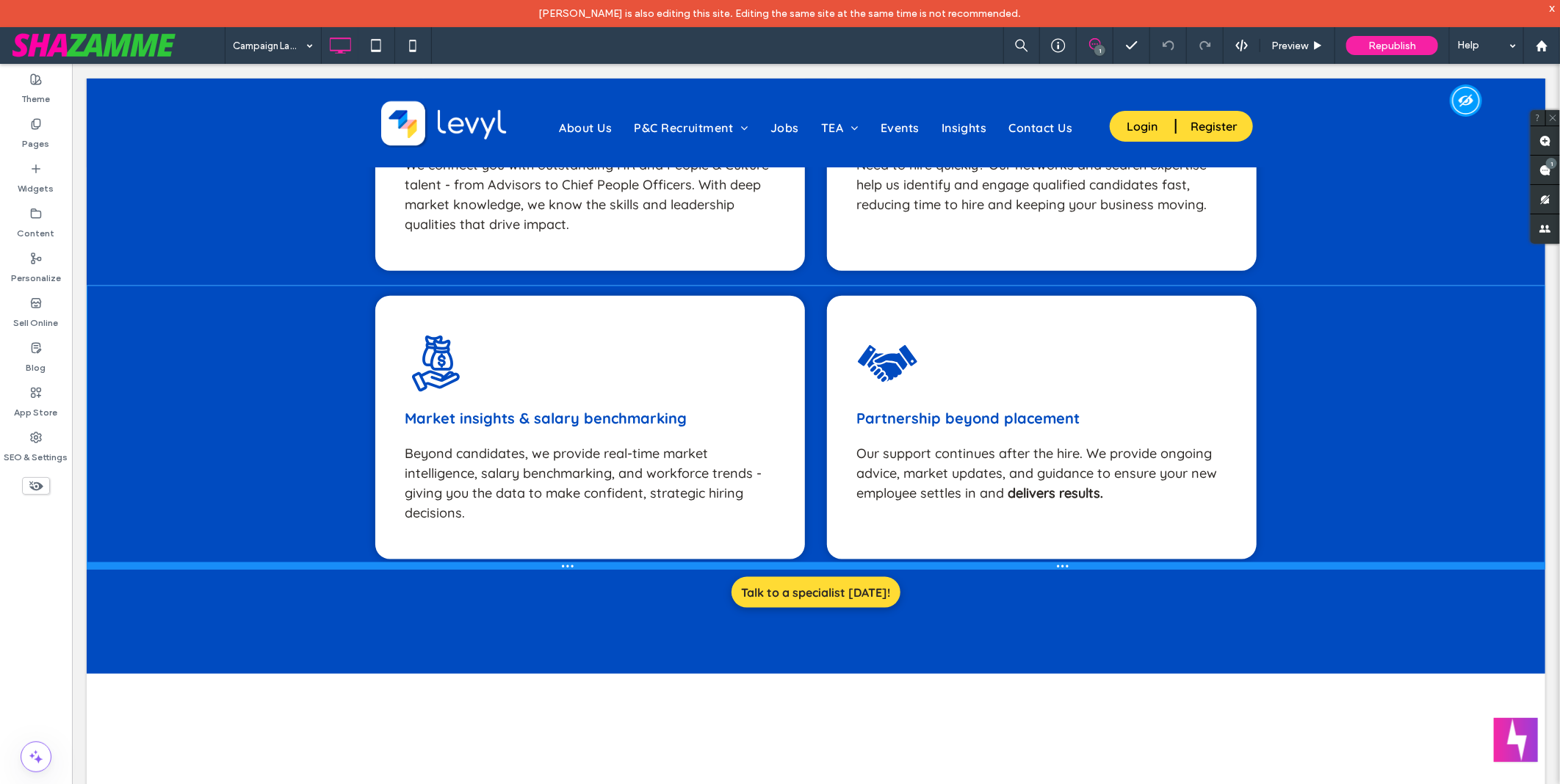
drag, startPoint x: 1053, startPoint y: 590, endPoint x: 1056, endPoint y: 545, distance: 45.1
click at [1056, 562] on div at bounding box center [815, 566] width 1459 height 8
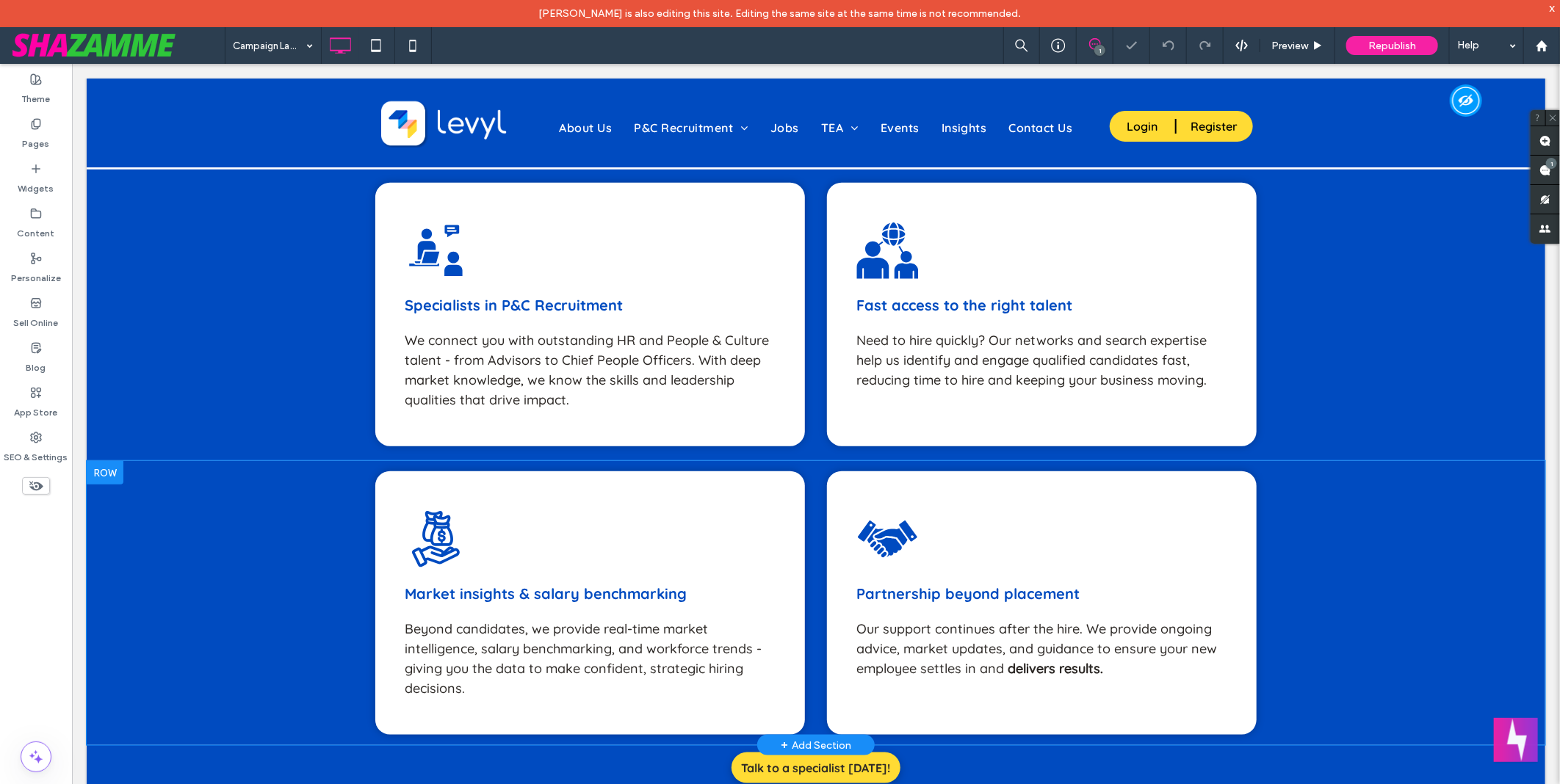
scroll to position [897, 0]
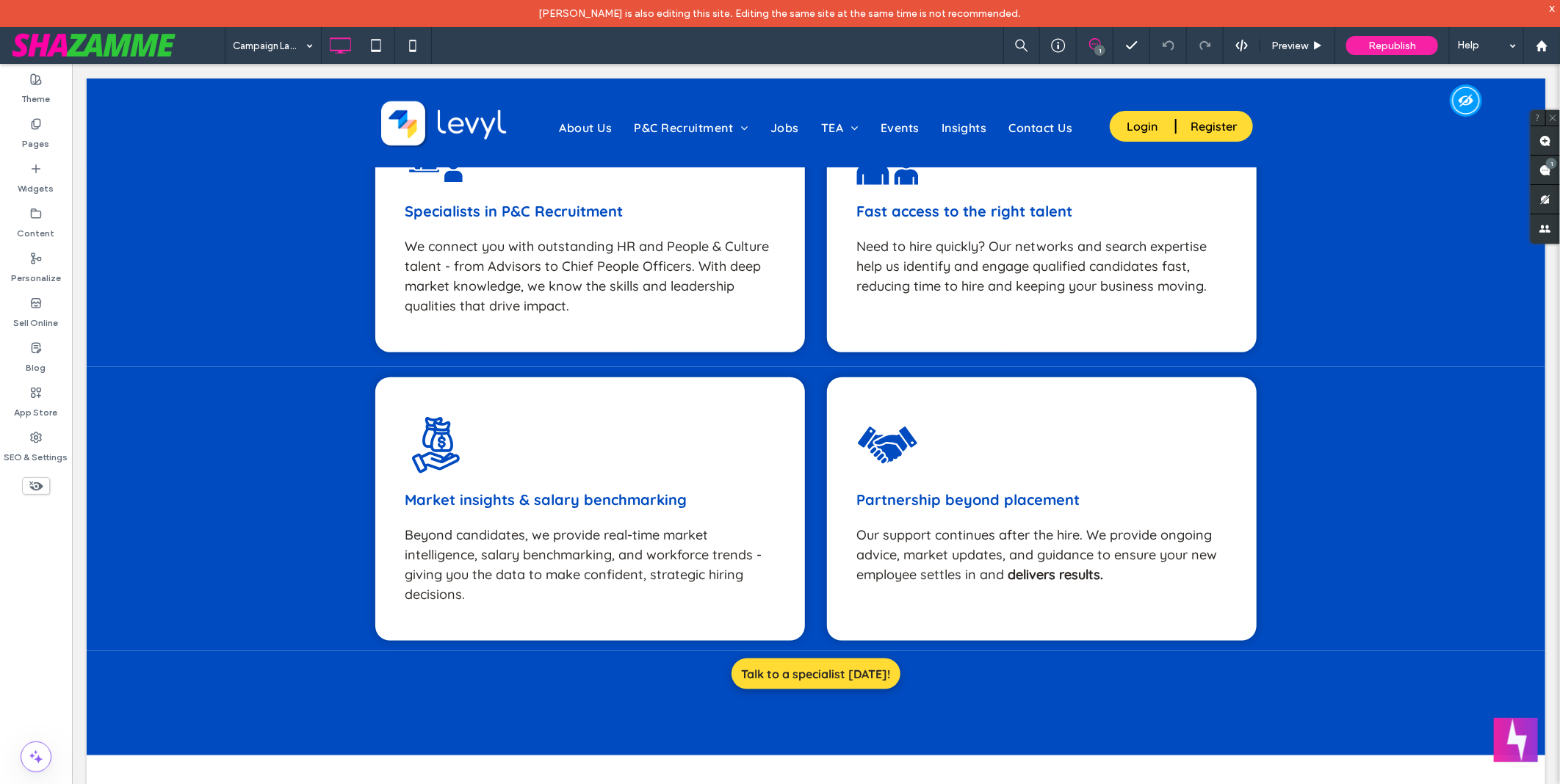
click at [833, 41] on div "Campaign Landing Page 1 Preview Republish Help" at bounding box center [892, 45] width 1335 height 37
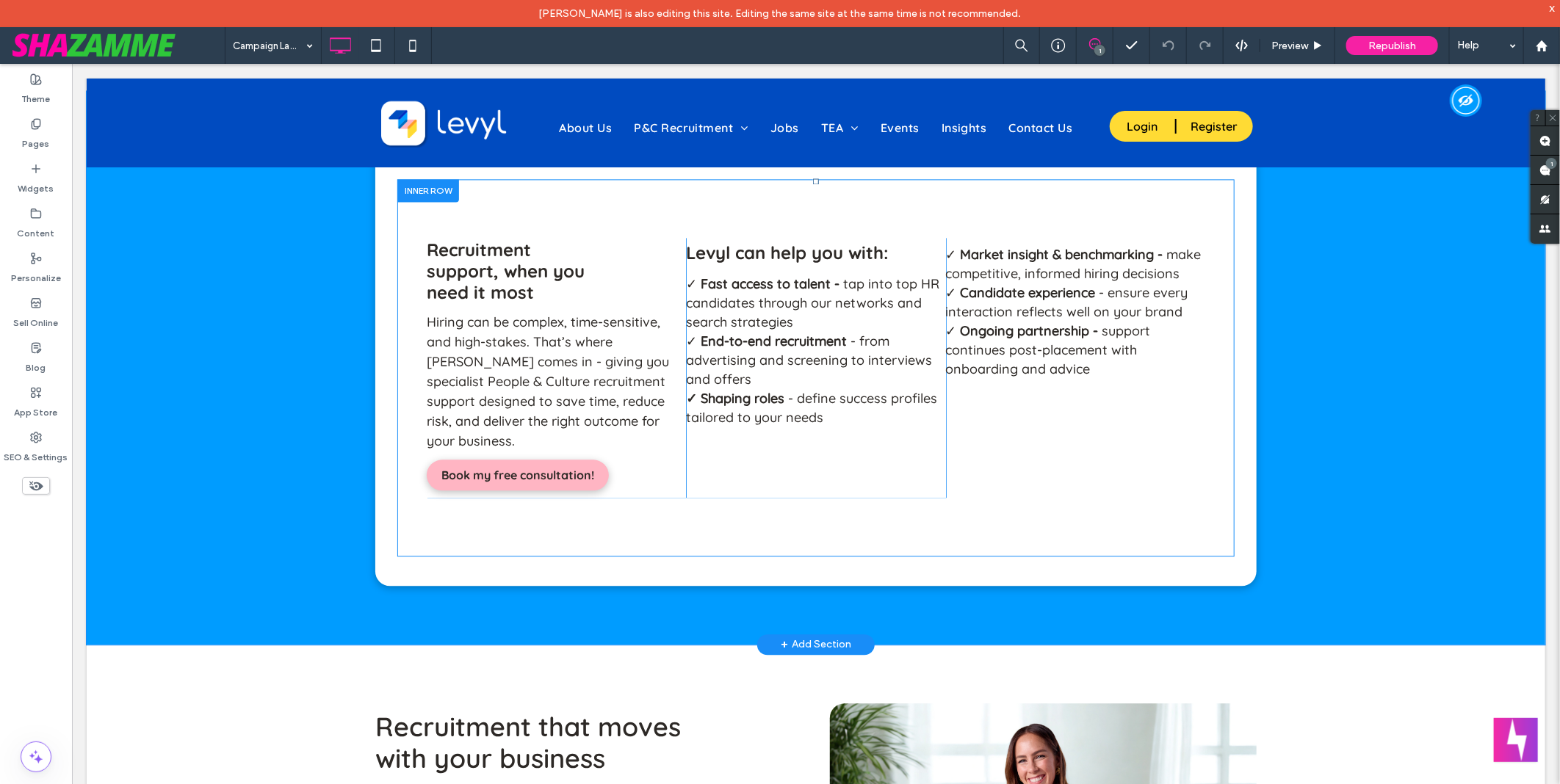
scroll to position [1958, 0]
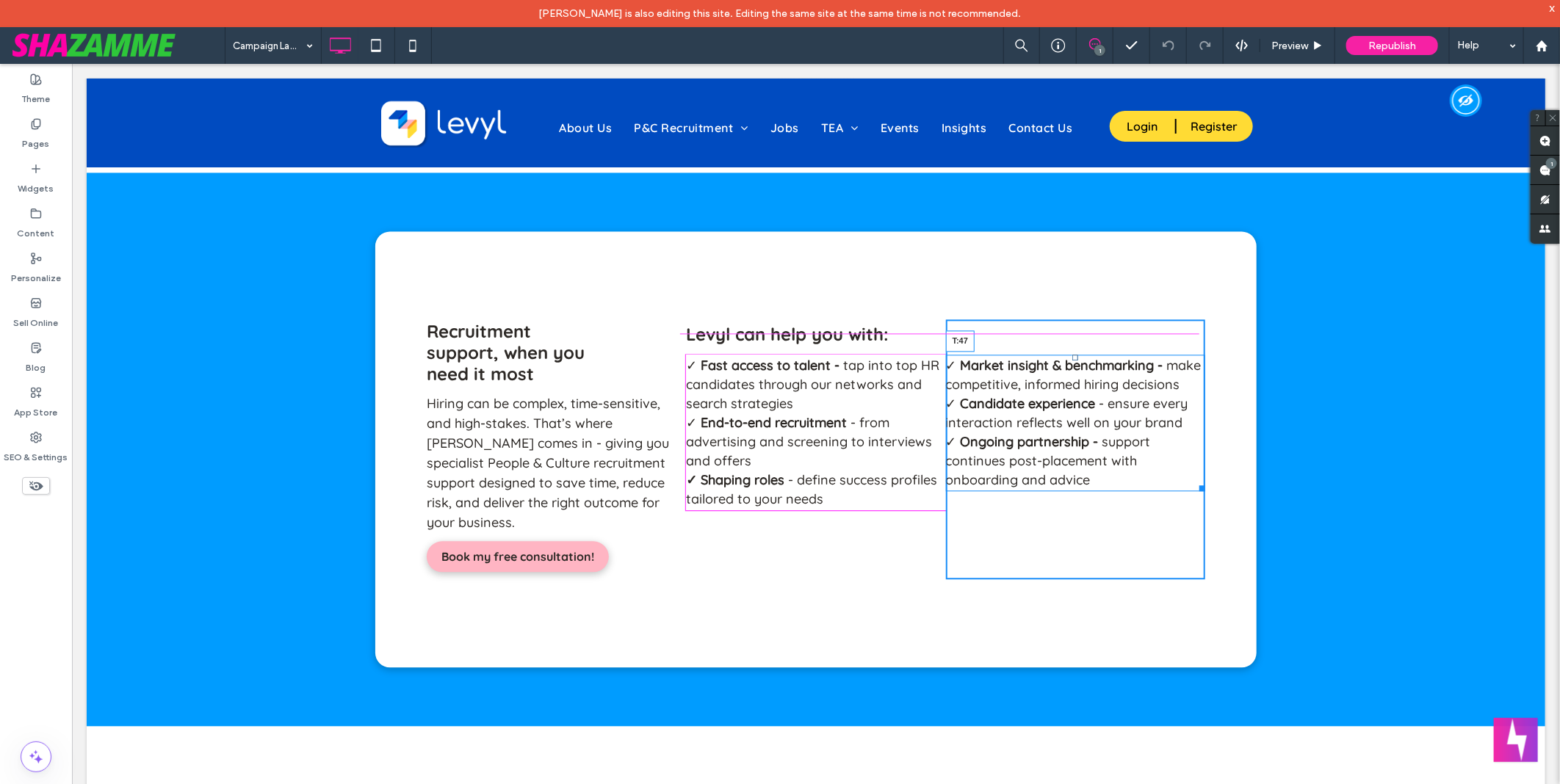
click at [1032, 356] on p "✓ Market insight & benchmarking - make competitive, informed hiring decisions" at bounding box center [1075, 375] width 259 height 38
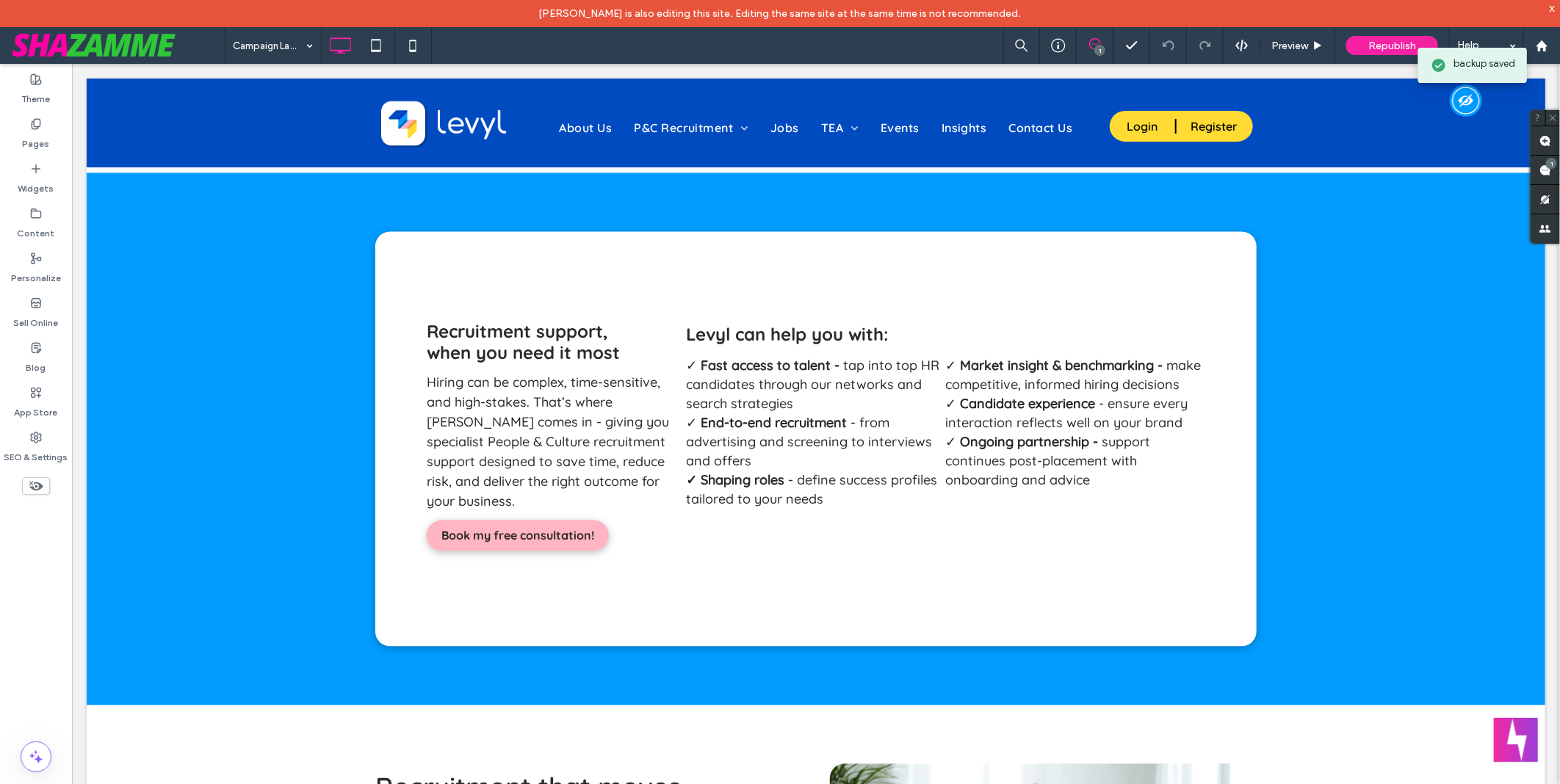
click at [721, 56] on div "Campaign Landing Page 1 Preview Republish Help" at bounding box center [892, 45] width 1335 height 37
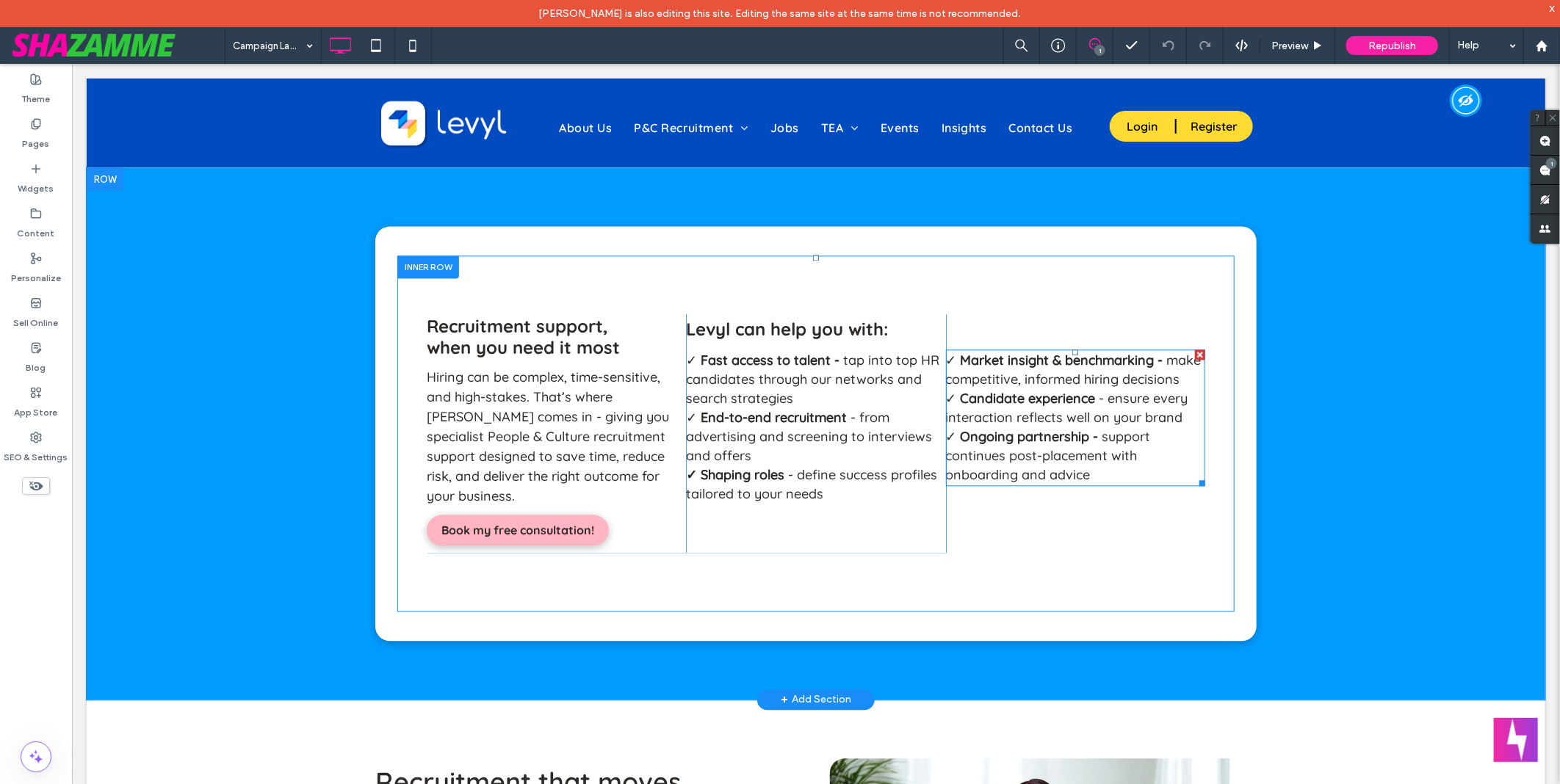
scroll to position [2120, 0]
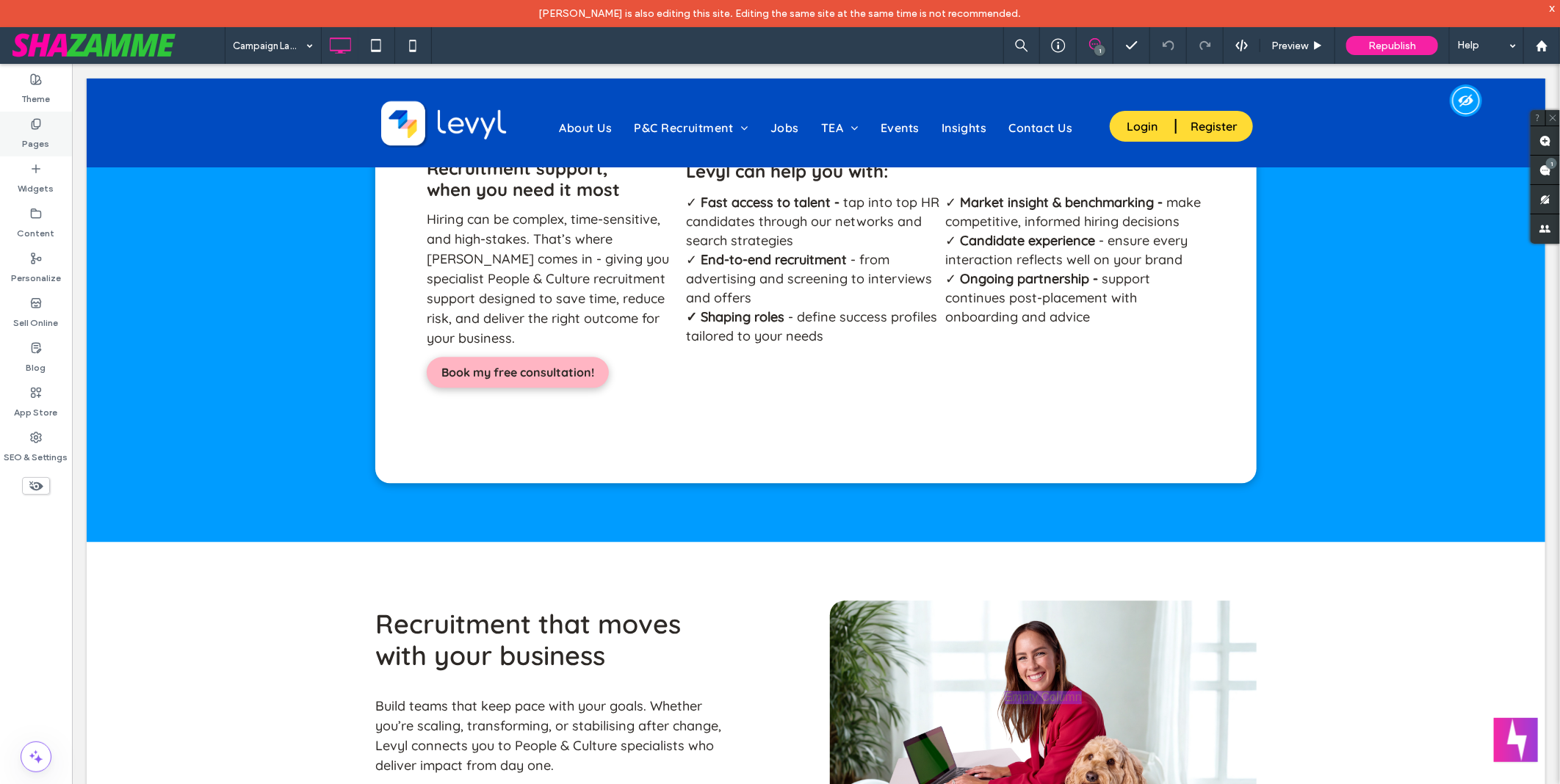
click at [22, 127] on div "Pages" at bounding box center [36, 133] width 72 height 44
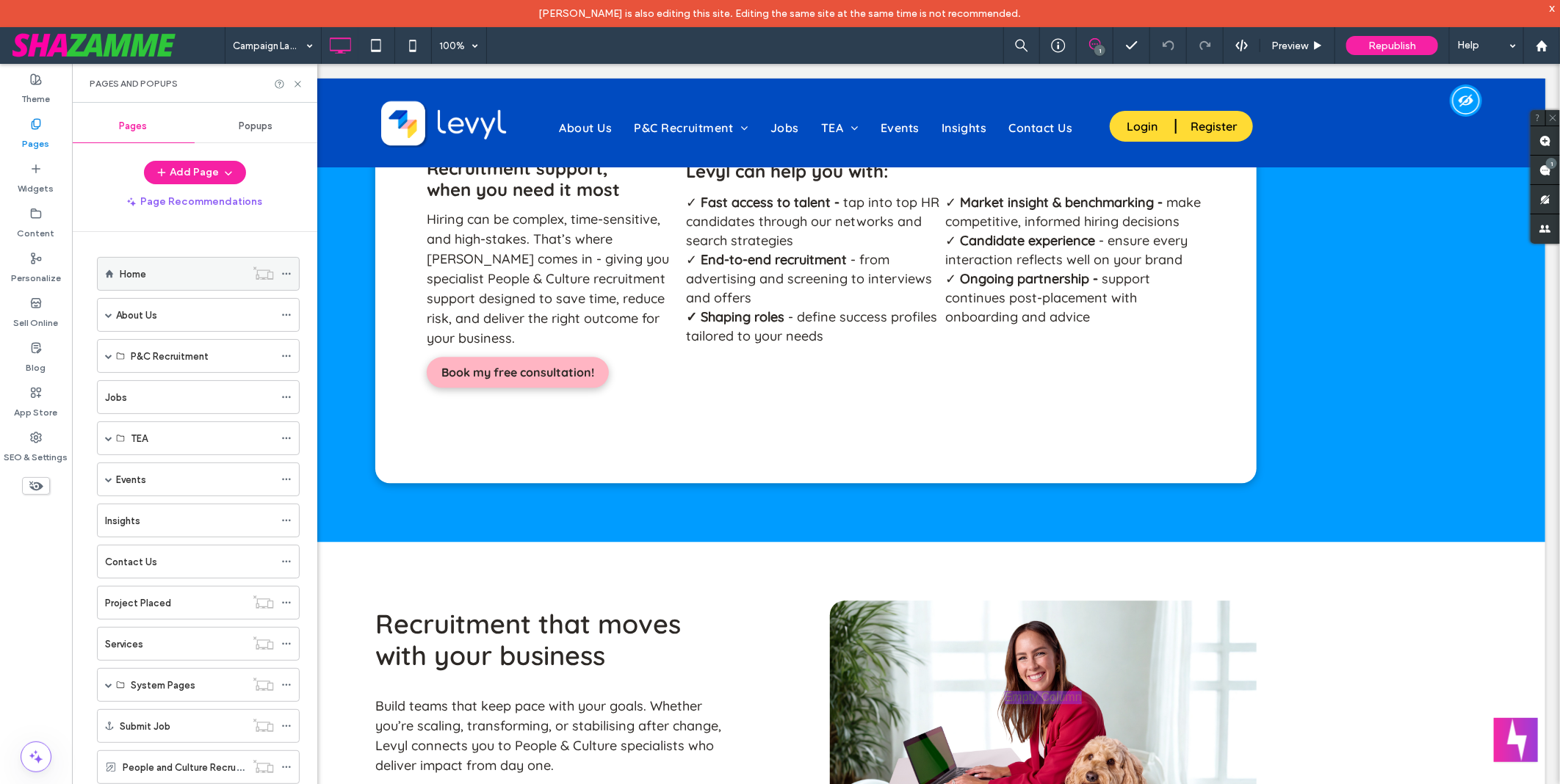
click at [158, 271] on div "Home" at bounding box center [183, 274] width 126 height 15
click at [295, 84] on div at bounding box center [780, 392] width 1560 height 784
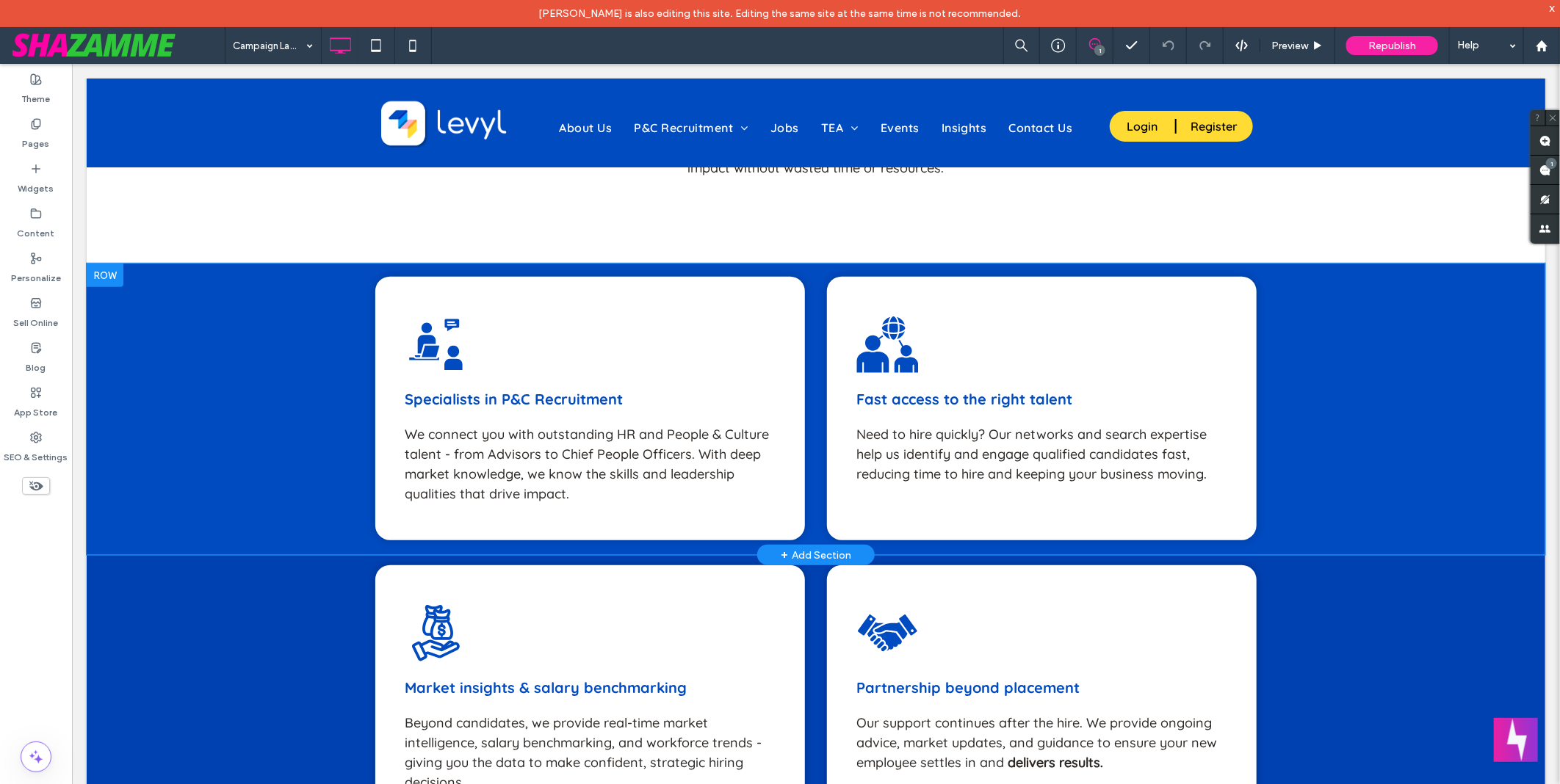
scroll to position [845, 0]
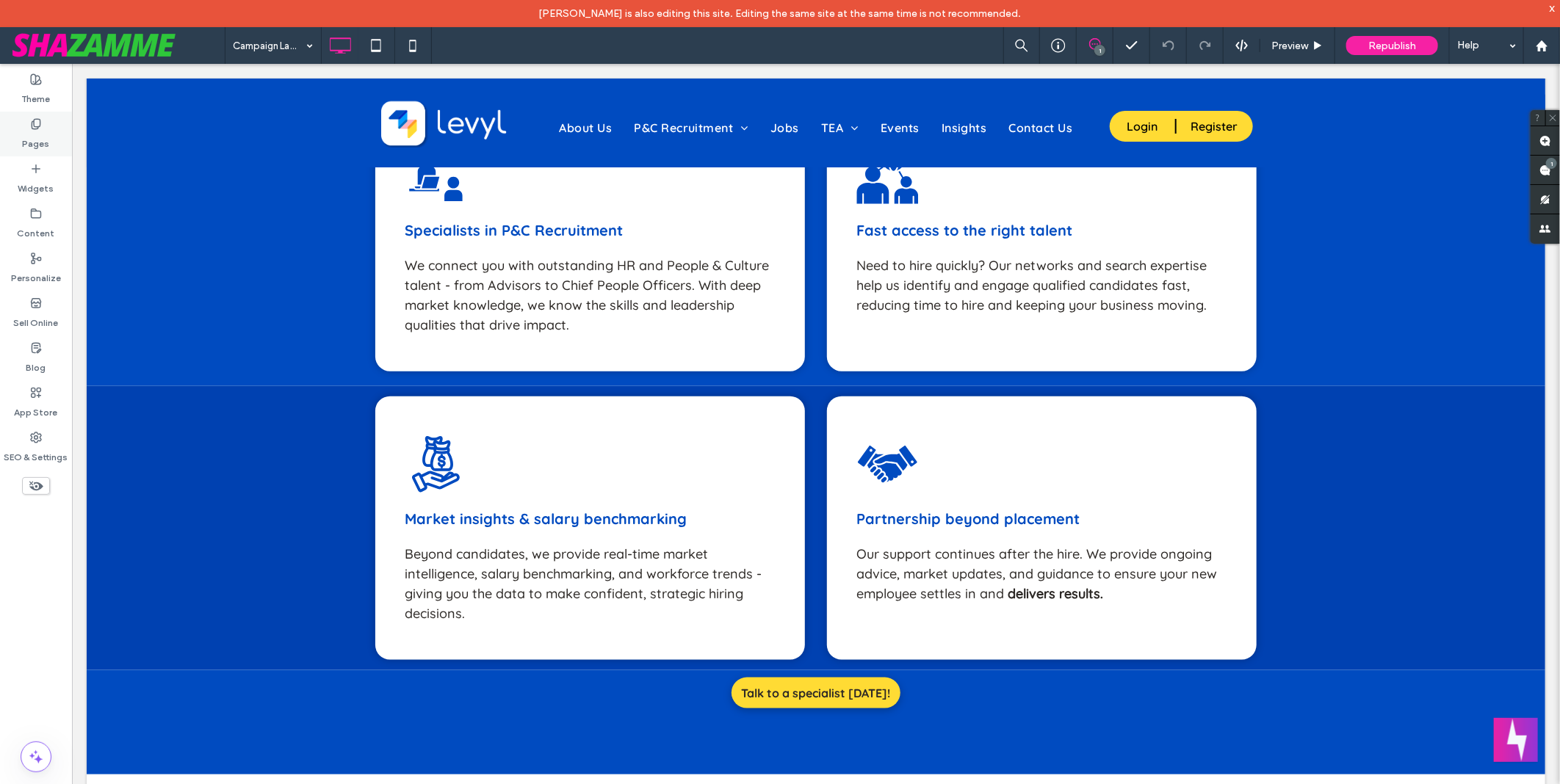
click at [44, 133] on label "Pages" at bounding box center [36, 140] width 27 height 21
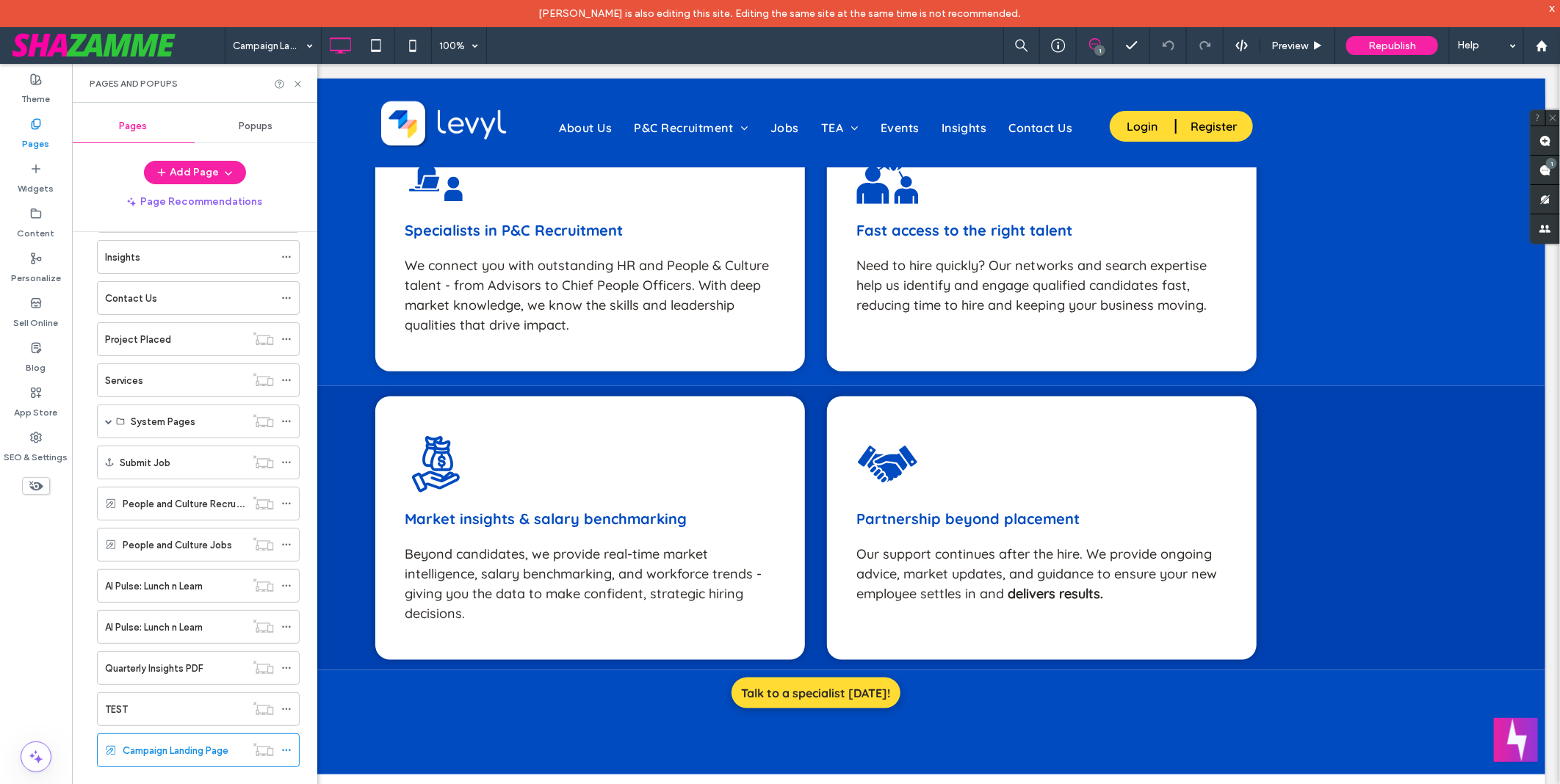
scroll to position [0, 0]
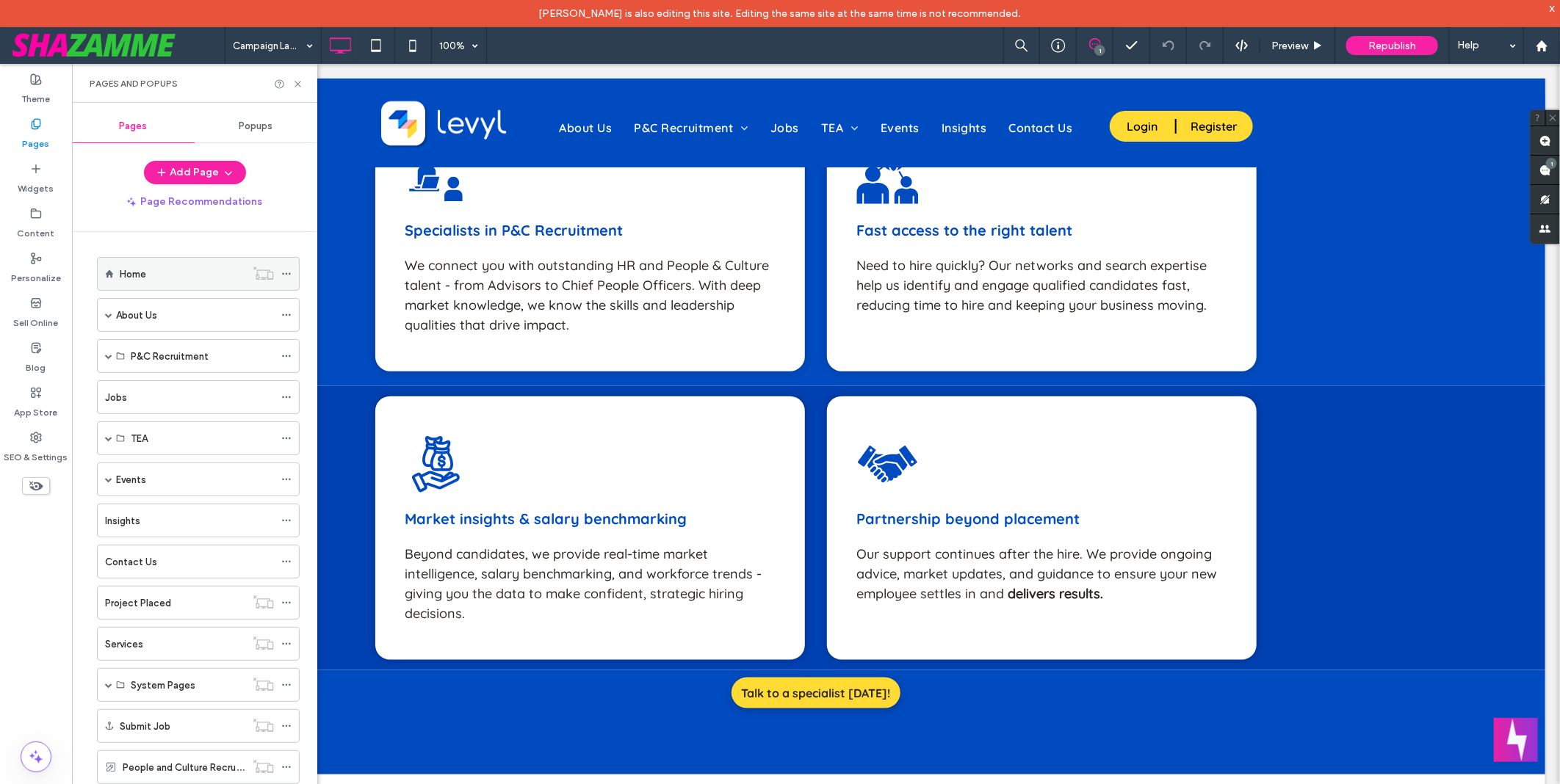
click at [144, 273] on label "Home" at bounding box center [133, 273] width 26 height 26
click at [300, 81] on use at bounding box center [297, 83] width 6 height 6
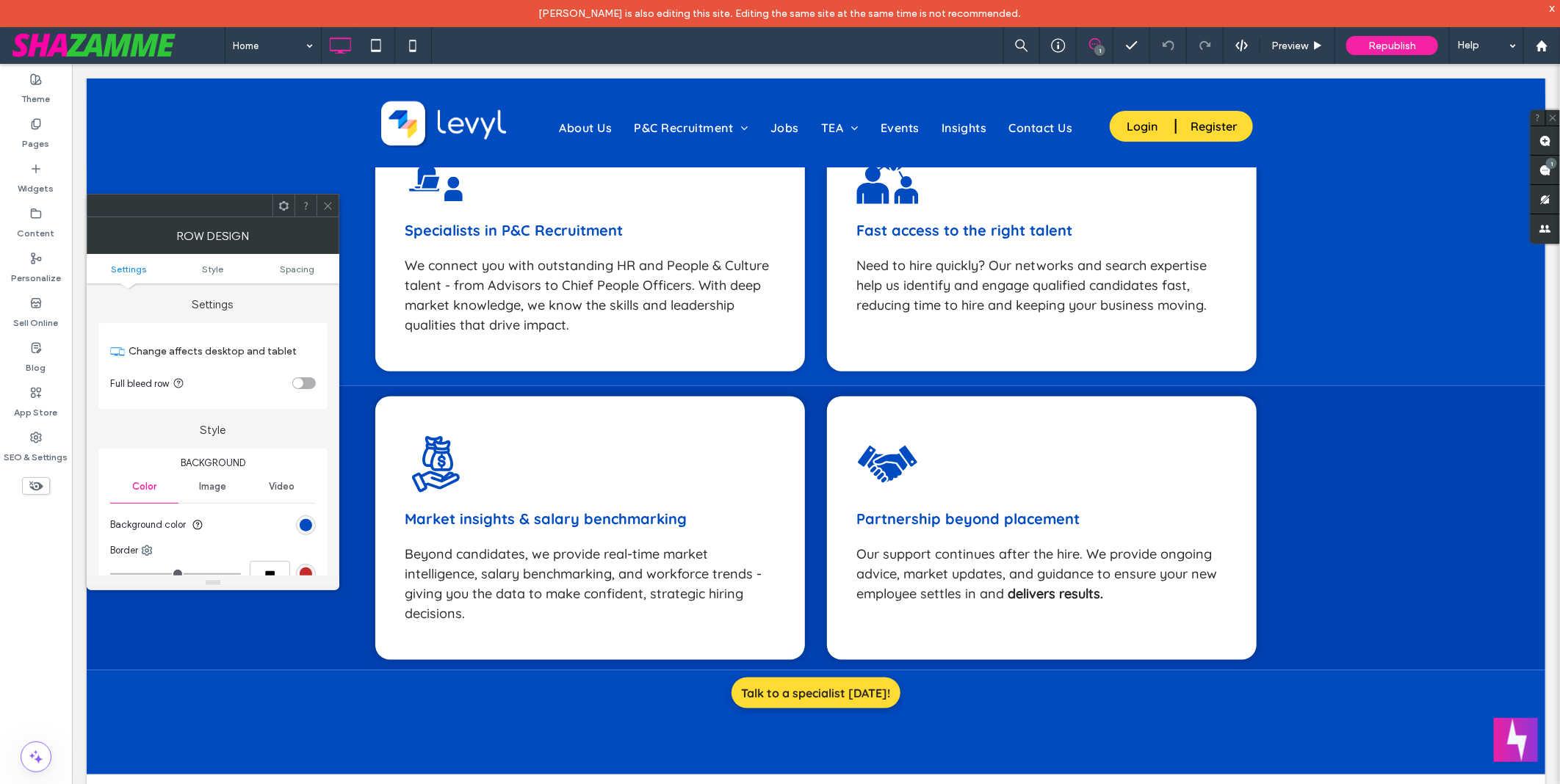
click at [330, 204] on icon at bounding box center [328, 206] width 11 height 11
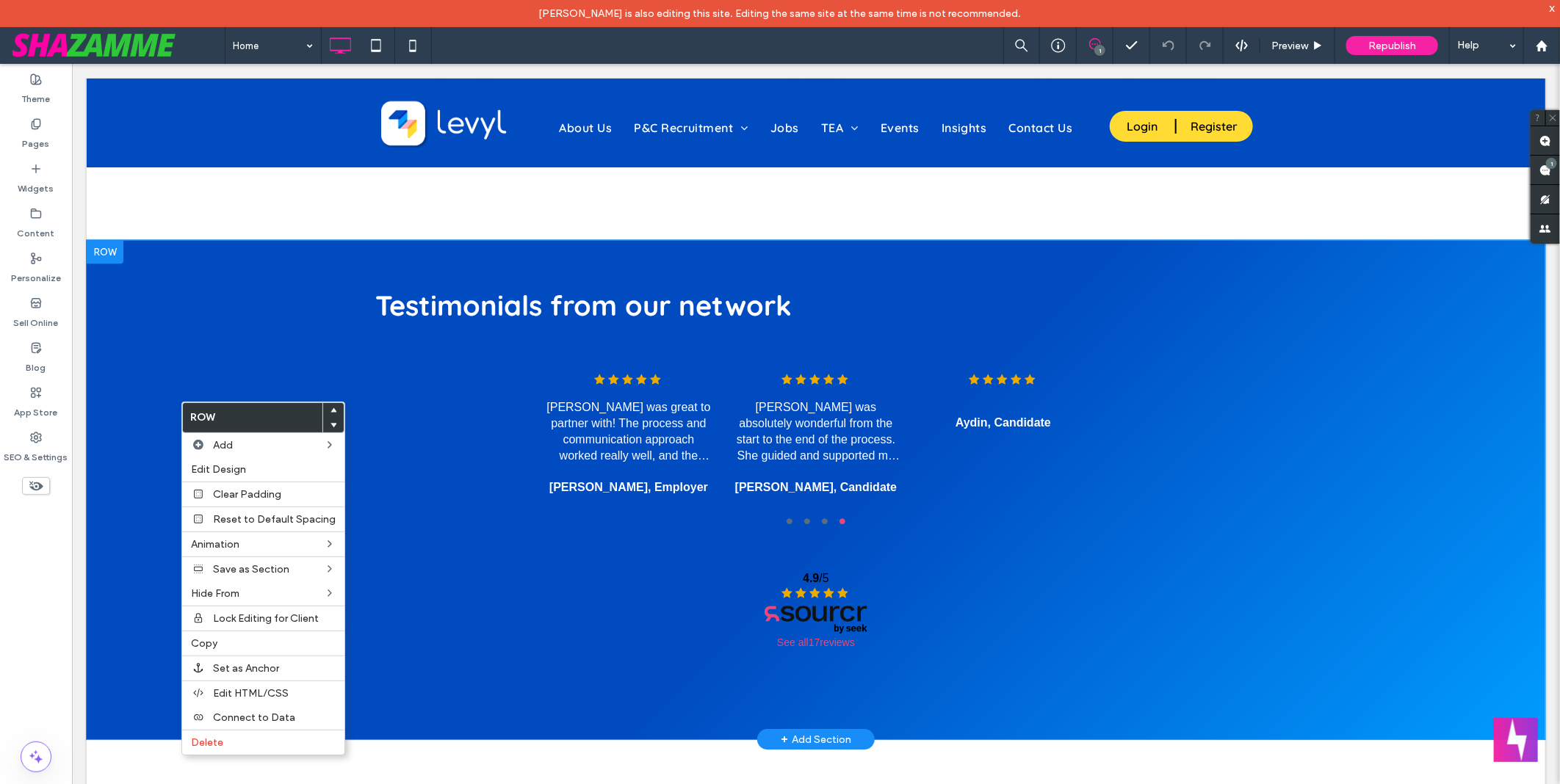
scroll to position [2448, 0]
click at [257, 478] on div "Edit Design" at bounding box center [264, 470] width 163 height 25
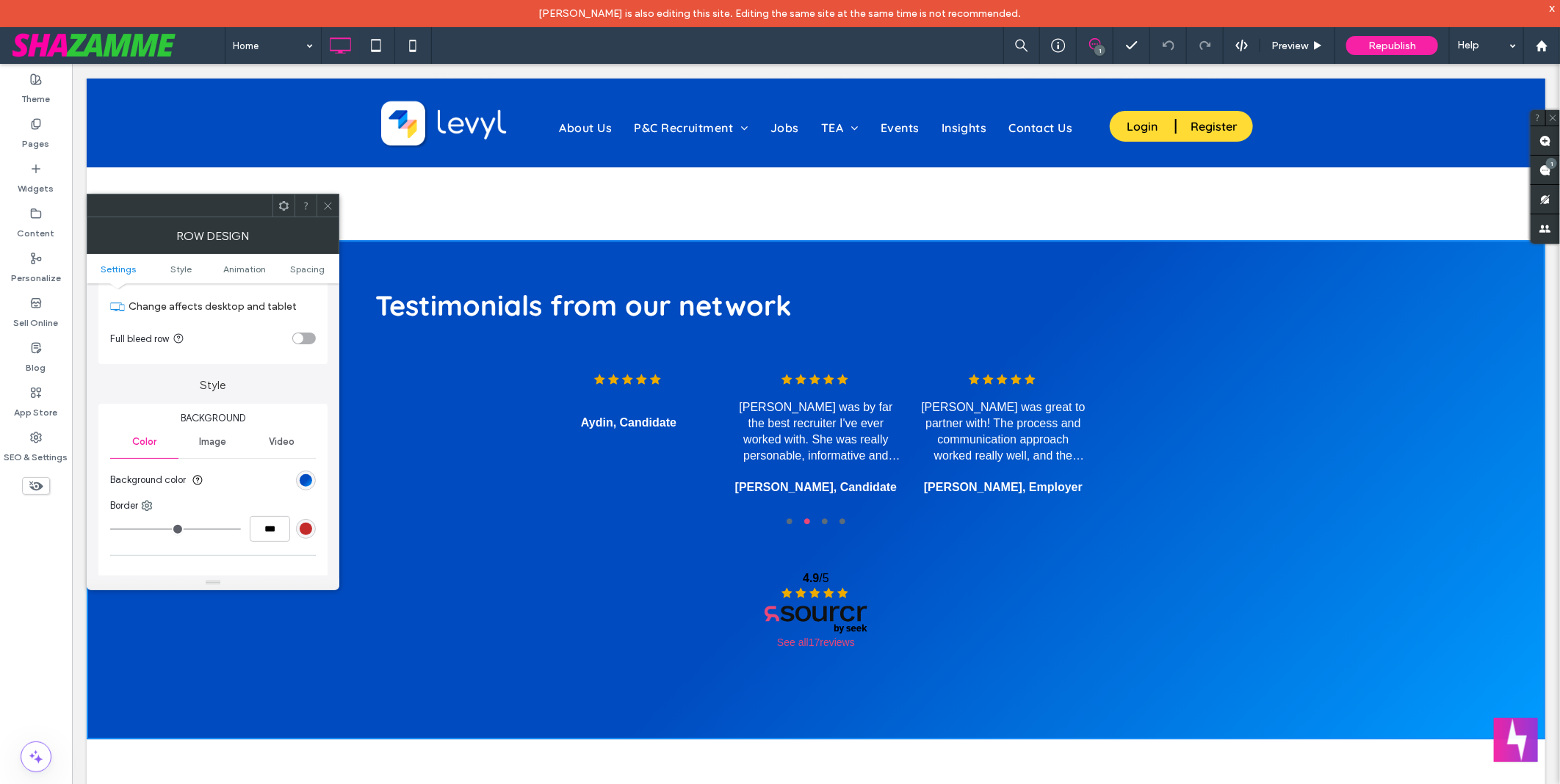
scroll to position [81, 0]
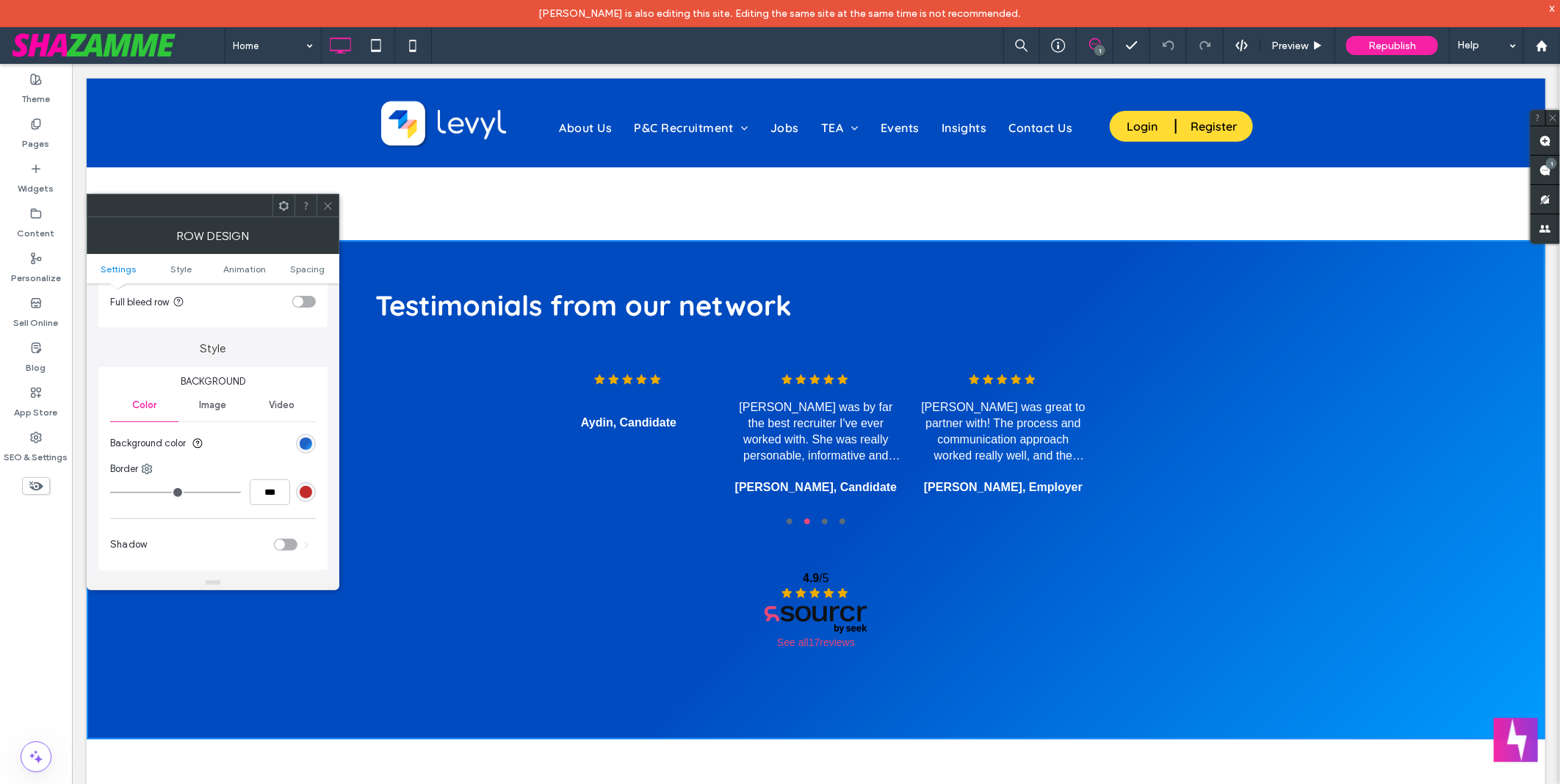
click at [303, 444] on div "linear-gradient(135deg, rgb(0, 75, 192) 53%, rgb(0, 156, 255) 100%)" at bounding box center [306, 444] width 12 height 12
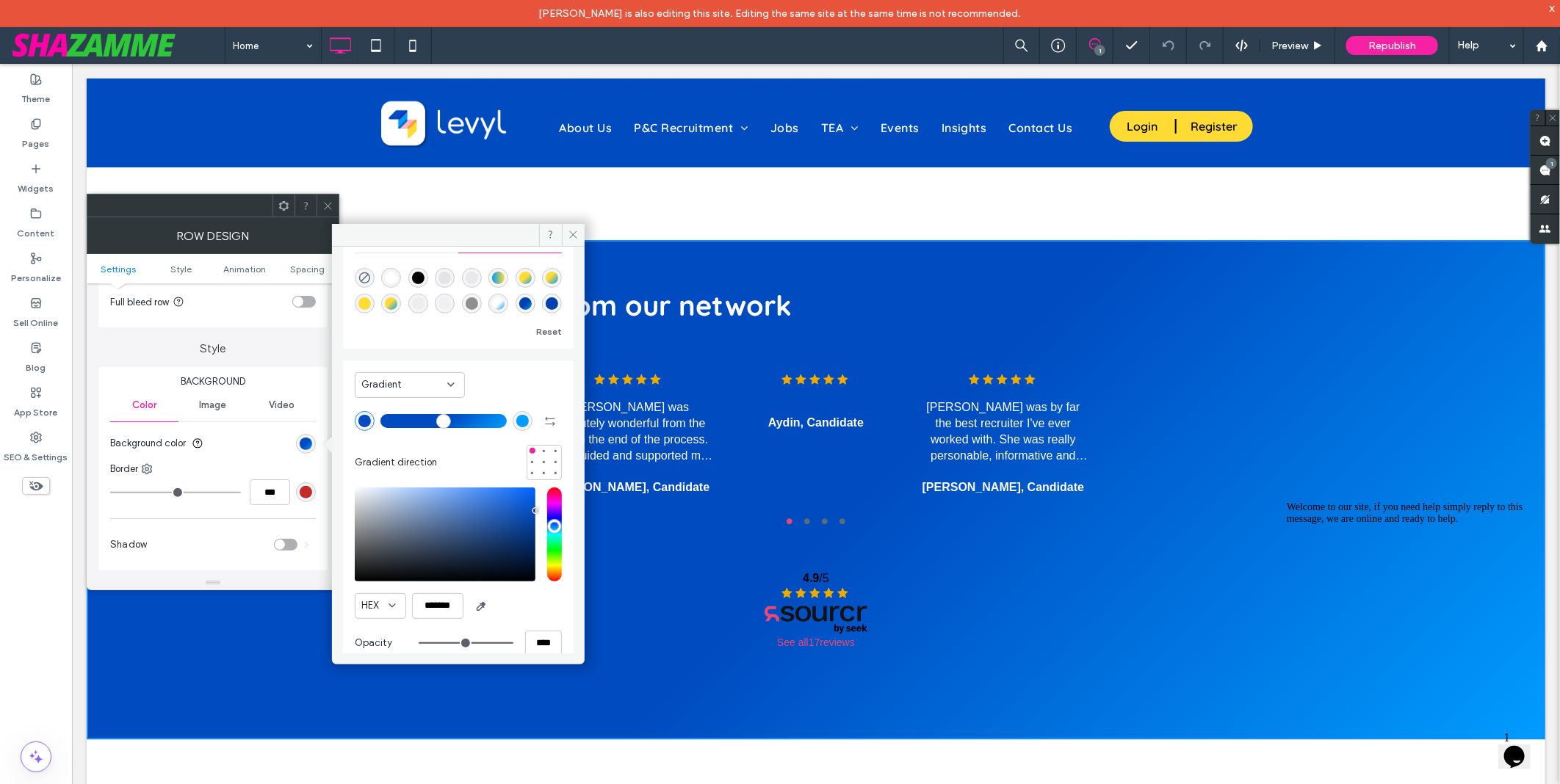
scroll to position [74, 0]
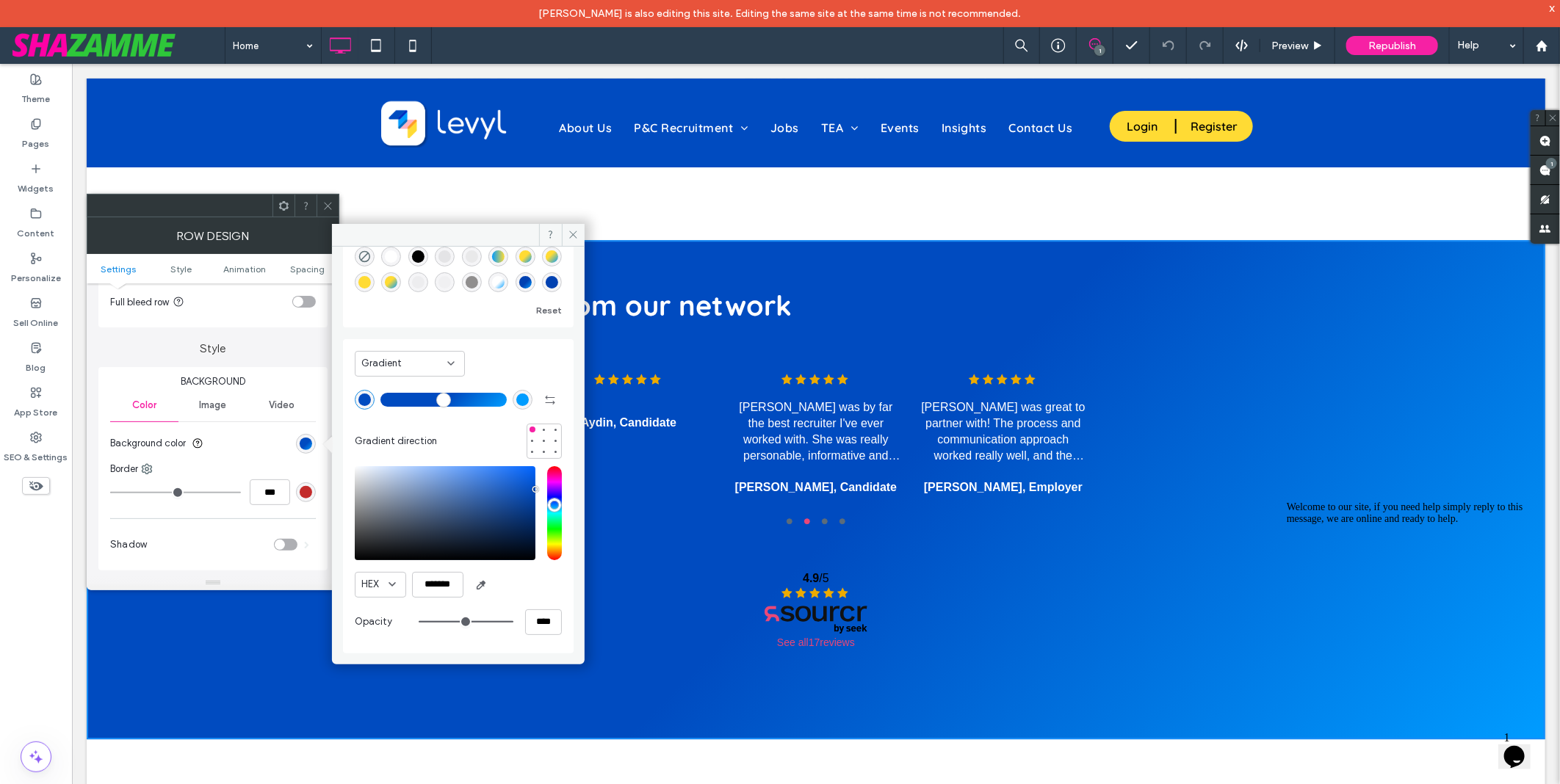
click at [456, 363] on icon at bounding box center [450, 363] width 11 height 11
click at [521, 358] on div "Gradient Gradient direction" at bounding box center [458, 402] width 207 height 113
click at [517, 399] on div "rgb(0, 156, 255)" at bounding box center [522, 399] width 12 height 12
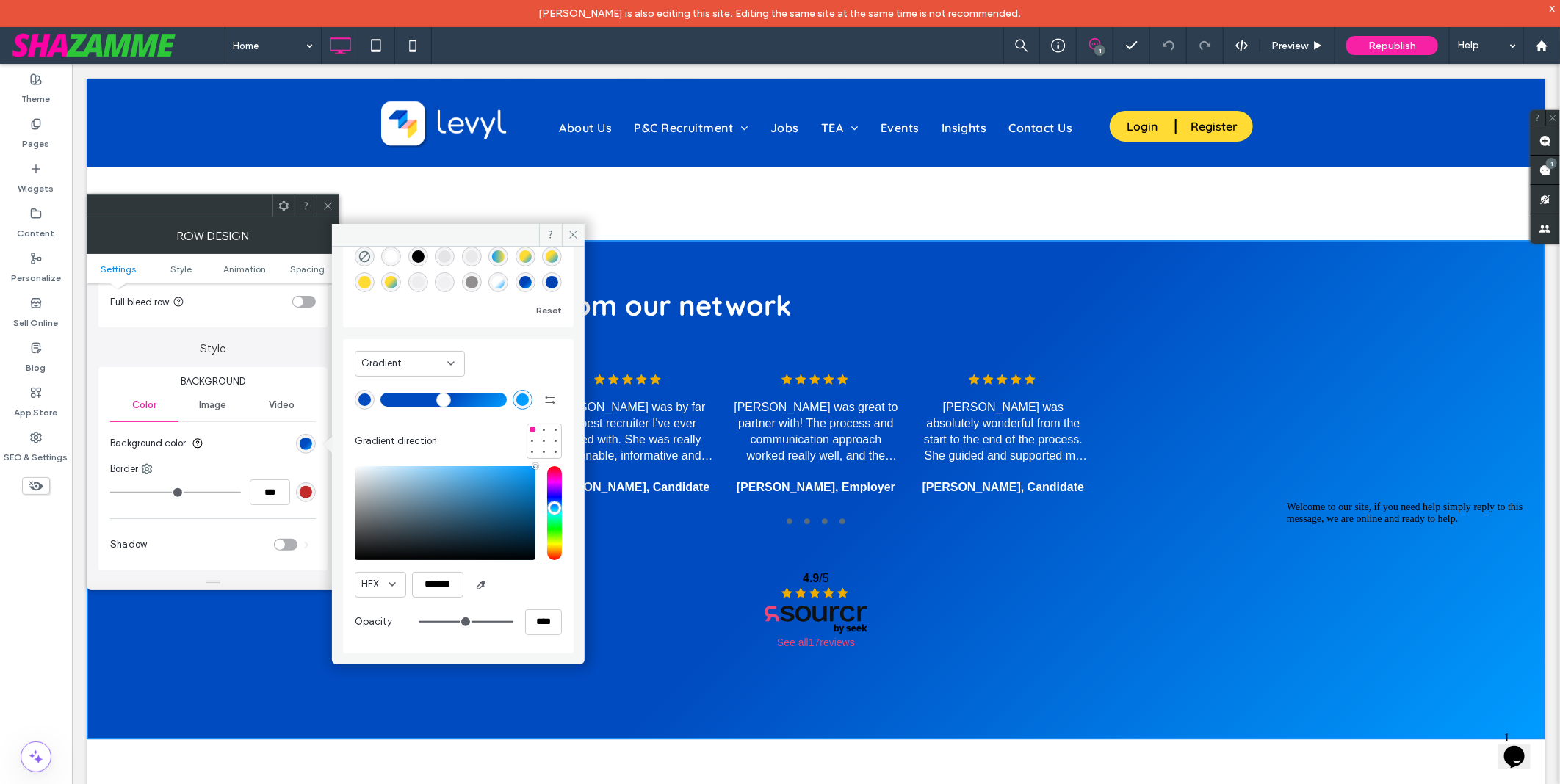
click at [368, 398] on div "rgb(0, 75, 192)" at bounding box center [364, 399] width 12 height 12
type input "*******"
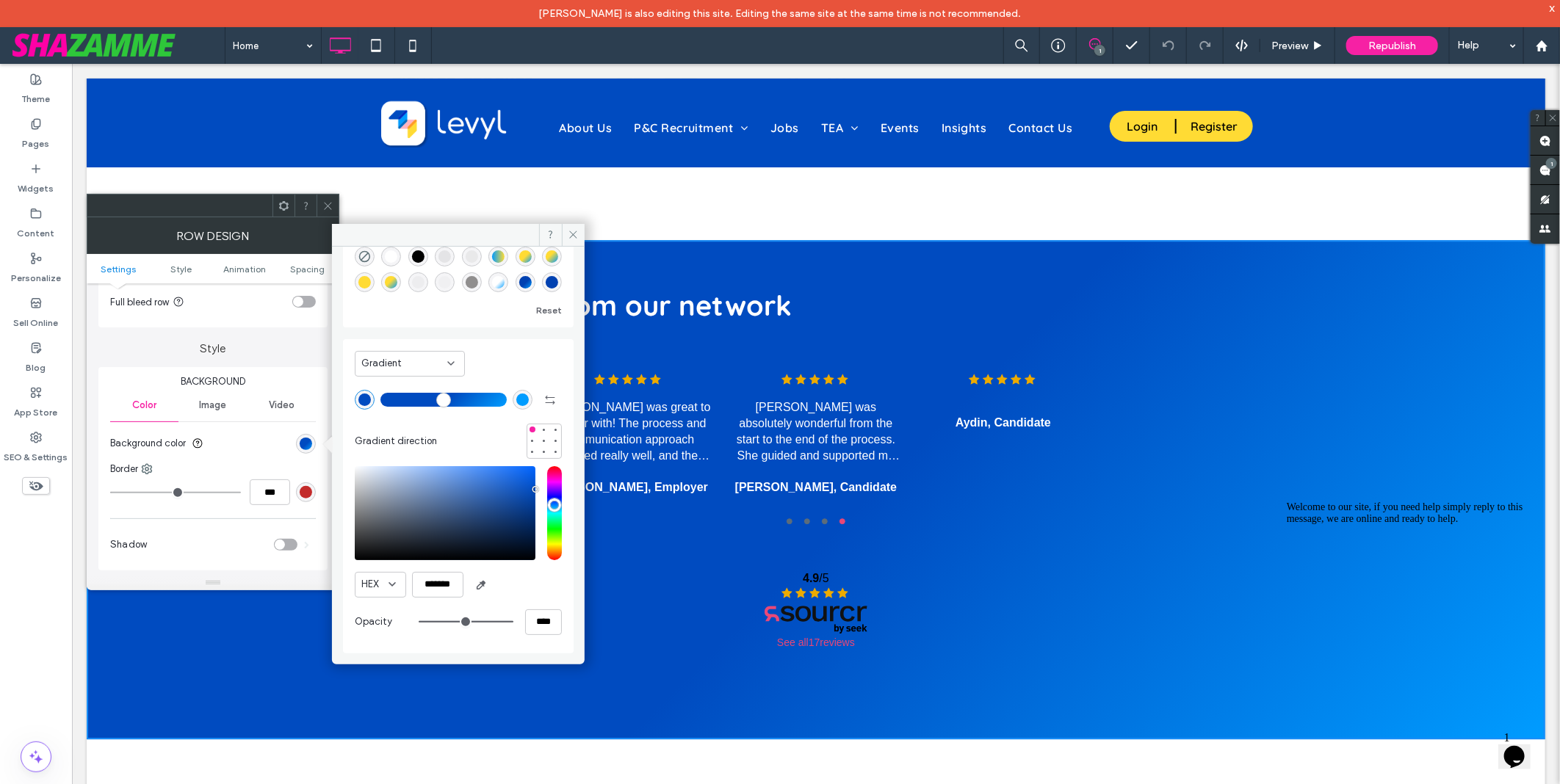
click at [526, 340] on div "Gradient Gradient direction HEX ******* Opacity ****" at bounding box center [459, 497] width 231 height 314
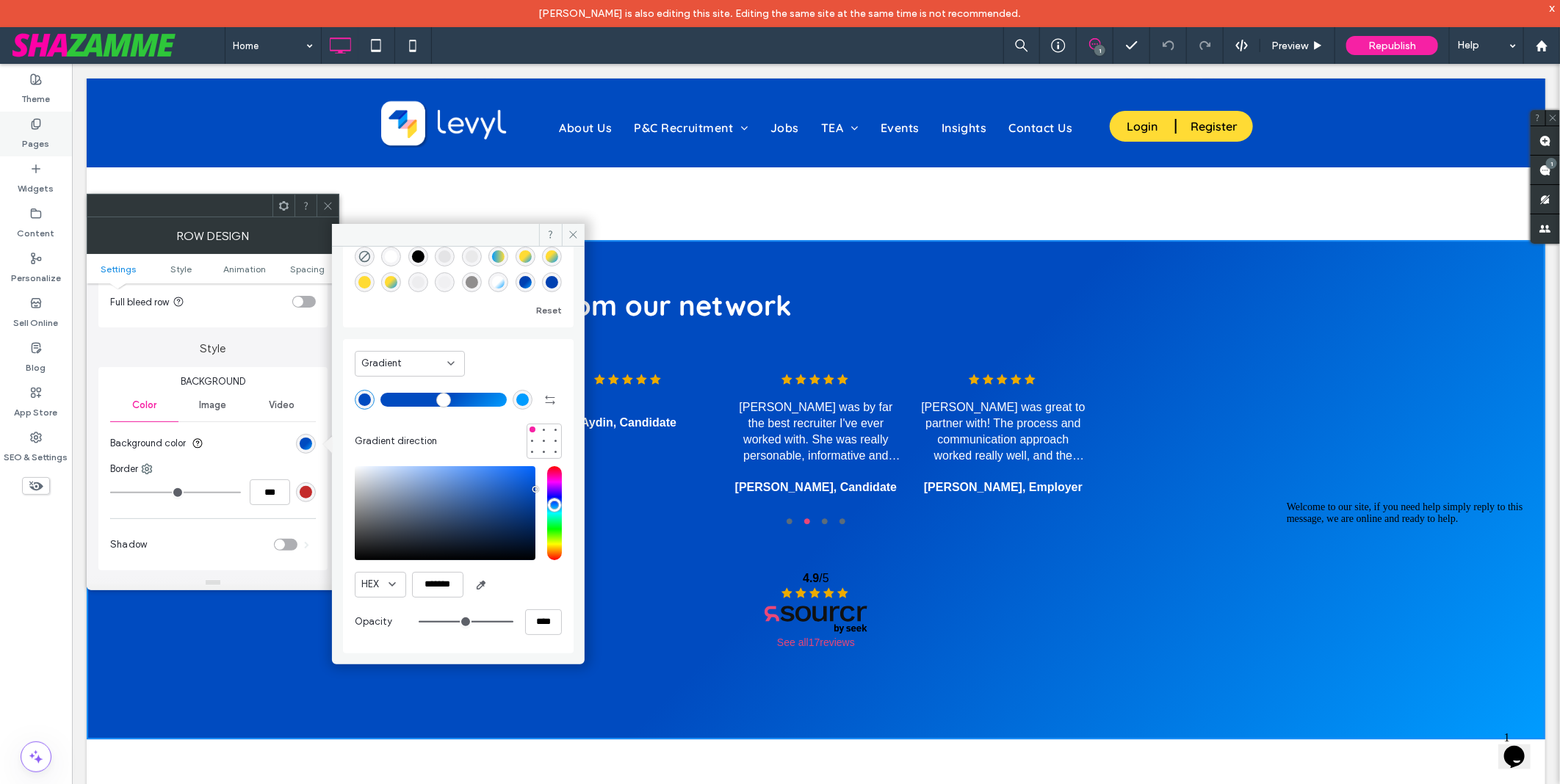
click at [45, 135] on label "Pages" at bounding box center [36, 140] width 27 height 21
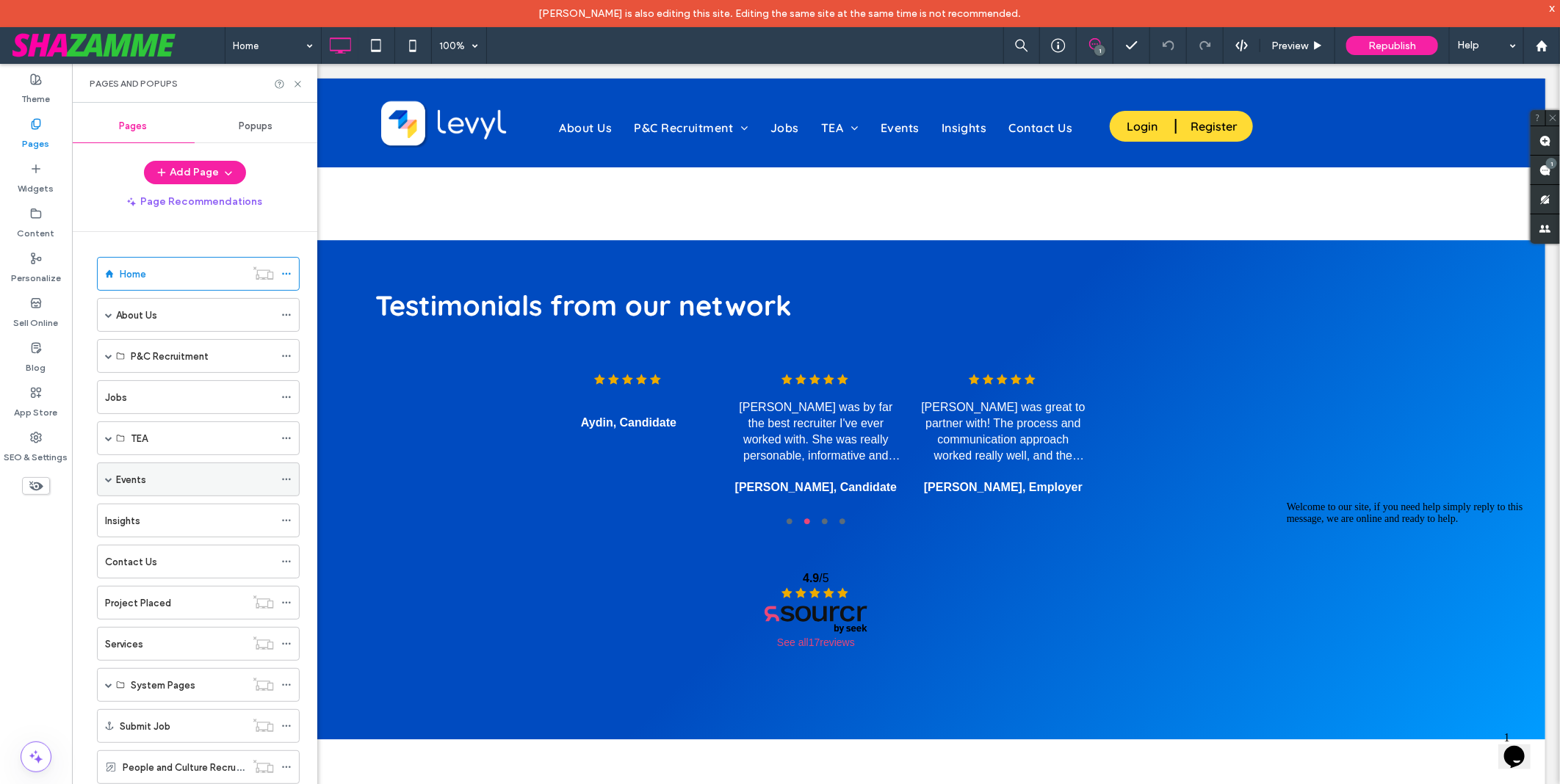
scroll to position [266, 0]
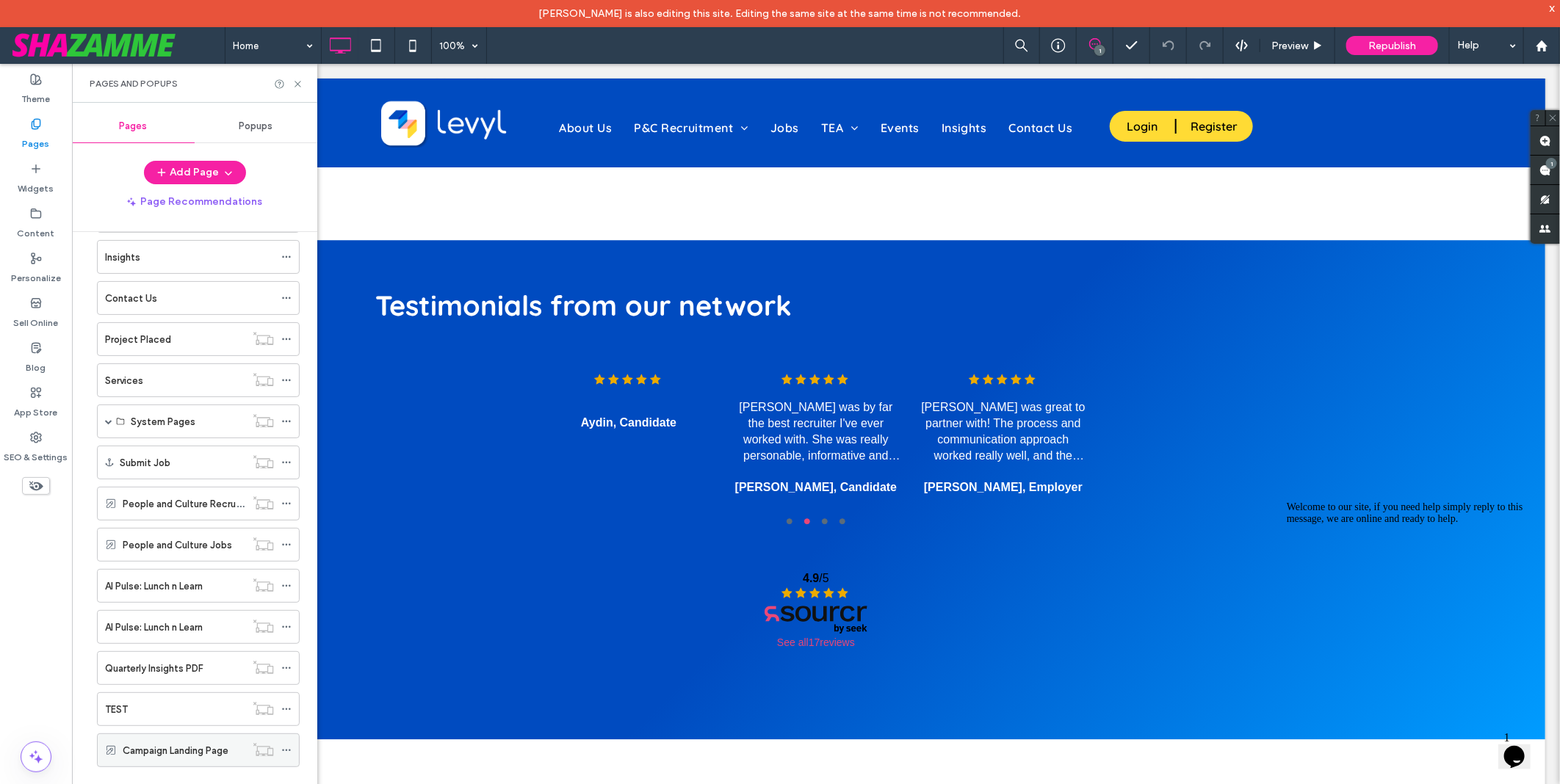
click at [167, 754] on label "Campaign Landing Page" at bounding box center [176, 750] width 106 height 26
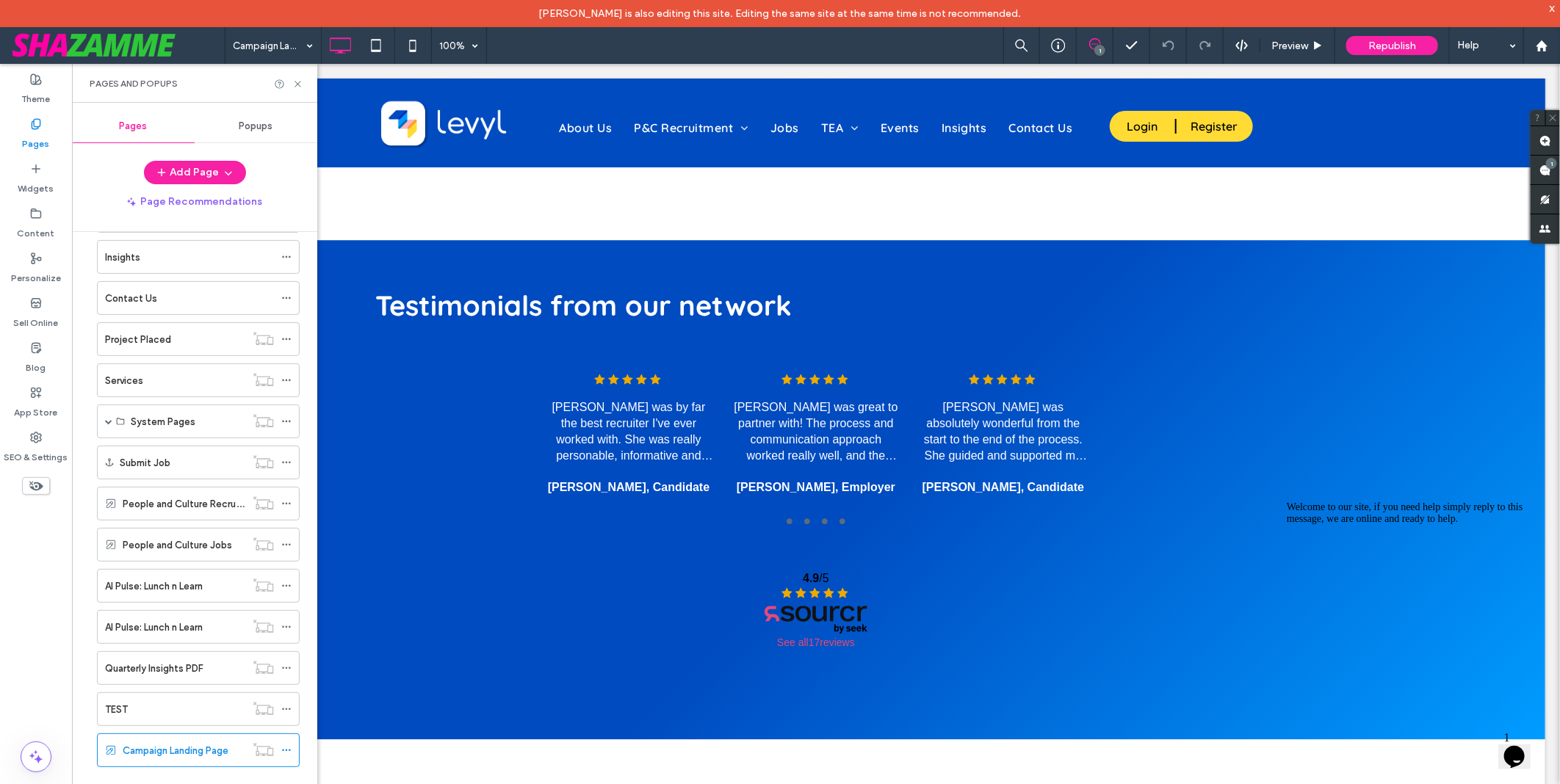
click at [297, 80] on div at bounding box center [780, 392] width 1560 height 784
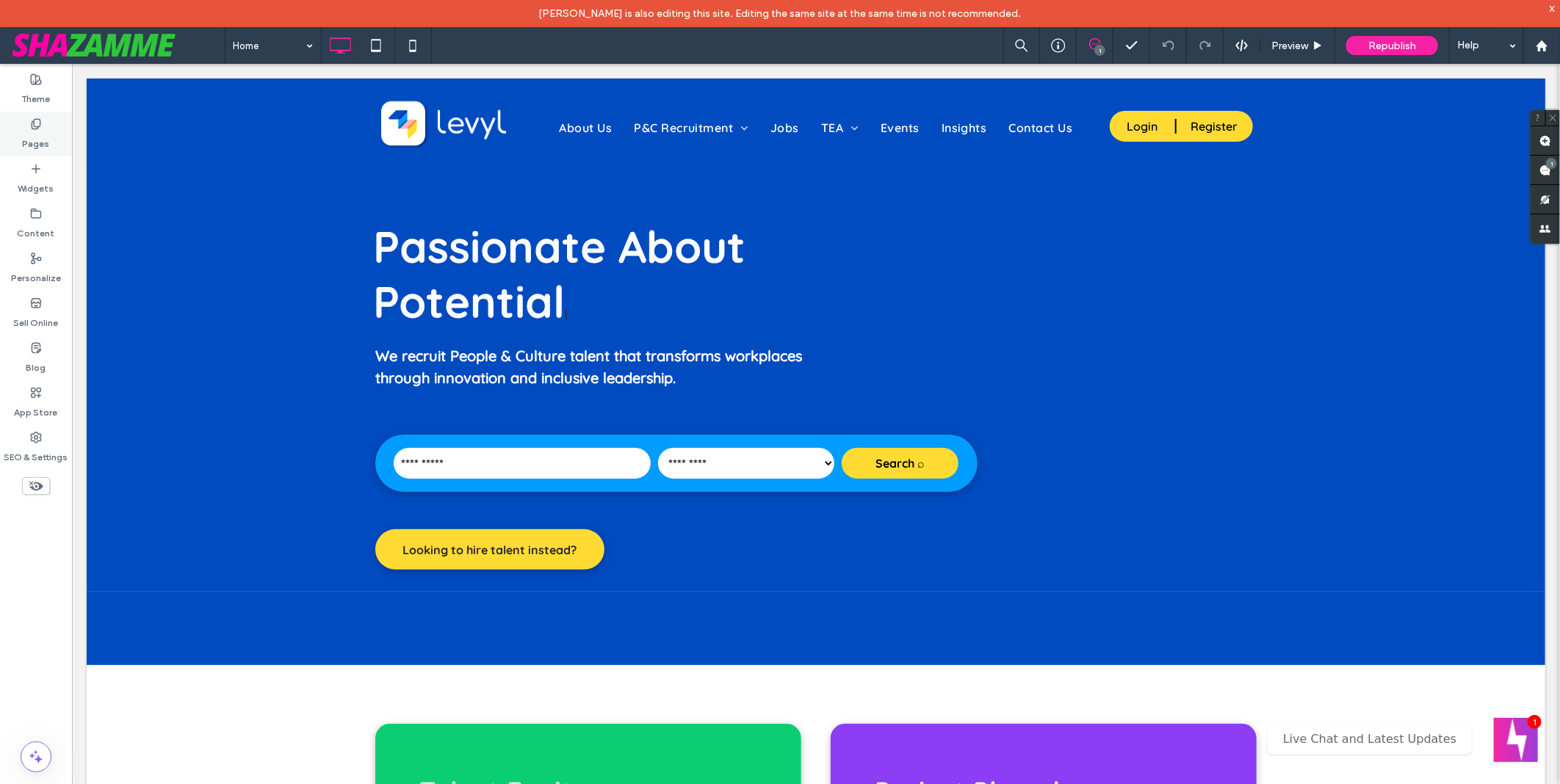
click at [29, 136] on label "Pages" at bounding box center [36, 140] width 27 height 21
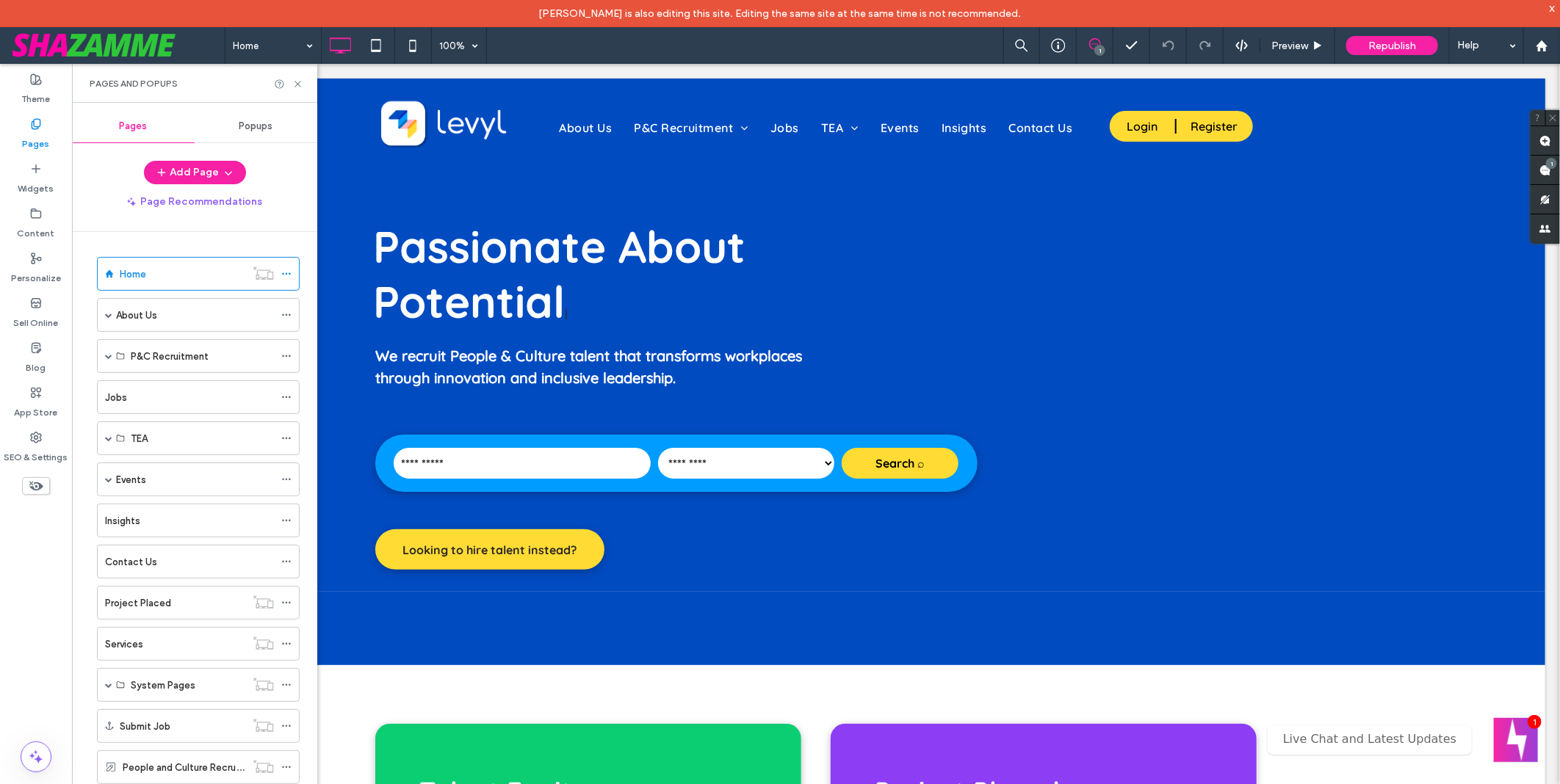
scroll to position [266, 0]
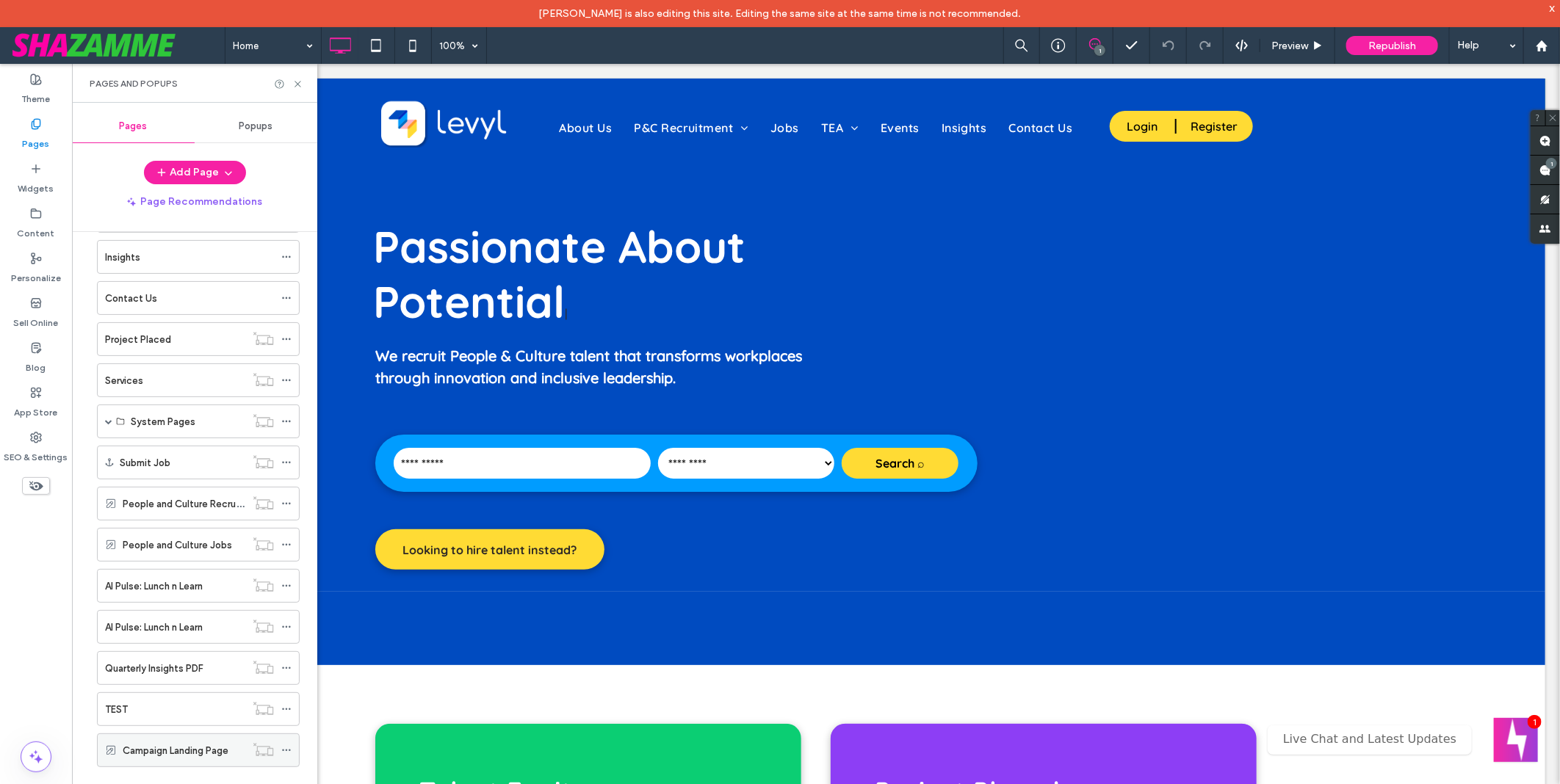
click at [172, 744] on label "Campaign Landing Page" at bounding box center [176, 750] width 106 height 26
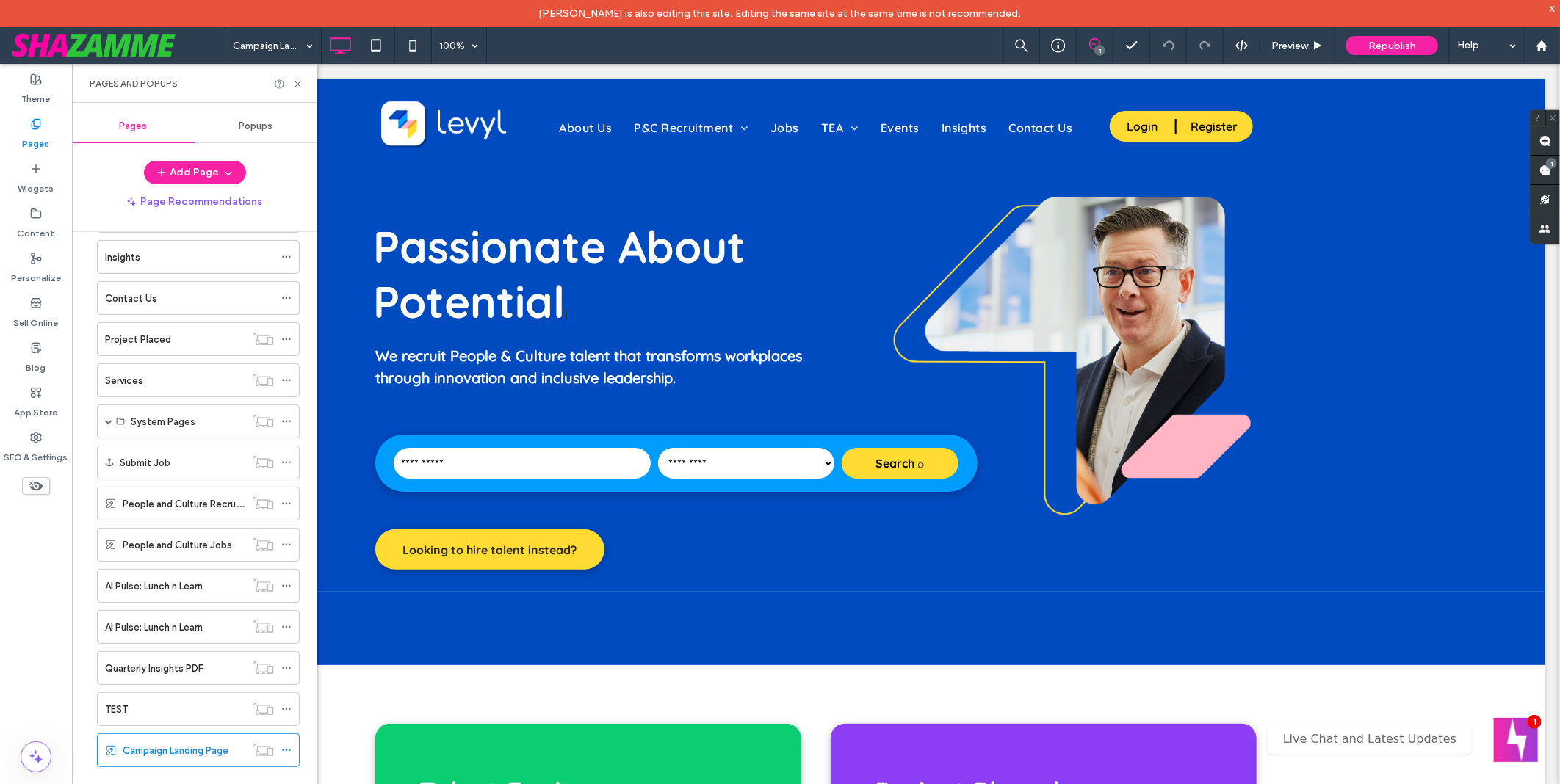
click at [296, 83] on div at bounding box center [780, 392] width 1560 height 784
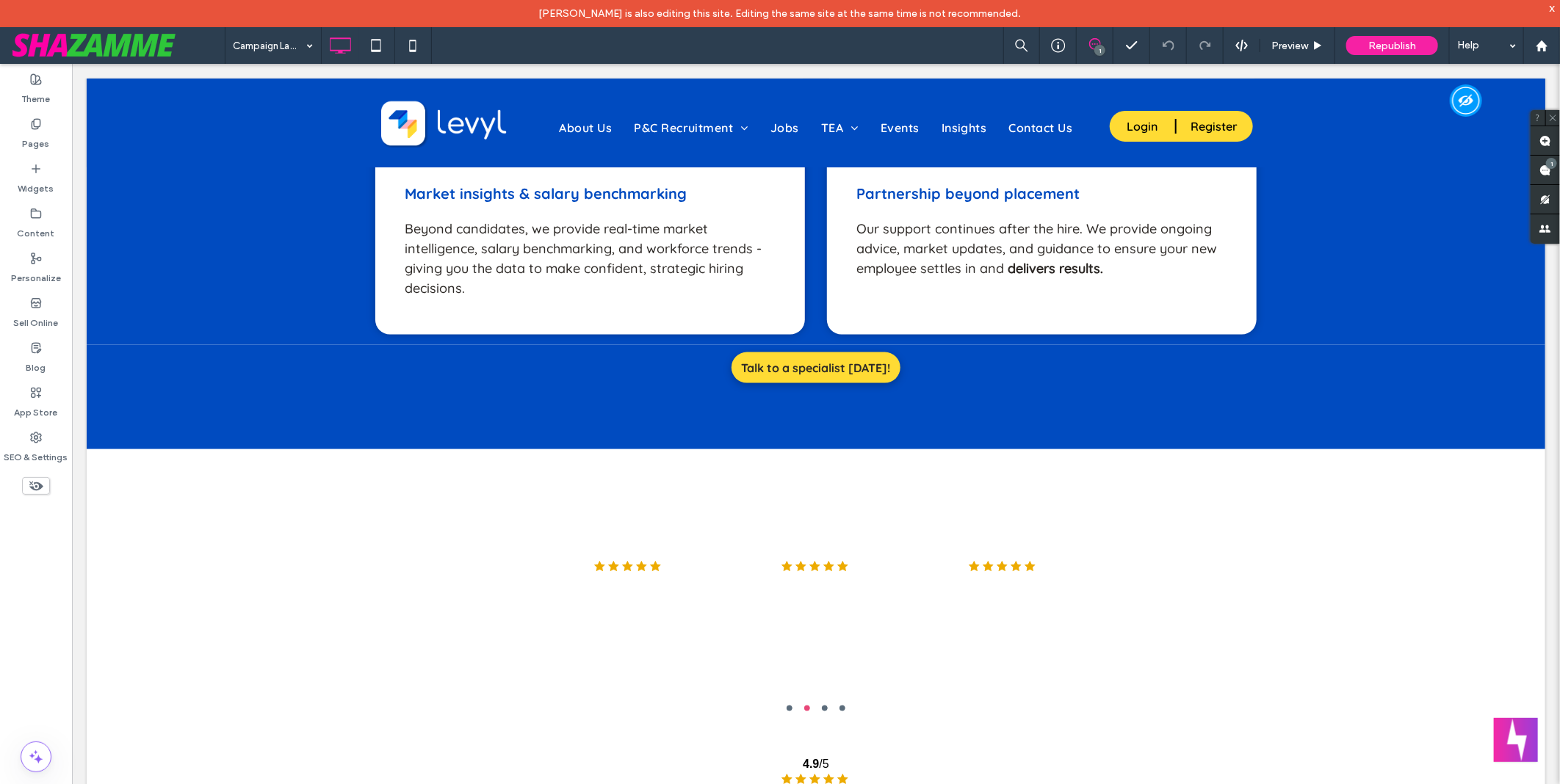
scroll to position [1469, 0]
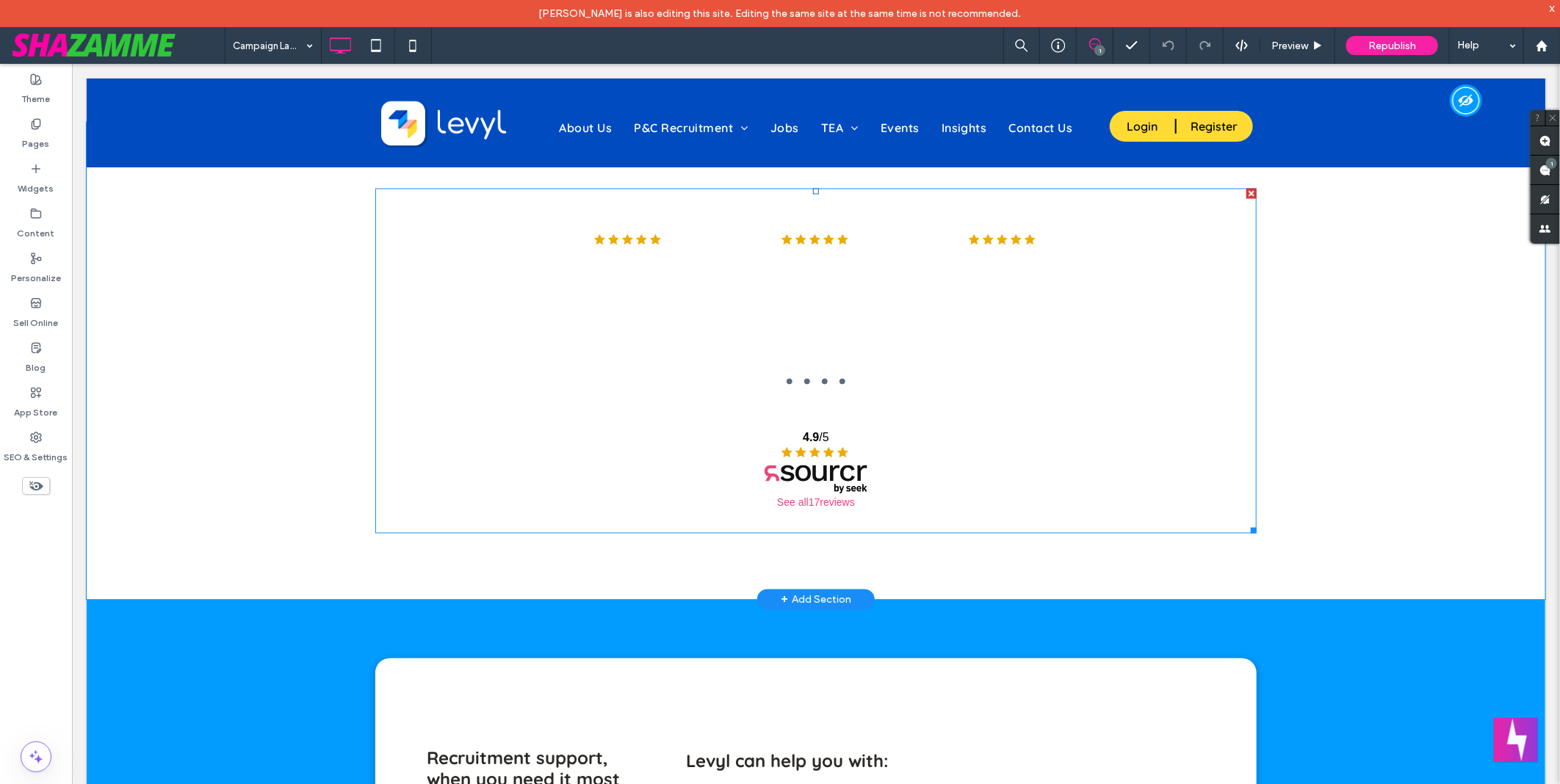
click at [740, 318] on span at bounding box center [815, 360] width 882 height 345
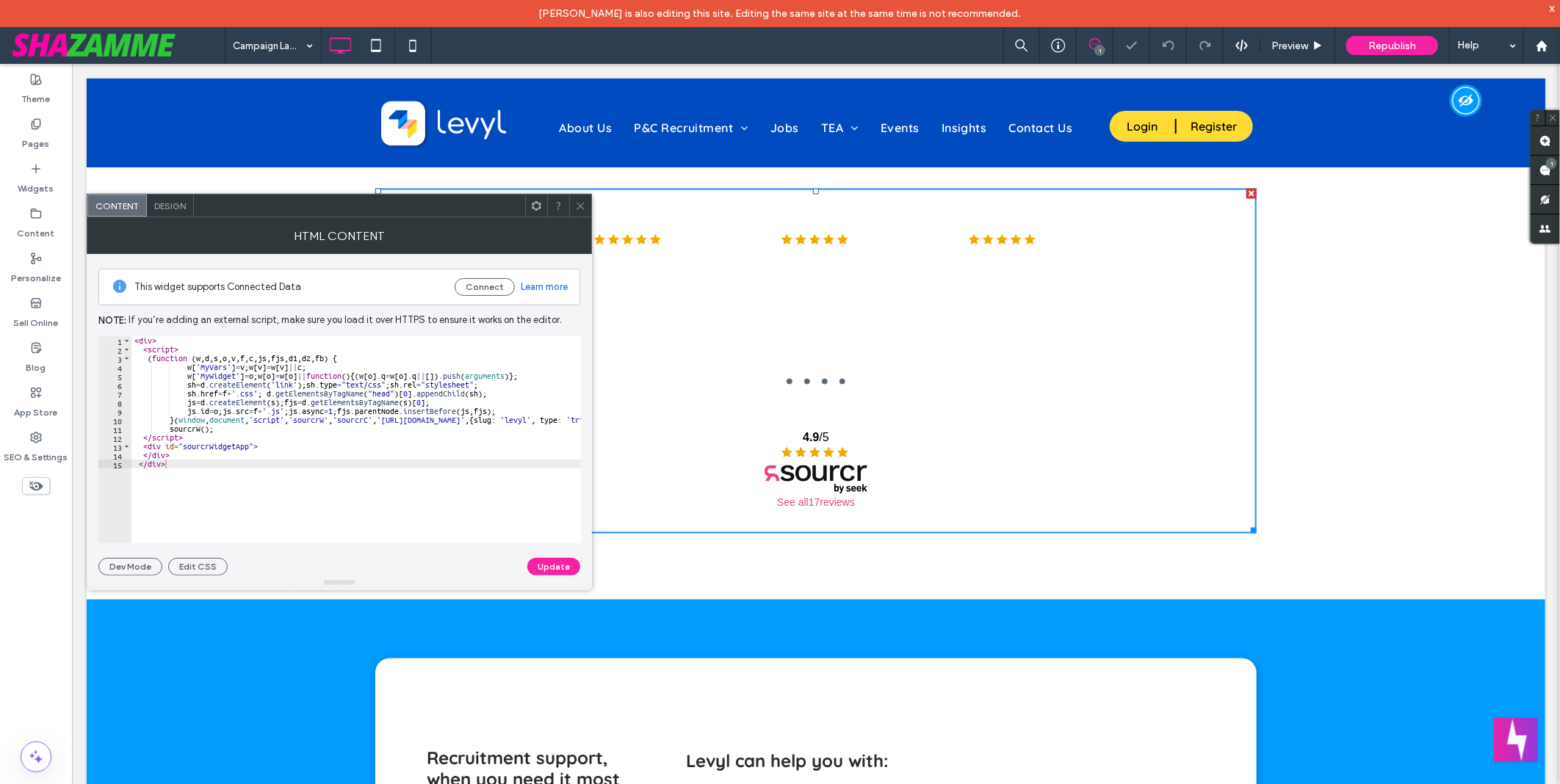
click at [577, 201] on icon at bounding box center [581, 206] width 11 height 11
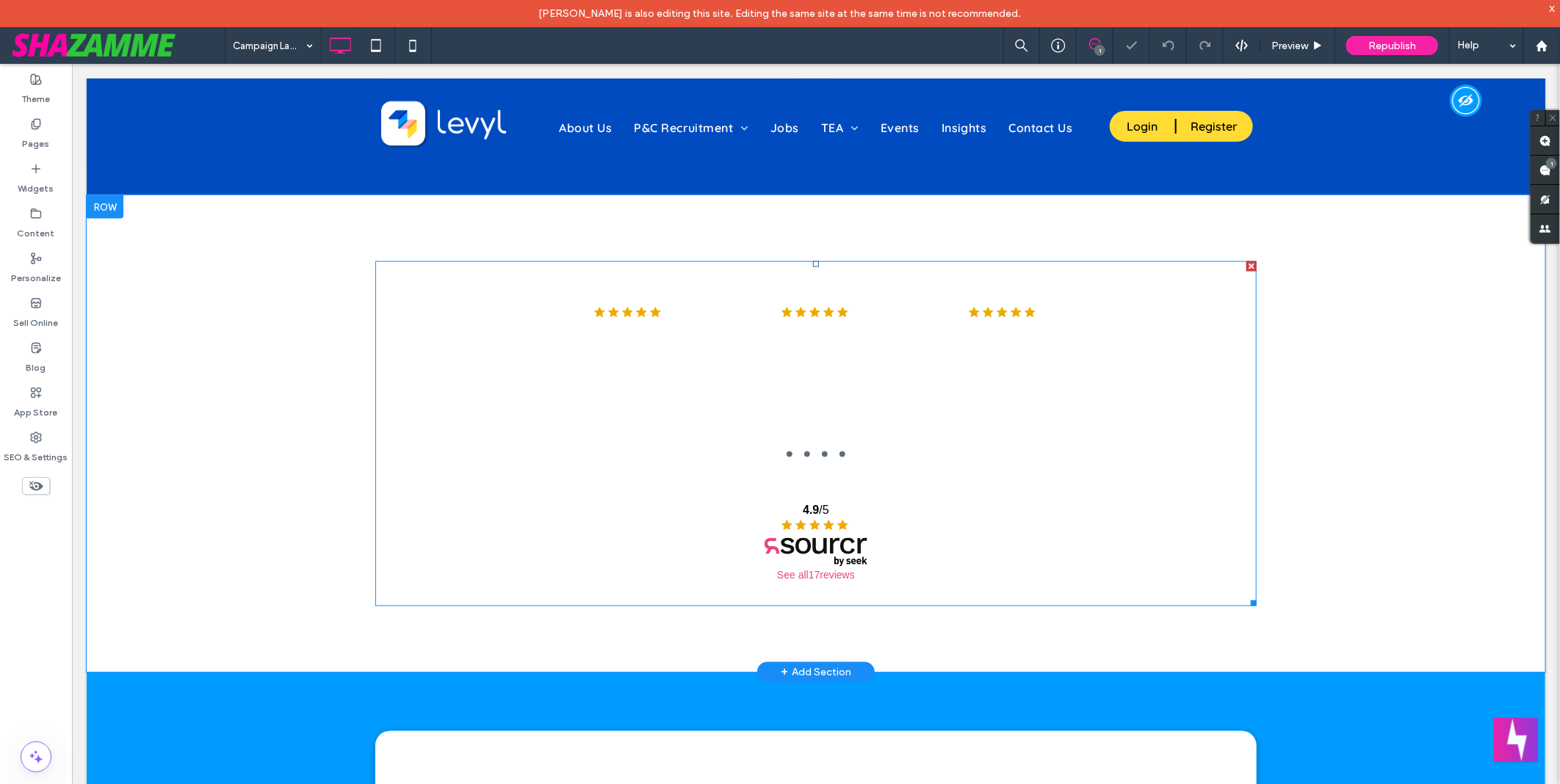
scroll to position [1305, 0]
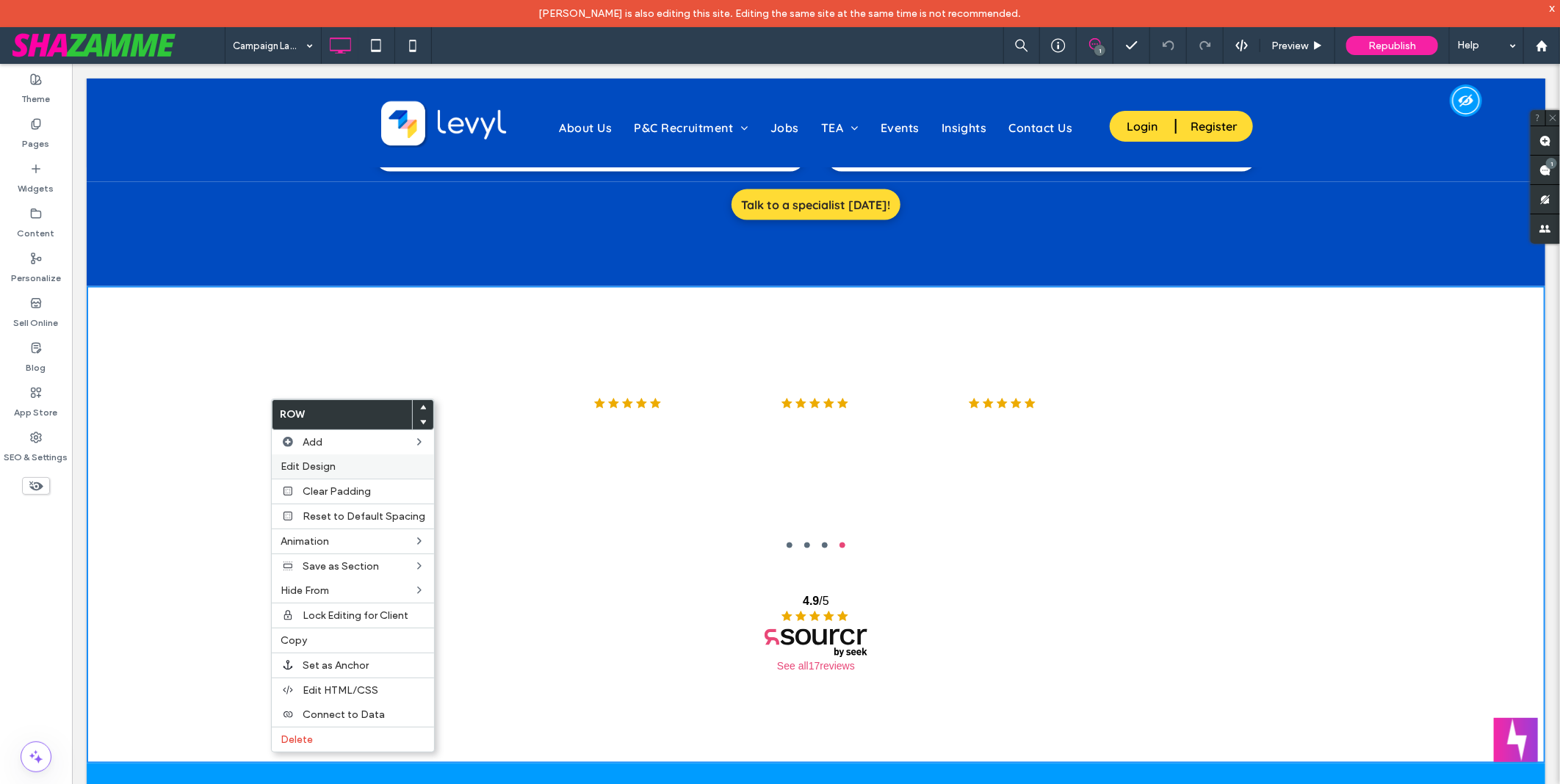
click at [309, 458] on div "Edit Design" at bounding box center [353, 467] width 163 height 25
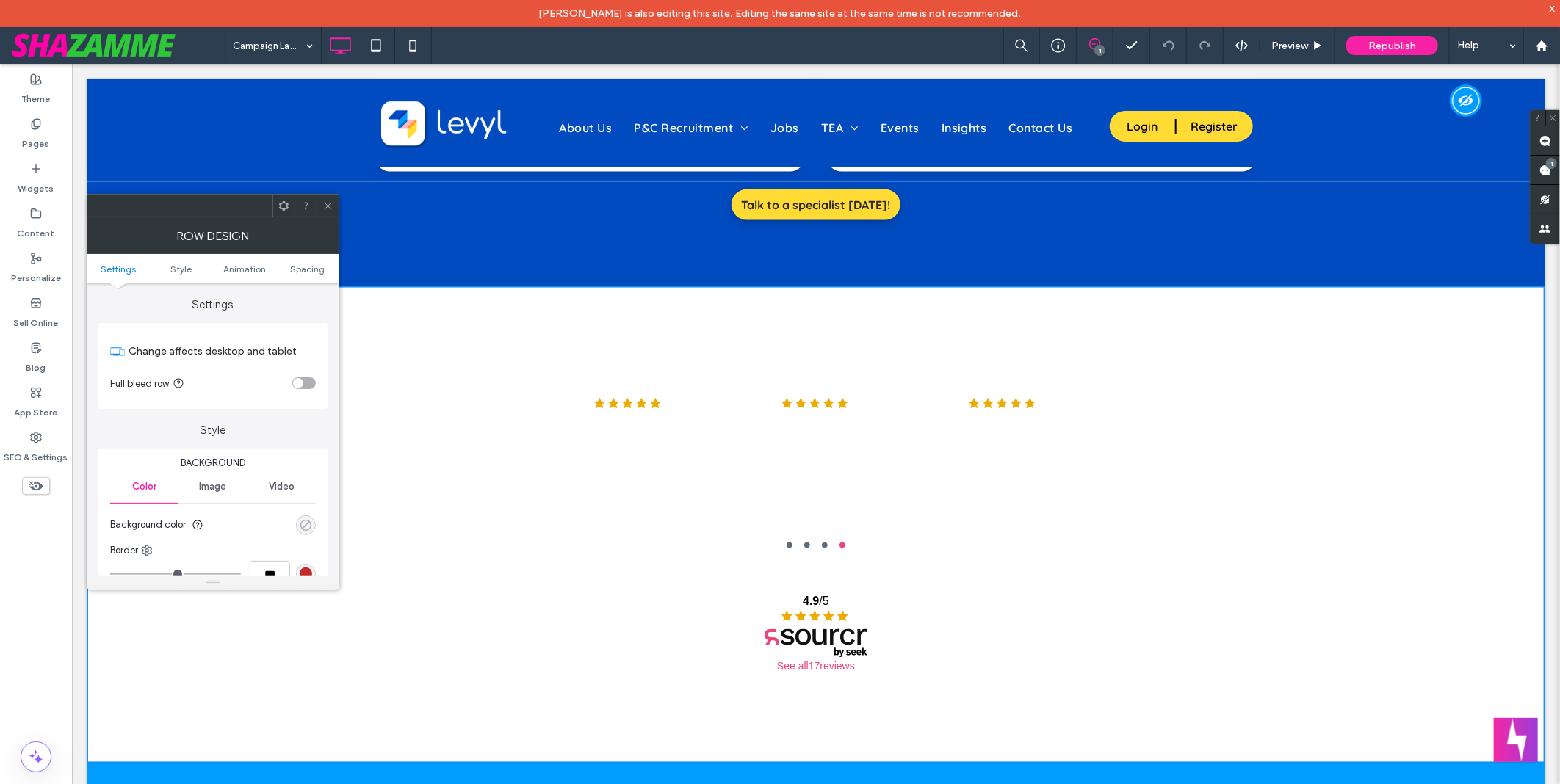
click at [300, 520] on div "rgba(0, 0, 0, 0)" at bounding box center [306, 525] width 12 height 12
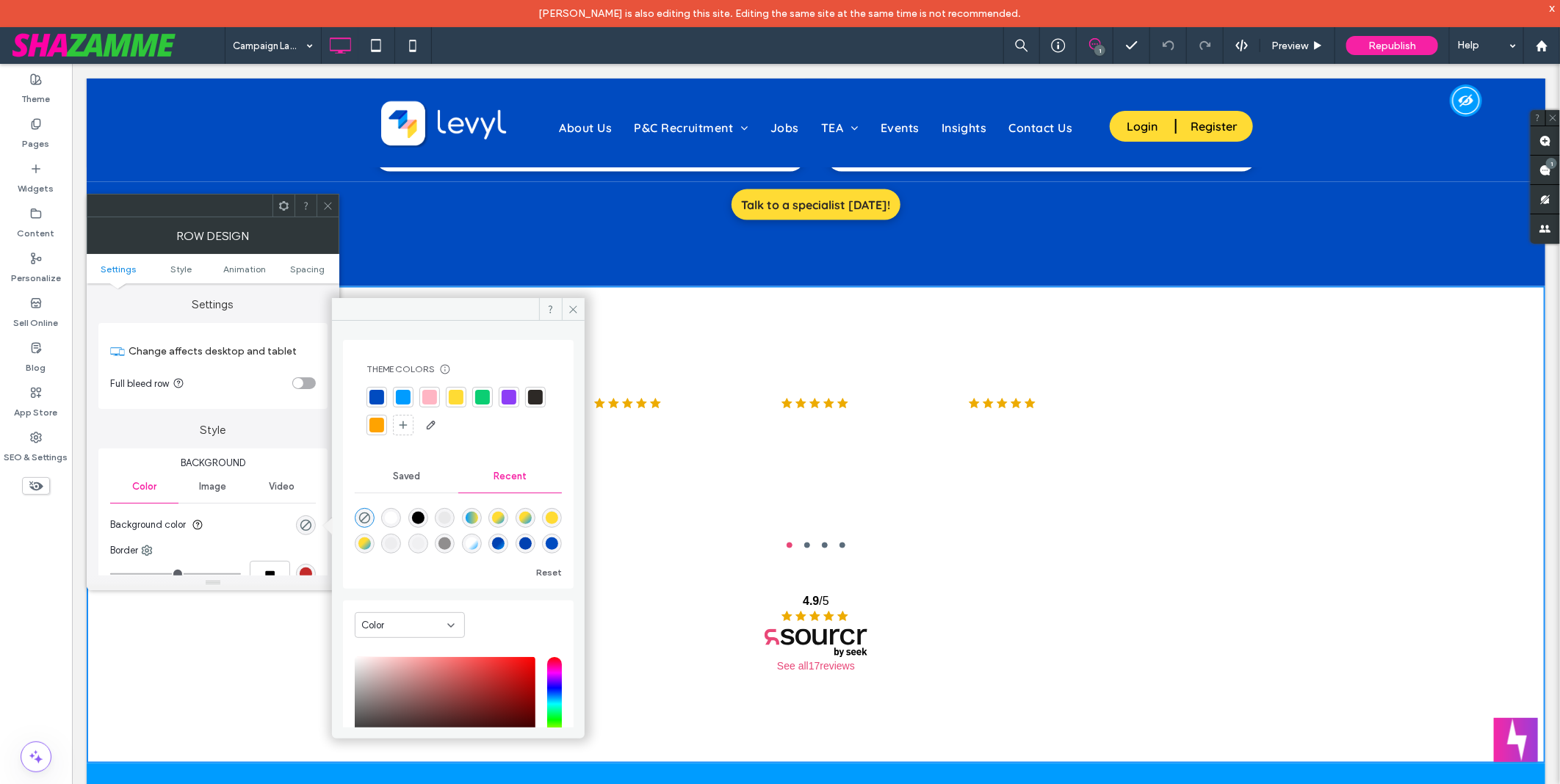
click at [412, 516] on div "rgba(0, 0, 0, 1)" at bounding box center [418, 517] width 12 height 12
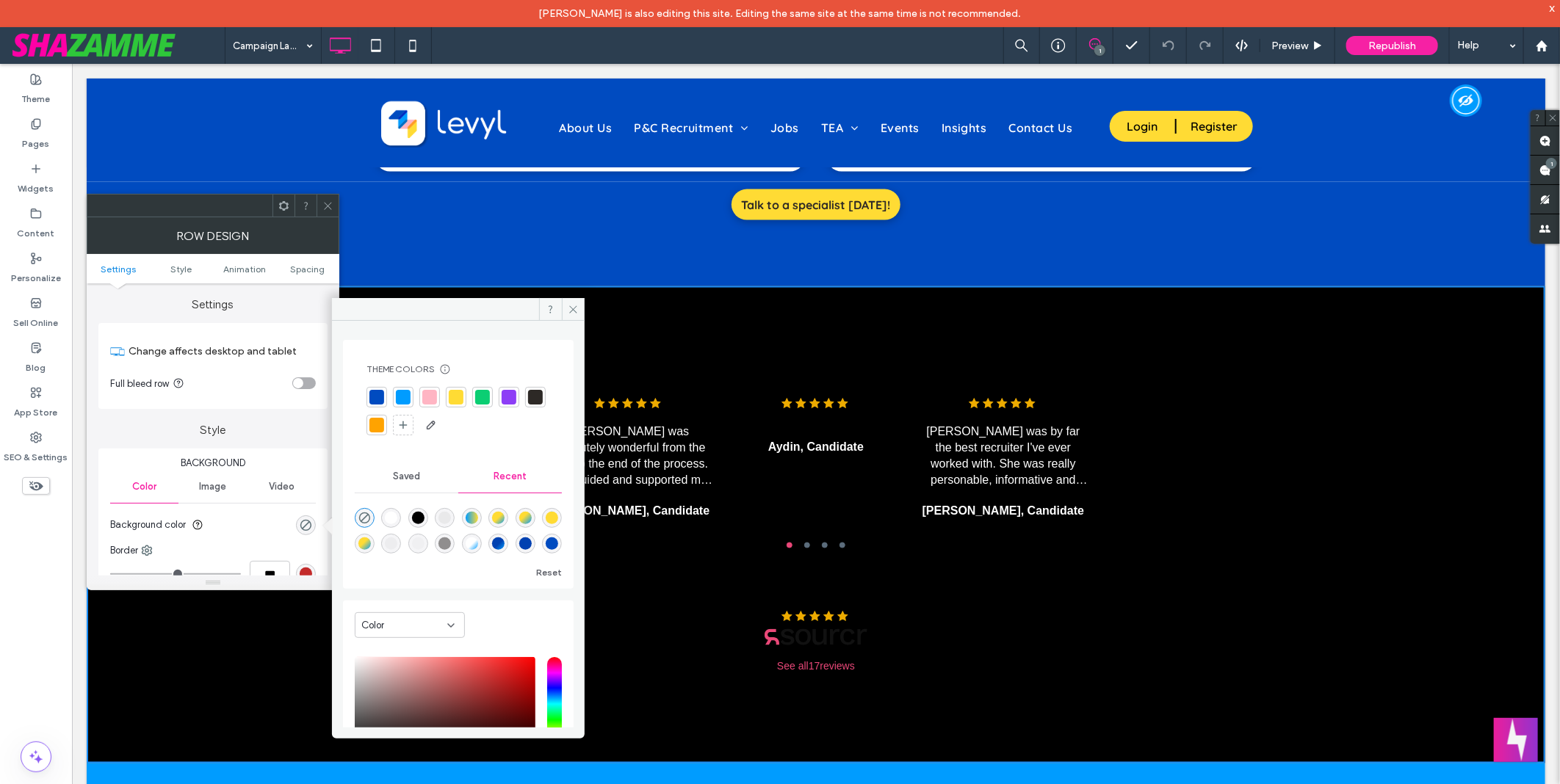
type input "***"
type input "****"
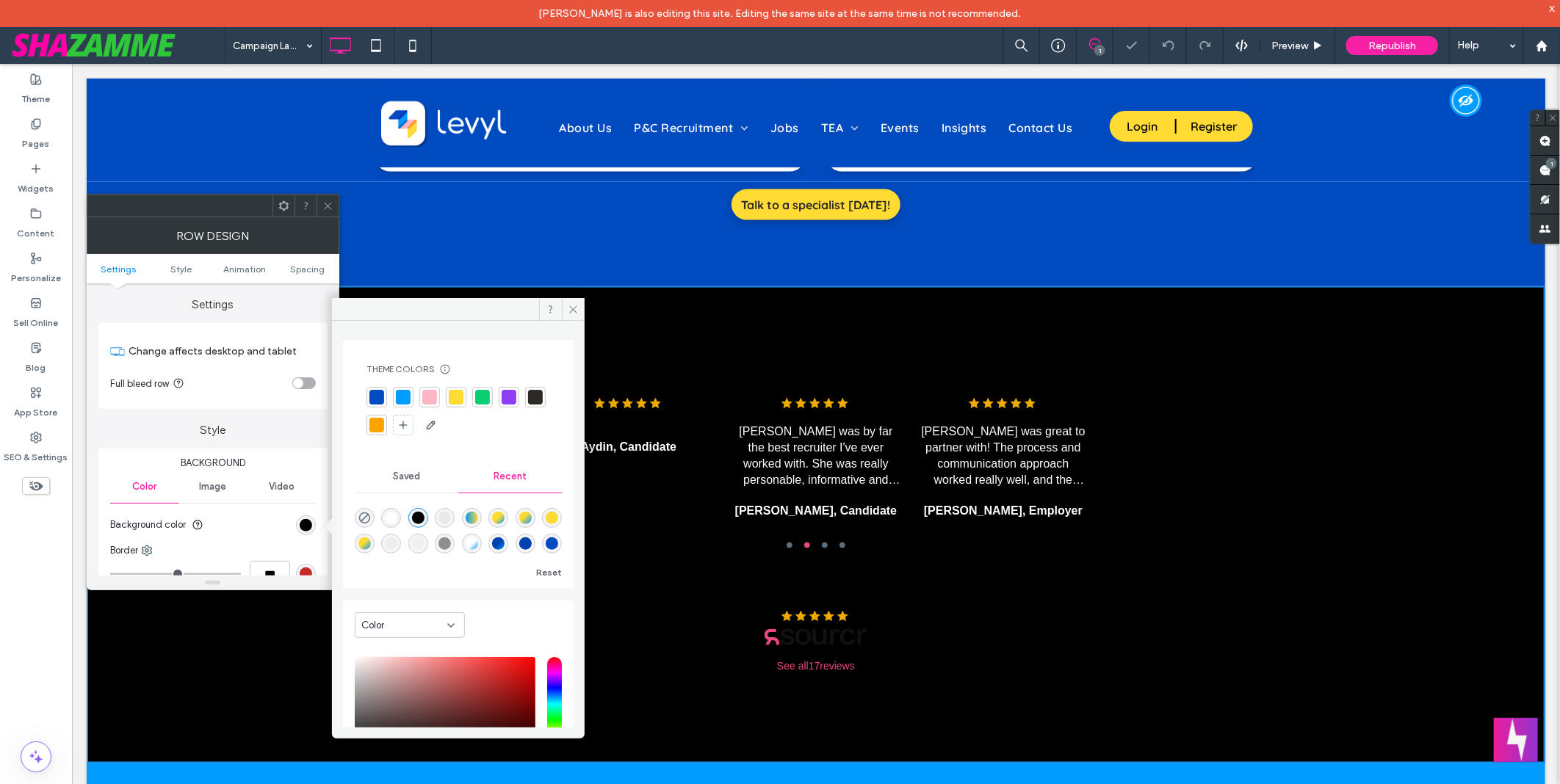
click at [356, 517] on div "rgba(0, 0, 0, 0)" at bounding box center [364, 517] width 20 height 20
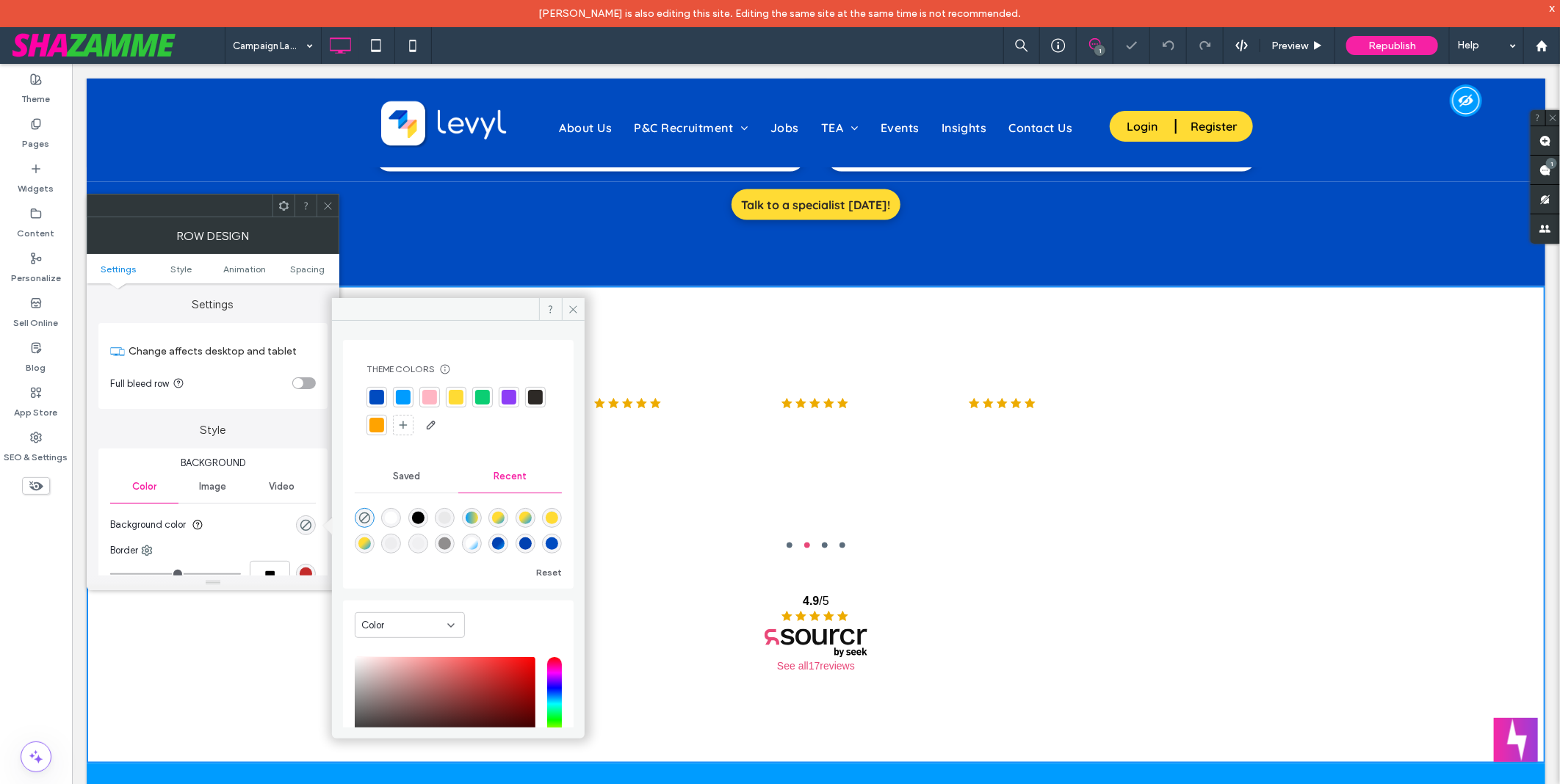
type input "*"
type input "**"
click at [416, 517] on div "rgba(0, 0, 0, 1)" at bounding box center [418, 517] width 12 height 12
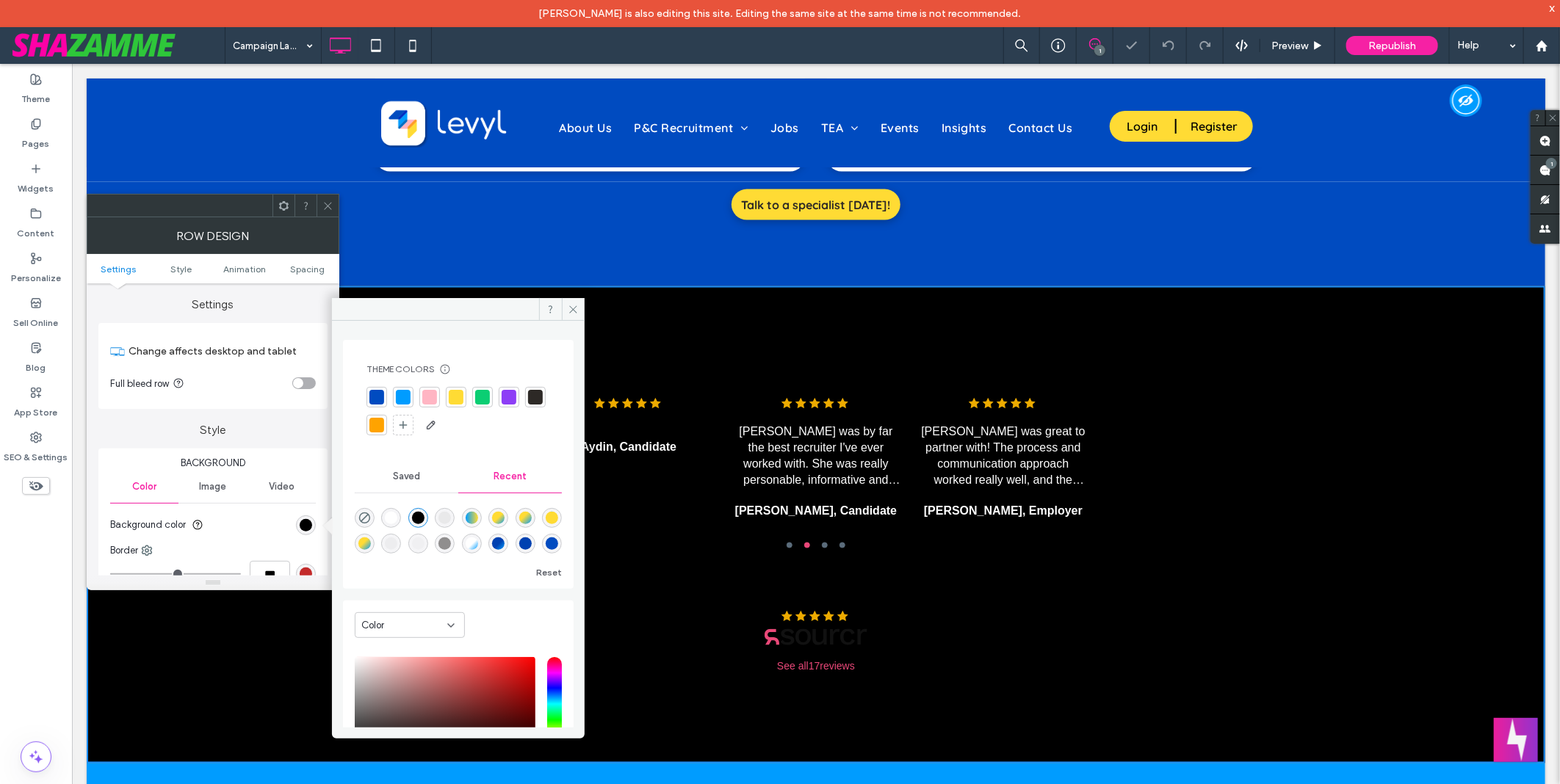
type input "***"
type input "****"
click at [367, 517] on icon "rgba(0, 0, 0, 0)" at bounding box center [364, 517] width 12 height 12
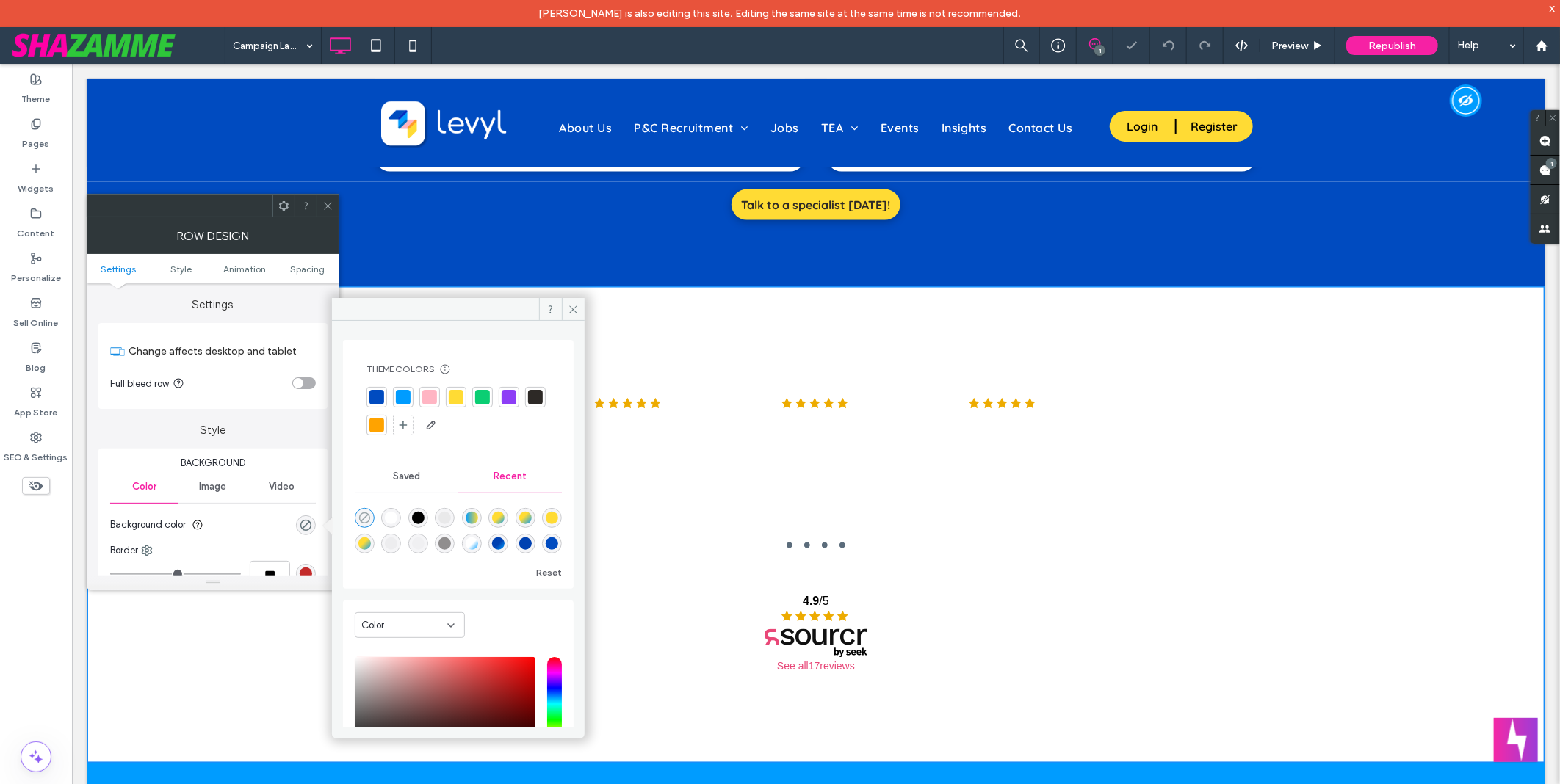
type input "*"
type input "**"
click at [520, 54] on div "Campaign Landing Page 1 Preview Republish Help" at bounding box center [892, 45] width 1335 height 37
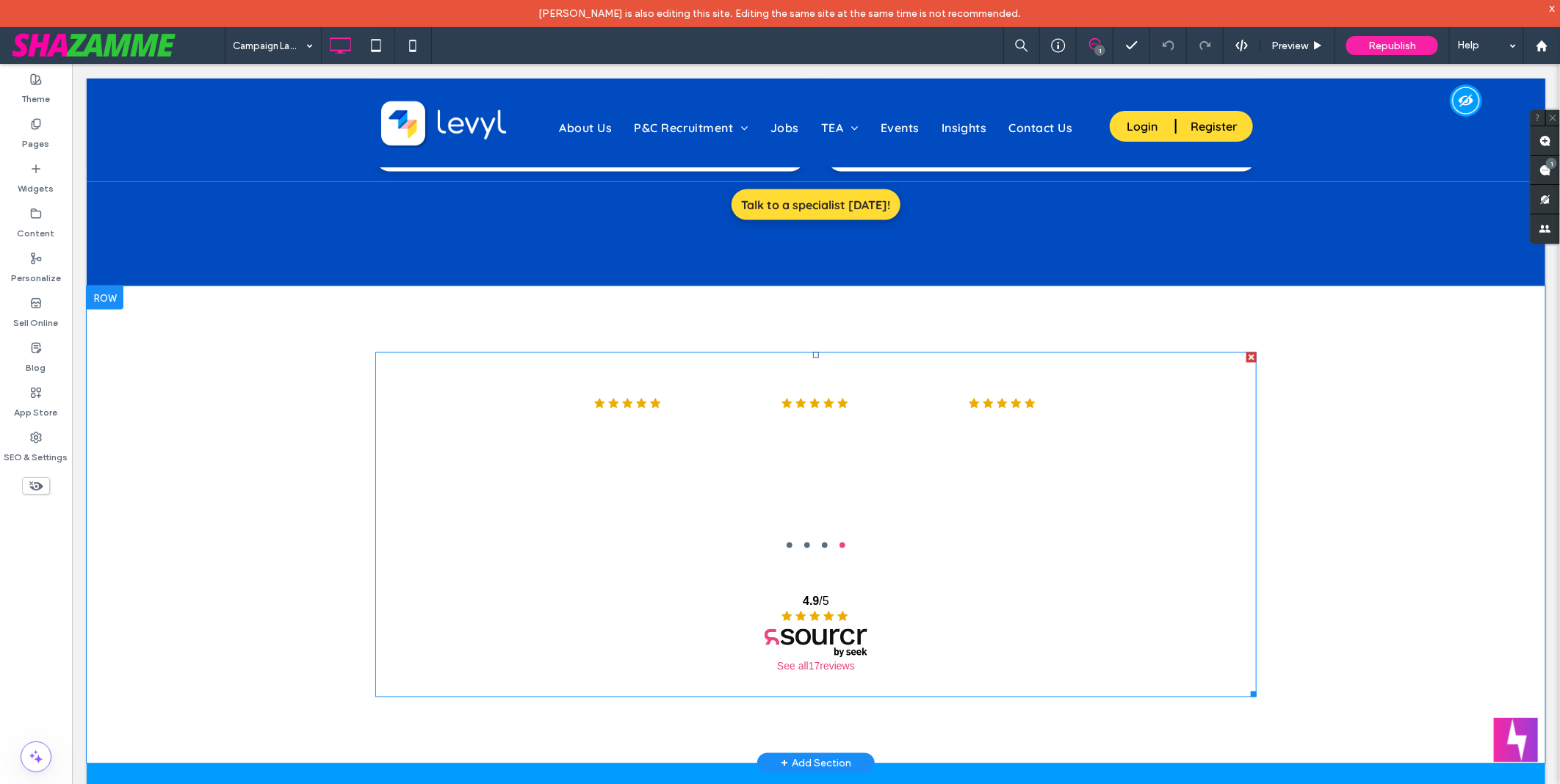
click at [756, 481] on span at bounding box center [815, 524] width 882 height 345
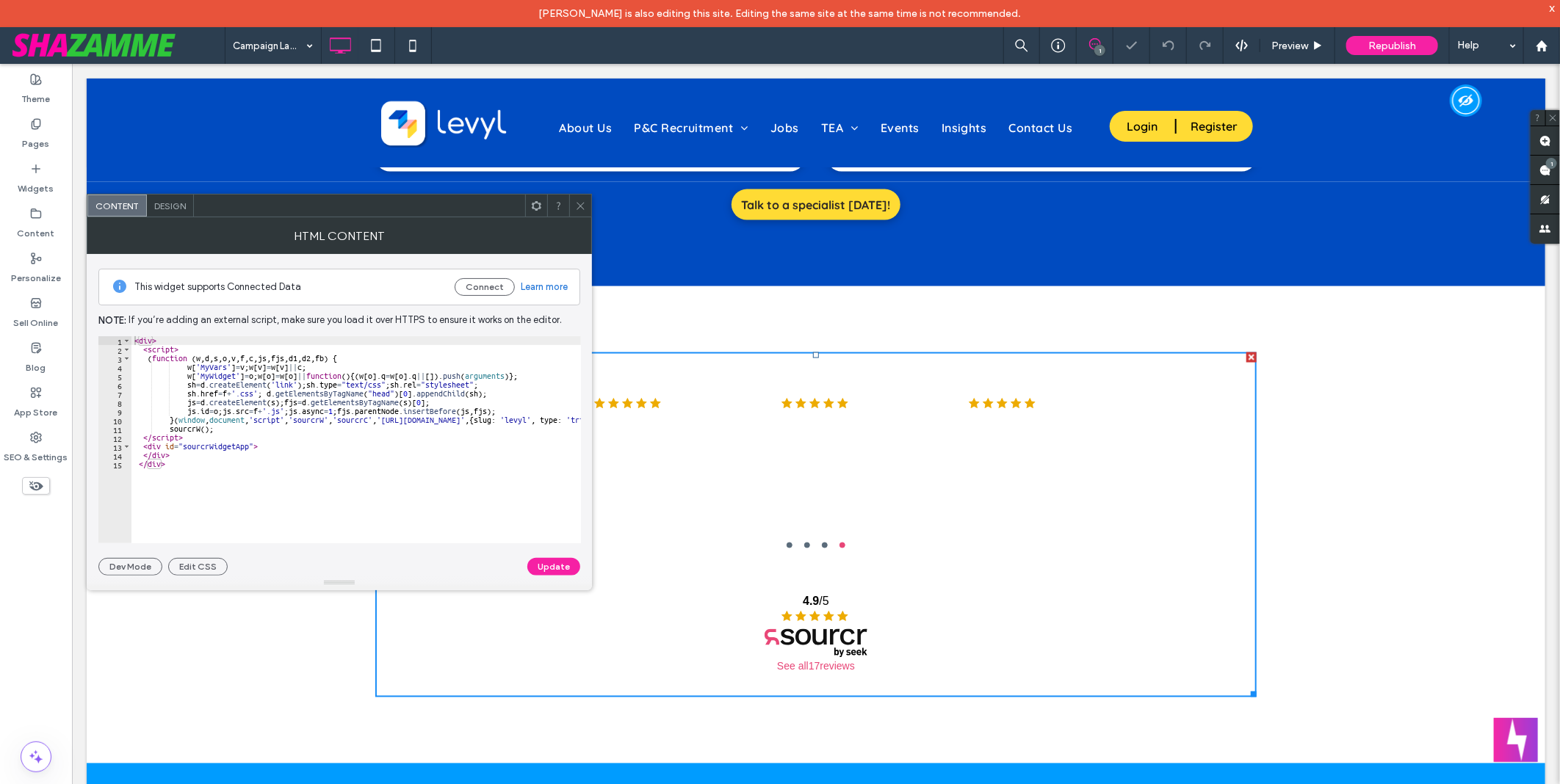
click at [192, 208] on div "Design" at bounding box center [170, 205] width 47 height 22
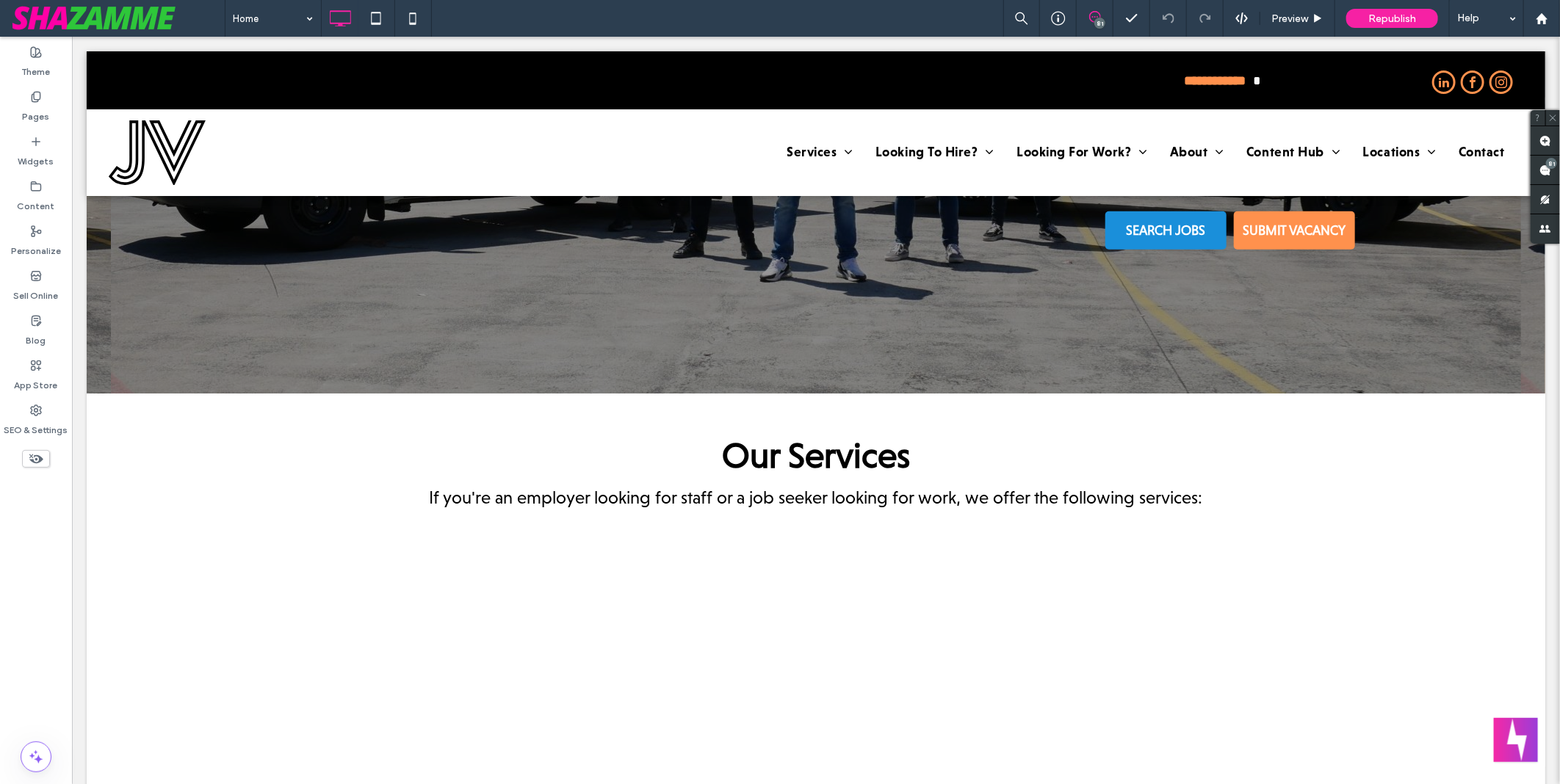
scroll to position [570, 0]
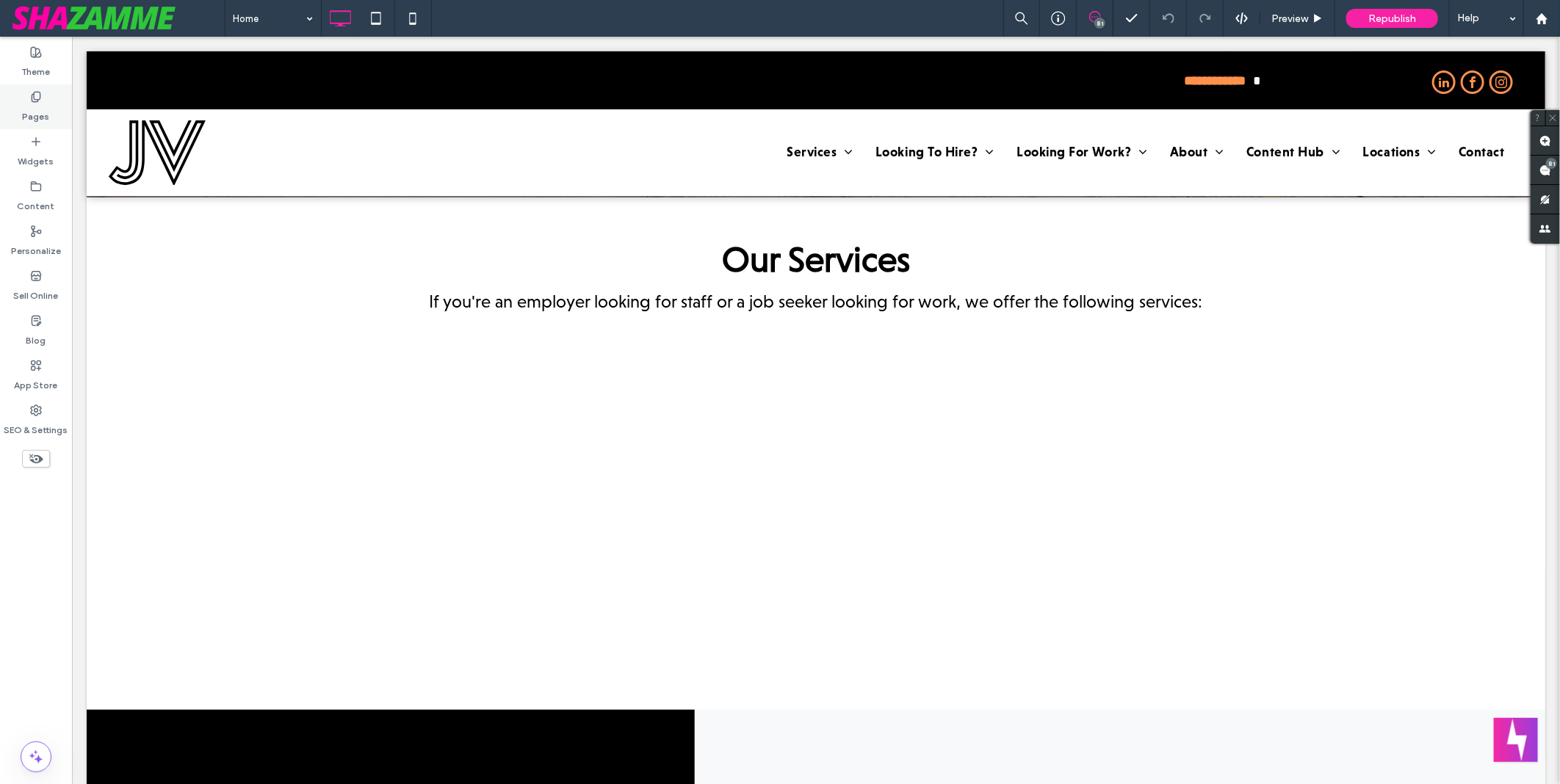
drag, startPoint x: 342, startPoint y: 395, endPoint x: 34, endPoint y: 112, distance: 418.3
click at [34, 112] on label "Pages" at bounding box center [36, 113] width 27 height 21
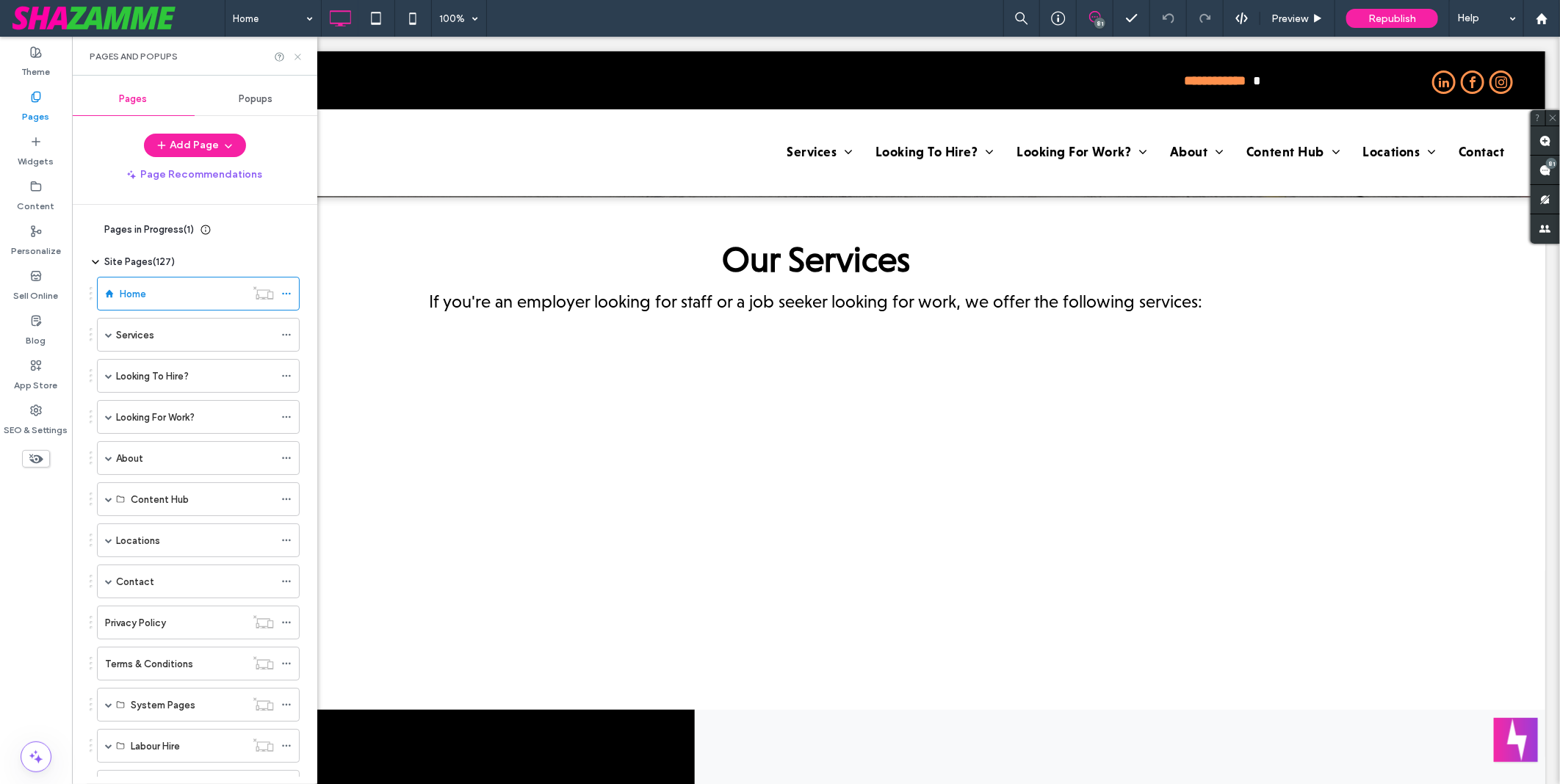
click at [295, 58] on icon at bounding box center [298, 57] width 11 height 11
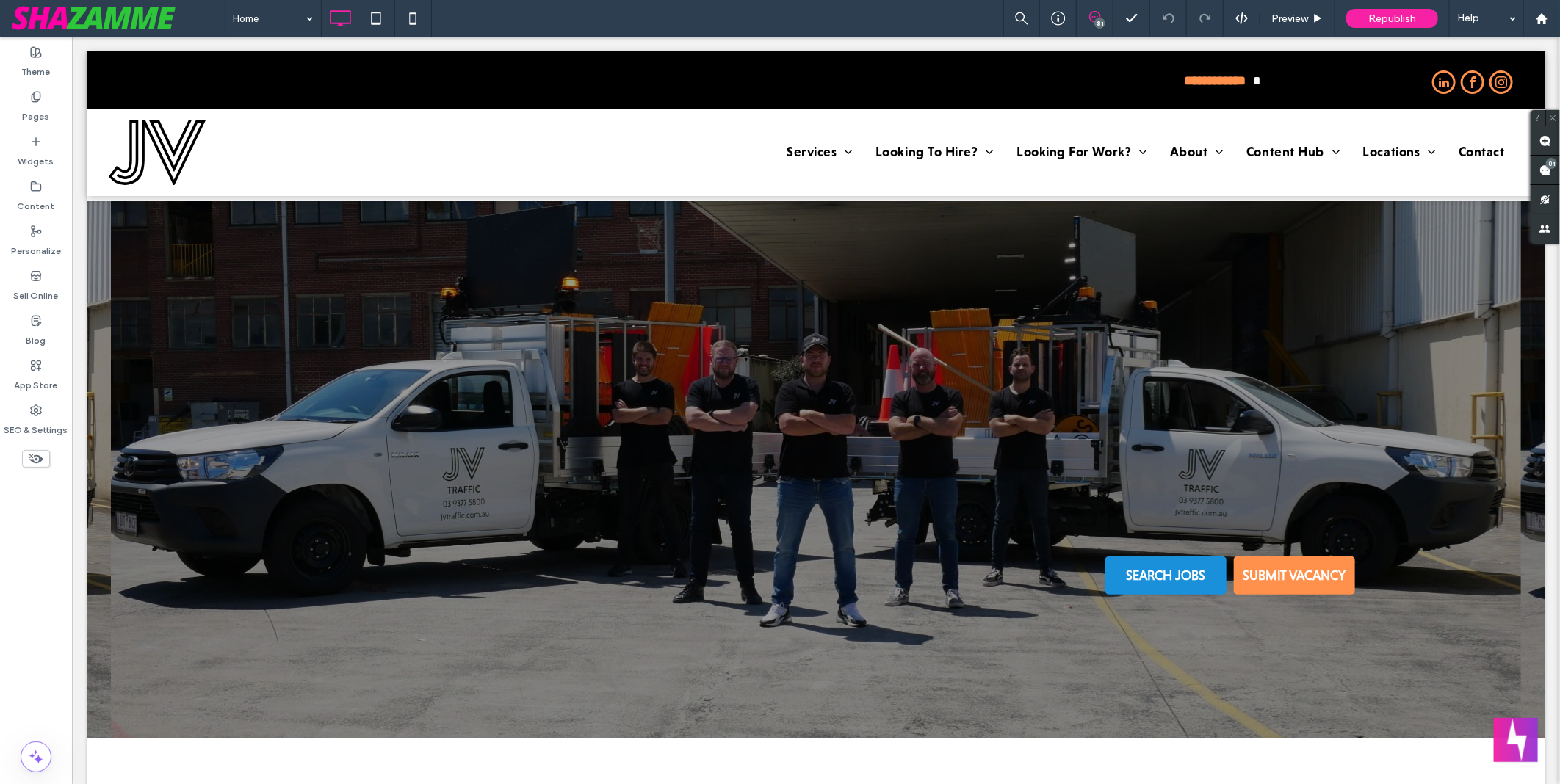
scroll to position [0, 0]
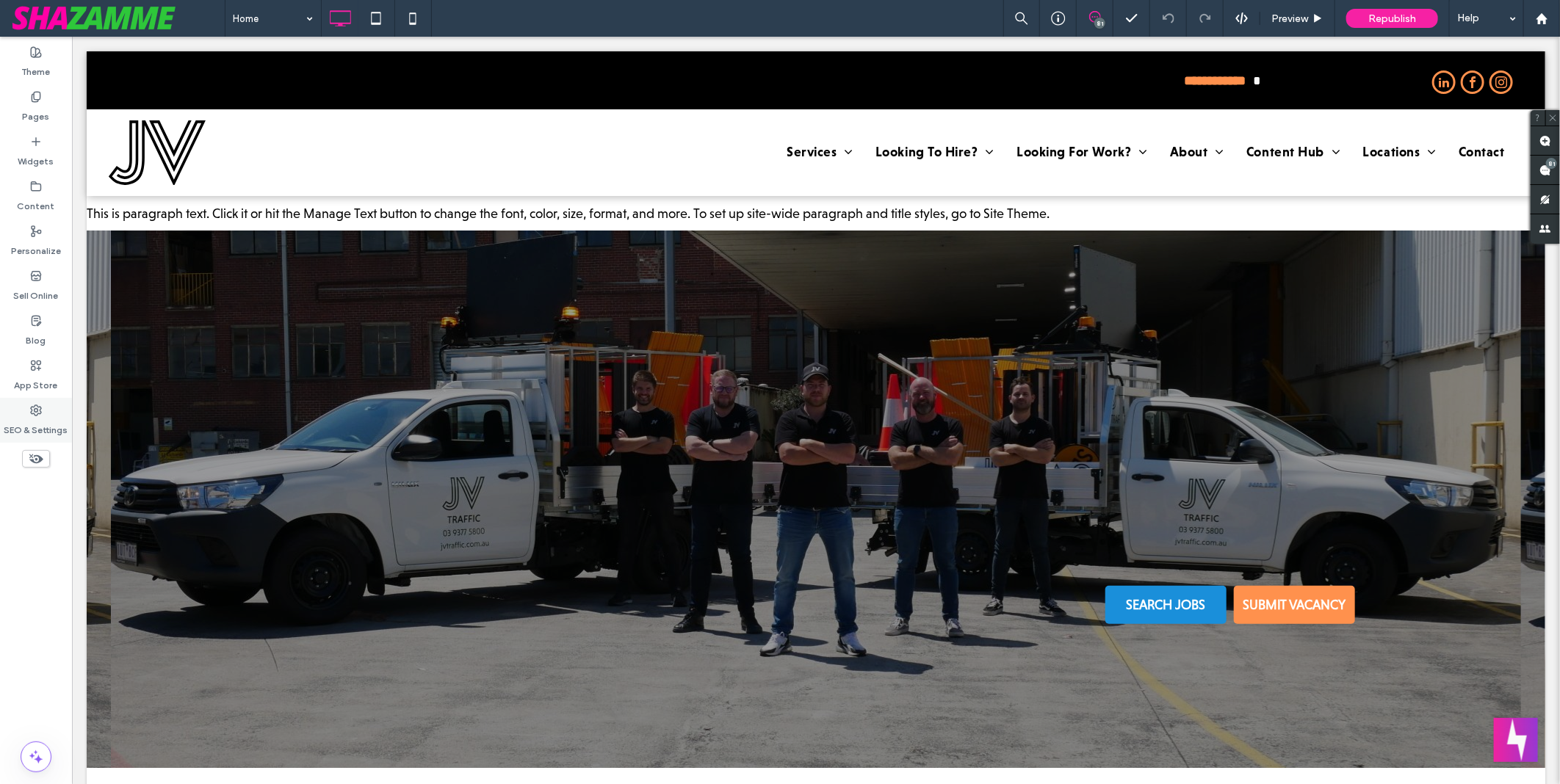
click at [28, 409] on div "SEO & Settings" at bounding box center [36, 420] width 72 height 44
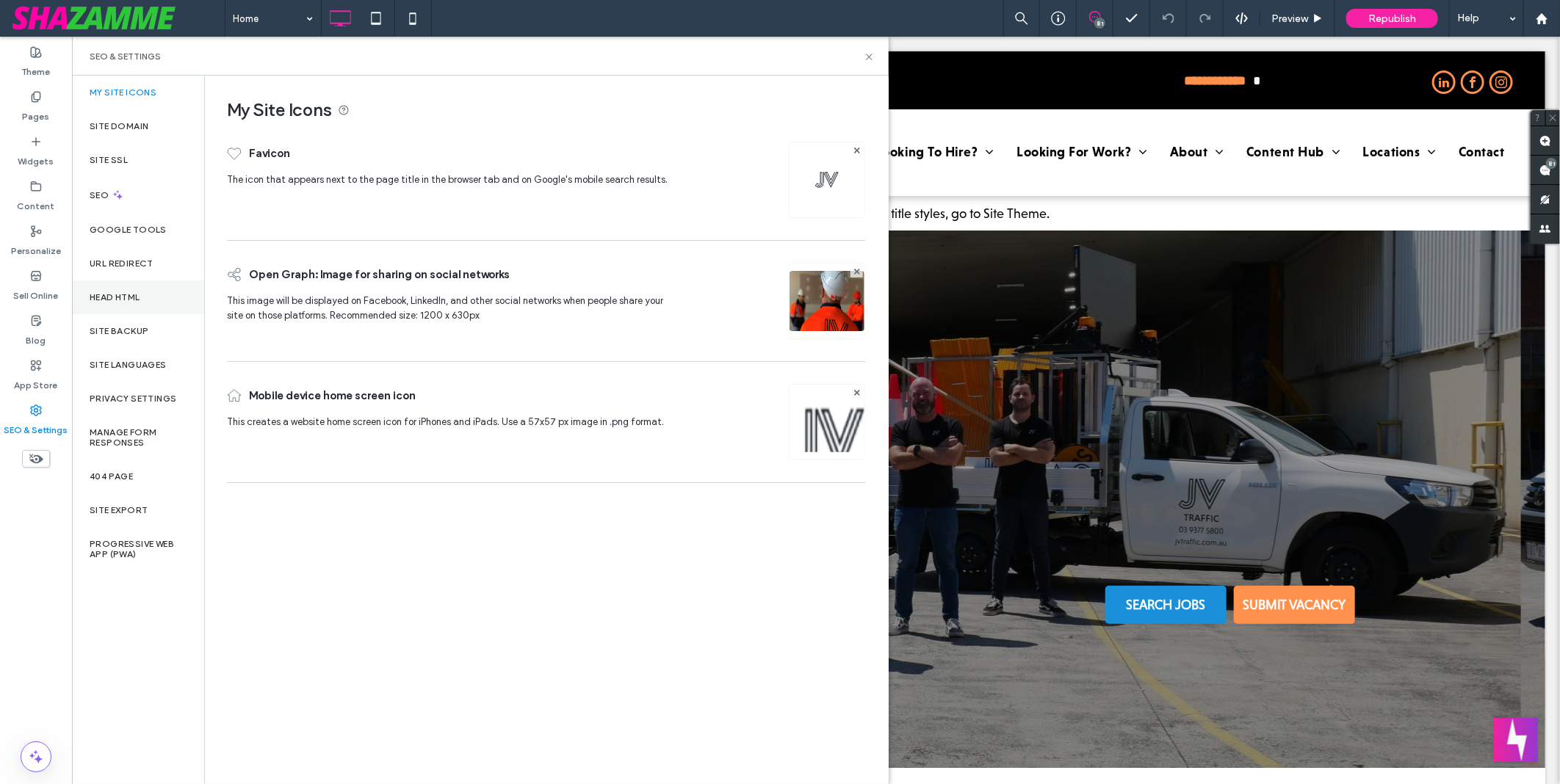
click at [128, 301] on label "Head HTML" at bounding box center [115, 297] width 51 height 10
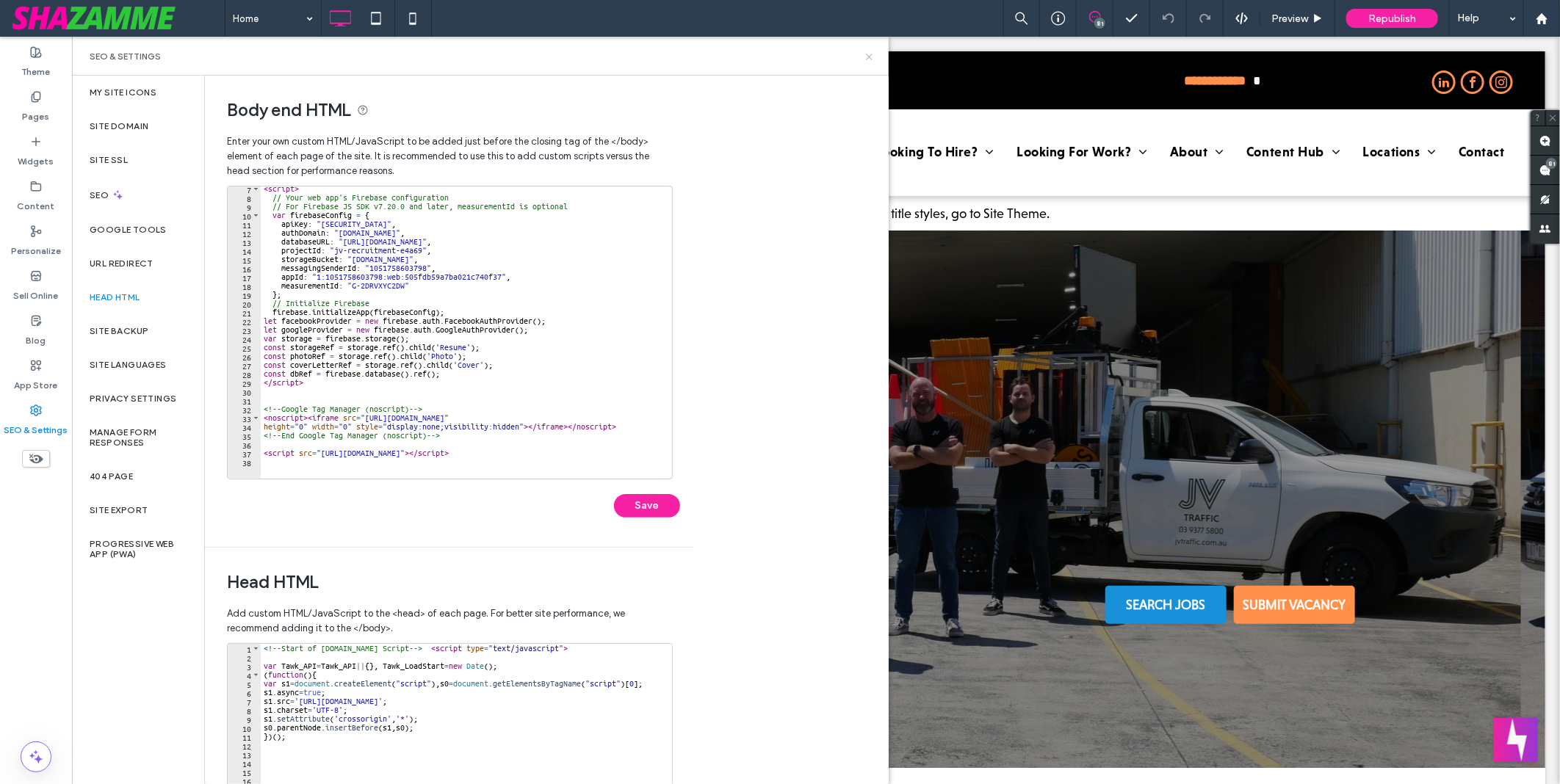
drag, startPoint x: 865, startPoint y: 55, endPoint x: 159, endPoint y: 93, distance: 707.0
click at [865, 55] on icon at bounding box center [869, 57] width 11 height 11
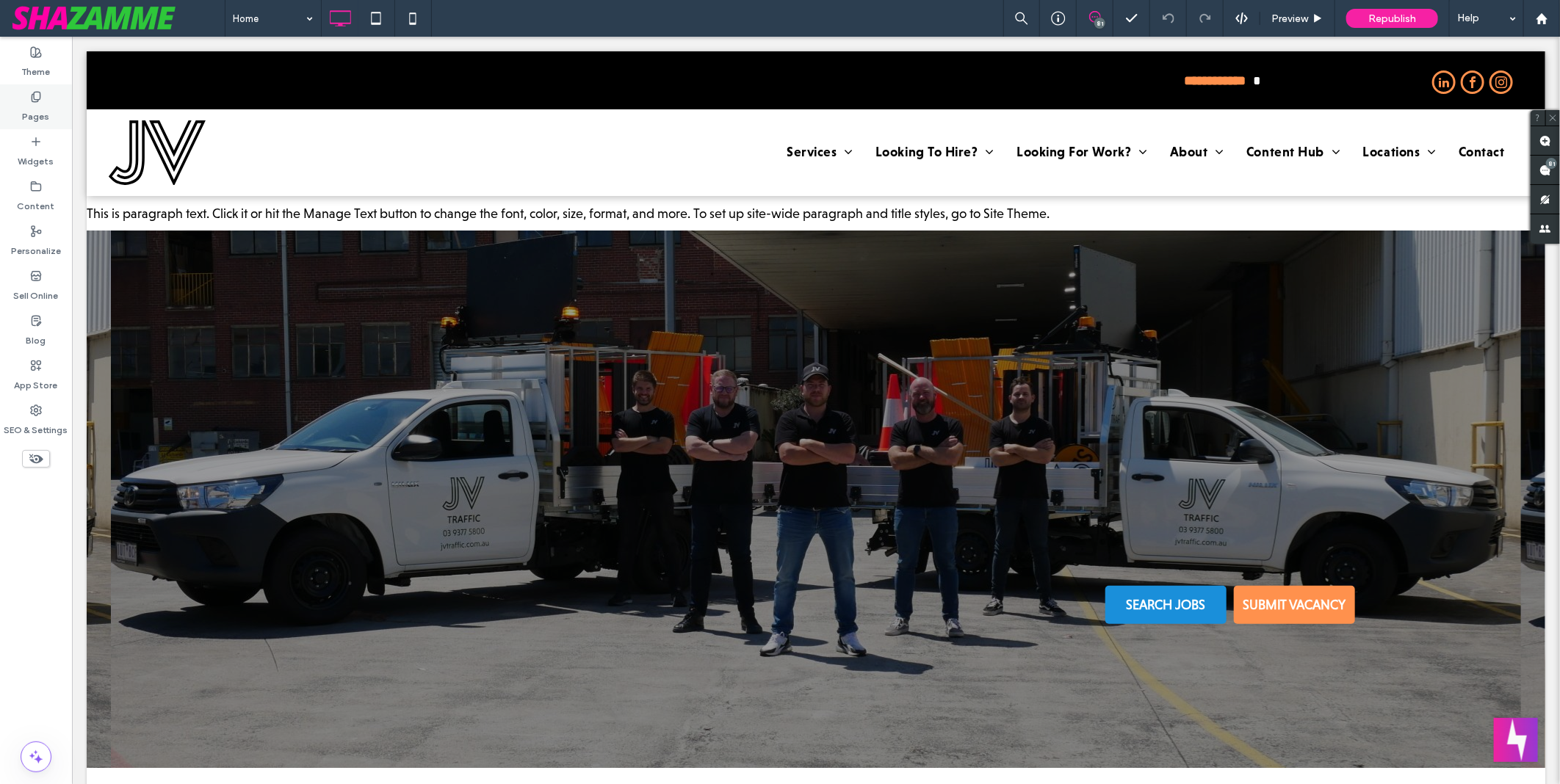
click at [42, 111] on label "Pages" at bounding box center [36, 113] width 27 height 21
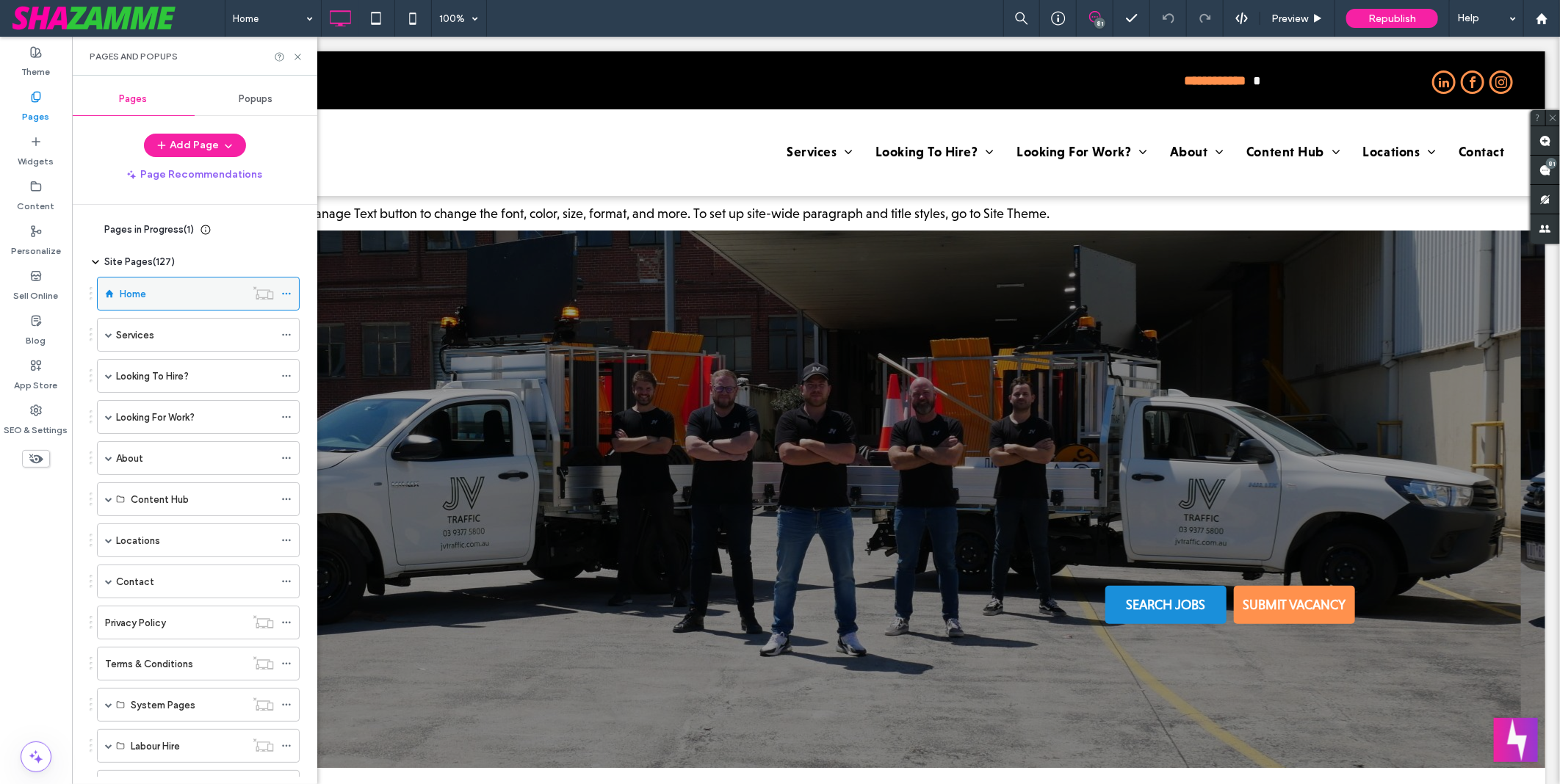
click at [285, 294] on icon at bounding box center [286, 293] width 10 height 10
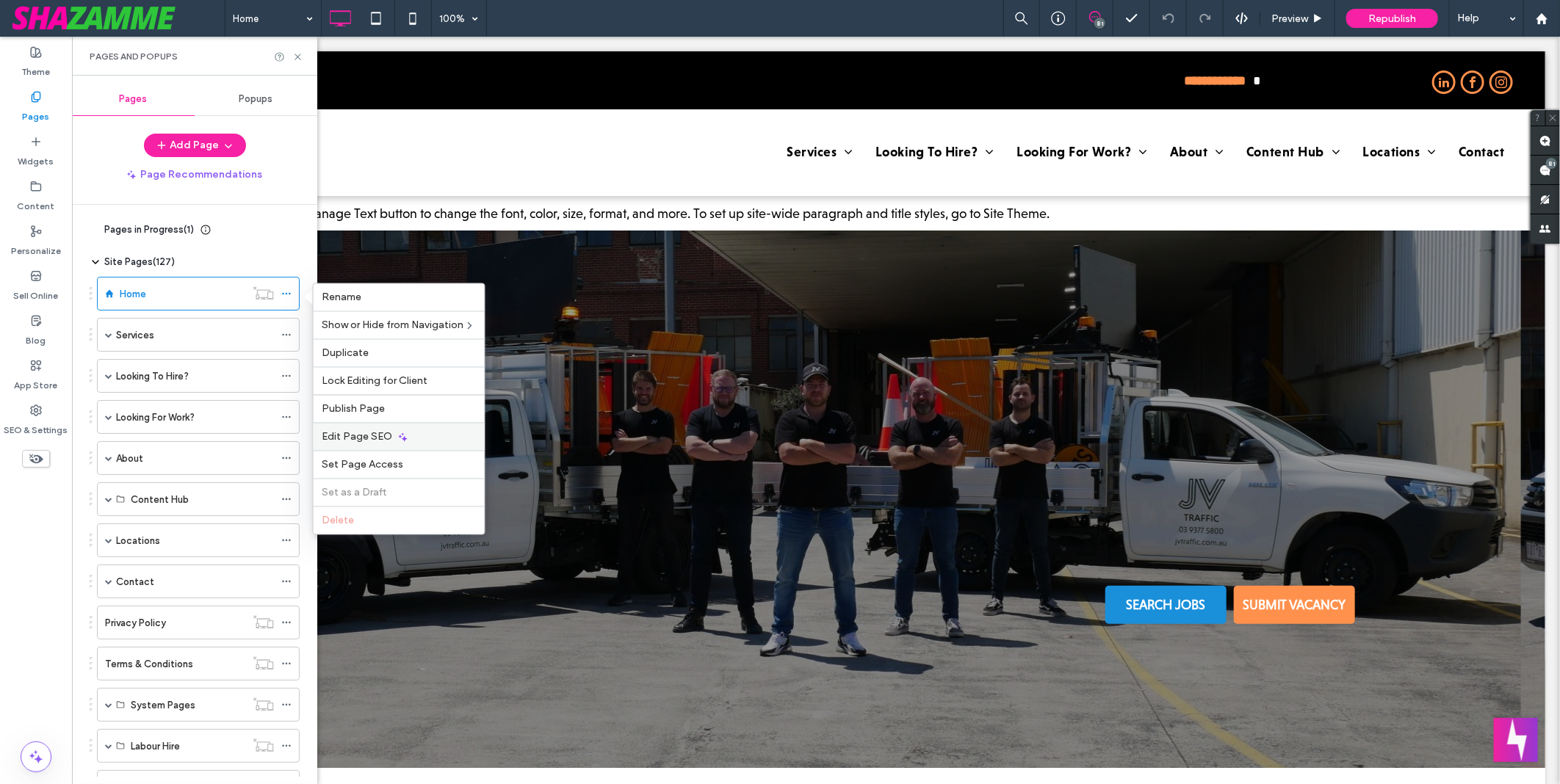
click at [419, 435] on div "Edit Page SEO" at bounding box center [399, 437] width 171 height 28
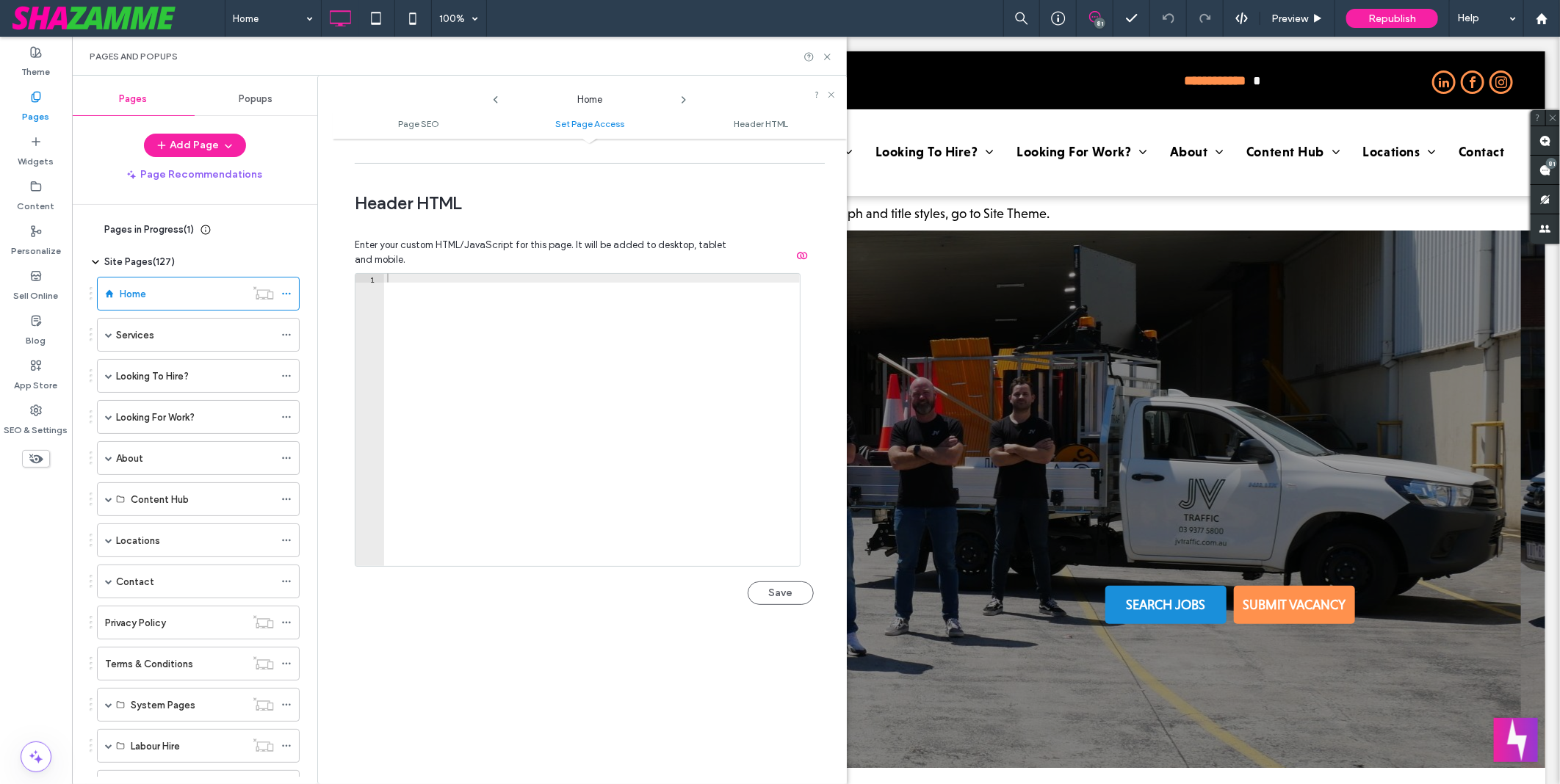
scroll to position [1249, 0]
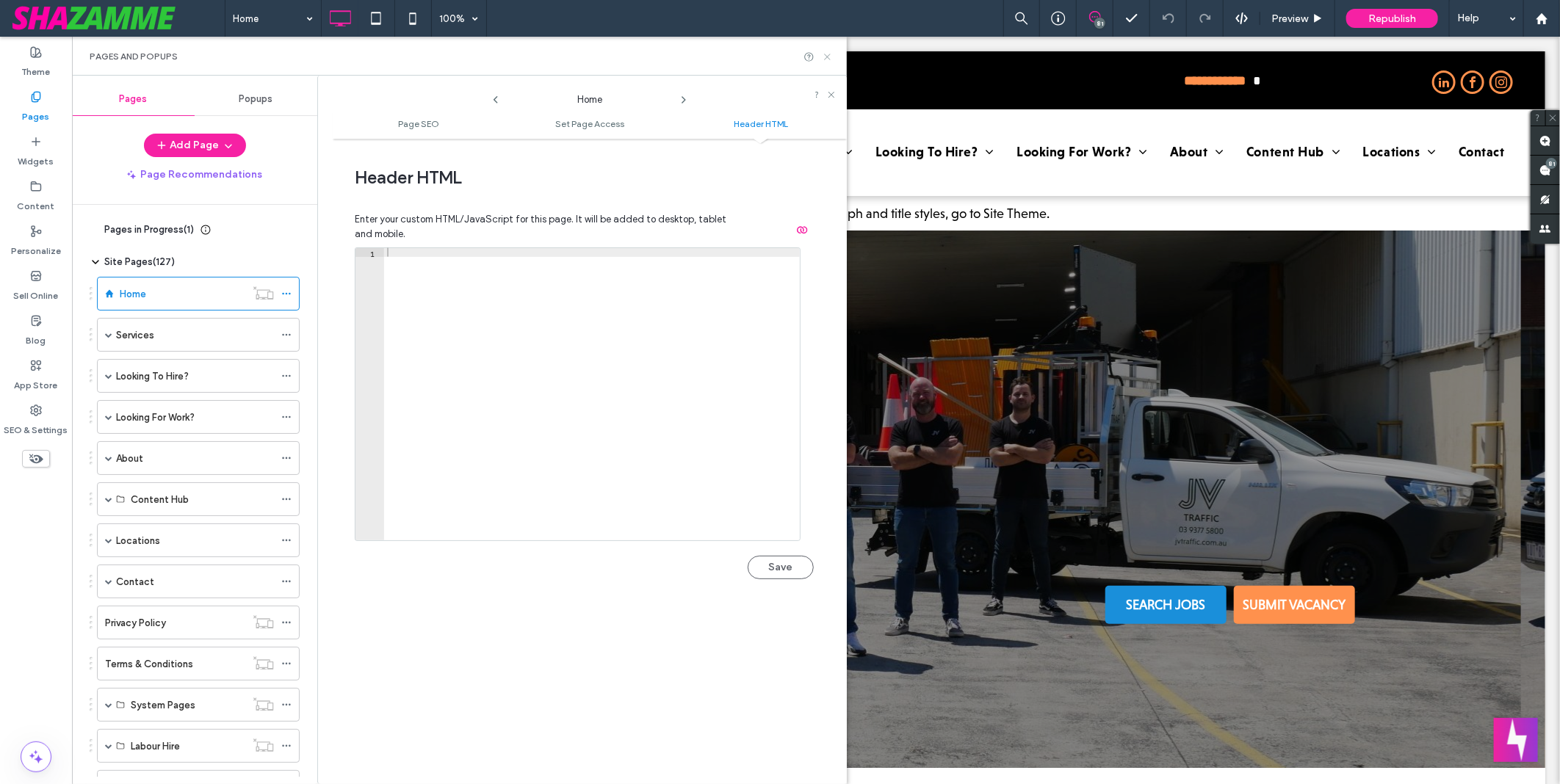
click at [825, 59] on use at bounding box center [827, 57] width 6 height 6
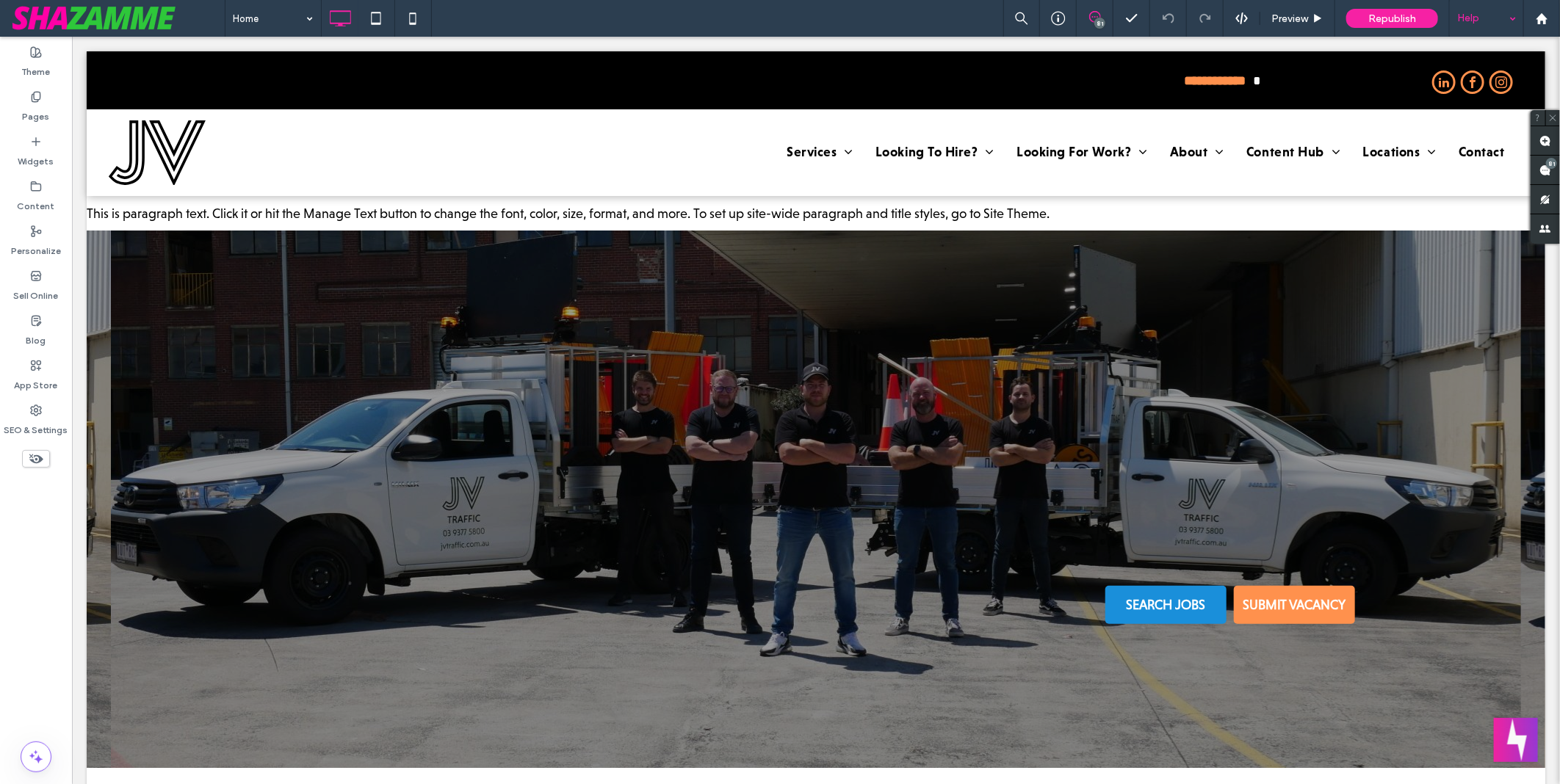
click at [1464, 24] on div "Help" at bounding box center [1487, 18] width 74 height 37
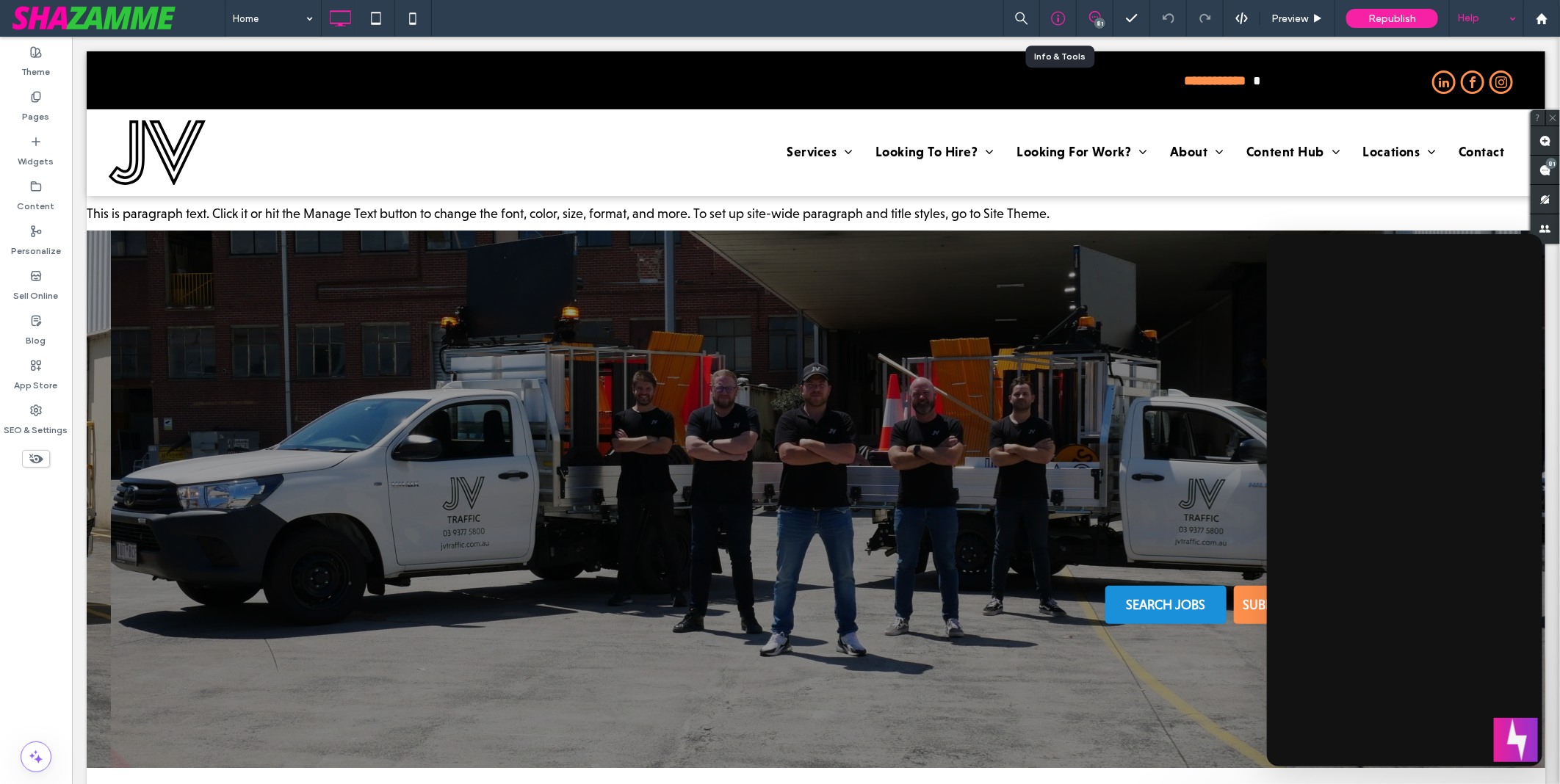
click at [1063, 16] on use at bounding box center [1058, 18] width 14 height 14
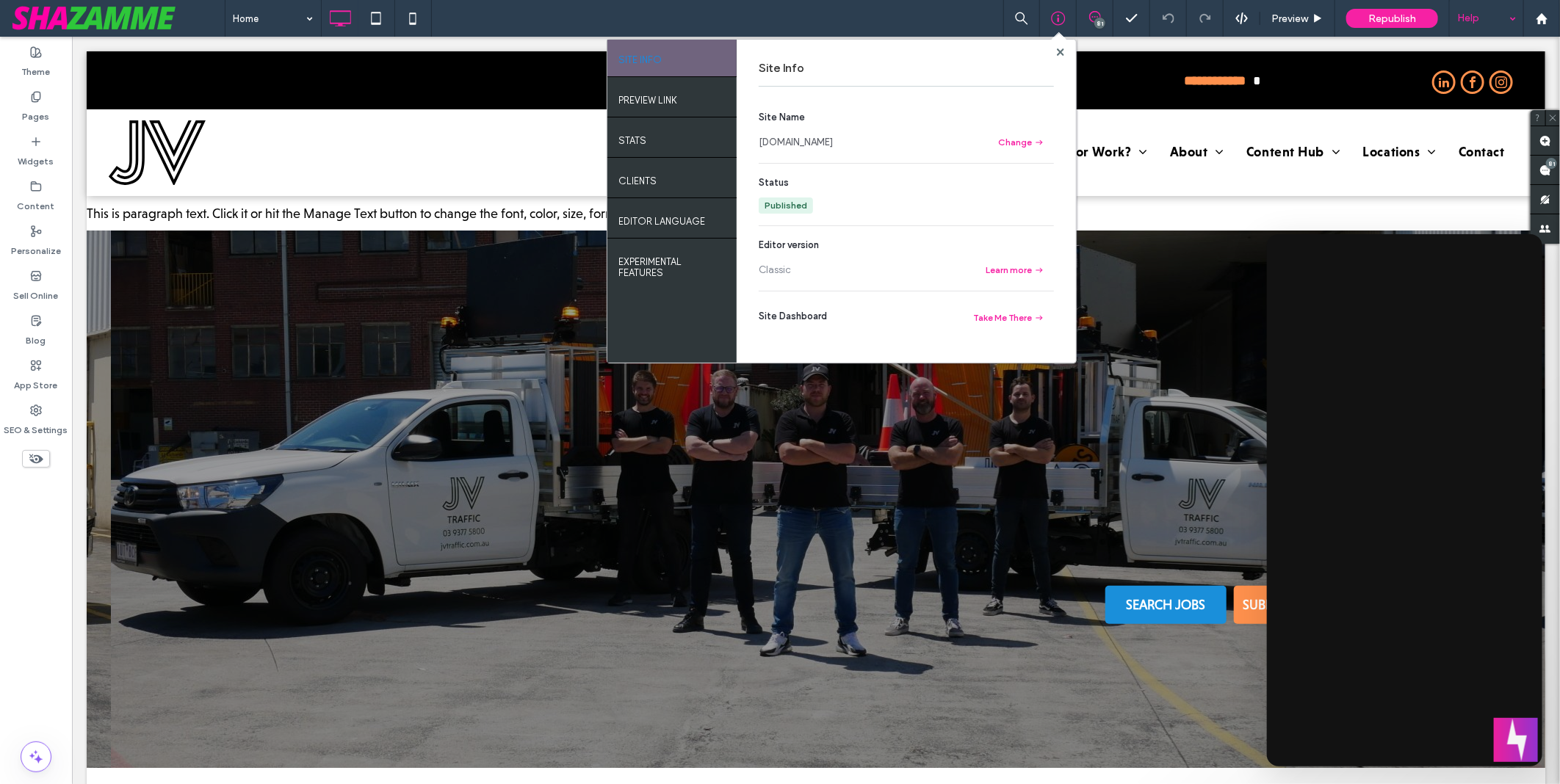
click at [804, 142] on link "www.jvrecruitment.com.au" at bounding box center [796, 143] width 74 height 15
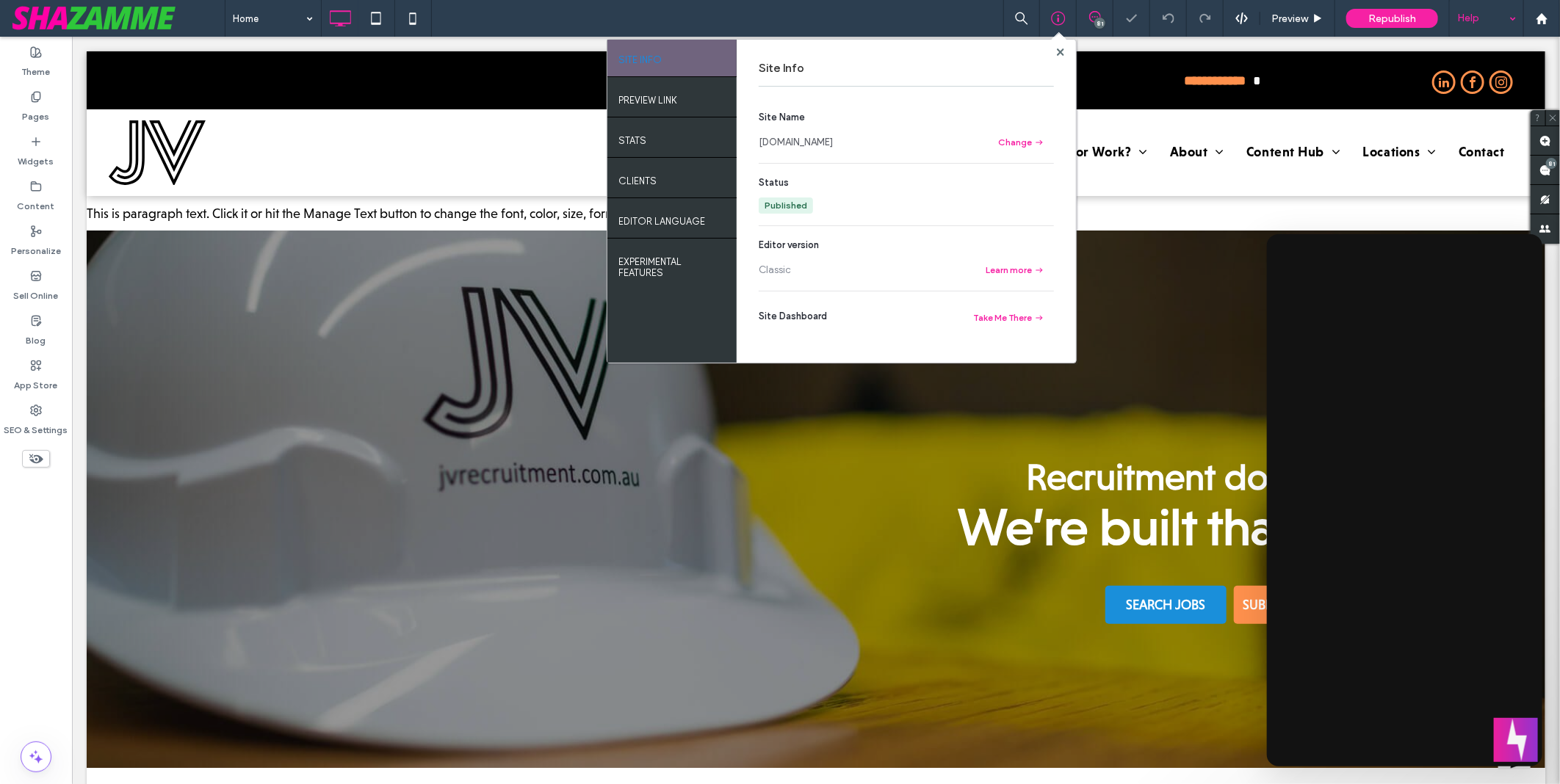
scroll to position [0, 0]
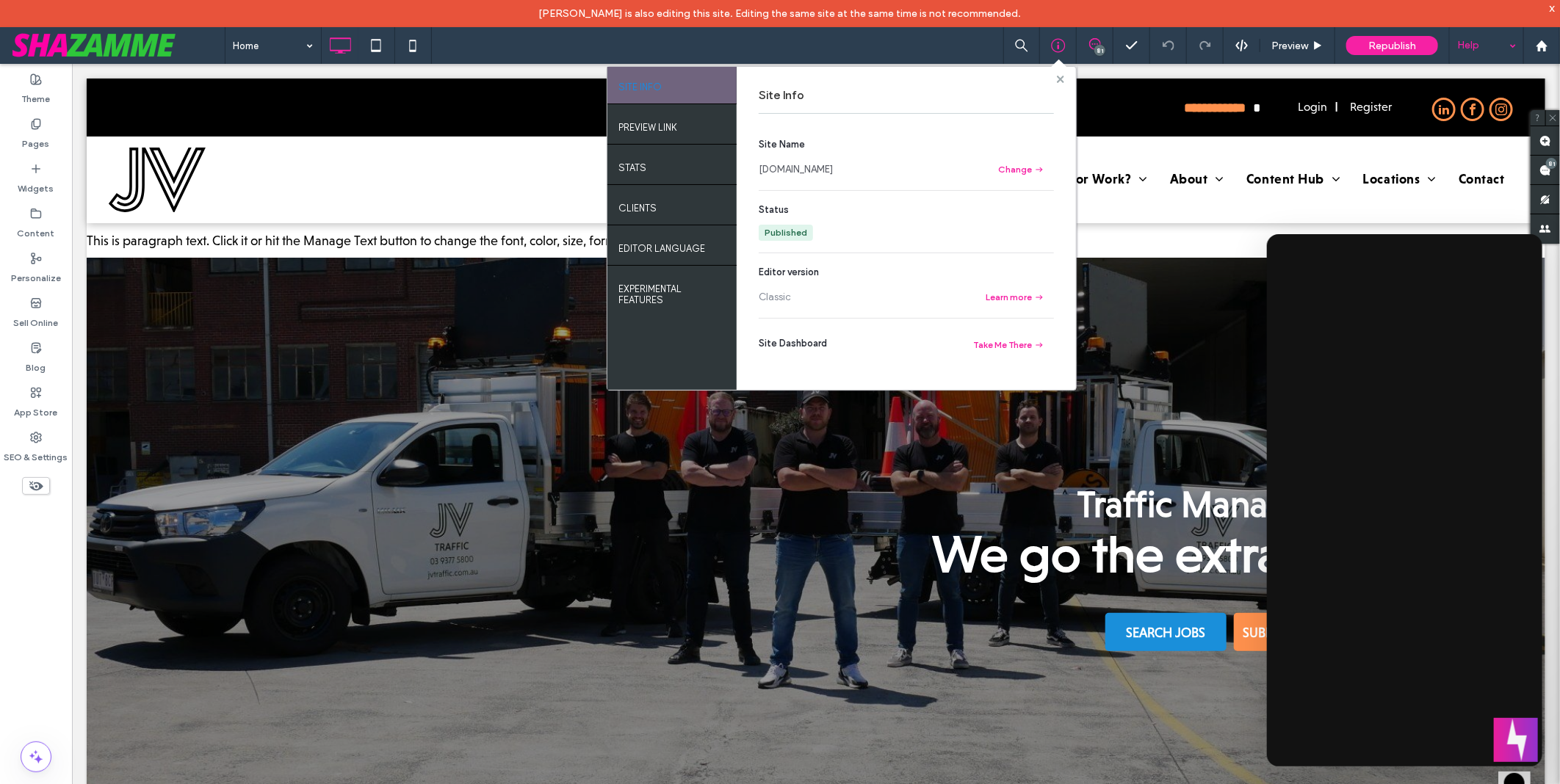
click at [1060, 78] on use at bounding box center [1060, 78] width 8 height 8
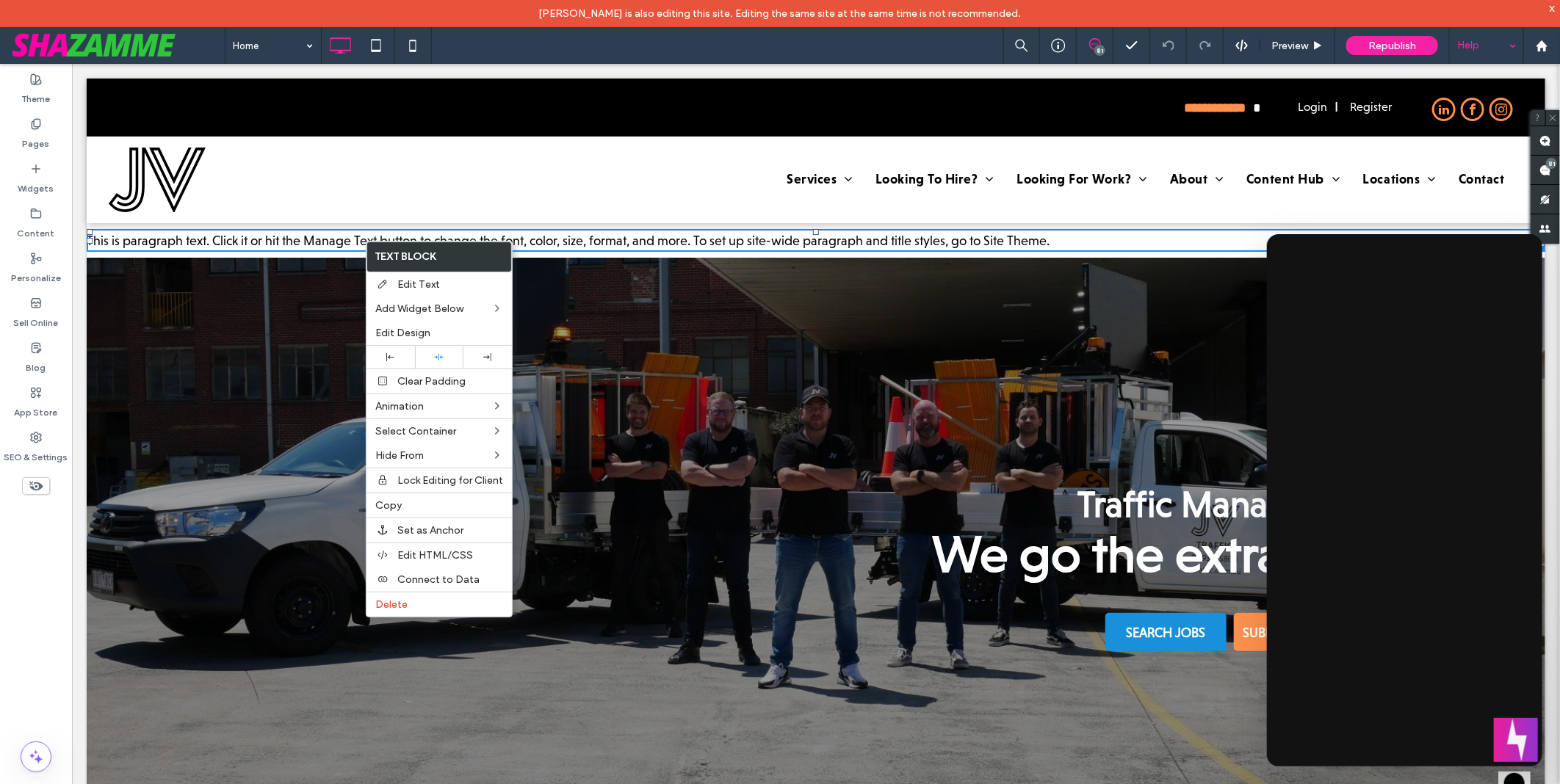
click at [601, 47] on div "Home 81 Preview Republish Help" at bounding box center [892, 45] width 1335 height 37
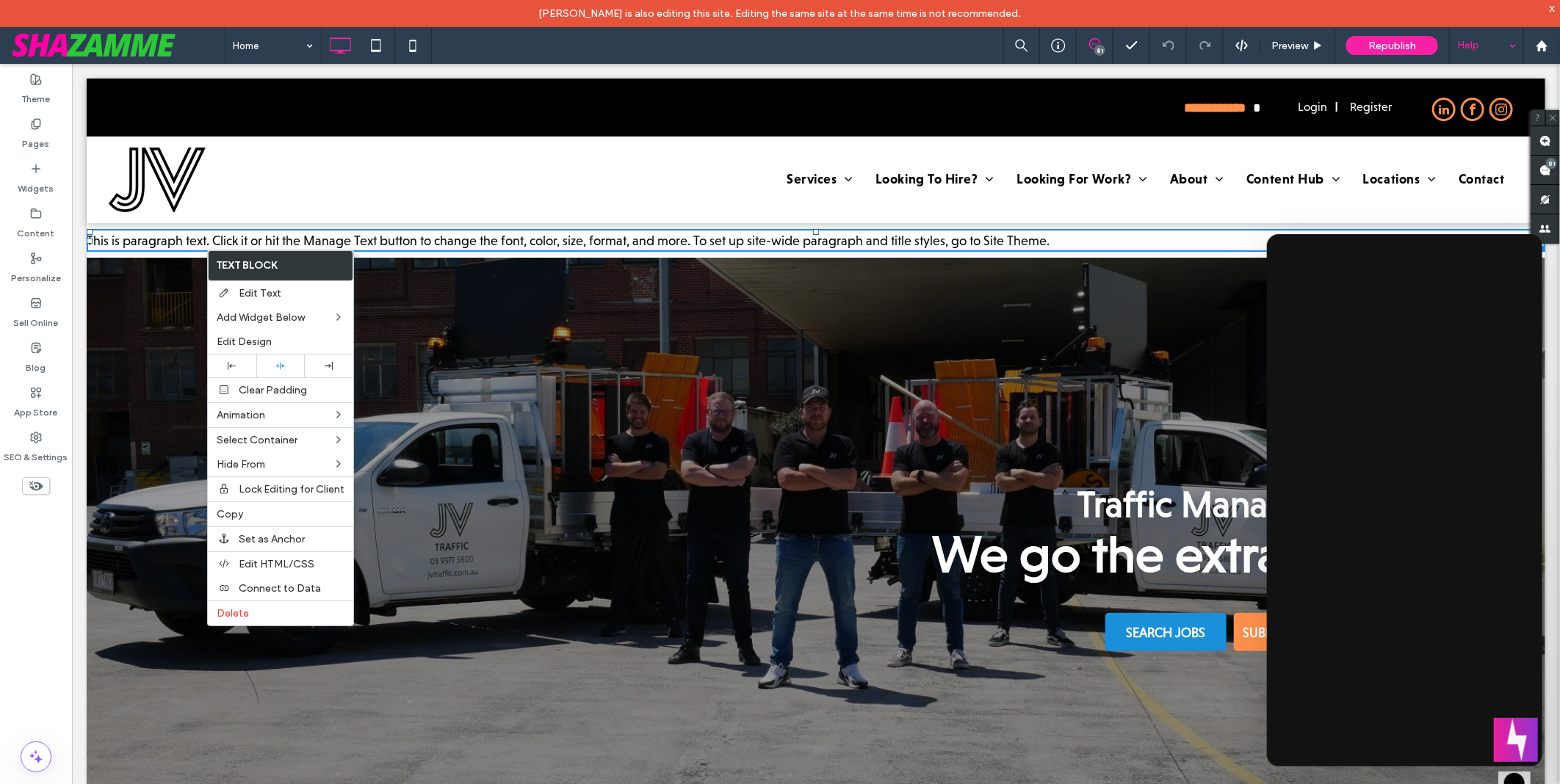
click at [567, 61] on div "Home 81 Preview Republish Help" at bounding box center [892, 45] width 1335 height 37
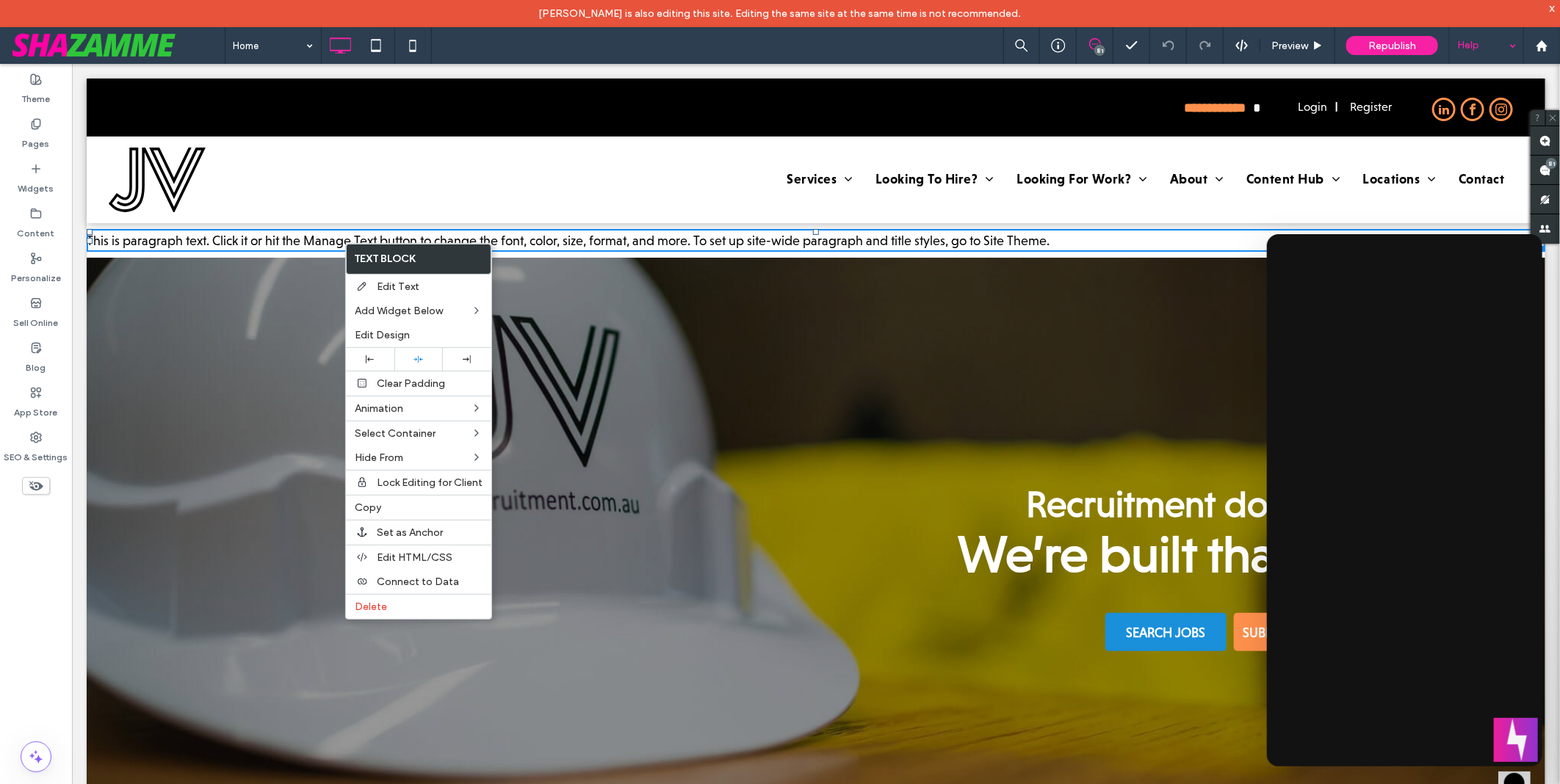
click at [560, 52] on div "Home 81 Preview Republish Help" at bounding box center [892, 45] width 1335 height 37
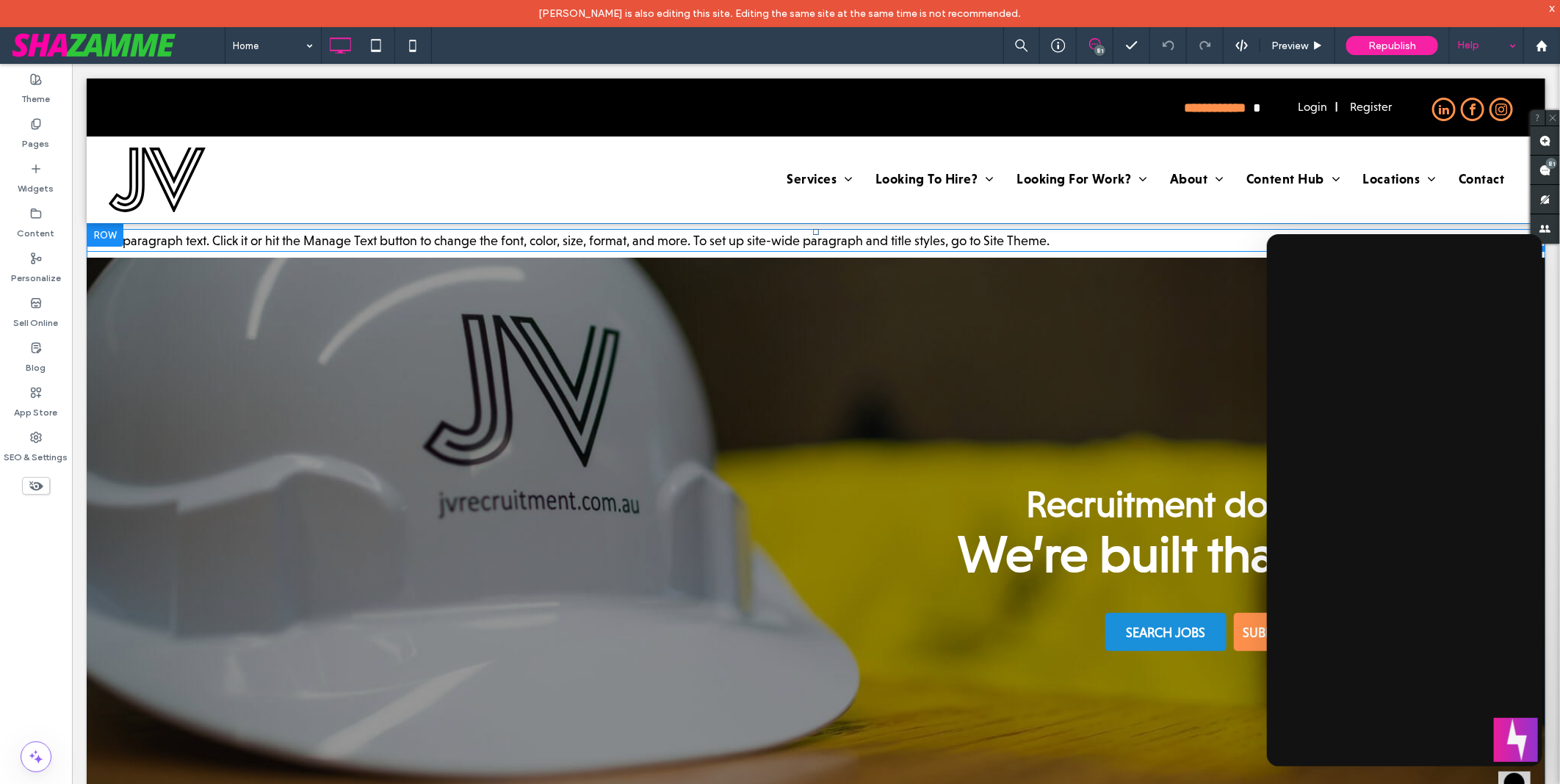
click at [570, 236] on span "This is paragraph text. Click it or hit the Manage Text button to change the fo…" at bounding box center [568, 239] width 963 height 15
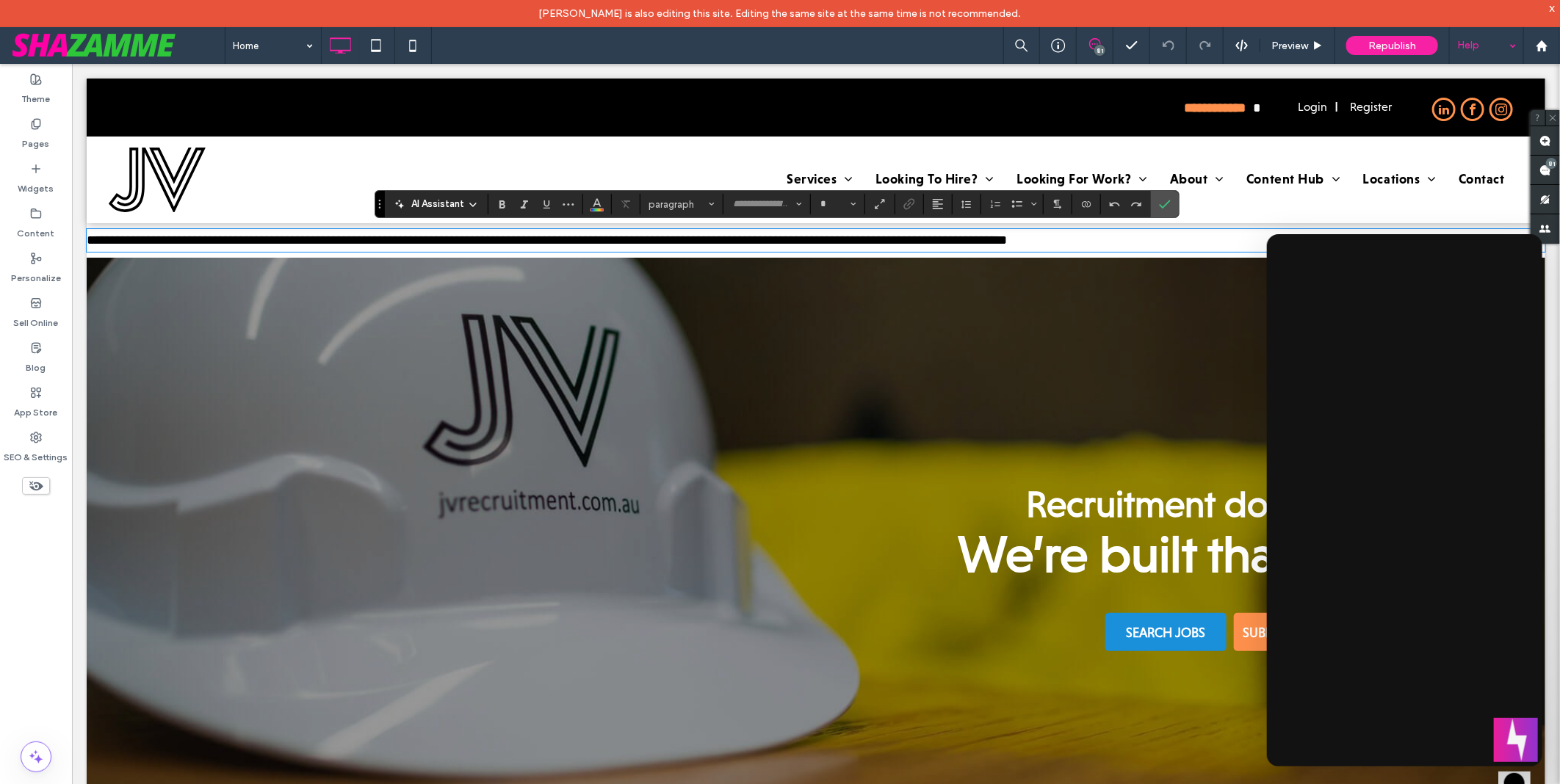
type input "**********"
type input "**"
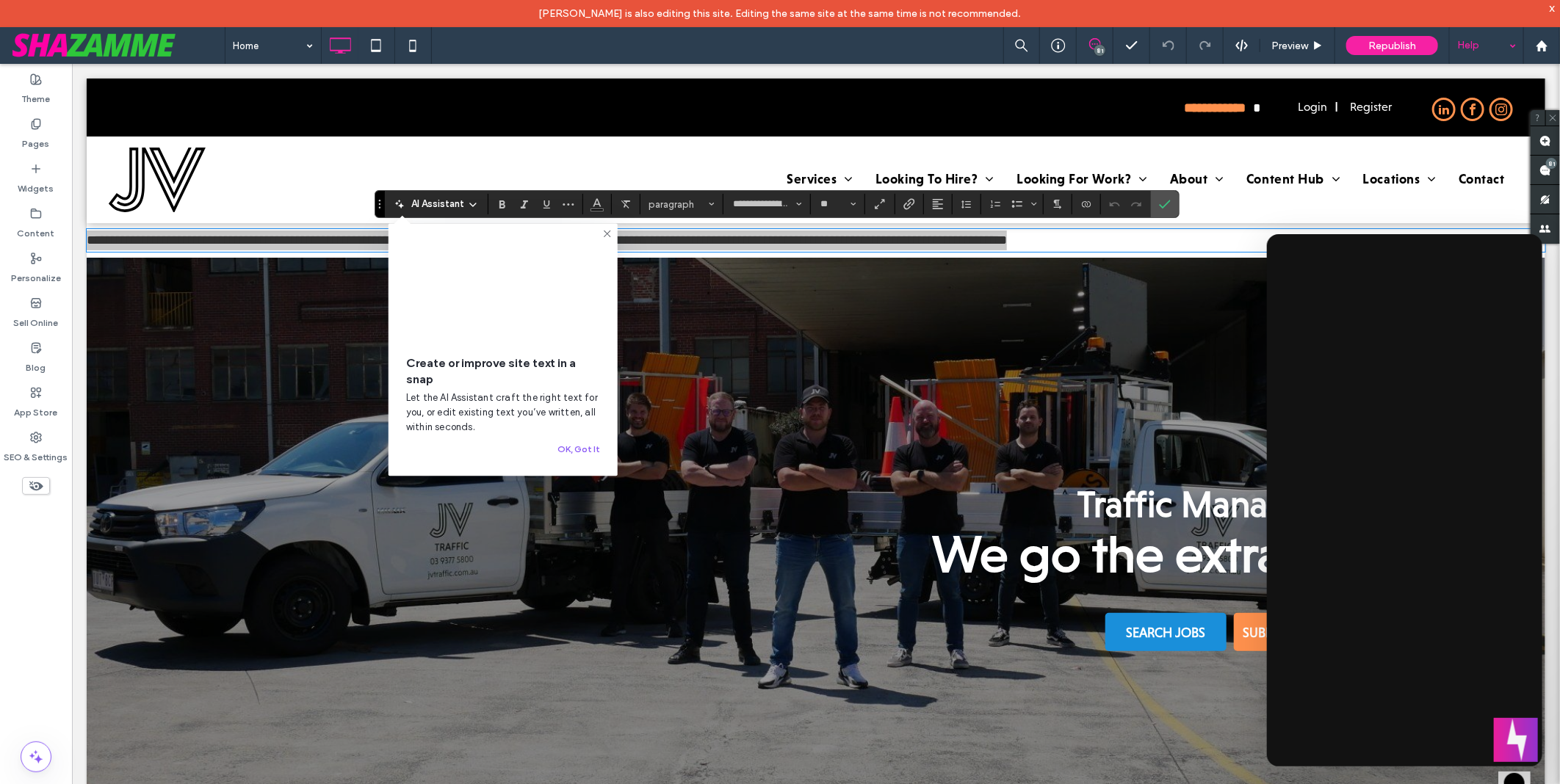
click at [601, 52] on div "Home 81 Preview Republish Help" at bounding box center [892, 45] width 1335 height 37
